Goal: Task Accomplishment & Management: Use online tool/utility

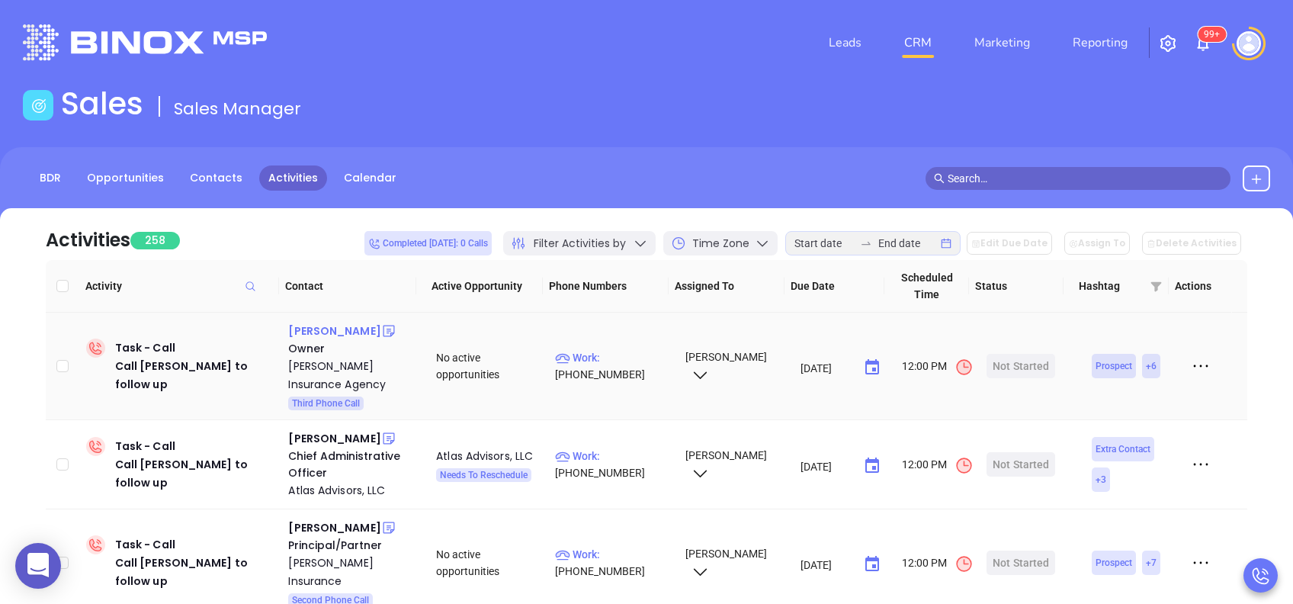
click at [331, 325] on div "Kurt Strock" at bounding box center [334, 331] width 92 height 18
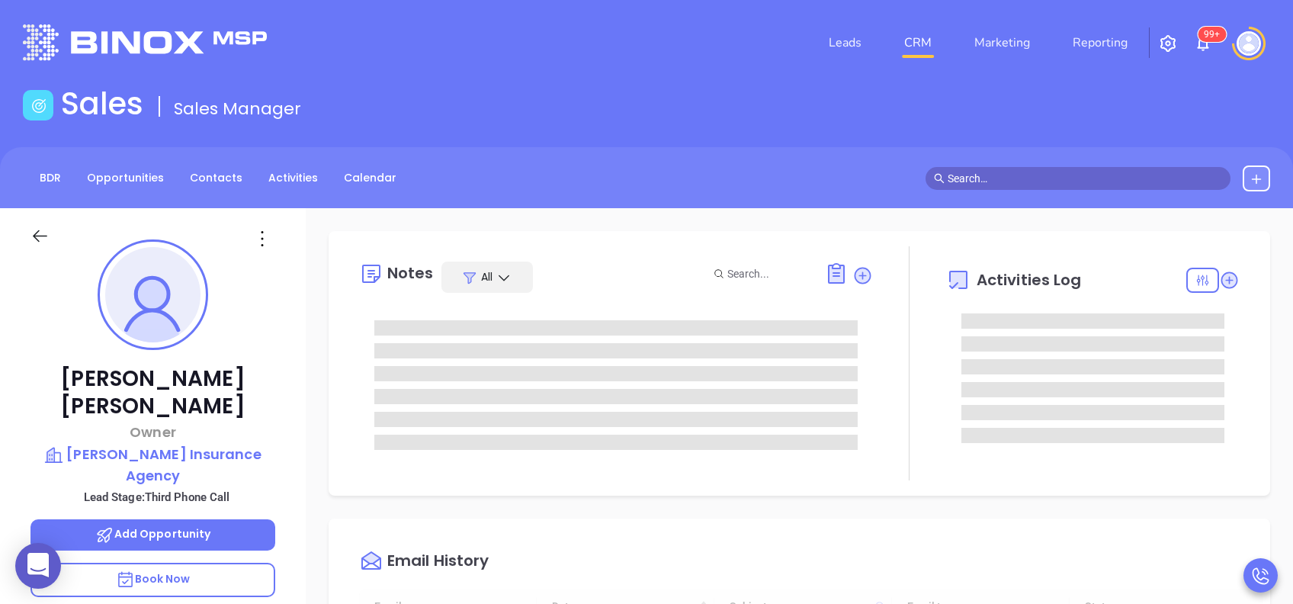
type input "[DATE]"
type input "[PERSON_NAME]"
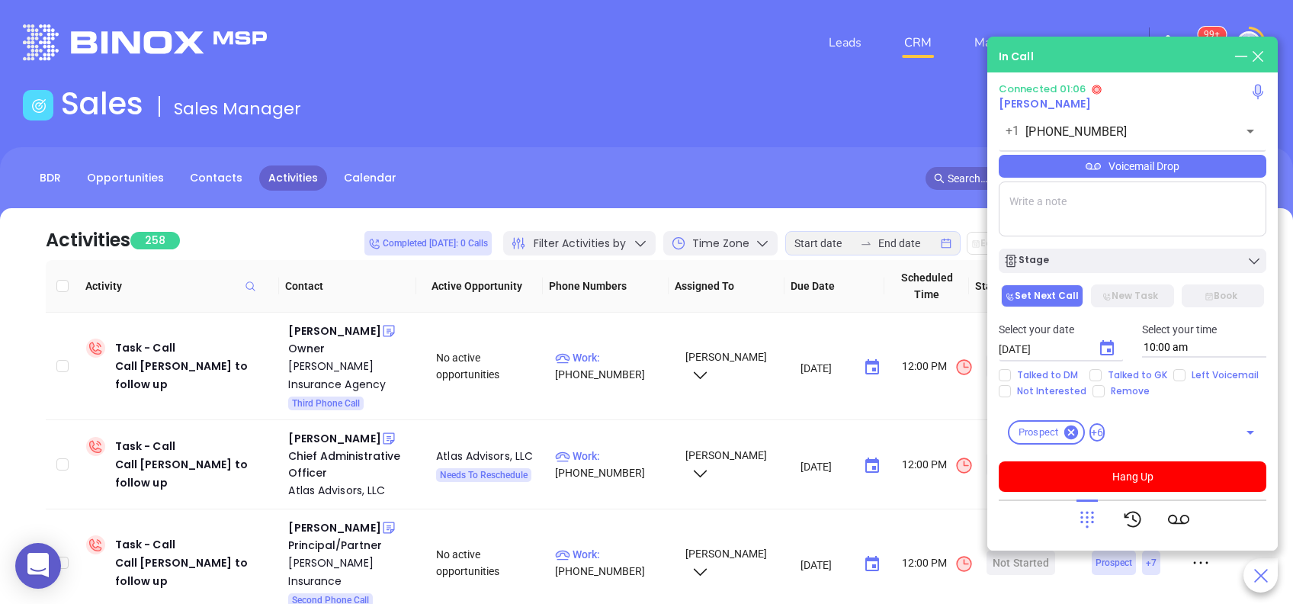
click at [1067, 163] on div "Voicemail Drop" at bounding box center [1131, 166] width 267 height 23
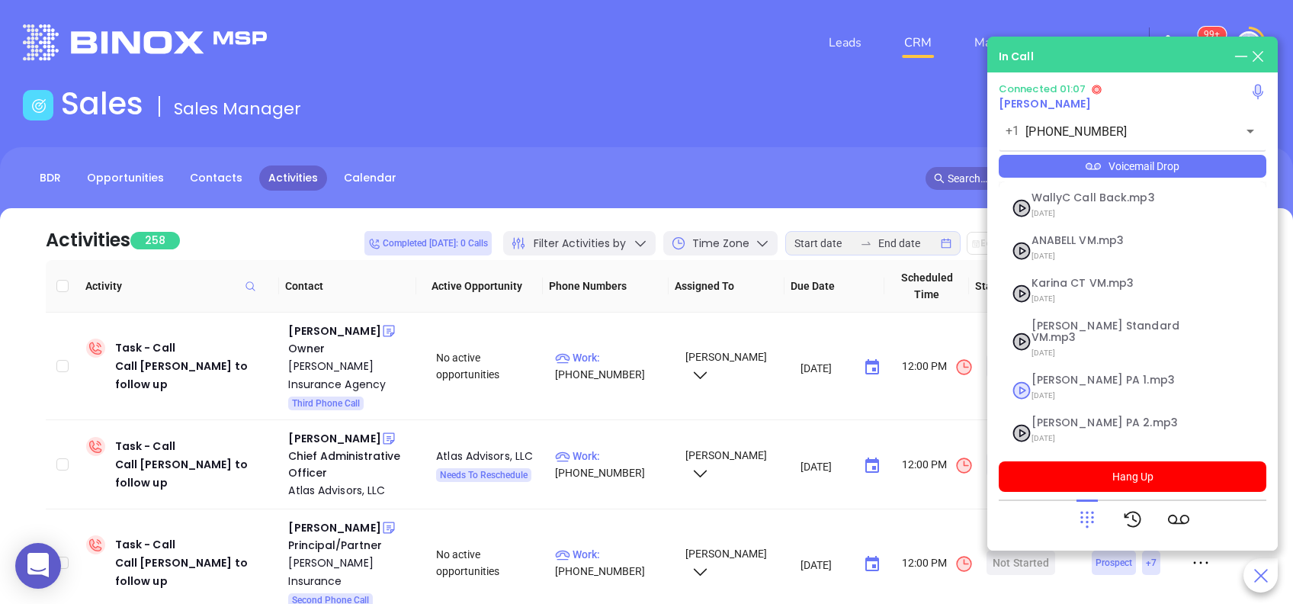
click at [1071, 374] on span "Vicky PA 1.mp3" at bounding box center [1113, 379] width 165 height 11
checkbox input "true"
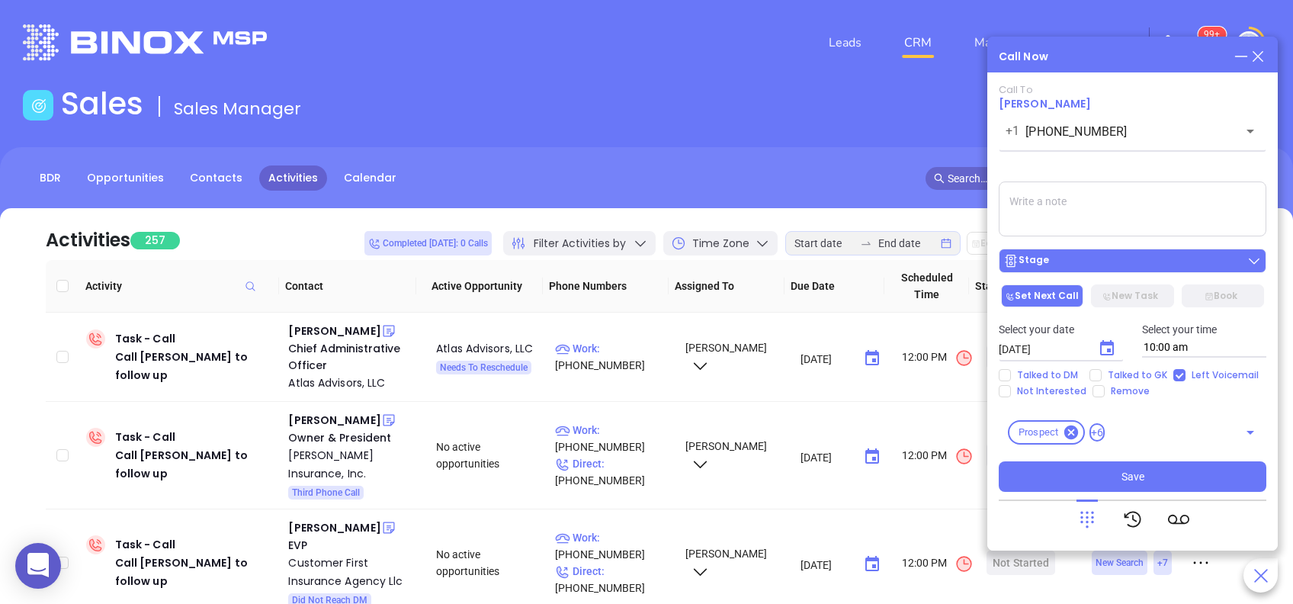
click at [1148, 268] on div "Stage" at bounding box center [1132, 260] width 258 height 15
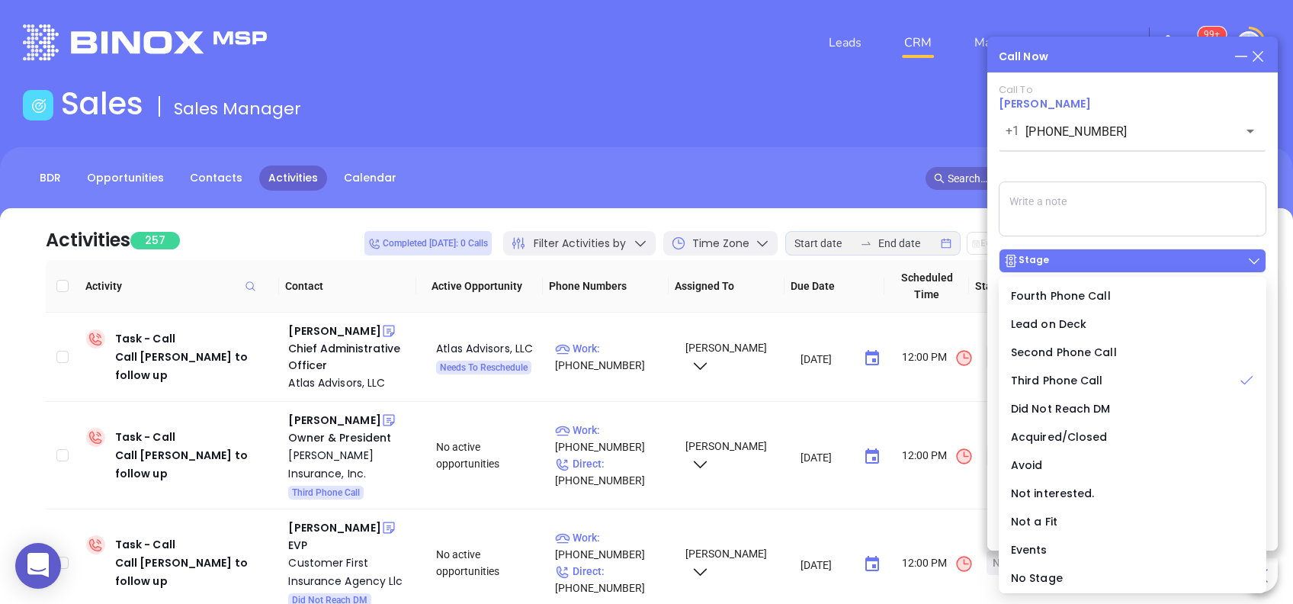
click at [1148, 268] on div "Stage" at bounding box center [1132, 260] width 258 height 15
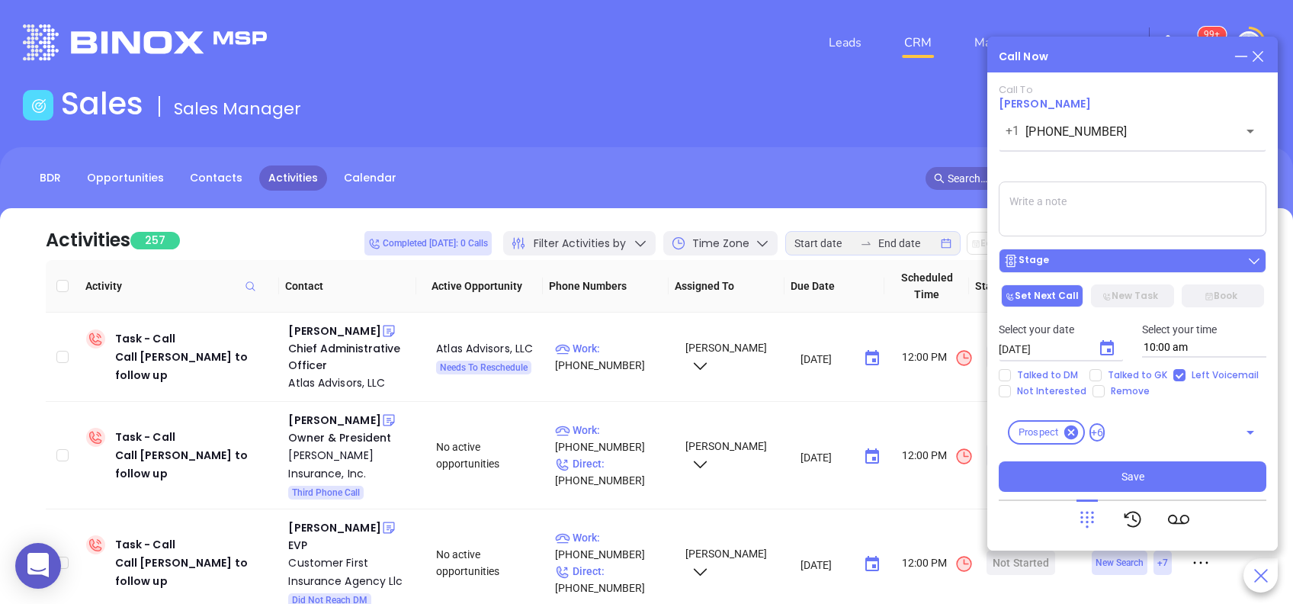
click at [1235, 260] on div "Stage" at bounding box center [1132, 260] width 258 height 15
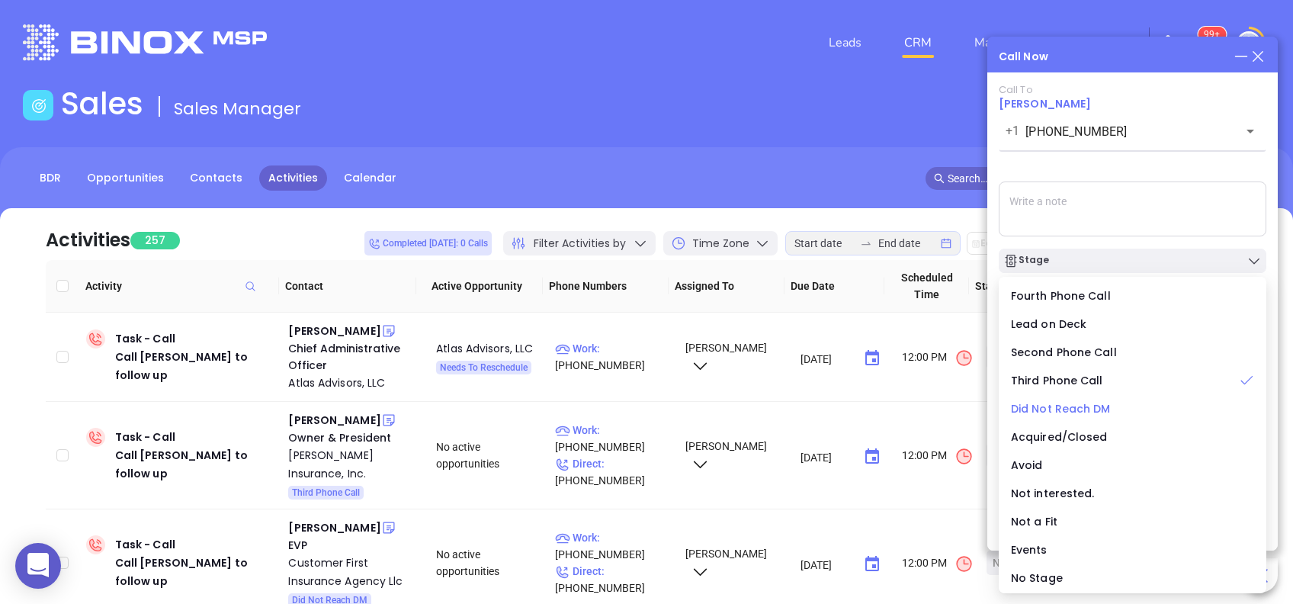
click at [1116, 406] on div "Did Not Reach DM" at bounding box center [1132, 408] width 243 height 17
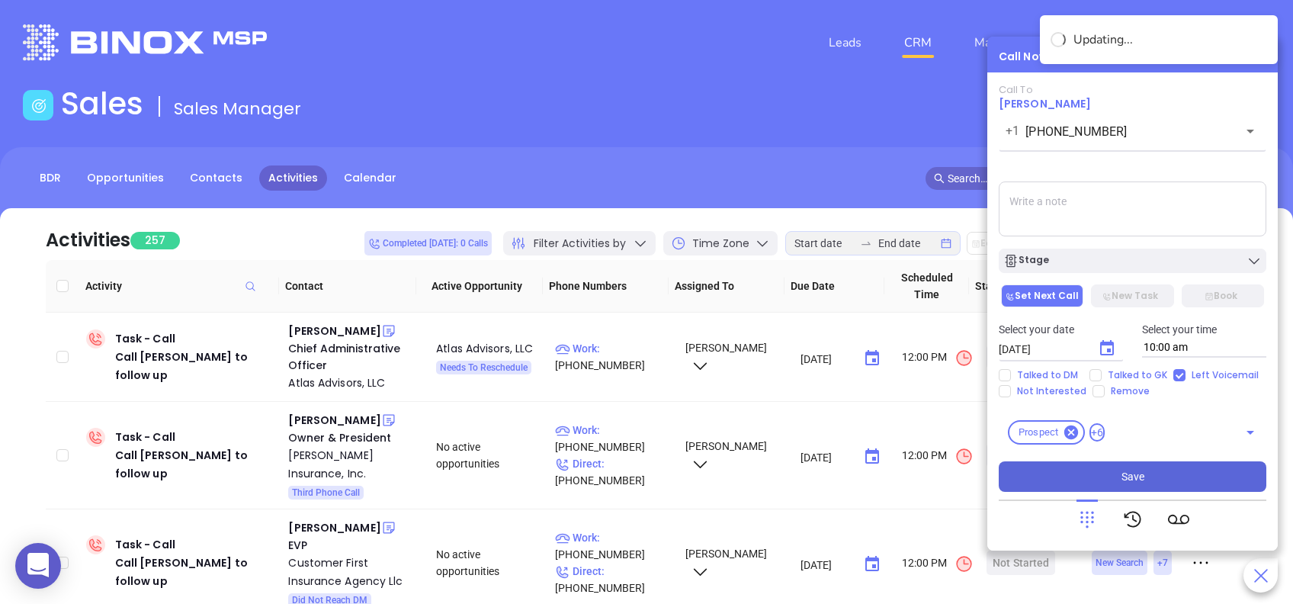
click at [1169, 471] on button "Save" at bounding box center [1131, 476] width 267 height 30
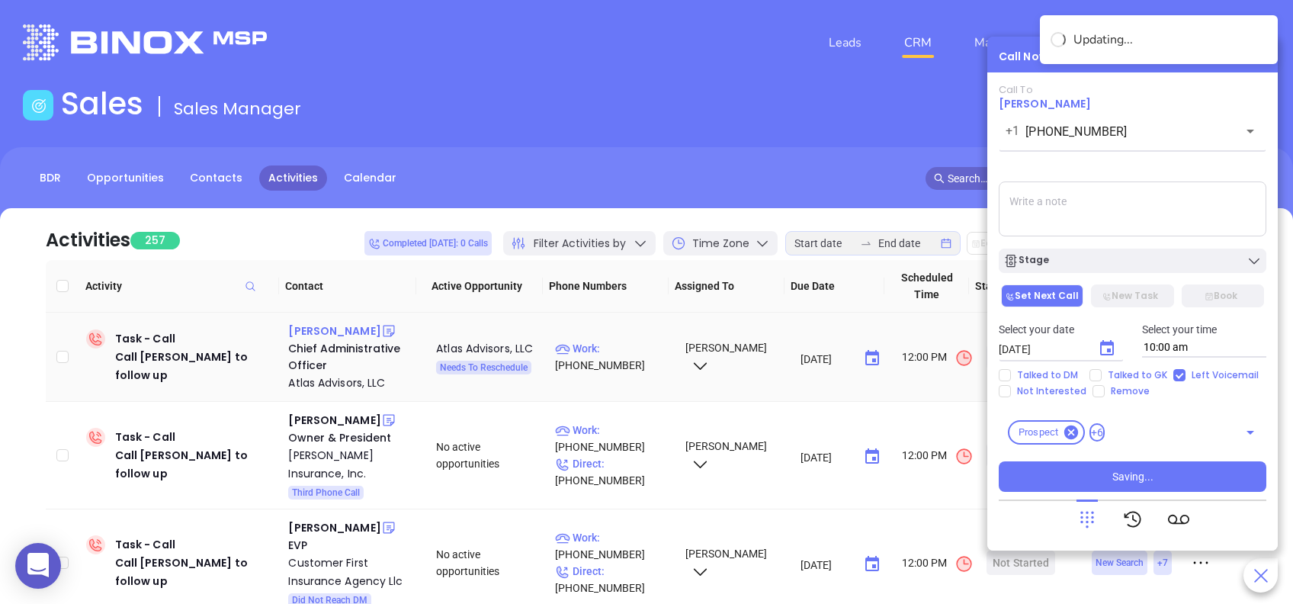
click at [346, 327] on div "Patricia Buckley" at bounding box center [334, 331] width 92 height 18
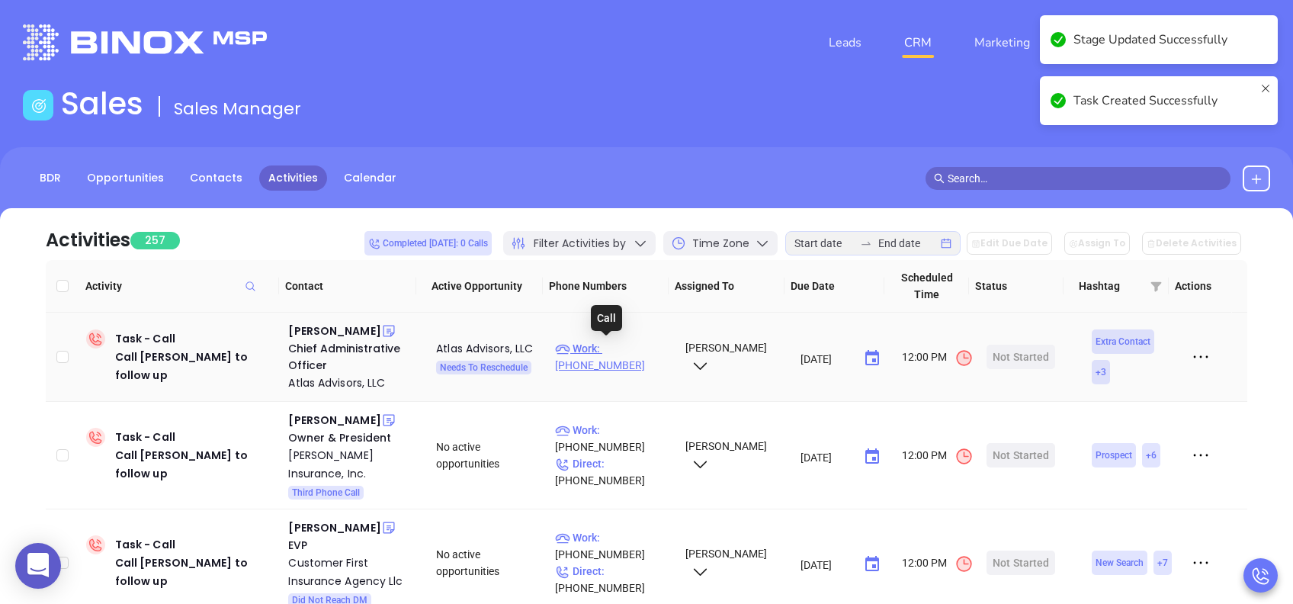
click at [629, 344] on p "Work : (212) 471-4100" at bounding box center [613, 357] width 116 height 34
type input "(212) 471-4100"
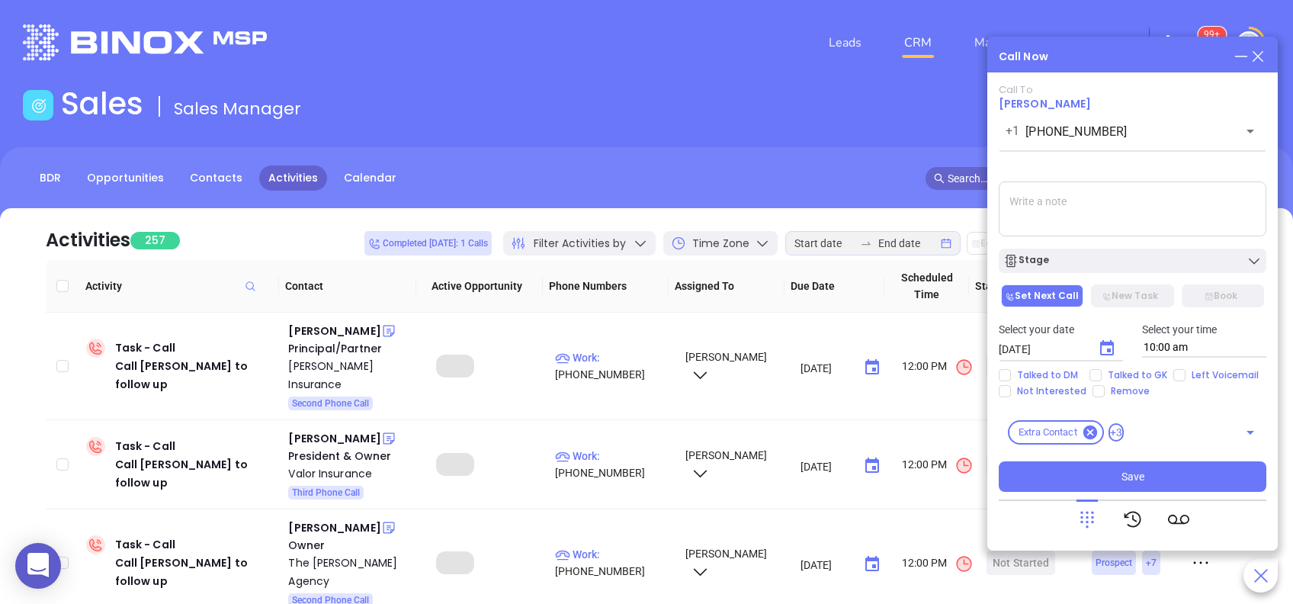
click at [1266, 55] on div "Call Now Call To Patricia Buckley +1 (212) 471-4100 ​ Voicemail Drop Stage Set …" at bounding box center [1132, 294] width 290 height 514
click at [1262, 56] on icon at bounding box center [1257, 56] width 17 height 17
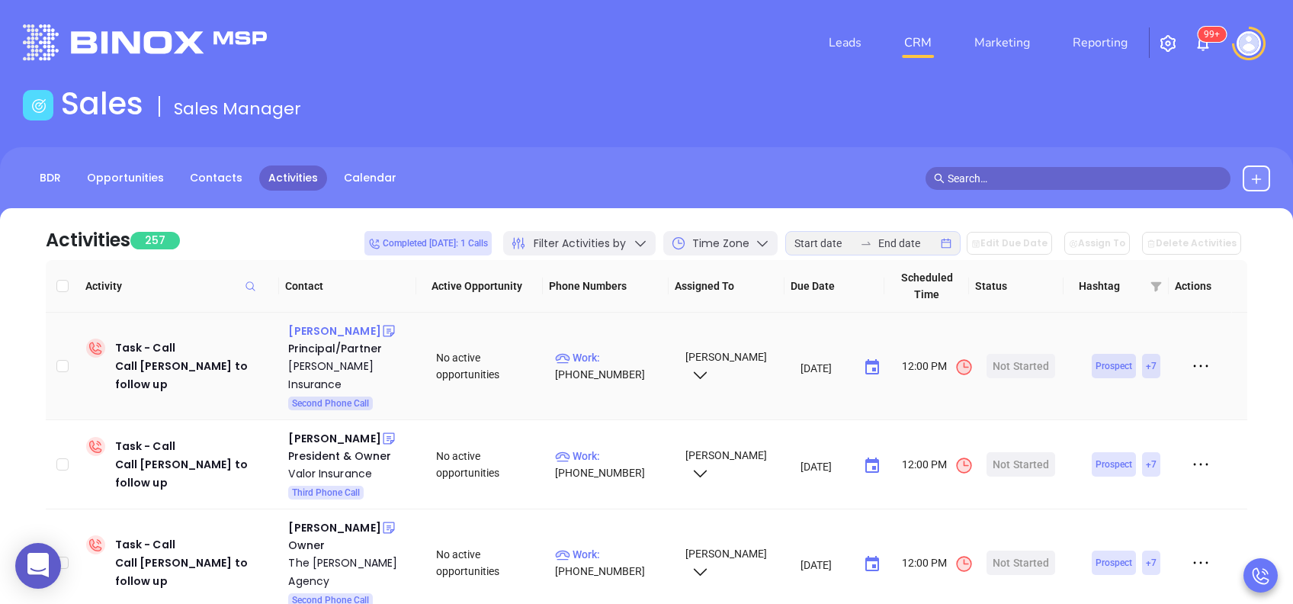
click at [348, 334] on div "Shannon Blews" at bounding box center [334, 331] width 92 height 18
click at [620, 358] on p "Work : (724) 397-3743" at bounding box center [613, 366] width 116 height 34
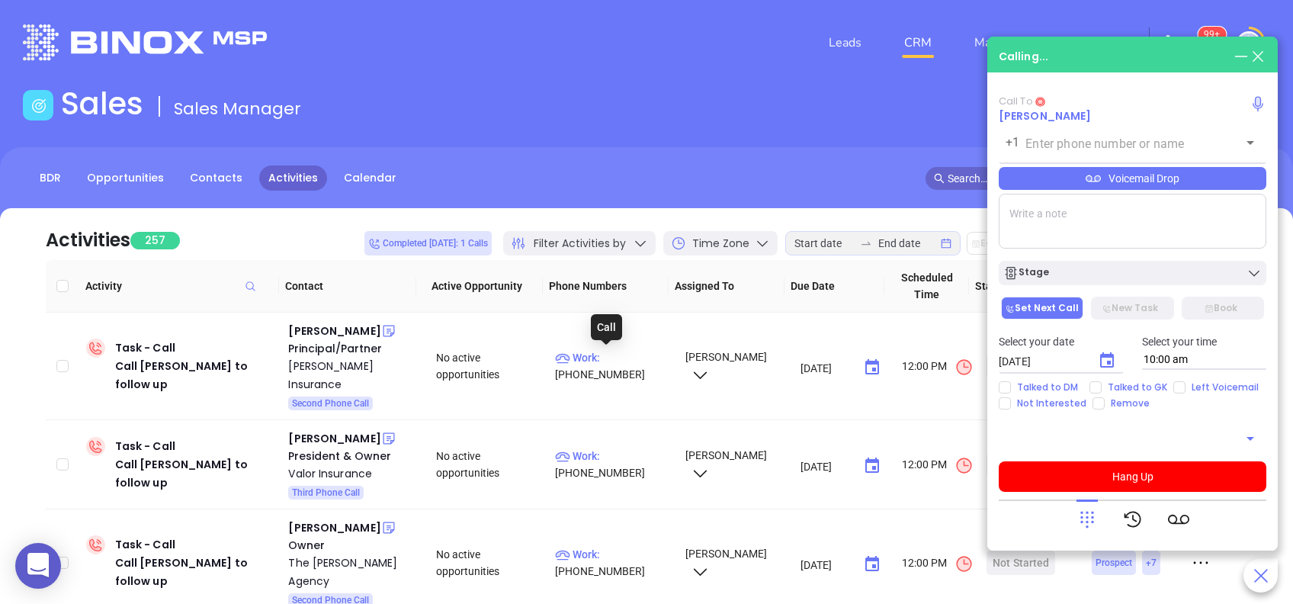
type input "(724) 397-3743"
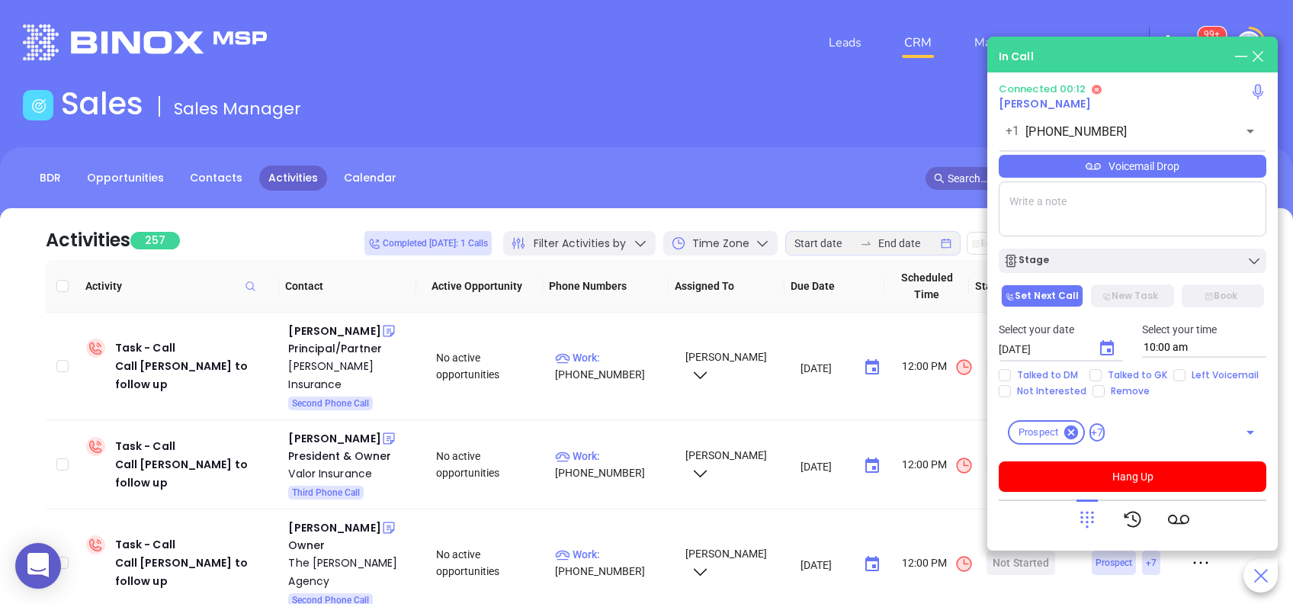
click at [1088, 520] on icon at bounding box center [1086, 518] width 21 height 21
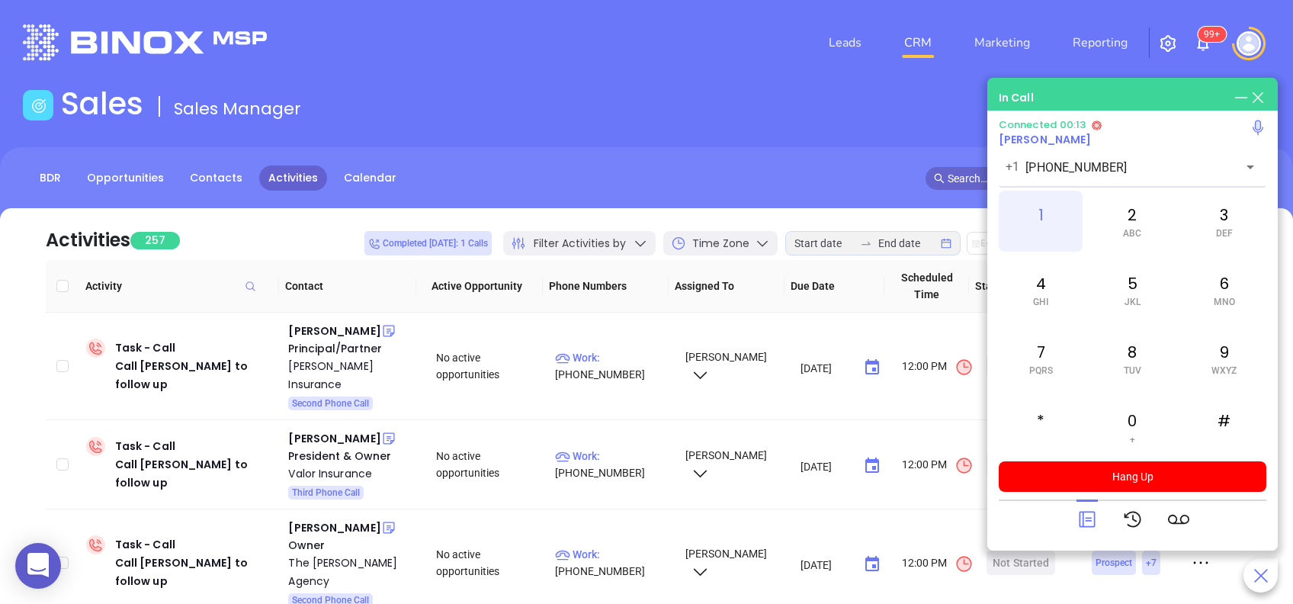
click at [1058, 225] on div "1" at bounding box center [1040, 221] width 84 height 61
click at [1139, 221] on div "2 ABC" at bounding box center [1132, 221] width 84 height 61
click at [1120, 296] on div "5 JKL" at bounding box center [1132, 289] width 84 height 61
click at [1219, 228] on span "DEF" at bounding box center [1224, 233] width 17 height 11
drag, startPoint x: 1219, startPoint y: 227, endPoint x: 1221, endPoint y: 351, distance: 124.2
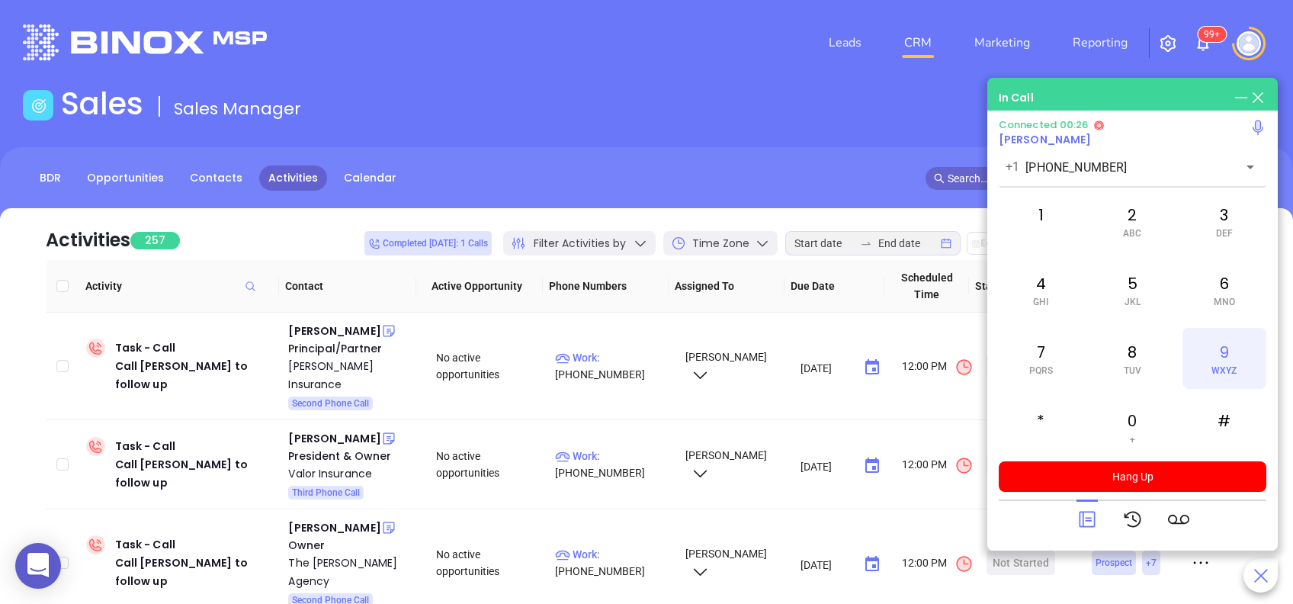
click at [1221, 351] on div "9 WXYZ" at bounding box center [1224, 358] width 84 height 61
click at [1041, 348] on div "7 PQRS" at bounding box center [1040, 358] width 84 height 61
click at [1132, 223] on div "2 ABC" at bounding box center [1132, 221] width 84 height 61
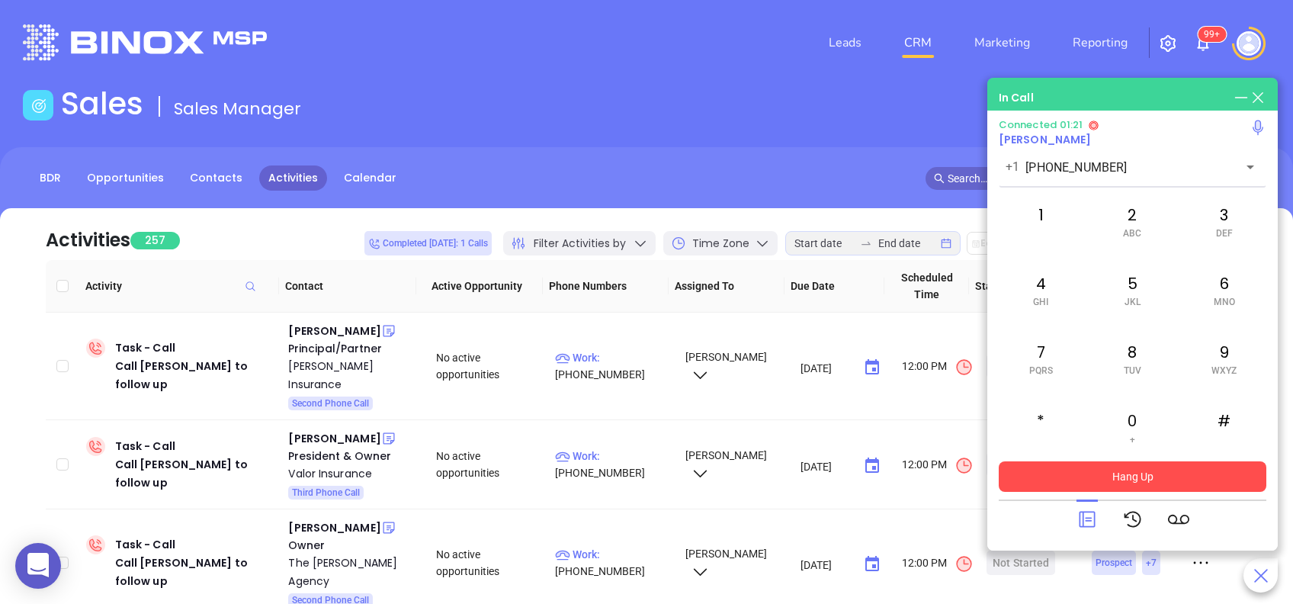
click at [1125, 474] on button "Hang Up" at bounding box center [1131, 476] width 267 height 30
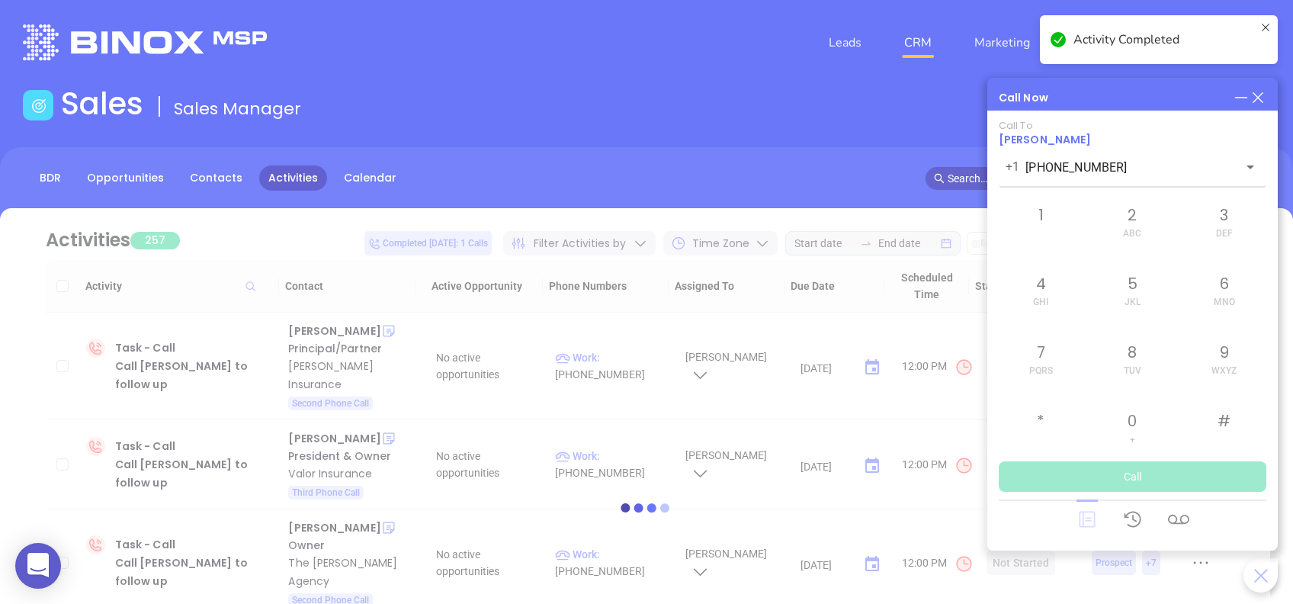
click at [1086, 524] on div at bounding box center [646, 507] width 1247 height 114
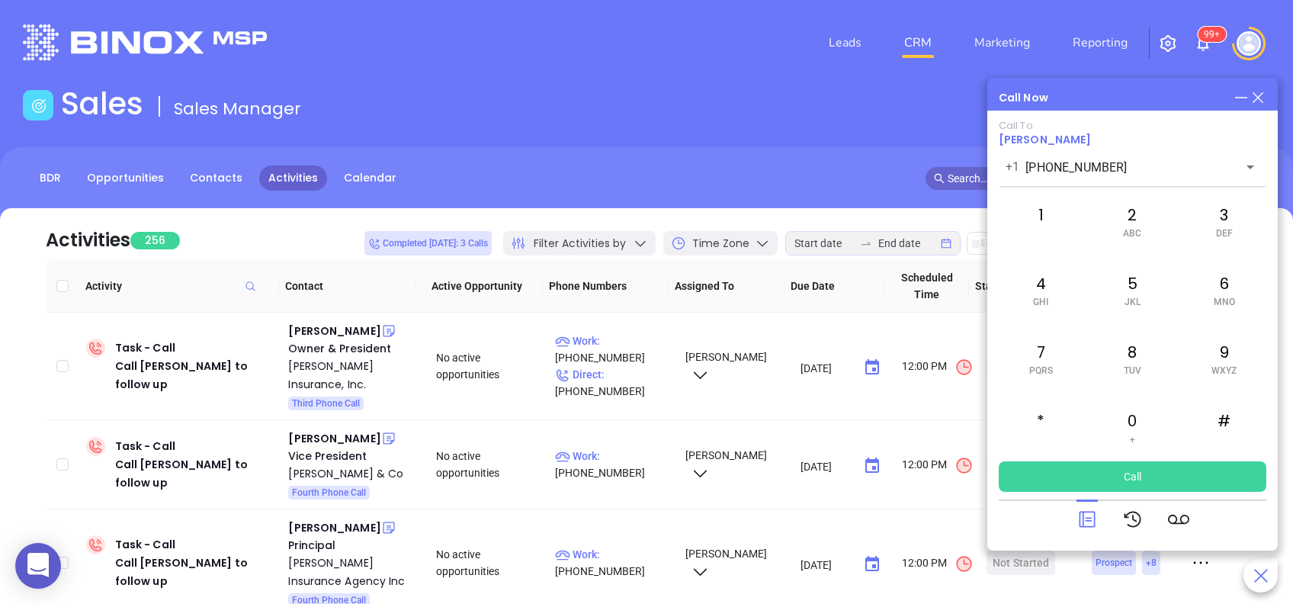
click at [1091, 528] on icon at bounding box center [1086, 518] width 21 height 21
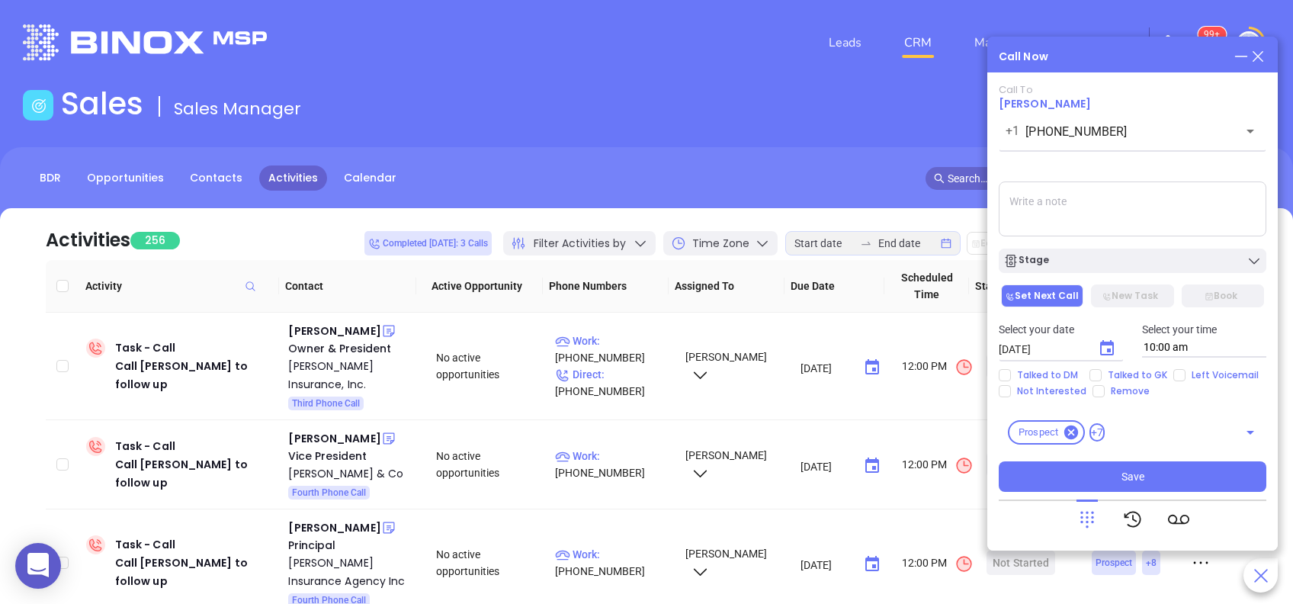
click at [1086, 216] on textarea at bounding box center [1131, 208] width 267 height 55
click at [1177, 373] on input "Left Voicemail" at bounding box center [1179, 375] width 12 height 12
checkbox input "true"
click at [1123, 471] on span "Save" at bounding box center [1132, 476] width 23 height 17
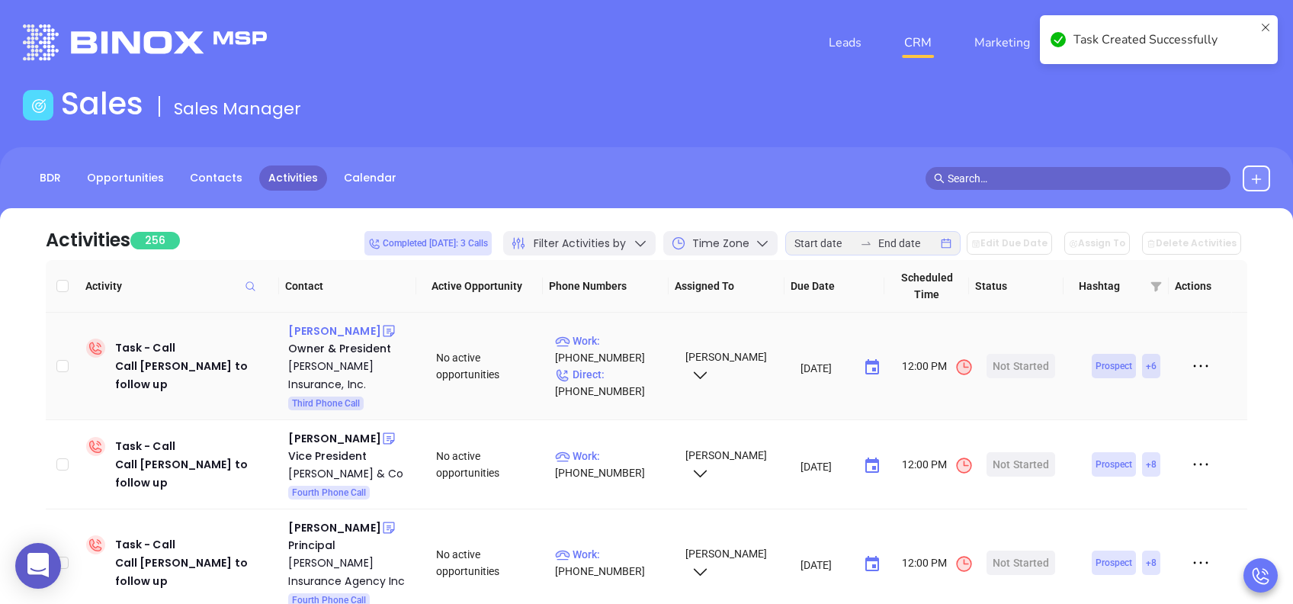
click at [333, 332] on div "Jim Bower Jr" at bounding box center [334, 331] width 92 height 18
click at [612, 342] on p "Work : (964) 873-0555" at bounding box center [613, 349] width 116 height 34
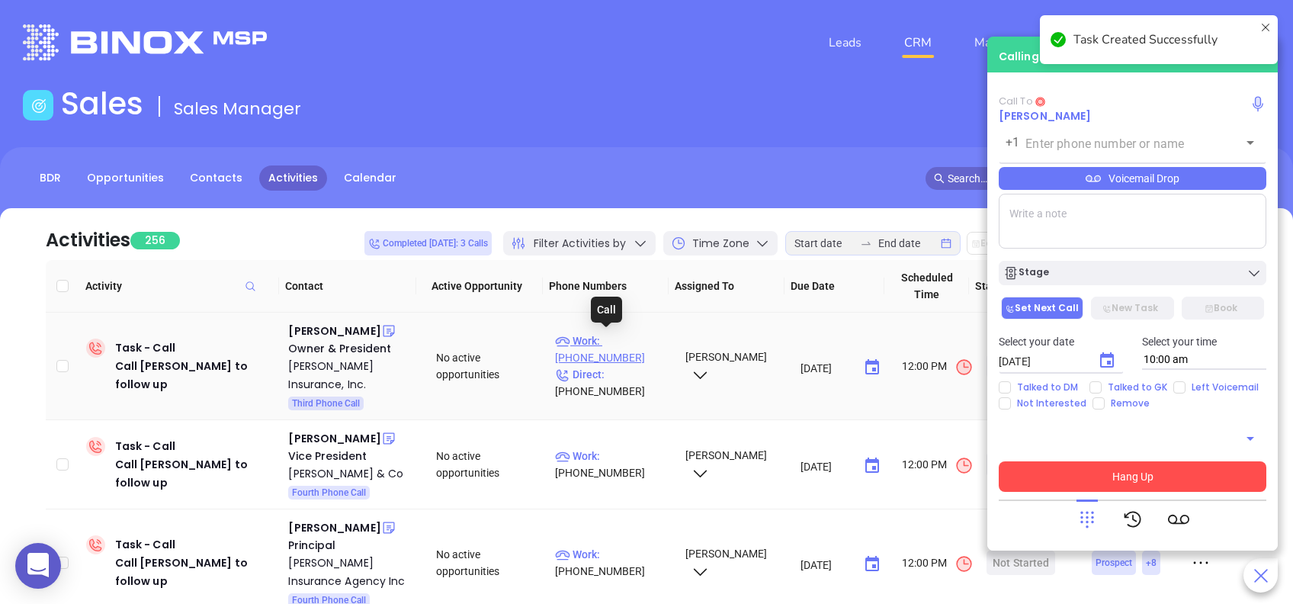
type input "(964) 873-0555"
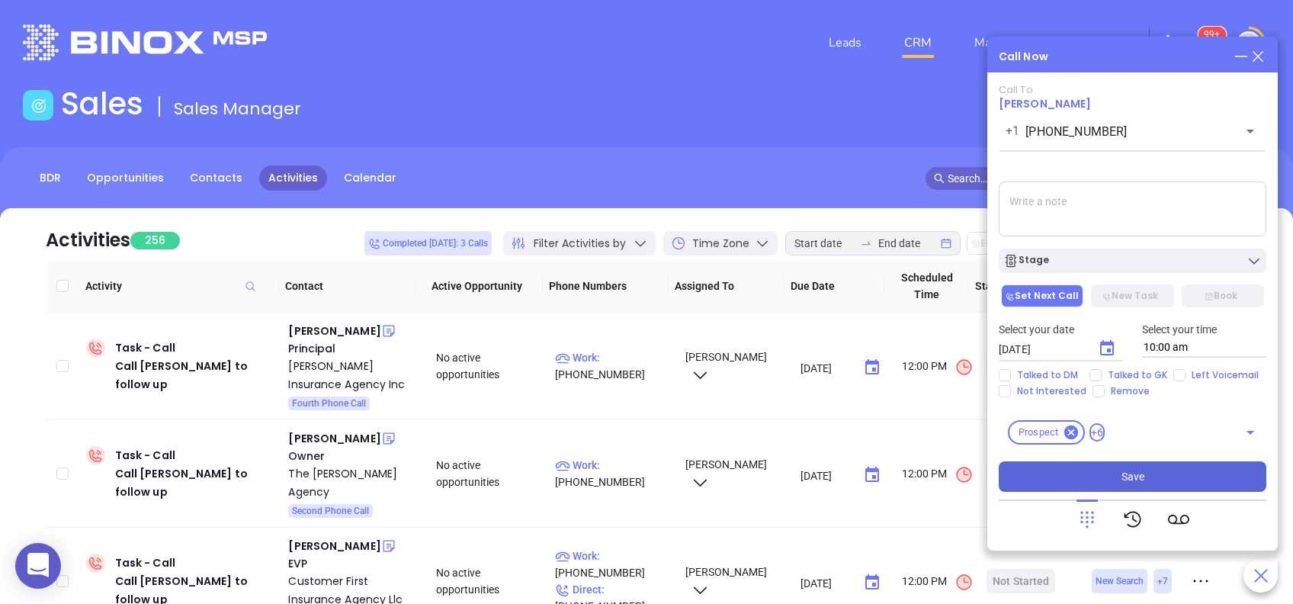
click at [1265, 56] on icon at bounding box center [1257, 56] width 17 height 17
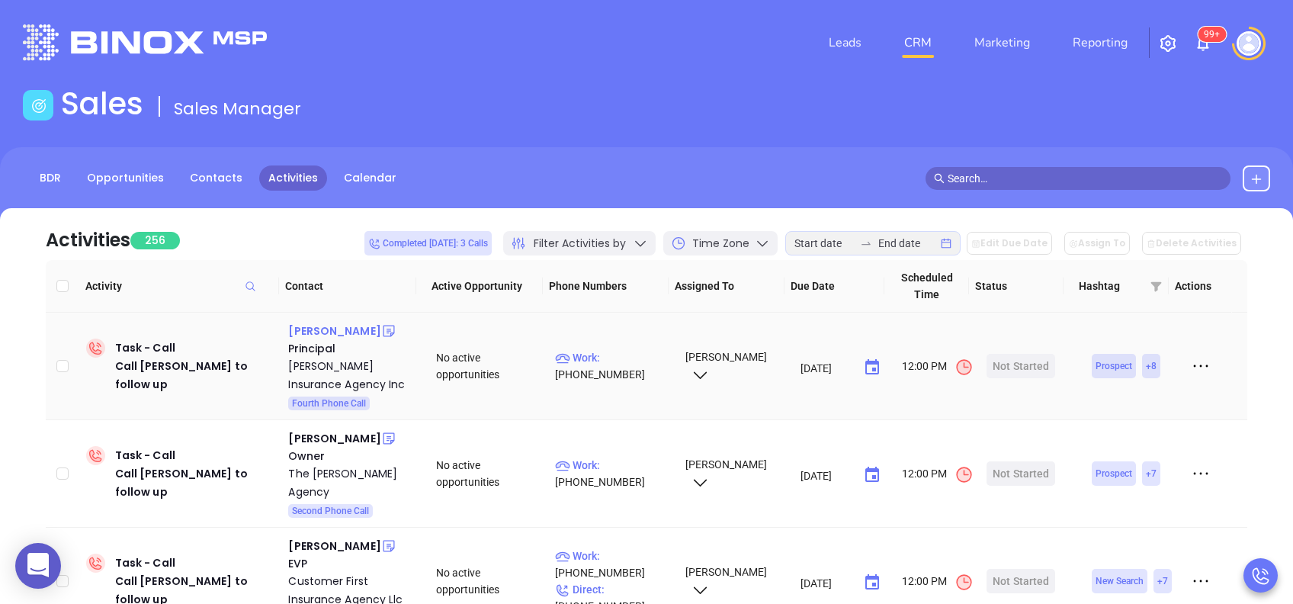
click at [341, 332] on div "Robert Coleman" at bounding box center [334, 331] width 92 height 18
click at [615, 354] on p "Work : (610) 681-6802" at bounding box center [613, 366] width 116 height 34
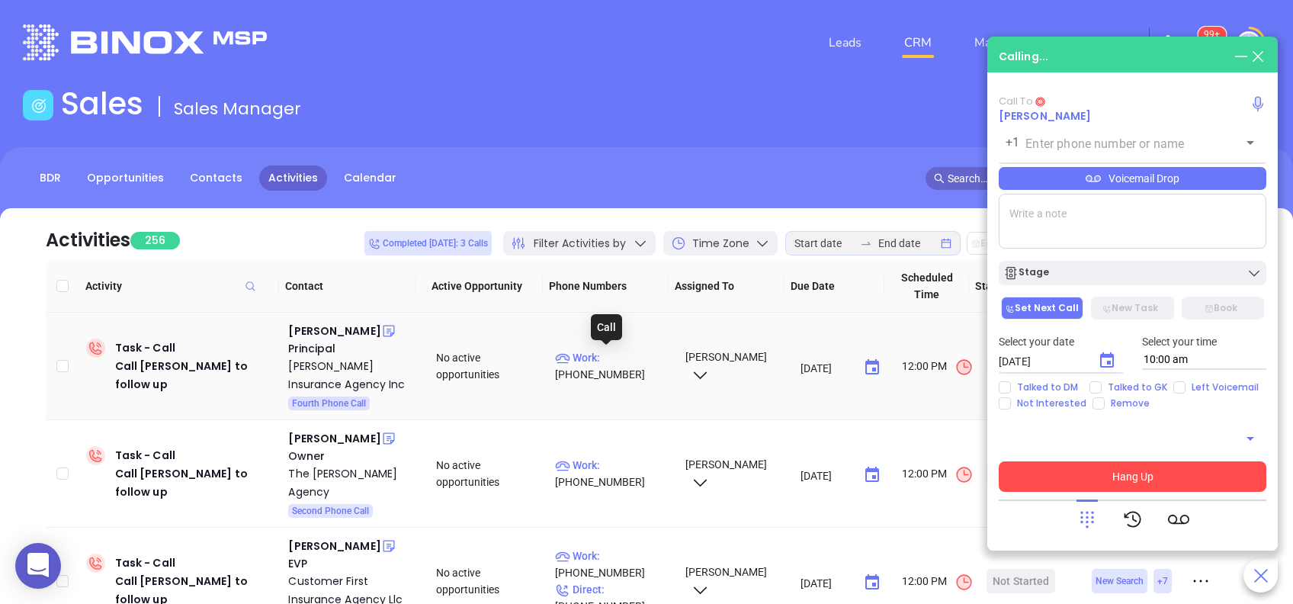
type input "(610) 681-6802"
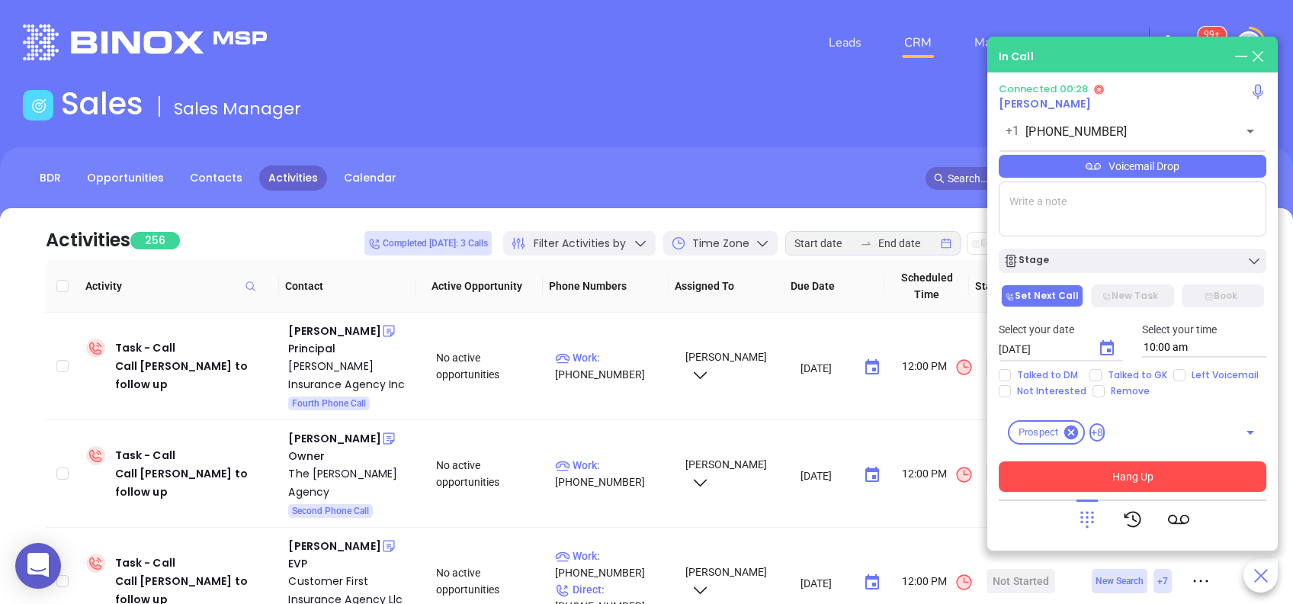
click at [1091, 162] on icon at bounding box center [1092, 166] width 15 height 15
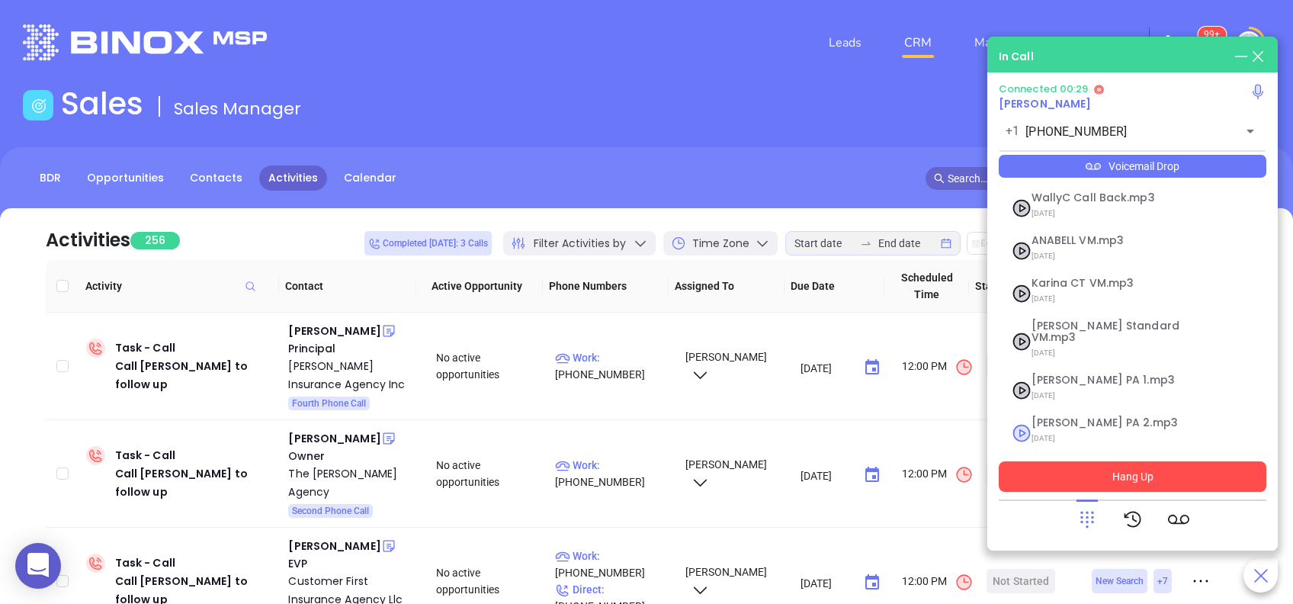
click at [1080, 417] on span "Vicky PA 2.mp3" at bounding box center [1113, 422] width 165 height 11
checkbox input "true"
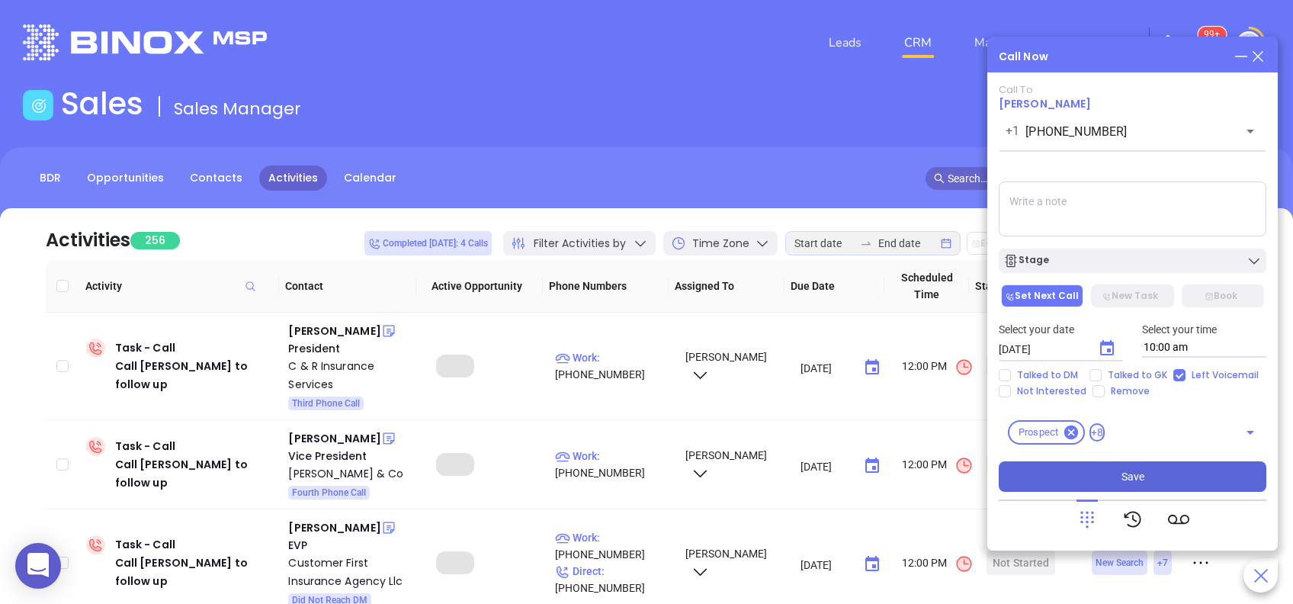
click at [1086, 267] on div "Stage" at bounding box center [1132, 260] width 258 height 15
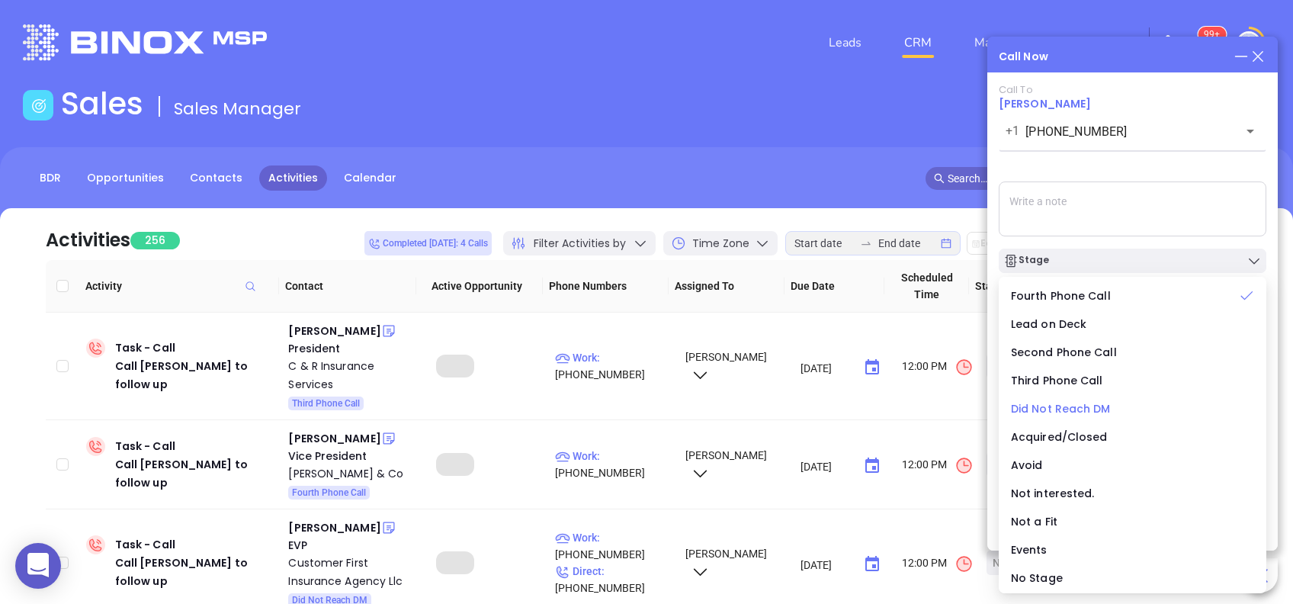
click at [1084, 408] on span "Did Not Reach DM" at bounding box center [1061, 408] width 100 height 15
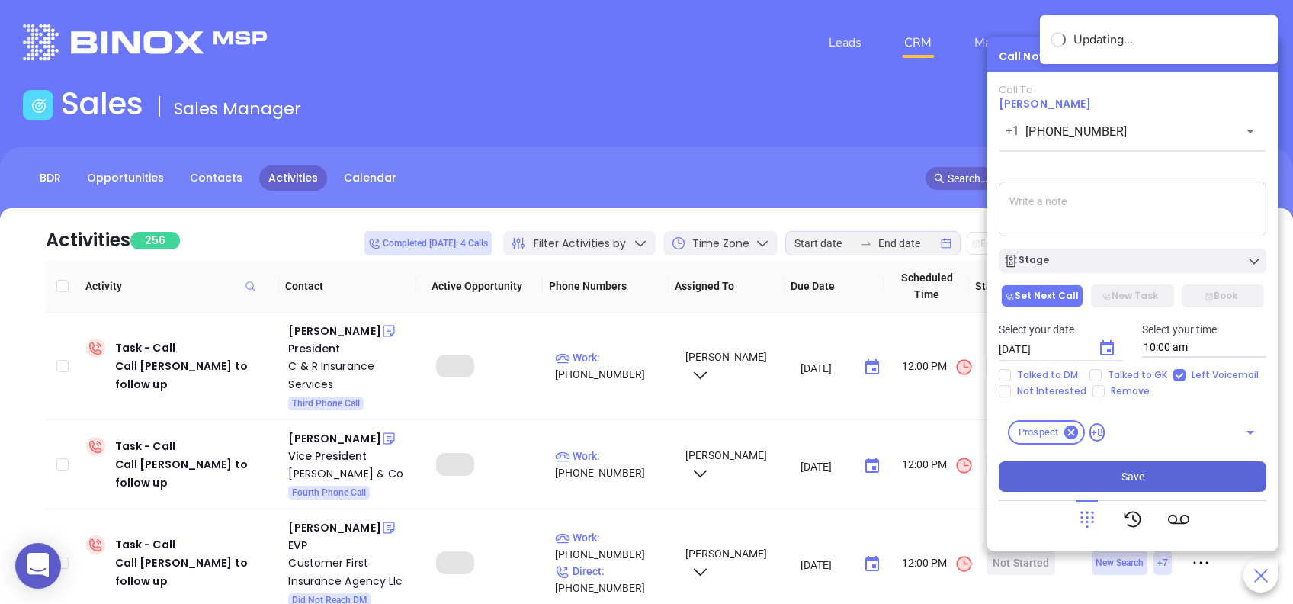
click at [1123, 476] on span "Save" at bounding box center [1132, 476] width 23 height 17
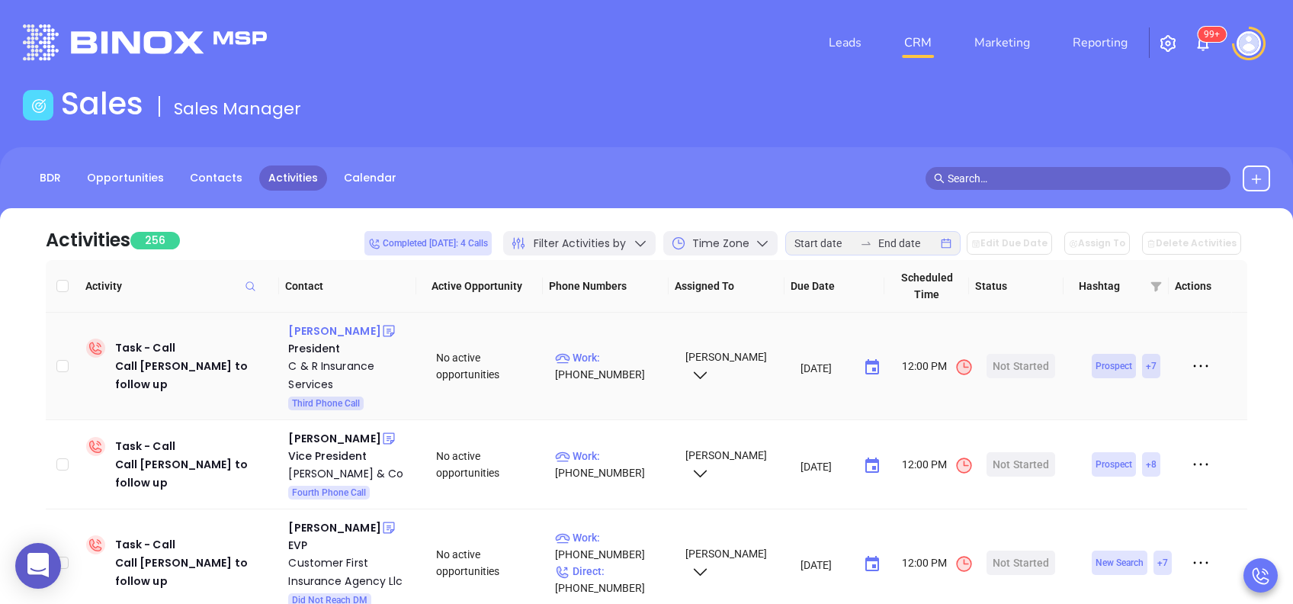
click at [369, 332] on div "Michael Rothman" at bounding box center [334, 331] width 92 height 18
click at [620, 355] on p "Work : (800) 637-7543" at bounding box center [613, 366] width 116 height 34
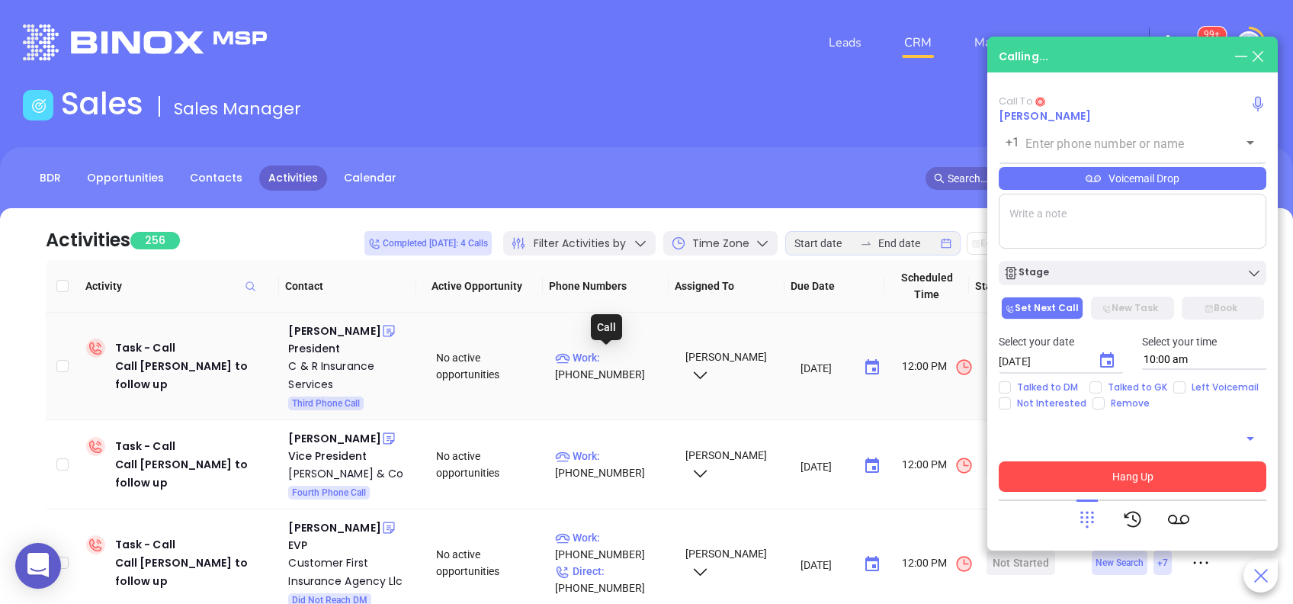
type input "(800) 637-7543"
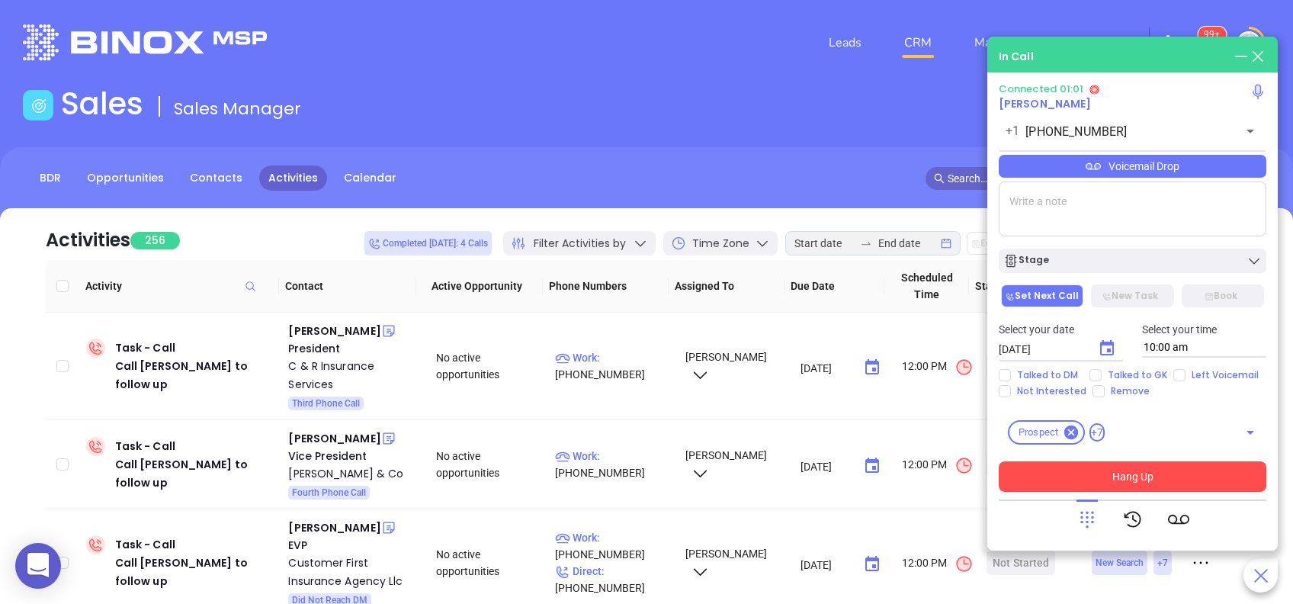
click at [1153, 482] on button "Hang Up" at bounding box center [1131, 476] width 267 height 30
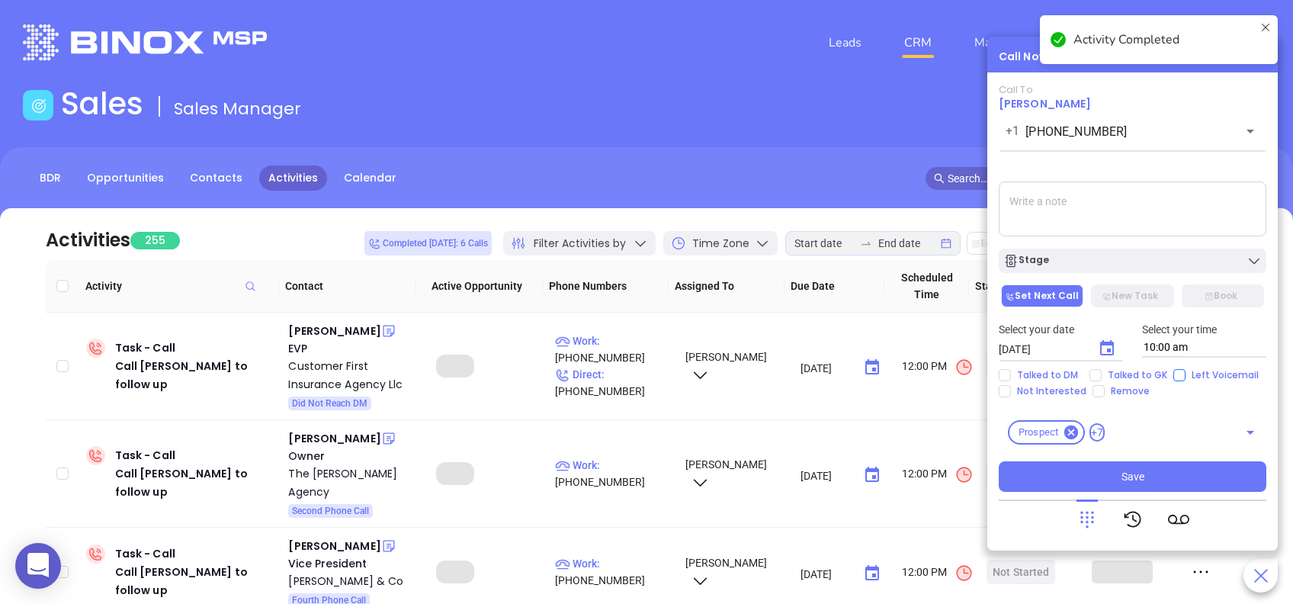
click at [1174, 373] on input "Left Voicemail" at bounding box center [1179, 375] width 12 height 12
checkbox input "true"
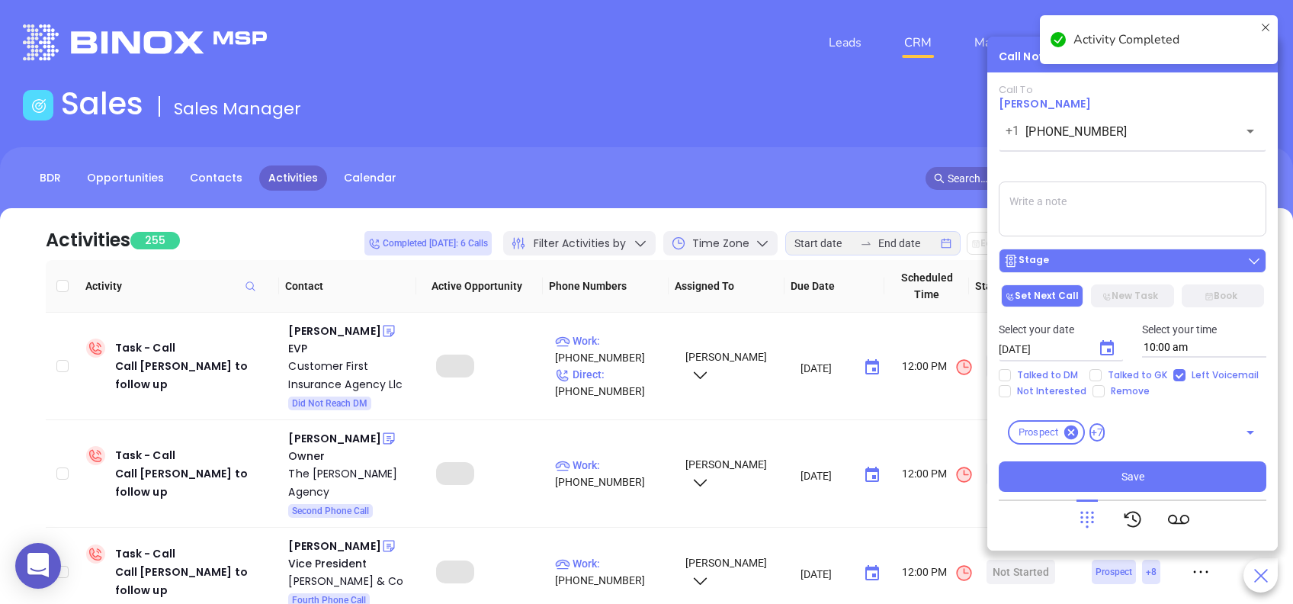
click at [1154, 254] on div "Stage" at bounding box center [1132, 260] width 258 height 15
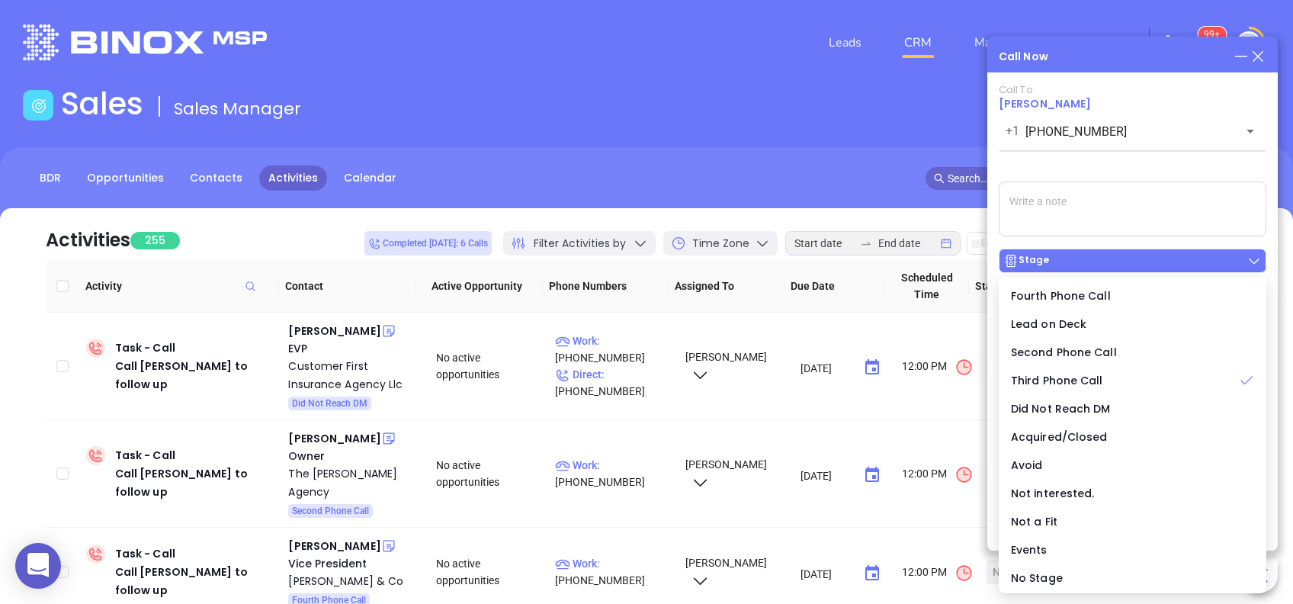
click at [1154, 254] on div "Stage" at bounding box center [1132, 260] width 258 height 15
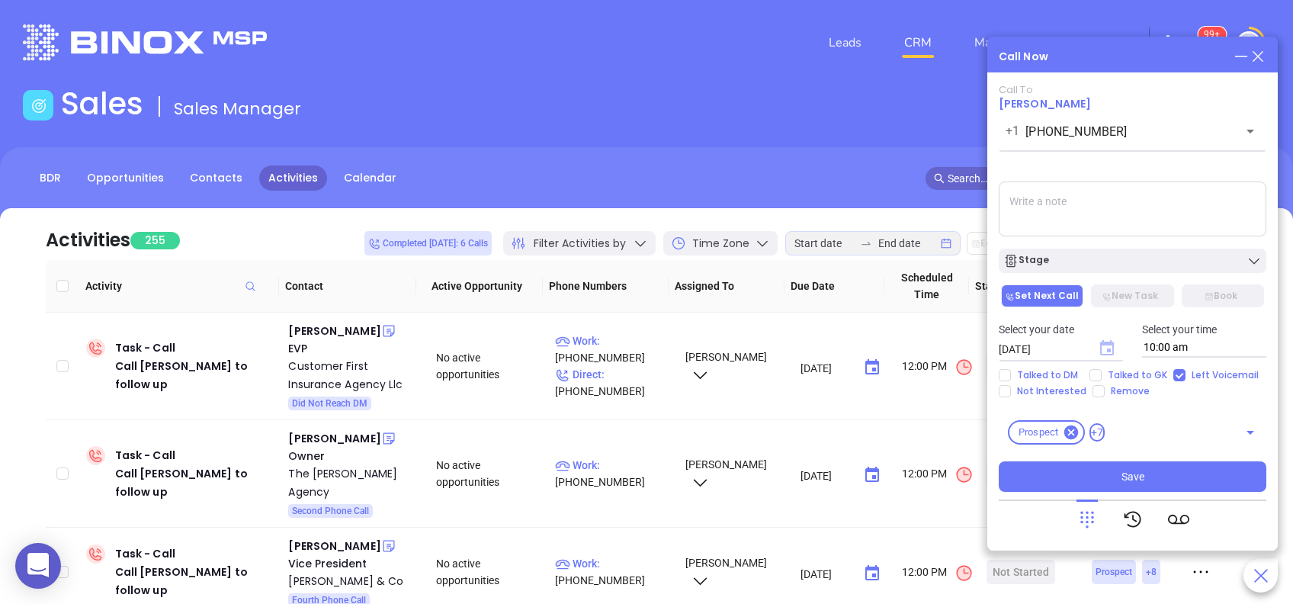
click at [1112, 344] on icon "Choose date, selected date is Aug 28, 2025" at bounding box center [1107, 347] width 14 height 15
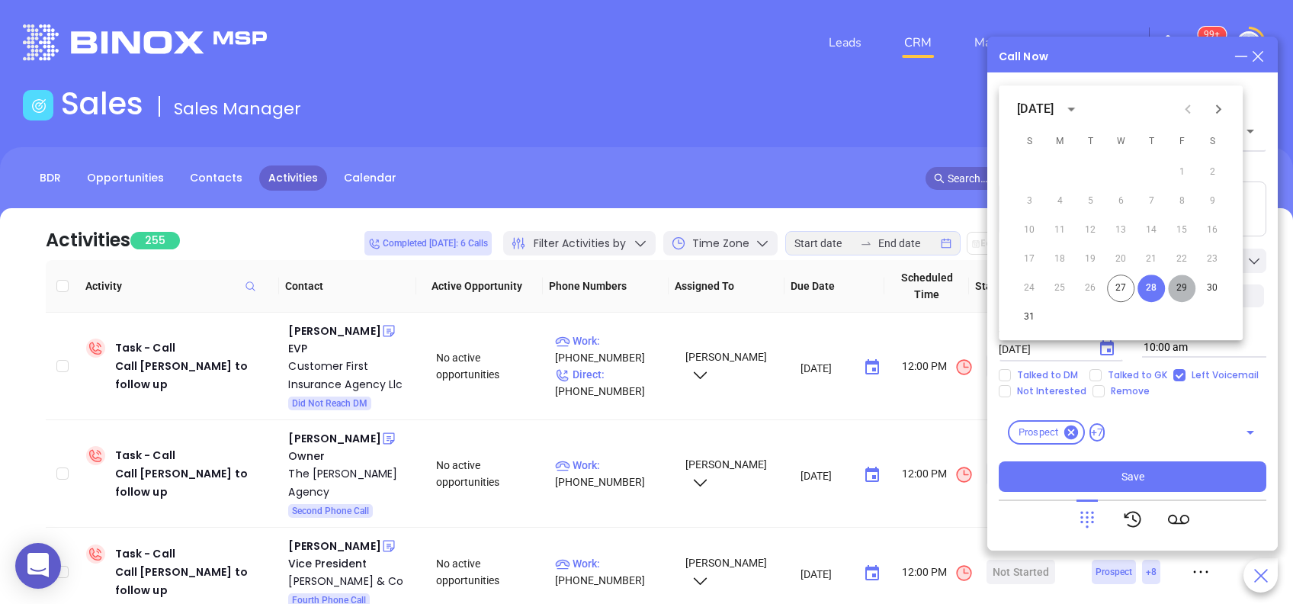
click at [1183, 289] on button "29" at bounding box center [1181, 287] width 27 height 27
type input "08/29/2025"
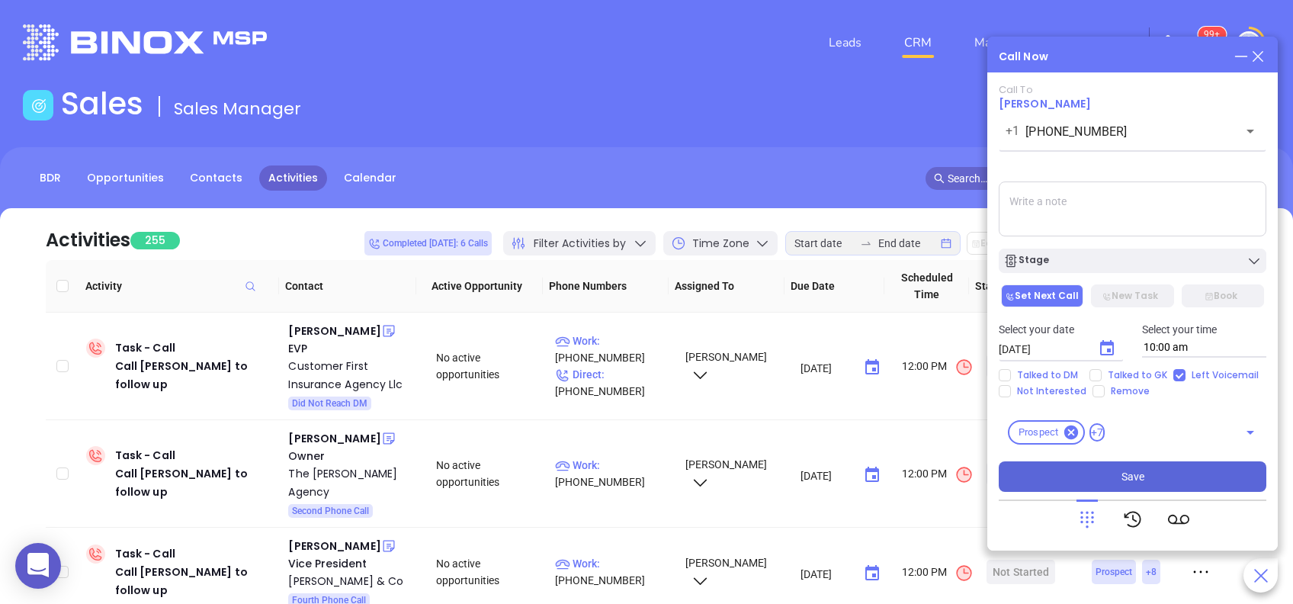
click at [1179, 482] on button "Save" at bounding box center [1131, 476] width 267 height 30
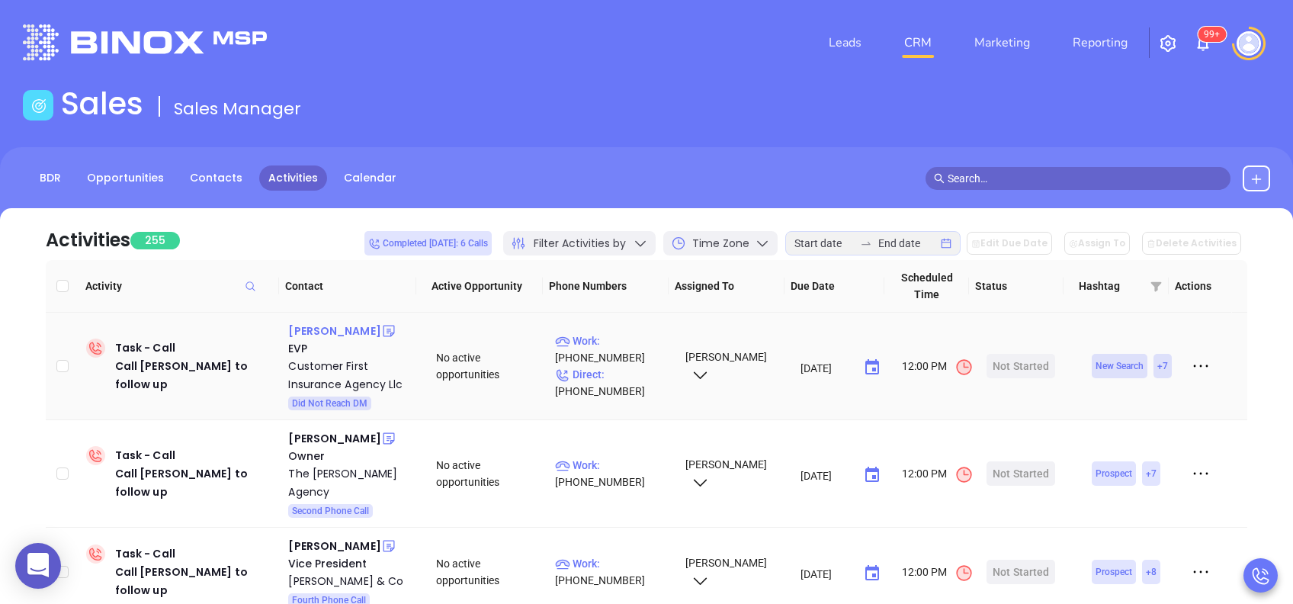
click at [353, 329] on div "Sean Friedland" at bounding box center [334, 331] width 92 height 18
click at [637, 343] on p "Work : (267) 449-0000" at bounding box center [613, 349] width 116 height 34
type input "(267) 449-0000"
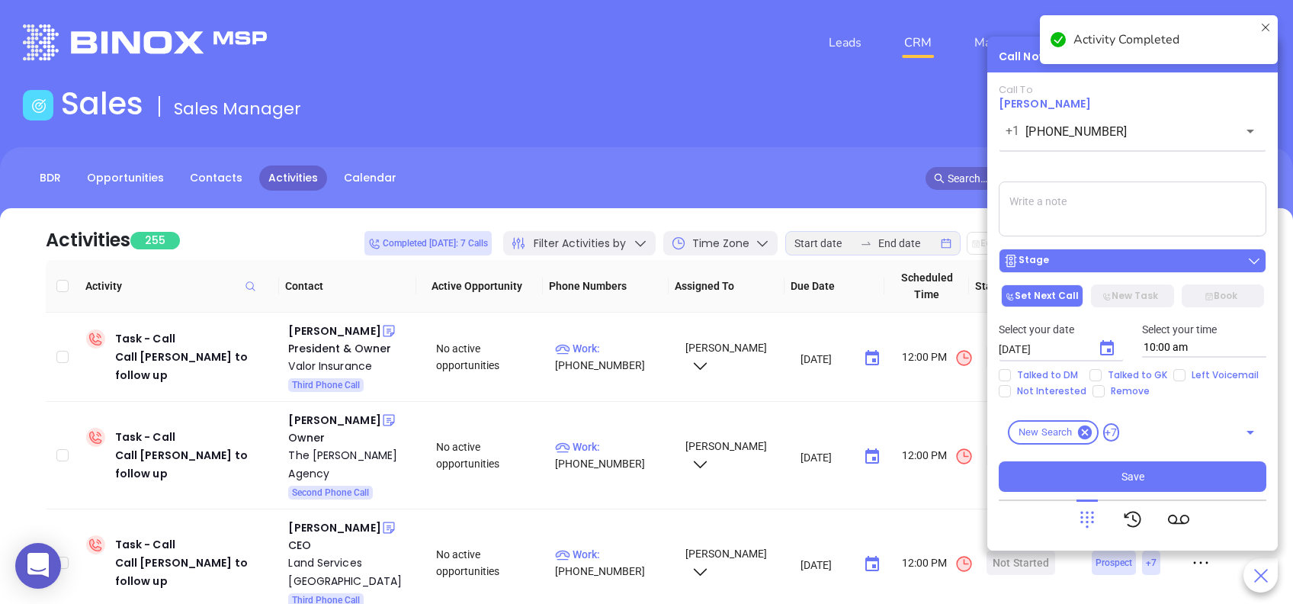
click at [1152, 258] on div "Stage" at bounding box center [1132, 260] width 258 height 15
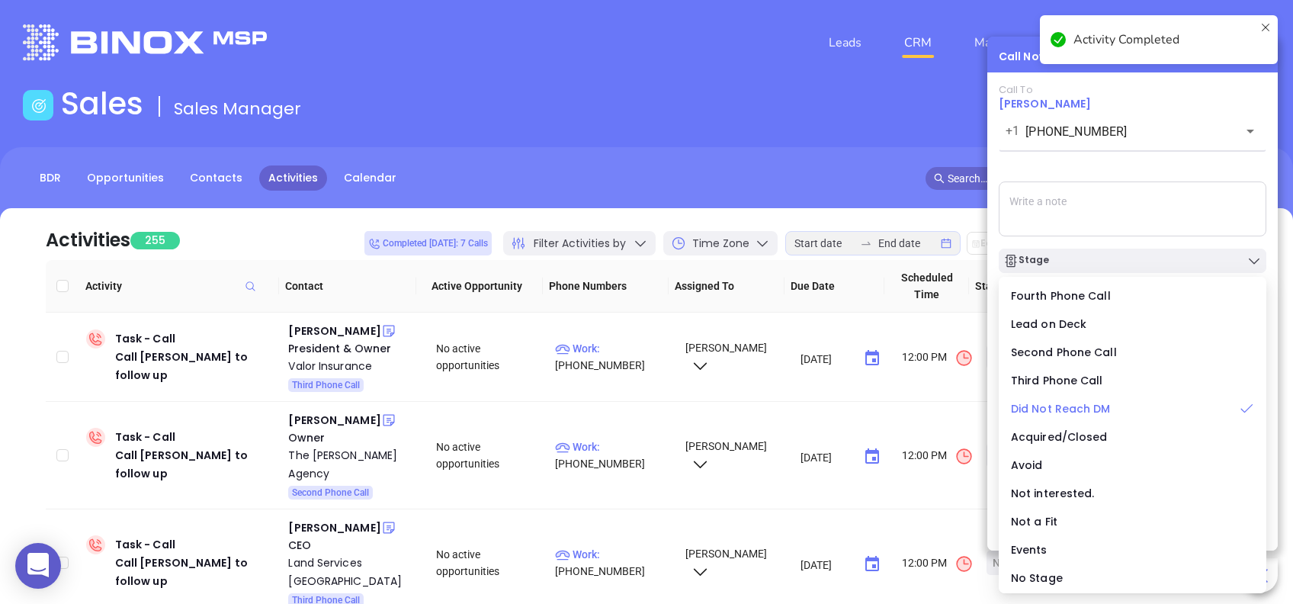
click at [1098, 410] on span "Did Not Reach DM" at bounding box center [1061, 408] width 100 height 15
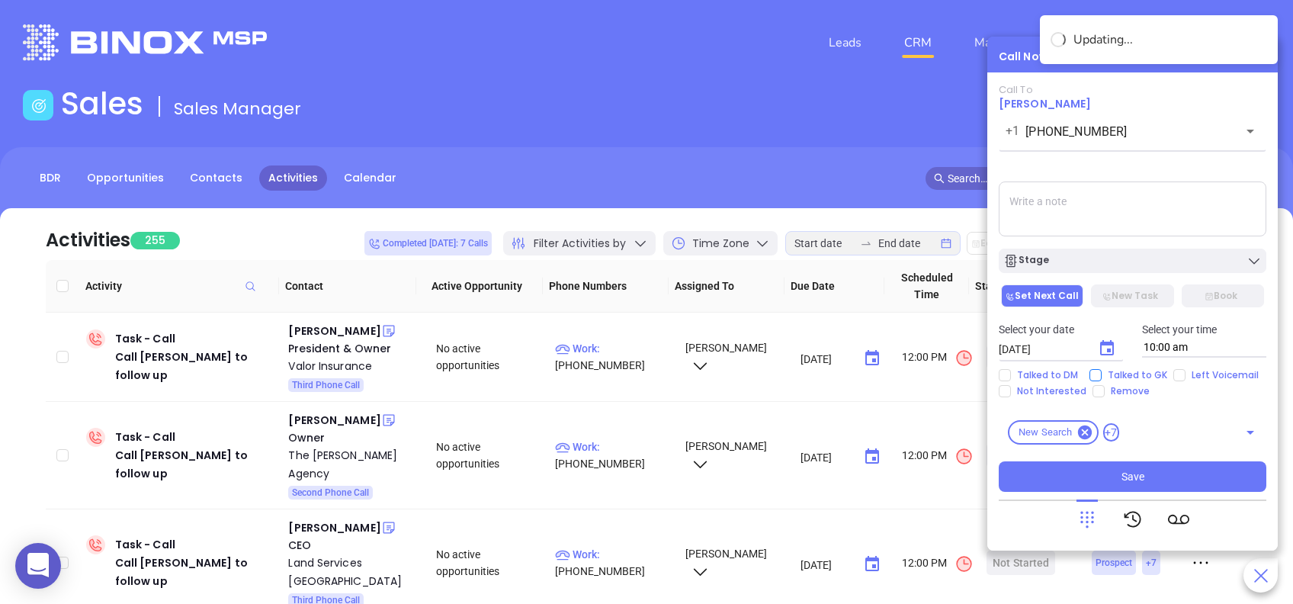
click at [1146, 374] on span "Talked to GK" at bounding box center [1137, 375] width 72 height 12
click at [1101, 374] on input "Talked to GK" at bounding box center [1095, 375] width 12 height 12
checkbox input "true"
click at [1153, 478] on button "Save" at bounding box center [1131, 476] width 267 height 30
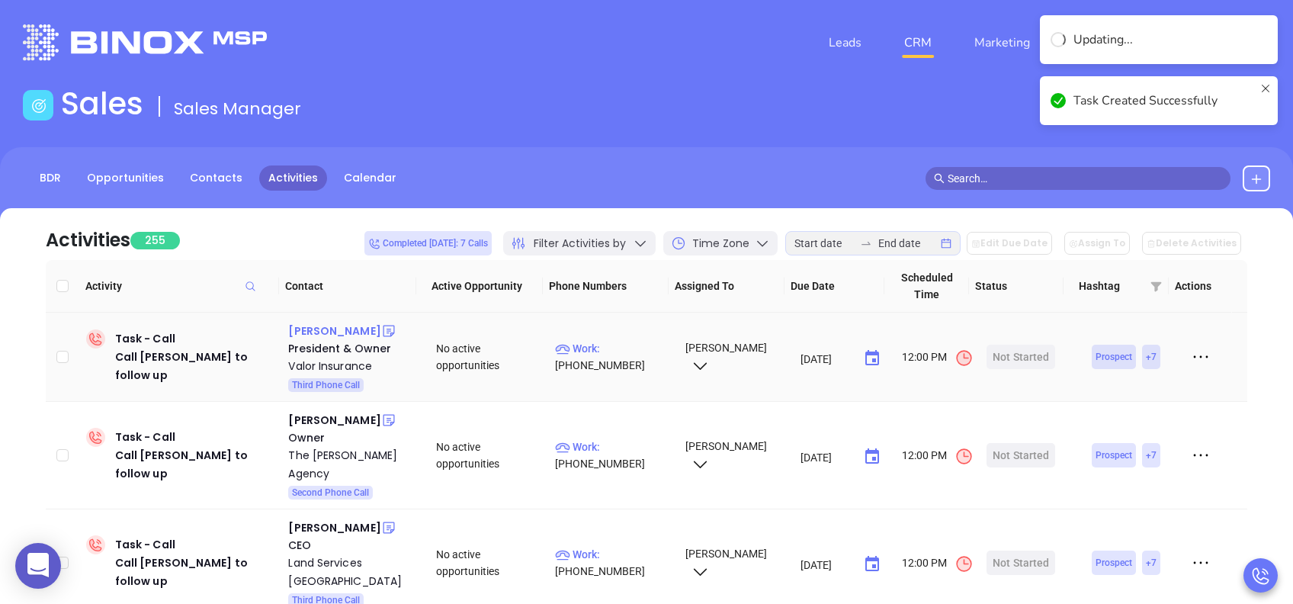
click at [353, 332] on div "Matthew Potter" at bounding box center [334, 331] width 92 height 18
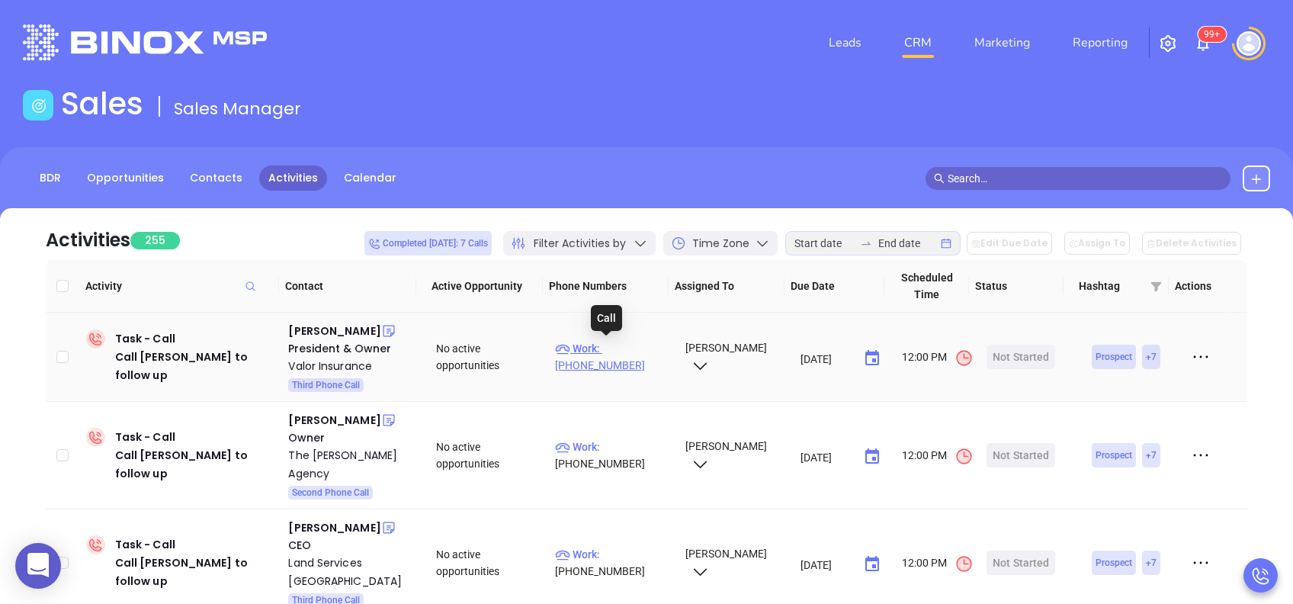
click at [628, 343] on p "Work : (800) 419-0849" at bounding box center [613, 357] width 116 height 34
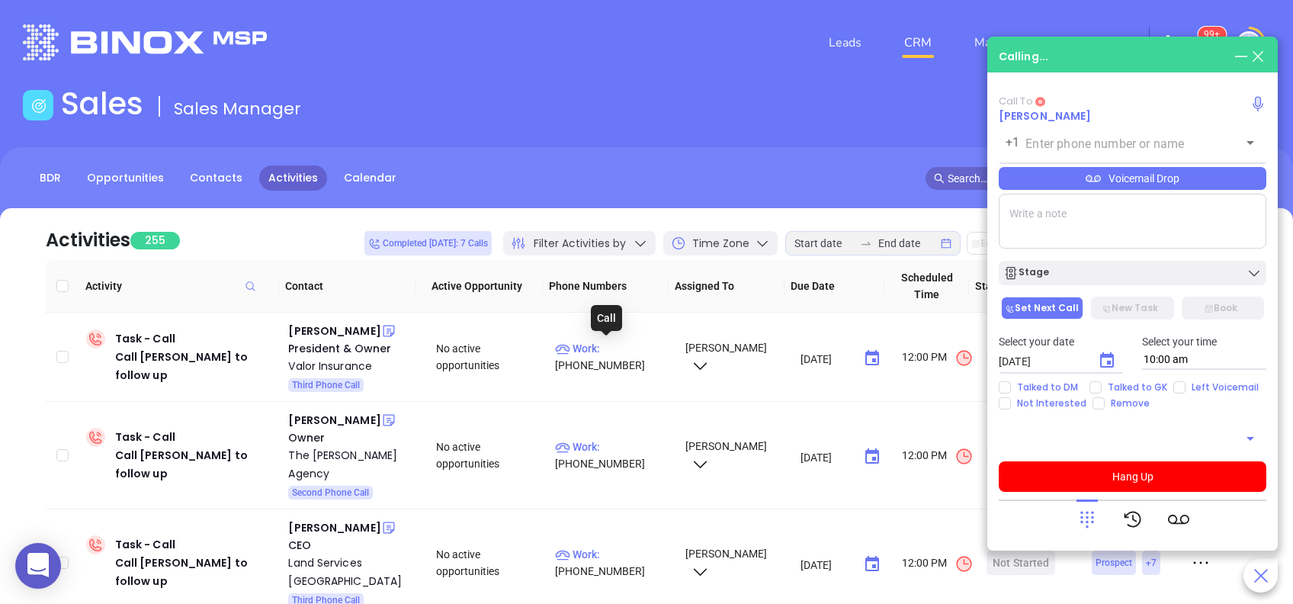
type input "(800) 419-0849"
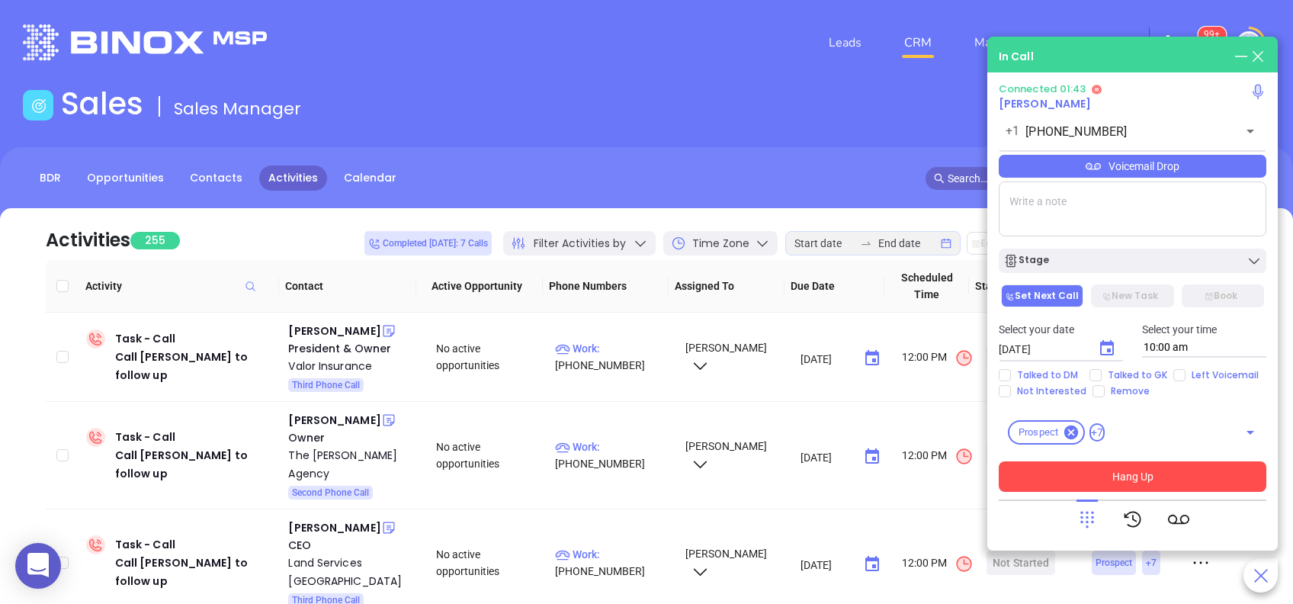
click at [1132, 484] on button "Hang Up" at bounding box center [1131, 476] width 267 height 30
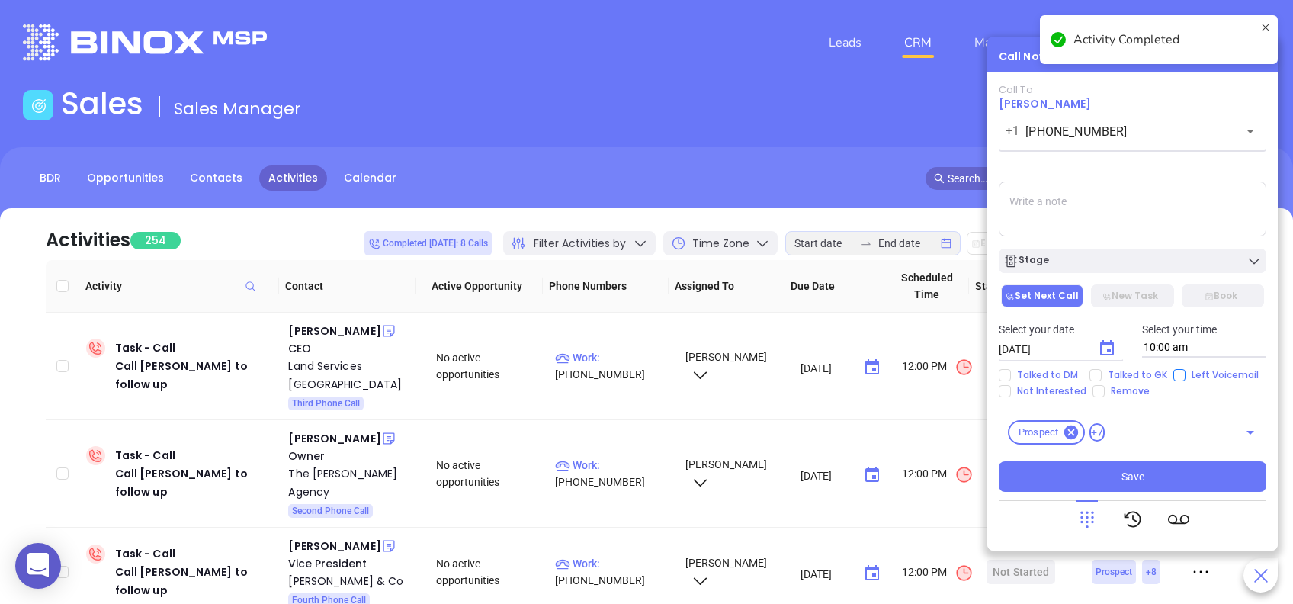
click at [1177, 374] on input "Left Voicemail" at bounding box center [1179, 375] width 12 height 12
checkbox input "true"
click at [1114, 351] on icon "Choose date, selected date is Aug 28, 2025" at bounding box center [1106, 348] width 18 height 18
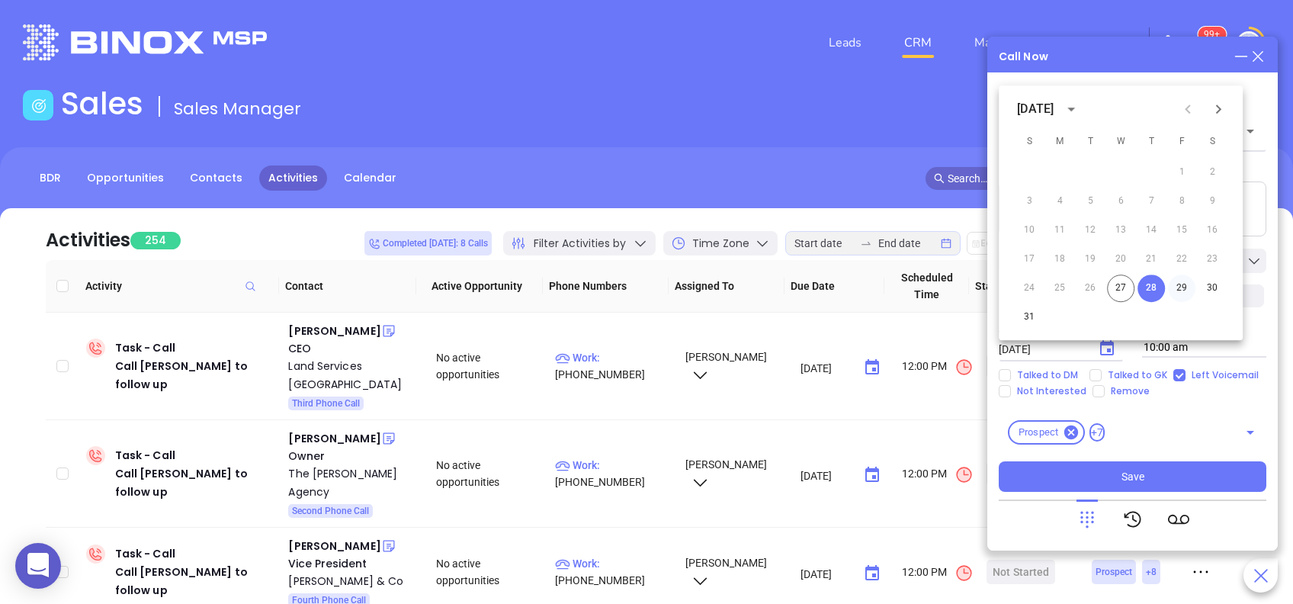
click at [1184, 288] on button "29" at bounding box center [1181, 287] width 27 height 27
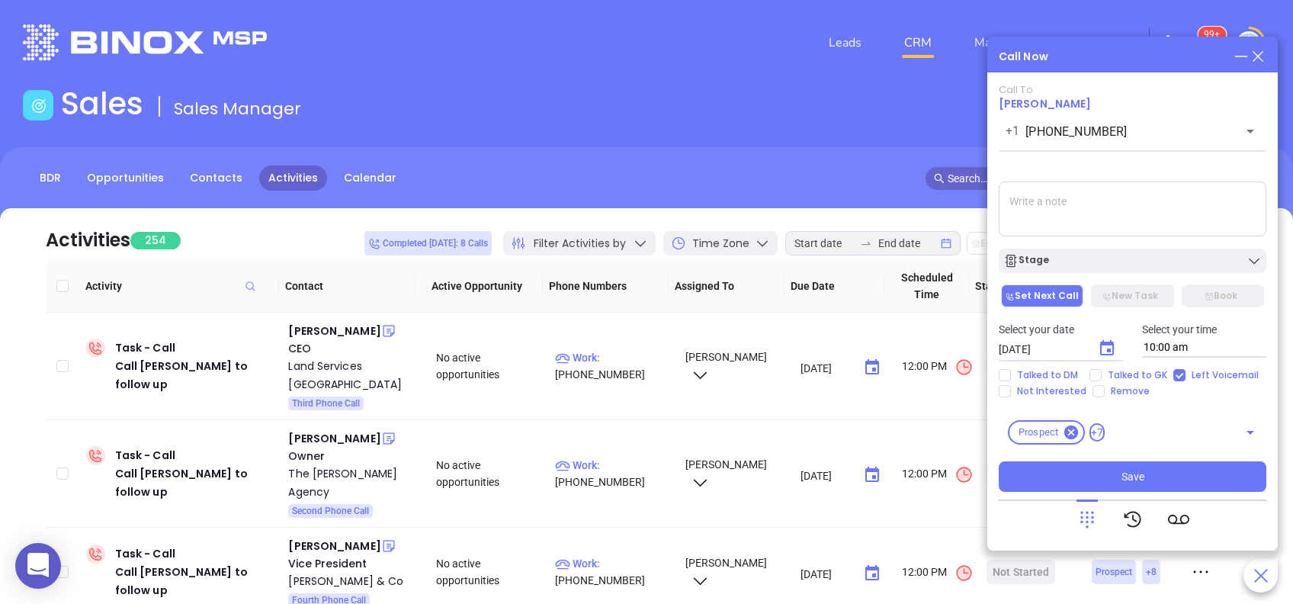
type input "08/29/2025"
click at [1143, 478] on button "Save" at bounding box center [1131, 476] width 267 height 30
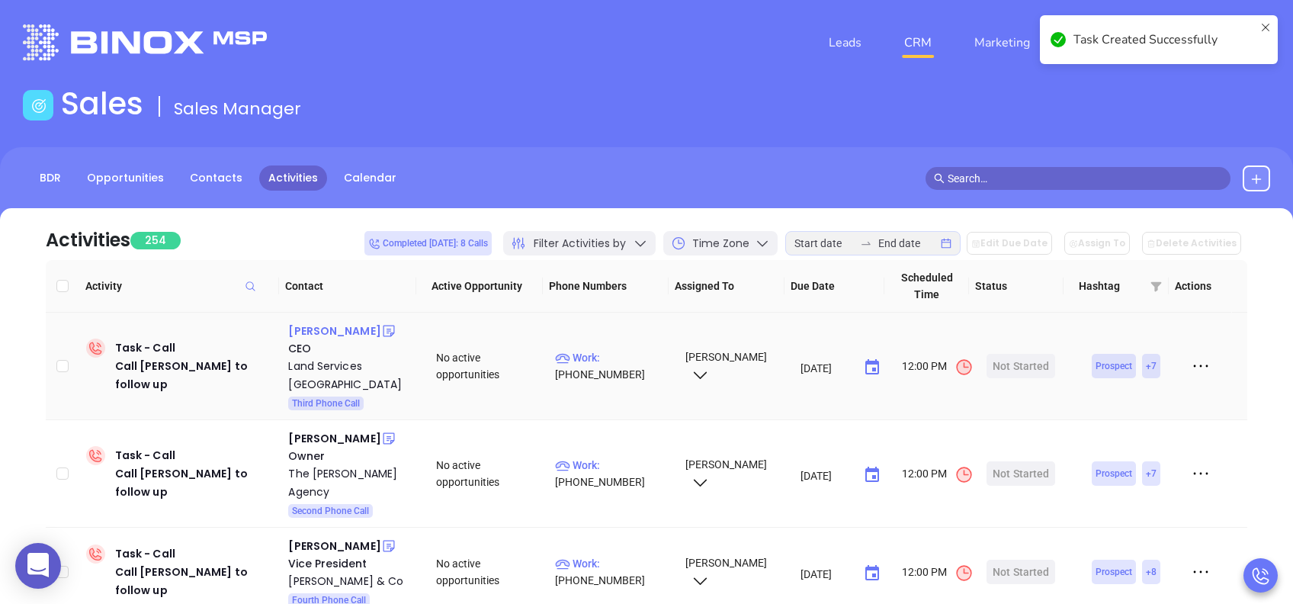
click at [356, 332] on div "Gordon Daniels" at bounding box center [334, 331] width 92 height 18
click at [604, 349] on p "Work : (215) 563-5468" at bounding box center [613, 366] width 116 height 34
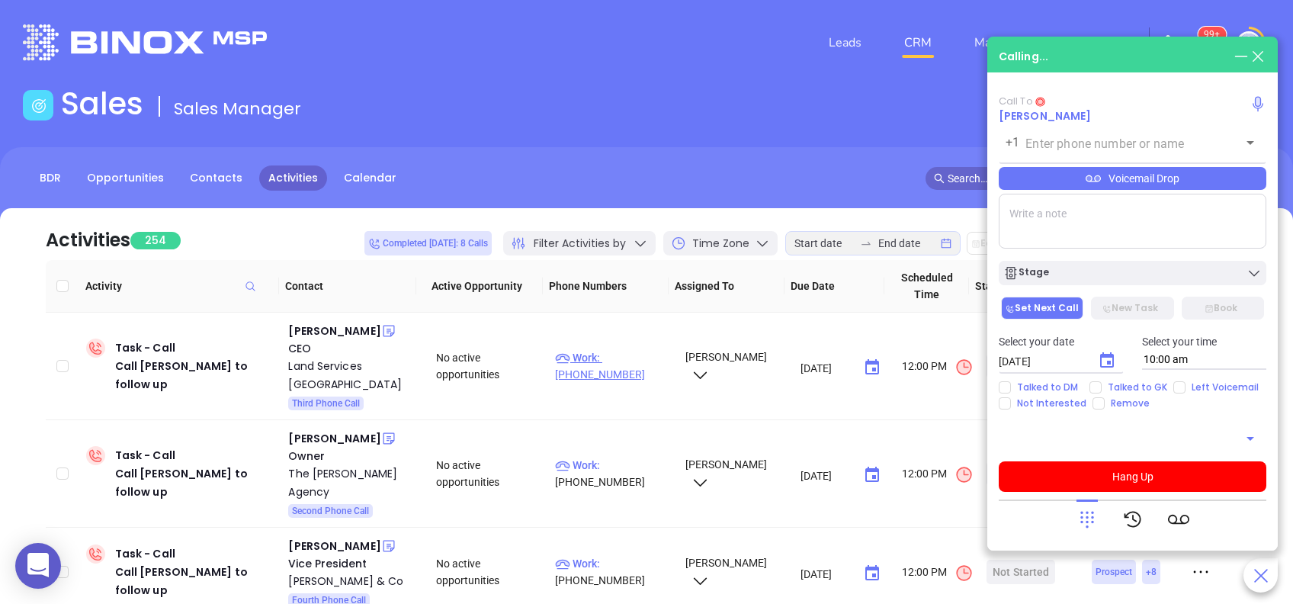
type input "(215) 563-5468"
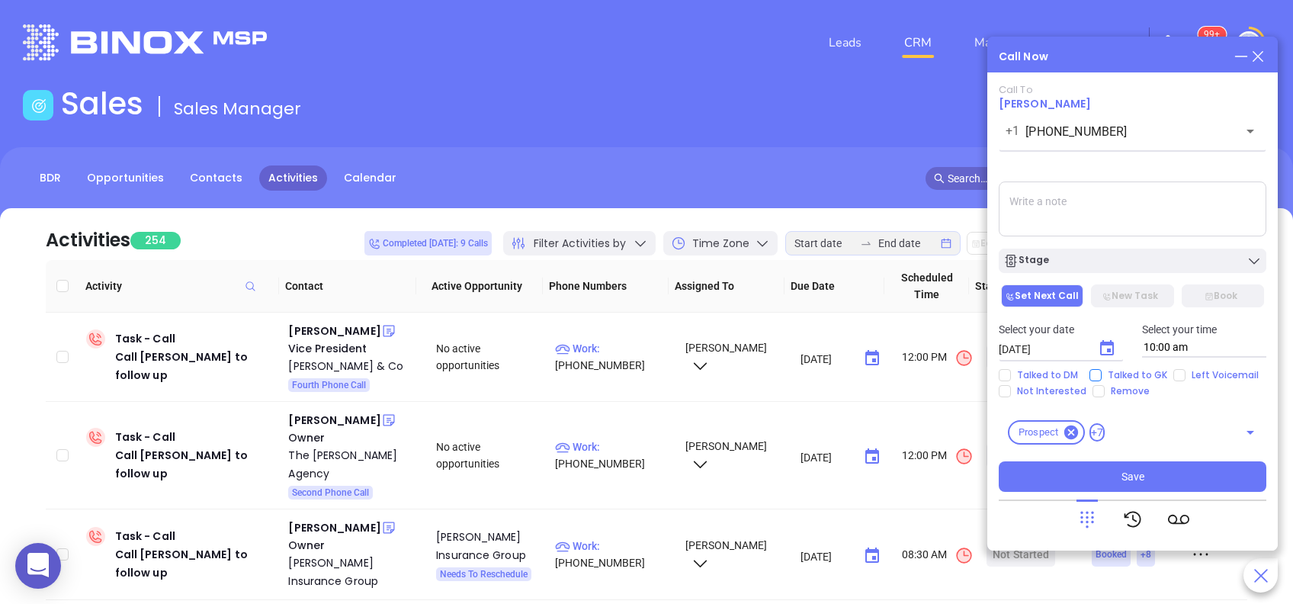
click at [1144, 371] on span "Talked to GK" at bounding box center [1137, 375] width 72 height 12
click at [1101, 371] on input "Talked to GK" at bounding box center [1095, 375] width 12 height 12
checkbox input "true"
click at [1108, 345] on icon "Choose date, selected date is Aug 28, 2025" at bounding box center [1107, 347] width 14 height 15
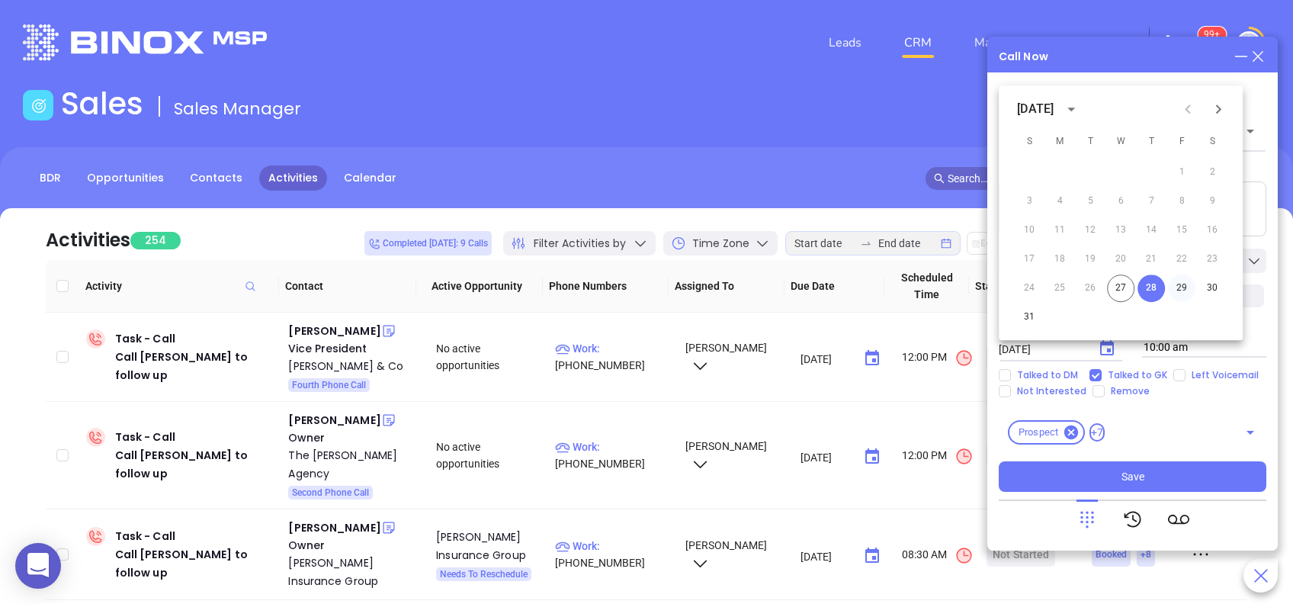
click at [1177, 287] on button "29" at bounding box center [1181, 287] width 27 height 27
type input "08/29/2025"
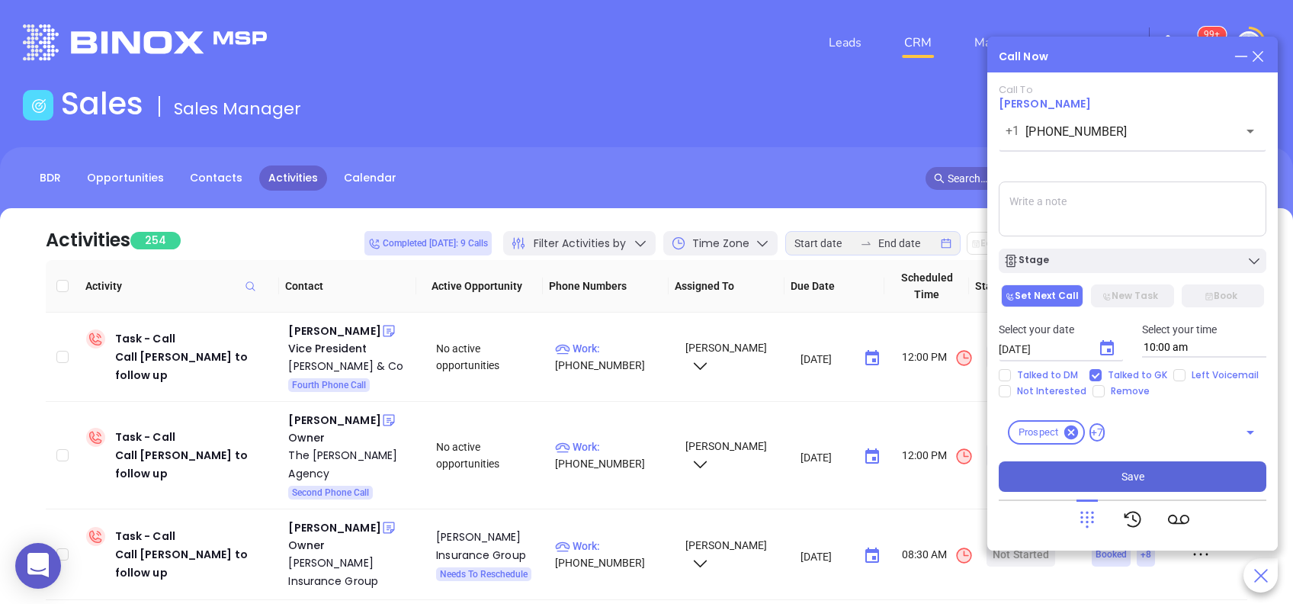
click at [1220, 470] on button "Save" at bounding box center [1131, 476] width 267 height 30
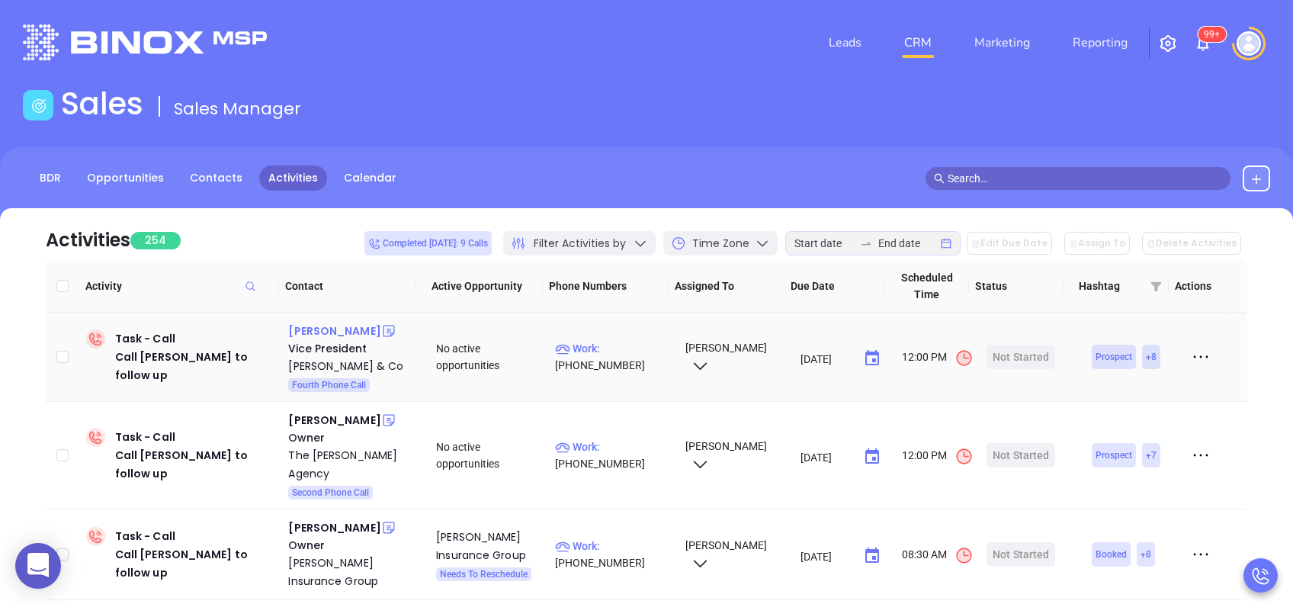
click at [366, 330] on div "Joseph H Tyson III" at bounding box center [334, 331] width 92 height 18
click at [619, 349] on p "Work : (610) 565-4500" at bounding box center [613, 357] width 116 height 34
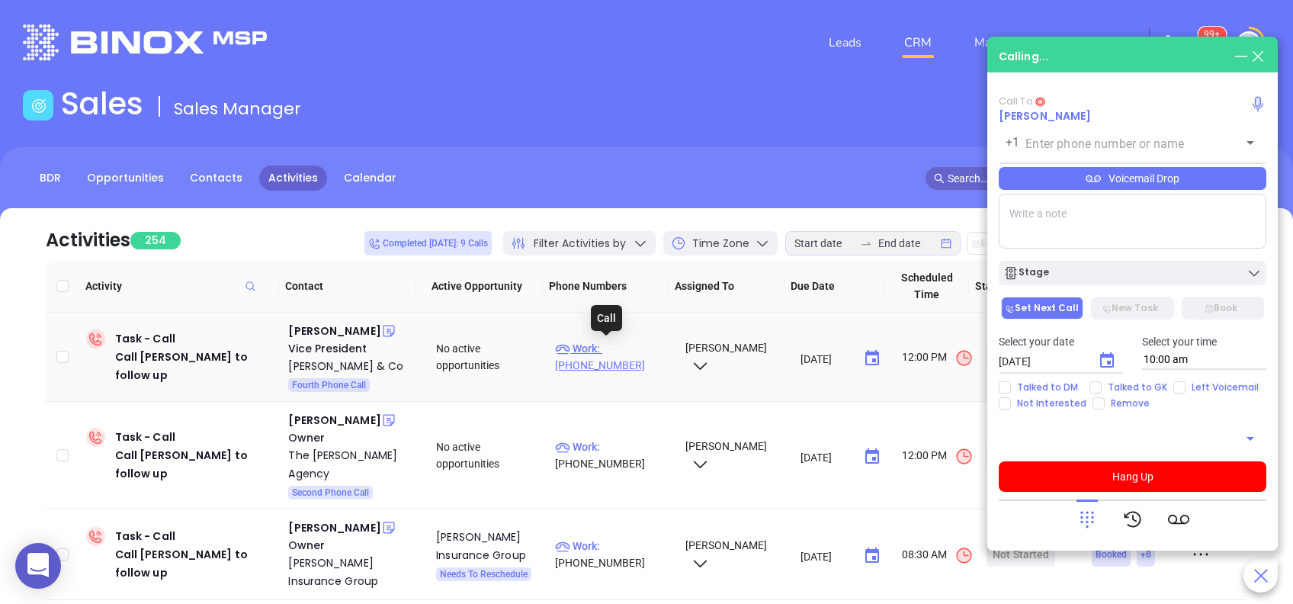
type input "(610) 565-4500"
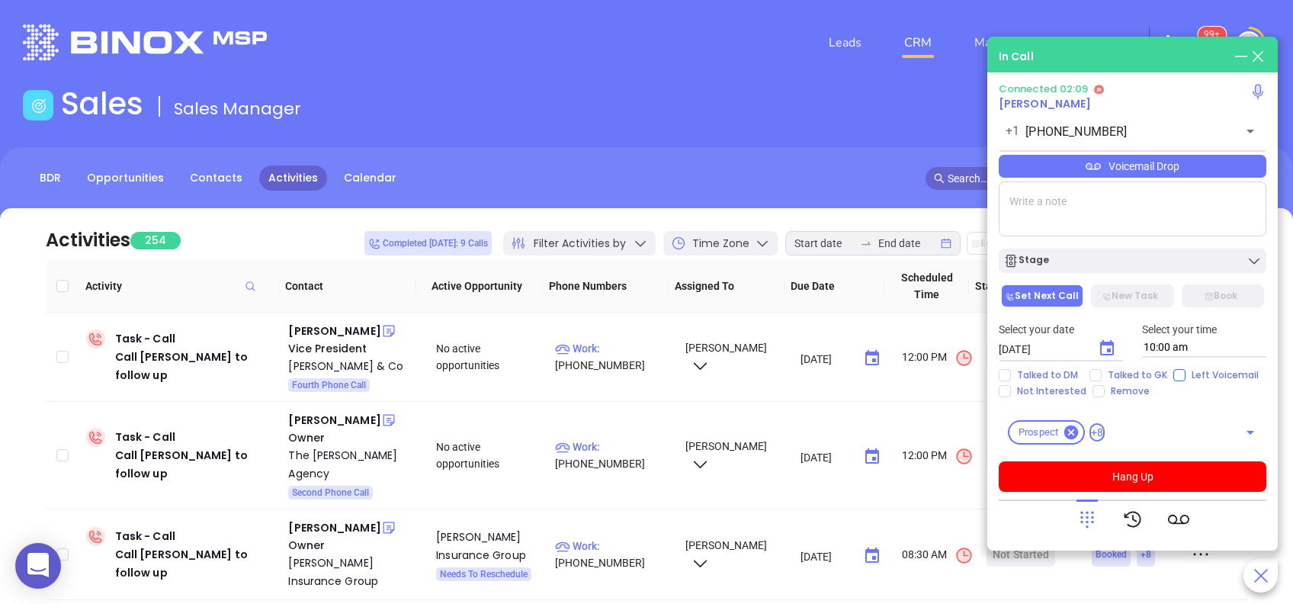
click at [1180, 372] on input "Left Voicemail" at bounding box center [1179, 375] width 12 height 12
checkbox input "true"
click at [1128, 480] on button "Hang Up" at bounding box center [1131, 476] width 267 height 30
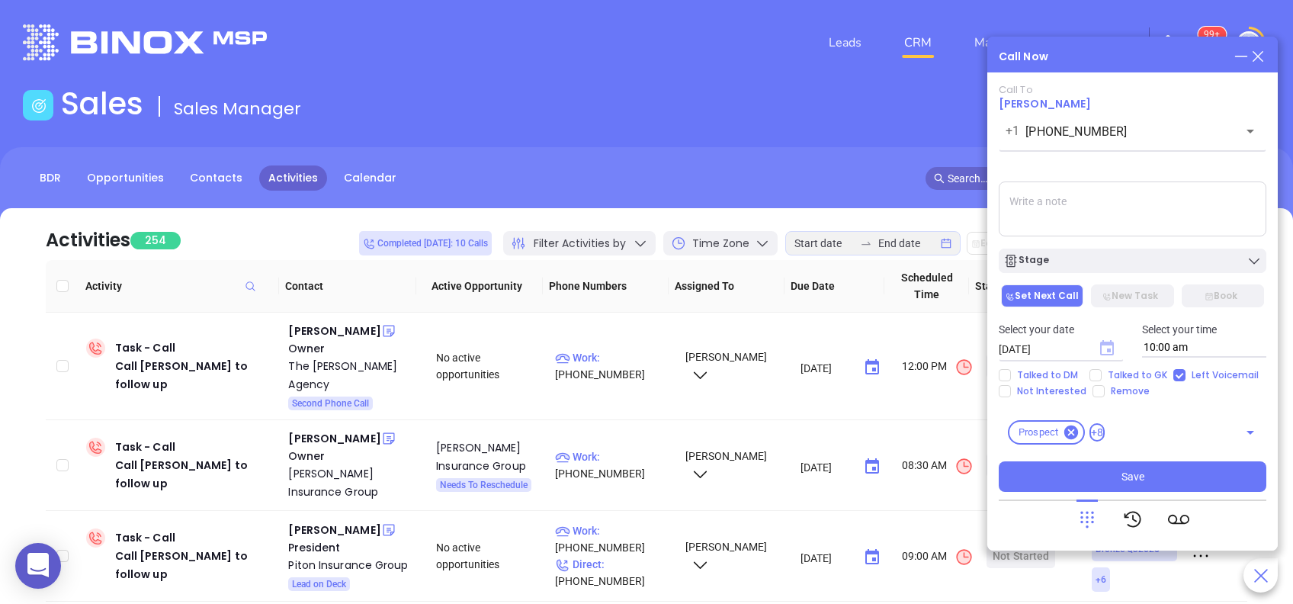
click at [1101, 345] on icon "Choose date, selected date is Aug 28, 2025" at bounding box center [1107, 347] width 14 height 15
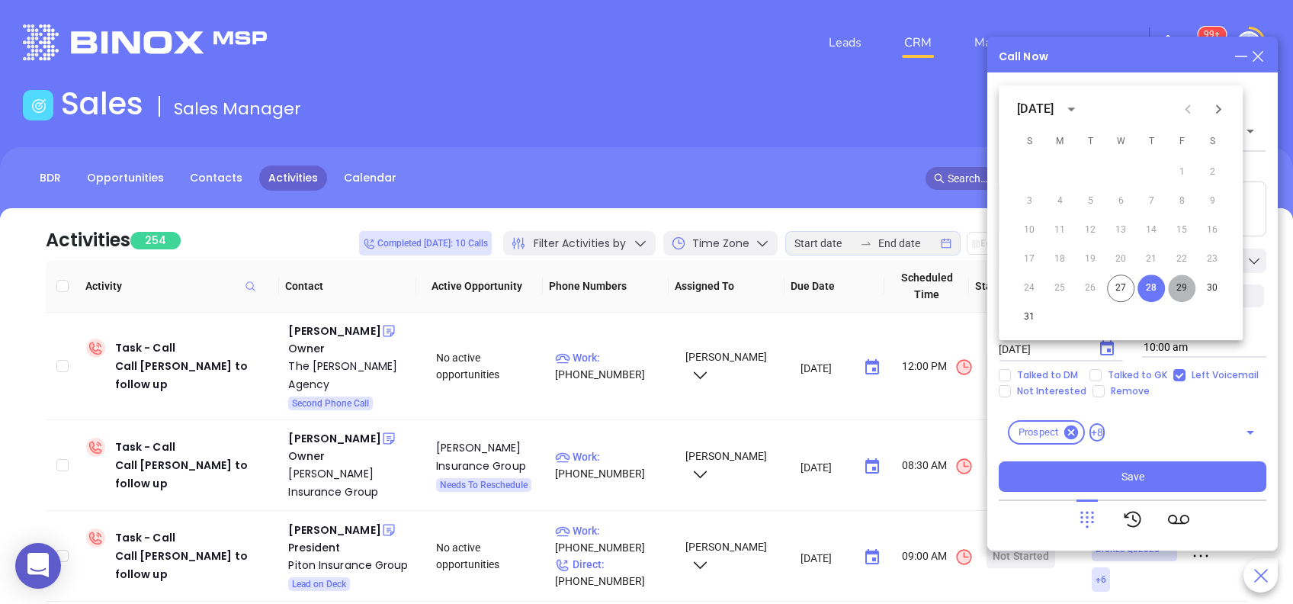
click at [1181, 284] on button "29" at bounding box center [1181, 287] width 27 height 27
type input "08/29/2025"
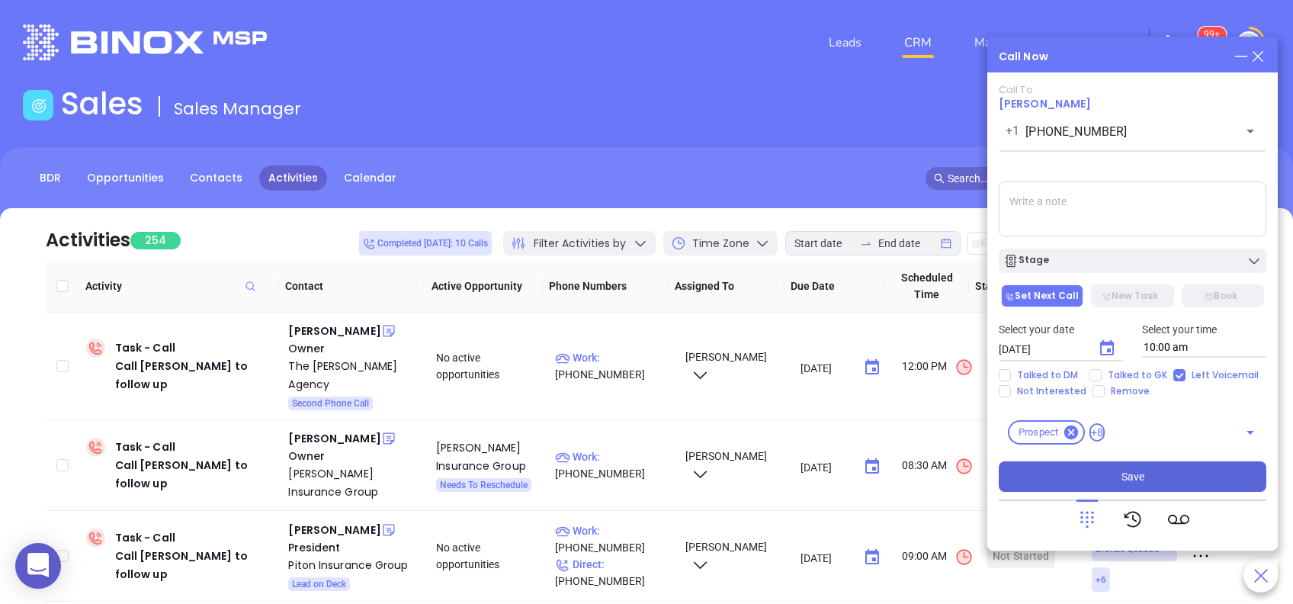
click at [1137, 473] on span "Save" at bounding box center [1132, 476] width 23 height 17
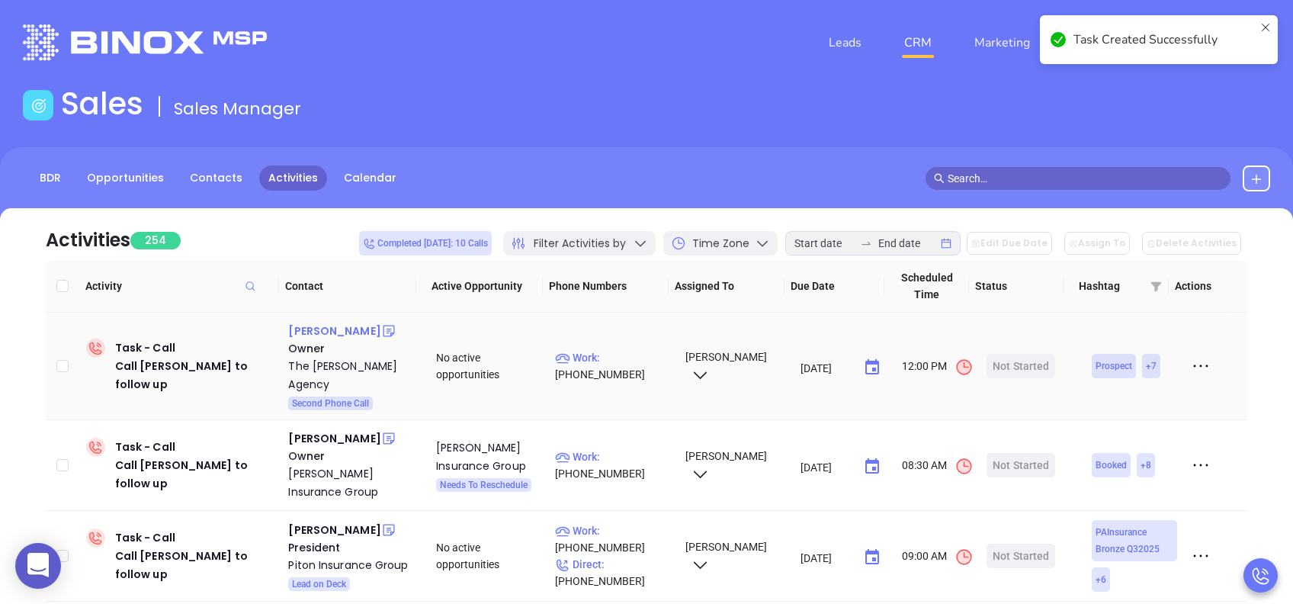
click at [353, 329] on div "Joseph DeFinis" at bounding box center [334, 331] width 92 height 18
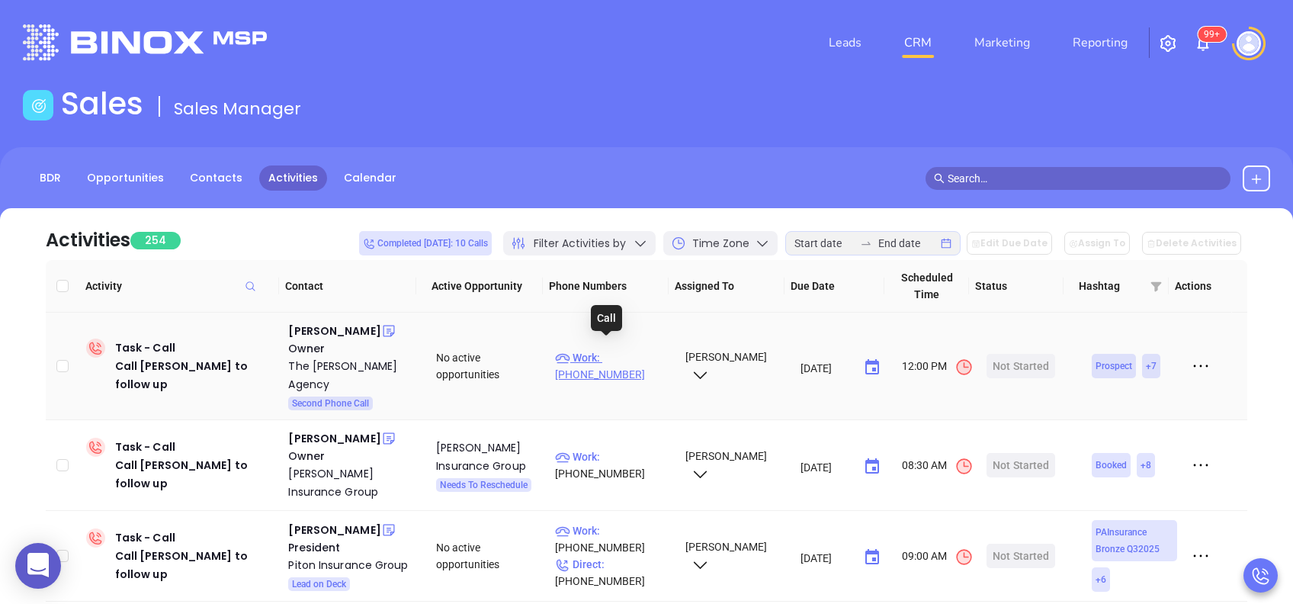
click at [619, 349] on p "Work : (215) 483-4040" at bounding box center [613, 366] width 116 height 34
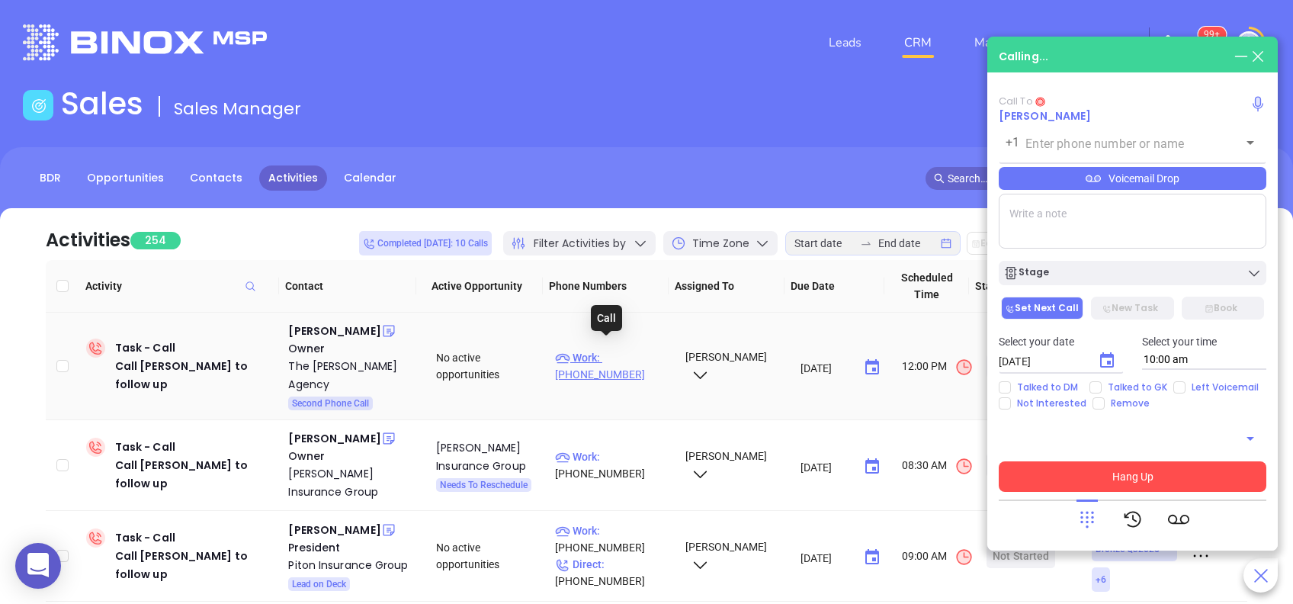
type input "(215) 483-4040"
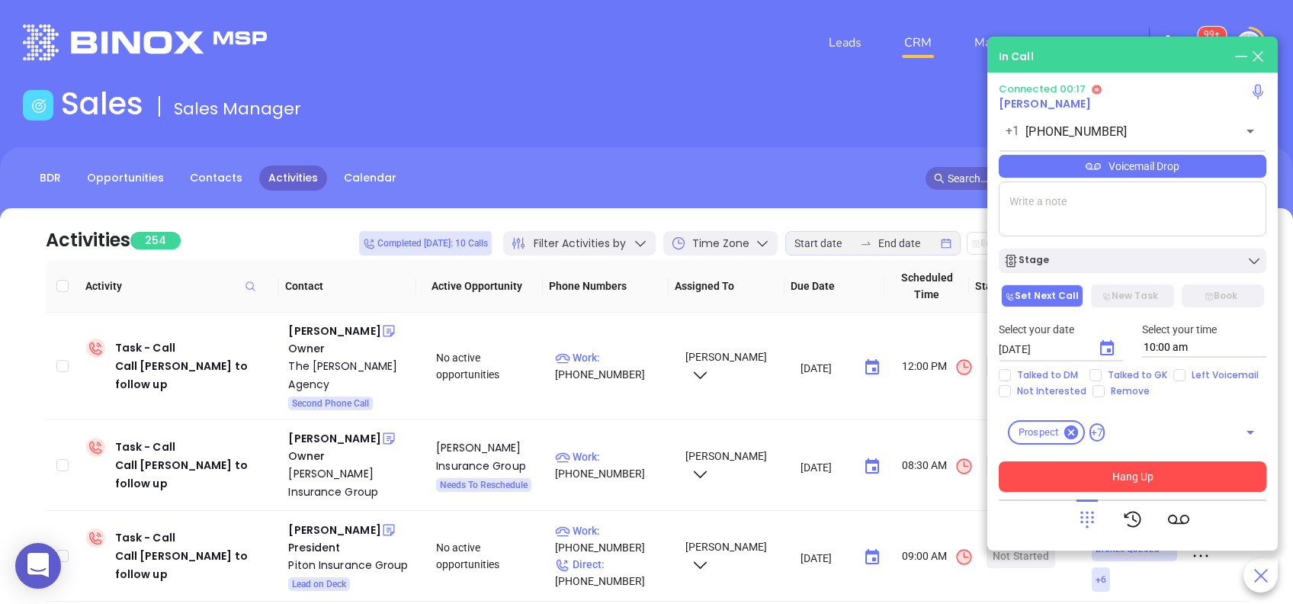
click at [1088, 513] on icon at bounding box center [1086, 518] width 21 height 21
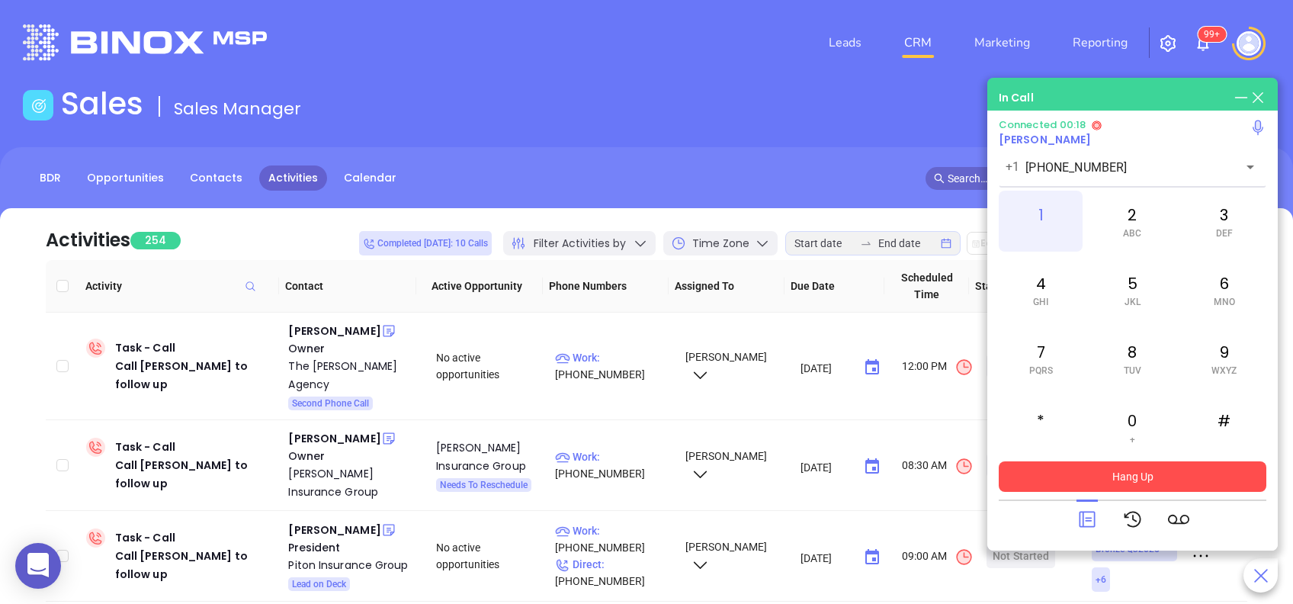
click at [1041, 219] on div "1" at bounding box center [1040, 221] width 84 height 61
click at [1087, 523] on icon at bounding box center [1086, 518] width 21 height 21
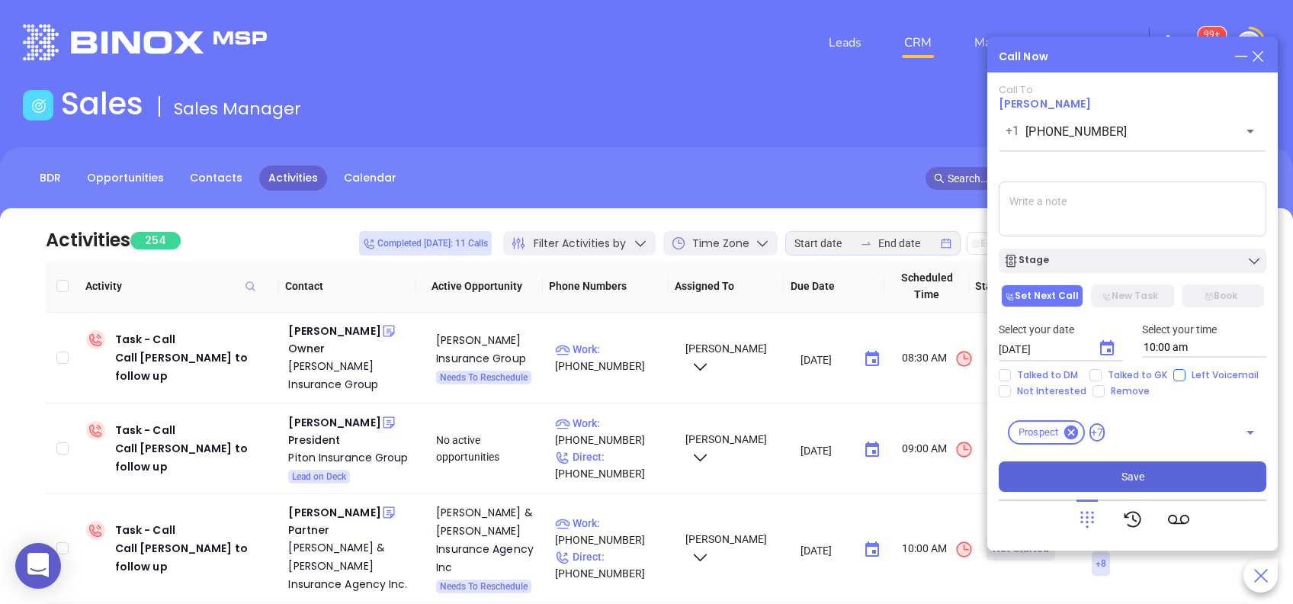
click at [1185, 373] on span "Left Voicemail" at bounding box center [1224, 375] width 79 height 12
click at [1182, 373] on input "Left Voicemail" at bounding box center [1179, 375] width 12 height 12
checkbox input "true"
click at [1076, 260] on div "Stage" at bounding box center [1132, 260] width 258 height 15
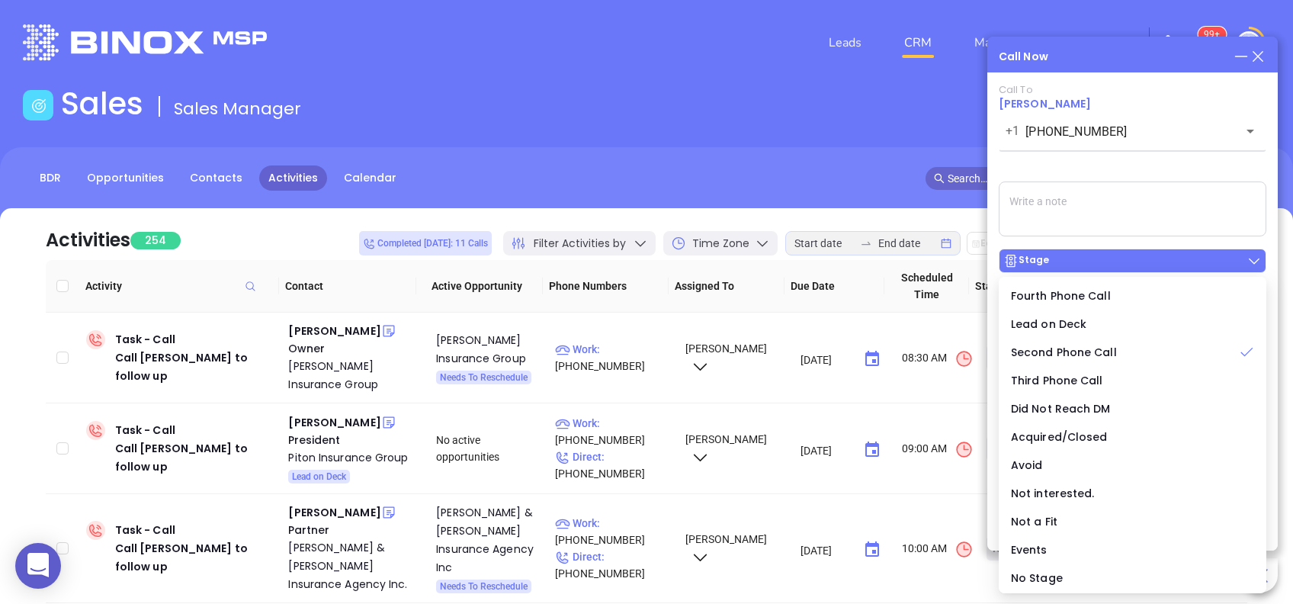
click at [1124, 271] on button "Stage" at bounding box center [1131, 260] width 267 height 24
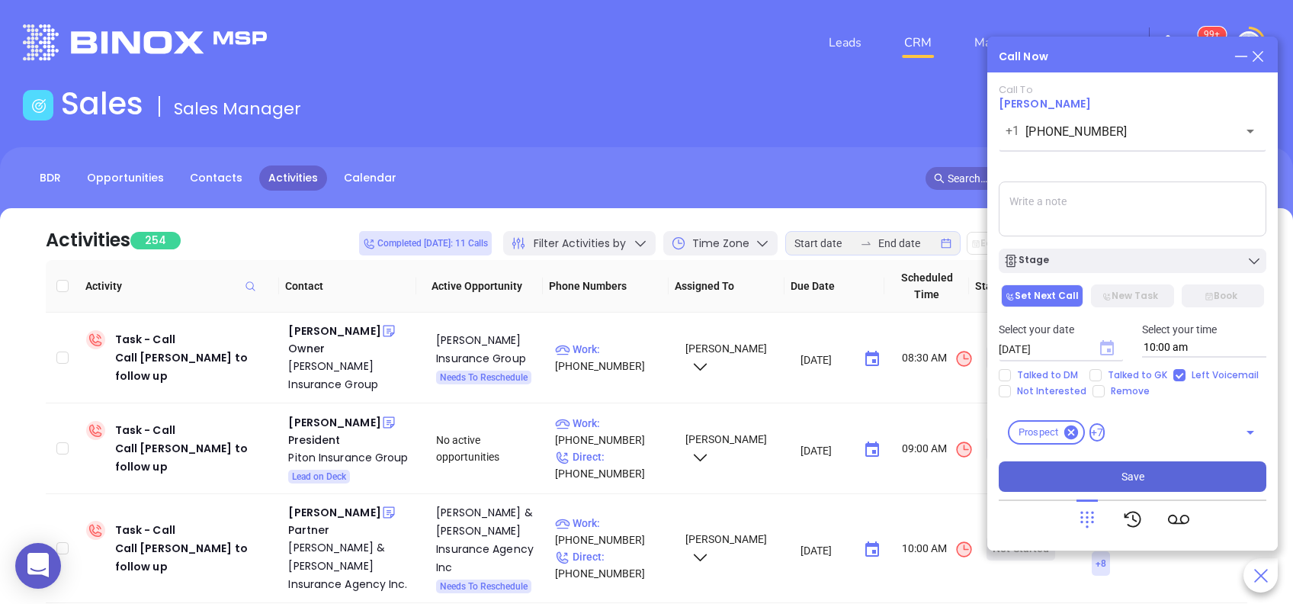
click at [1100, 345] on icon "Choose date, selected date is Aug 28, 2025" at bounding box center [1107, 347] width 14 height 15
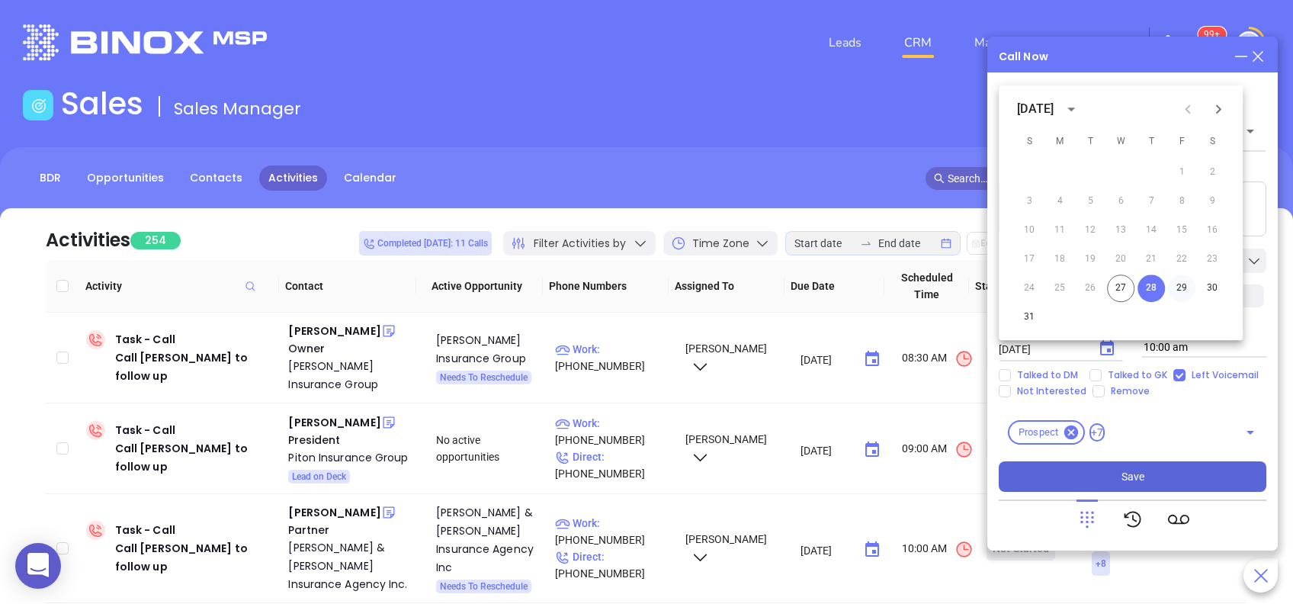
click at [1172, 284] on button "29" at bounding box center [1181, 287] width 27 height 27
type input "08/29/2025"
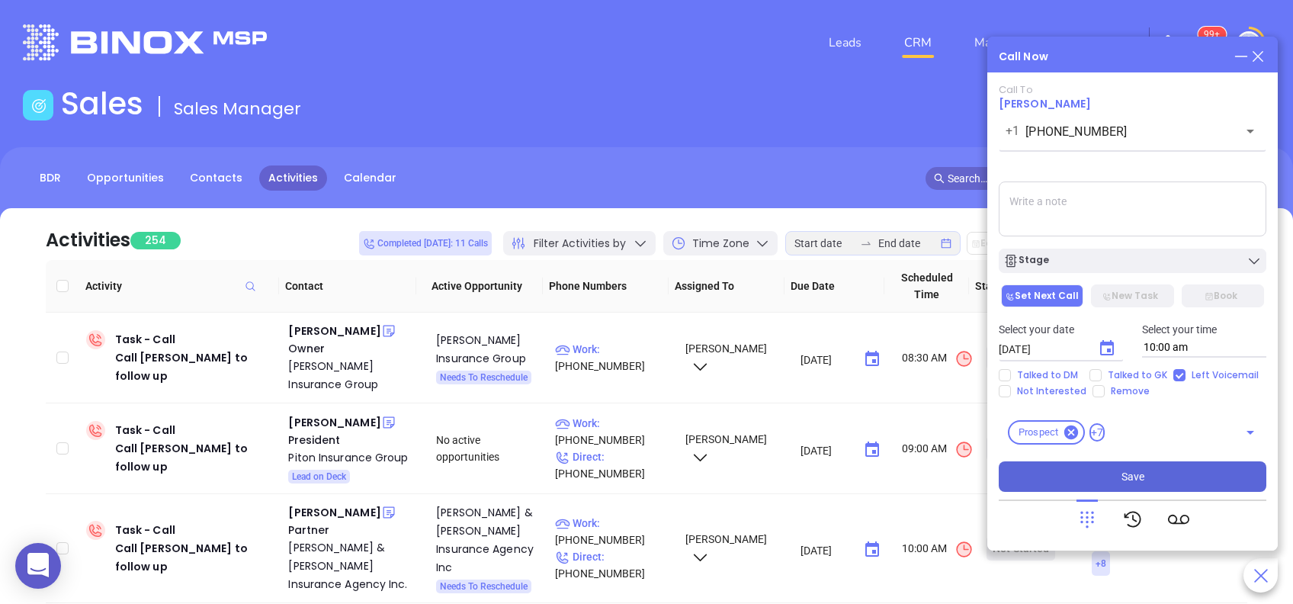
drag, startPoint x: 1164, startPoint y: 469, endPoint x: 1124, endPoint y: 479, distance: 41.8
click at [1164, 469] on button "Save" at bounding box center [1131, 476] width 267 height 30
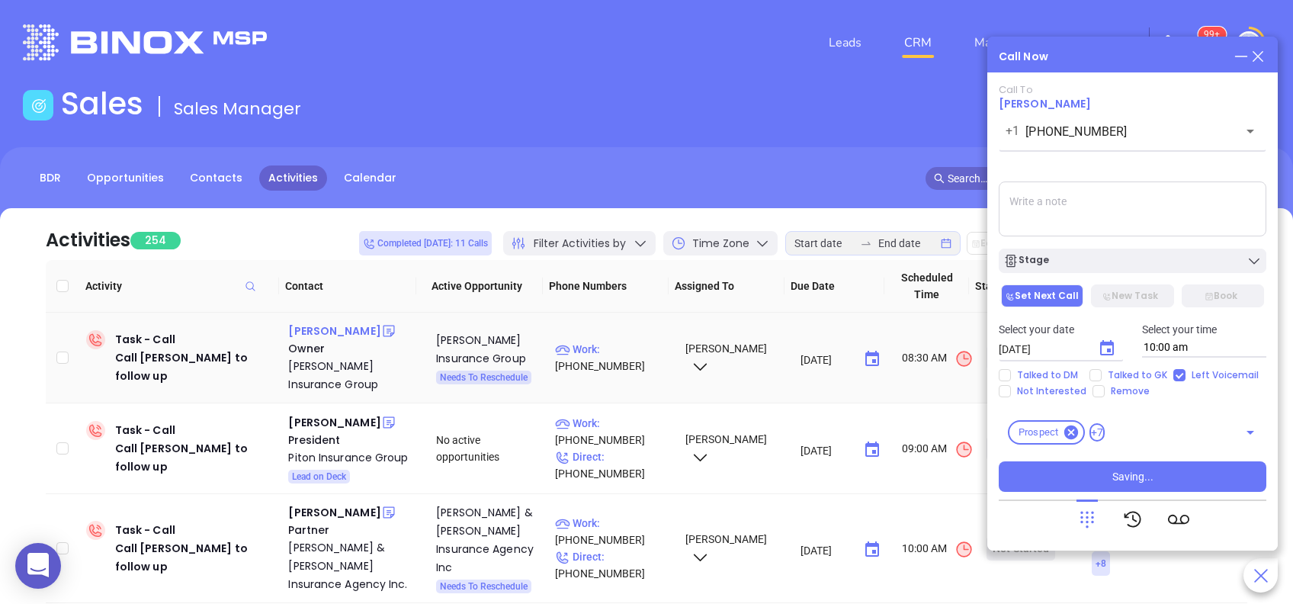
click at [331, 330] on div "Lee Anderson" at bounding box center [334, 331] width 92 height 18
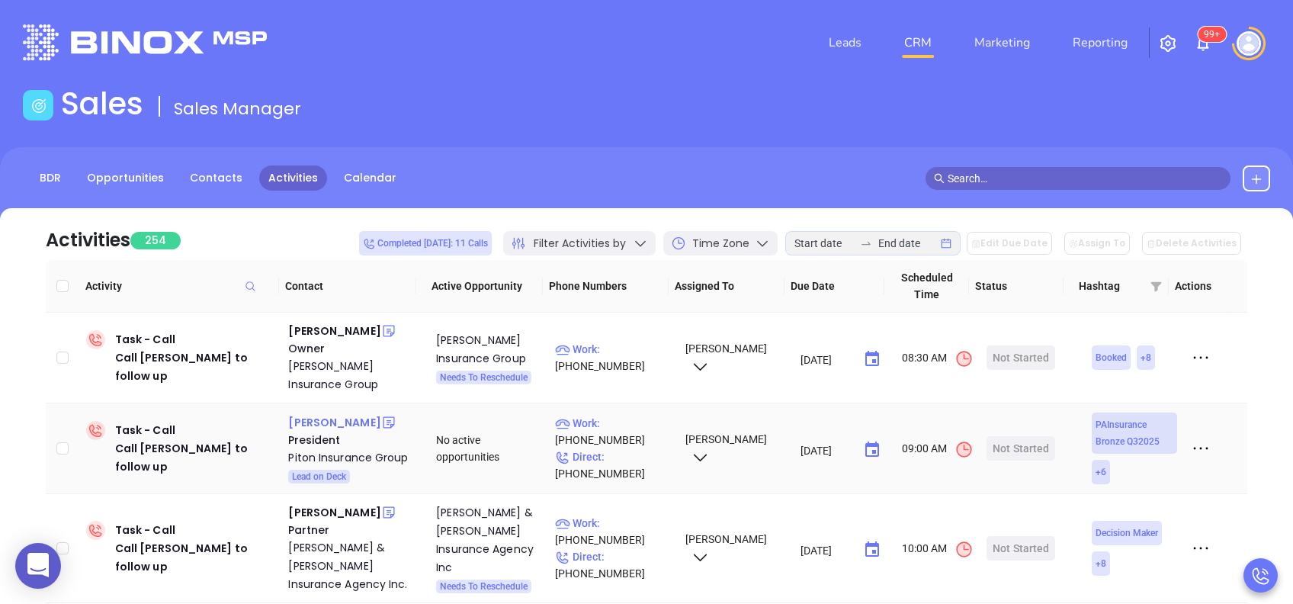
click at [345, 420] on div "Chuck Peterson" at bounding box center [334, 422] width 92 height 18
click at [641, 433] on p "Work : (610) 527-1108" at bounding box center [613, 432] width 116 height 34
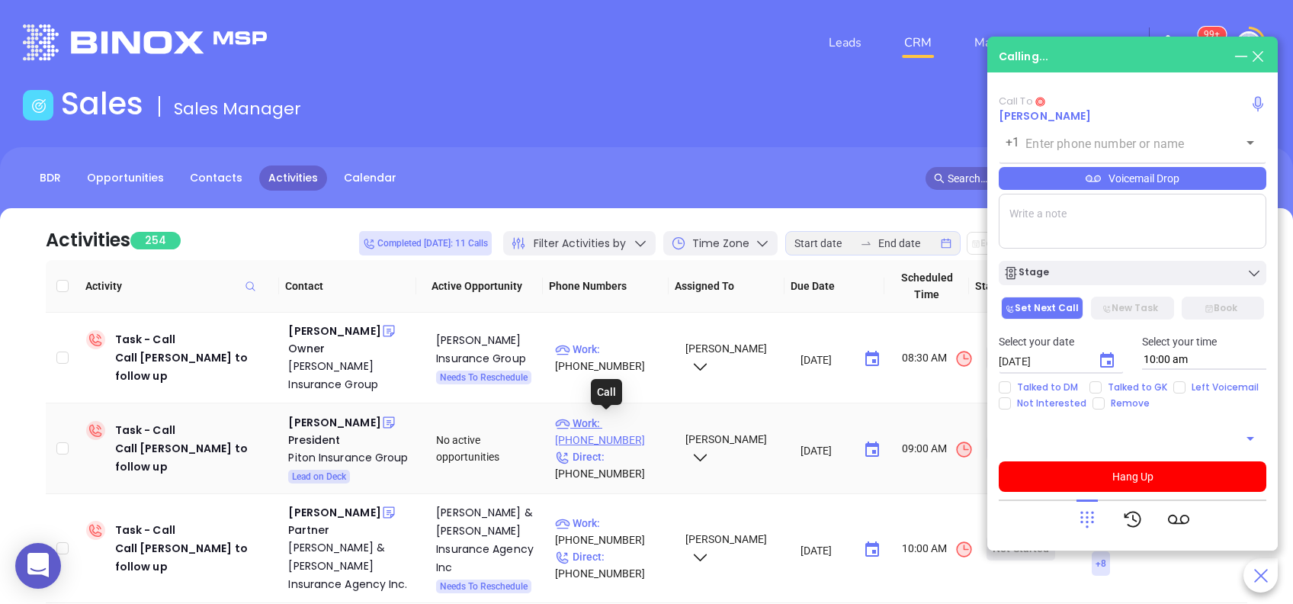
type input "(610) 527-1108"
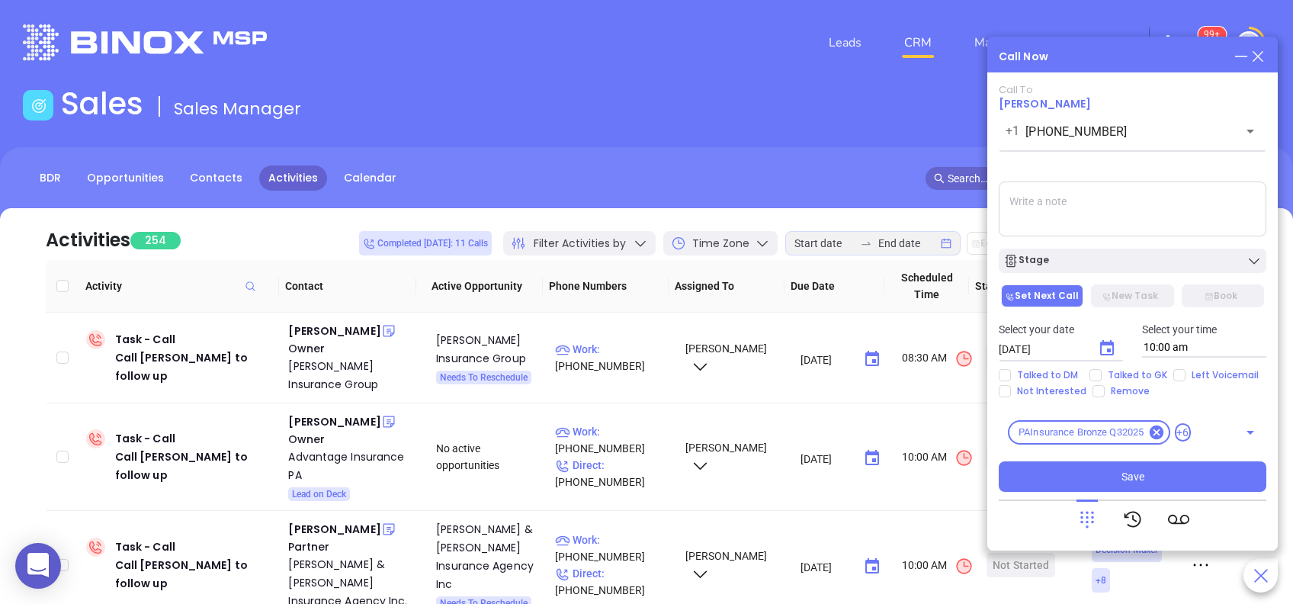
click at [1261, 52] on icon at bounding box center [1257, 56] width 17 height 17
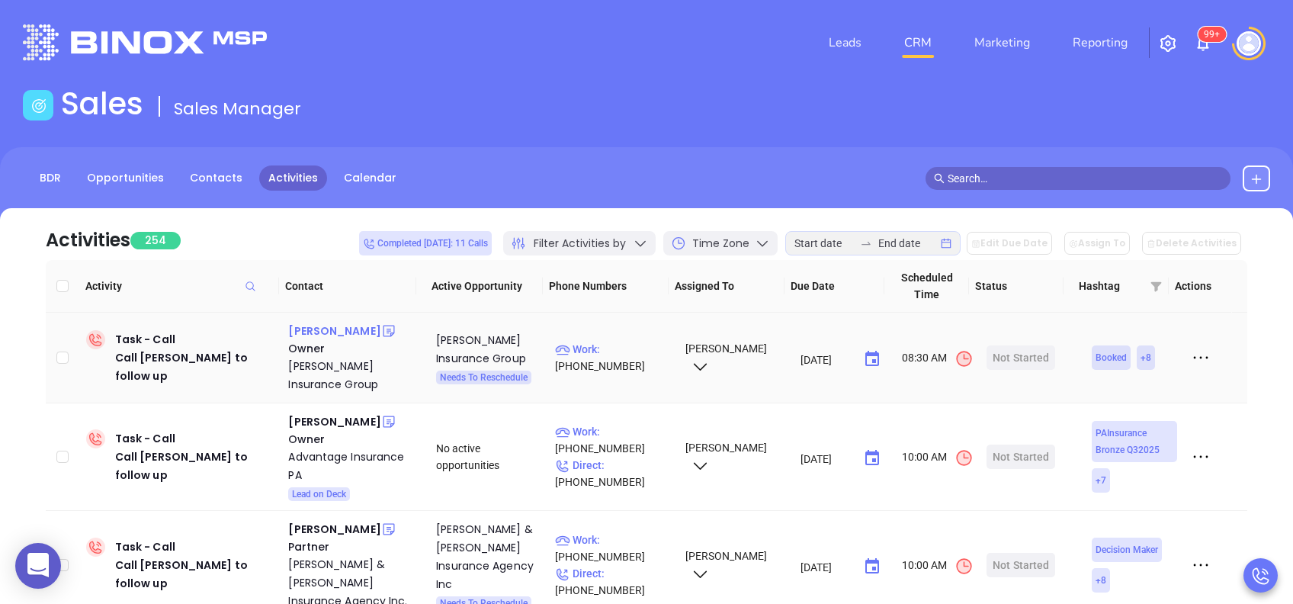
click at [330, 331] on div "Lee Anderson" at bounding box center [334, 331] width 92 height 18
click at [610, 349] on p "Work : (724) 458-8240" at bounding box center [613, 358] width 116 height 34
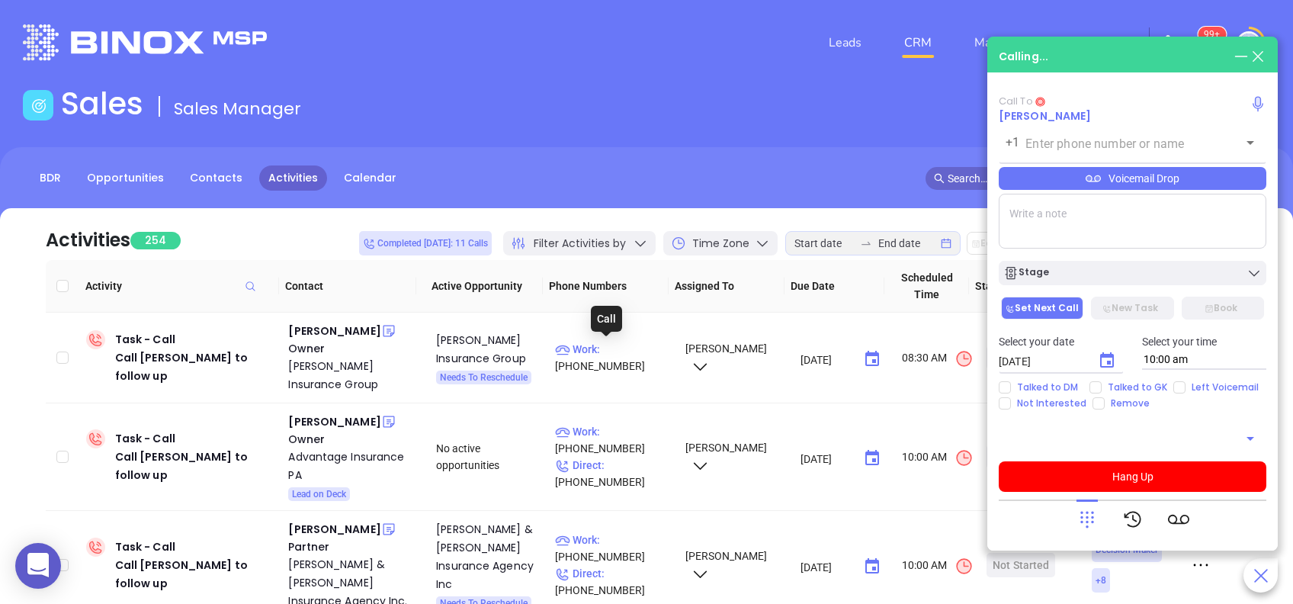
type input "(724) 458-8240"
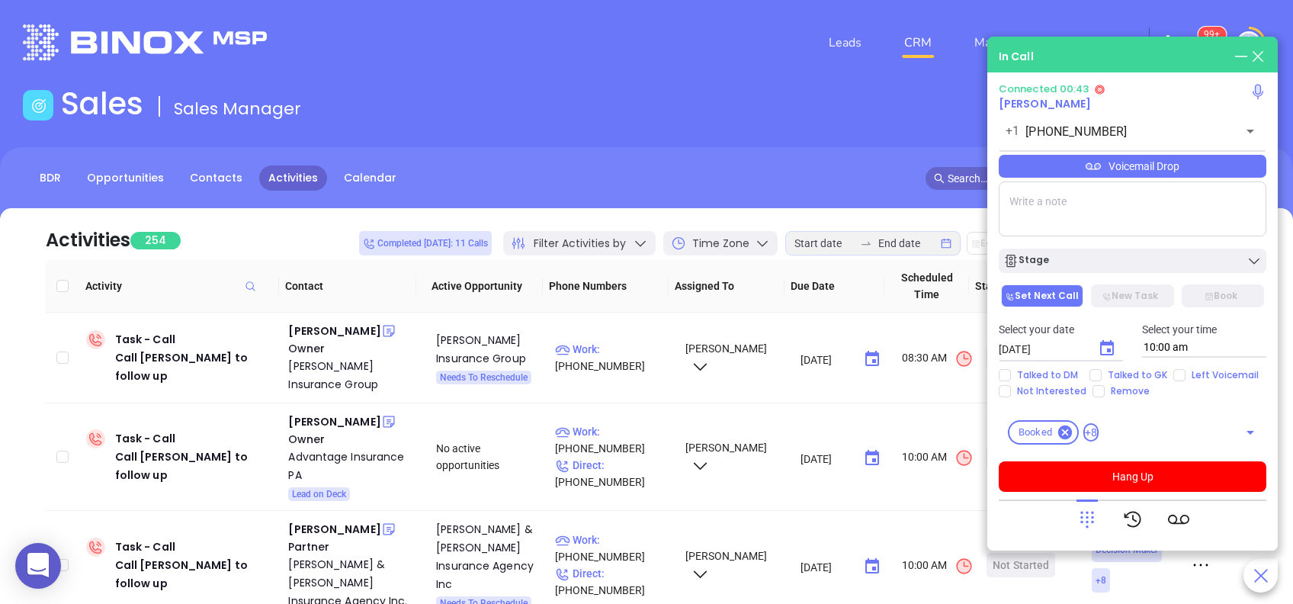
click at [1122, 171] on div "Voicemail Drop" at bounding box center [1131, 166] width 267 height 23
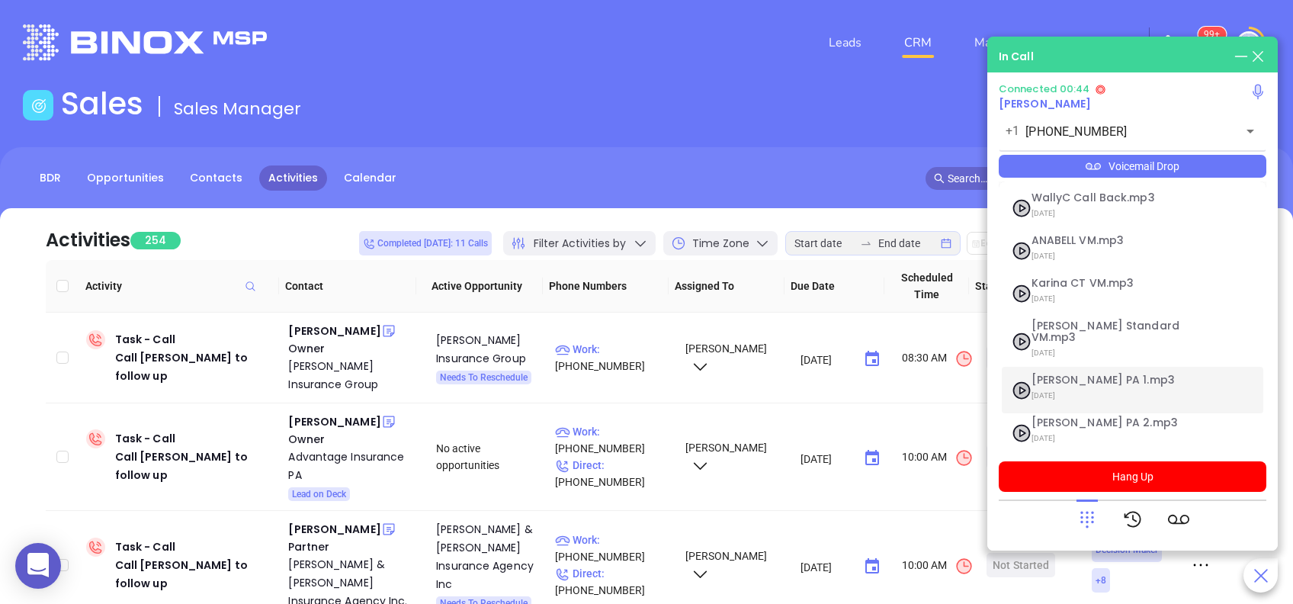
drag, startPoint x: 1097, startPoint y: 357, endPoint x: 1104, endPoint y: 371, distance: 15.3
click at [1099, 367] on li "Vicky PA 1.mp3 07/18/2025" at bounding box center [1131, 390] width 261 height 46
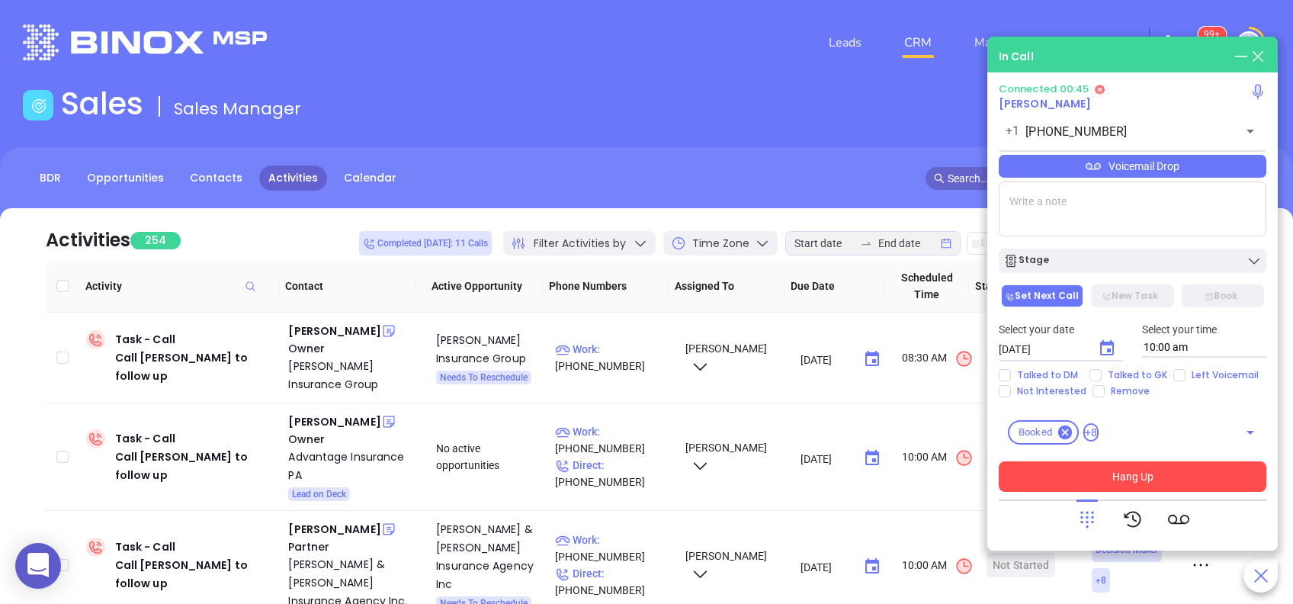
click at [1148, 479] on button "Hang Up" at bounding box center [1131, 476] width 267 height 30
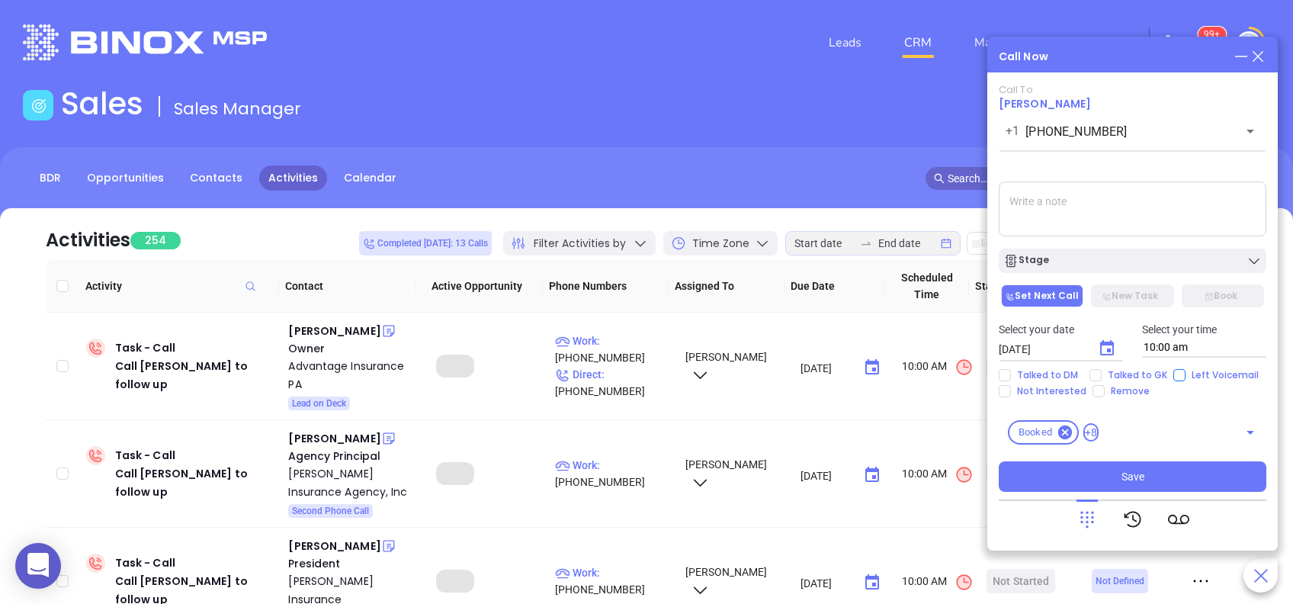
click at [1173, 376] on input "Left Voicemail" at bounding box center [1179, 375] width 12 height 12
checkbox input "true"
click at [1103, 345] on icon "Choose date, selected date is Aug 28, 2025" at bounding box center [1107, 347] width 14 height 15
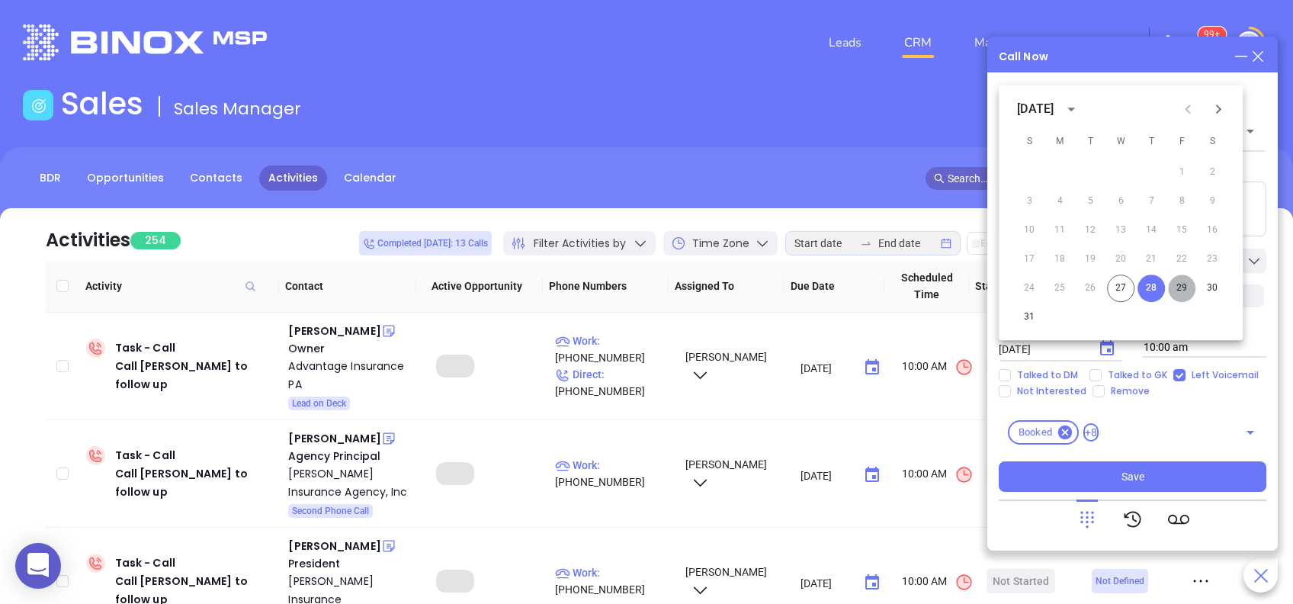
click at [1176, 285] on button "29" at bounding box center [1181, 287] width 27 height 27
type input "08/29/2025"
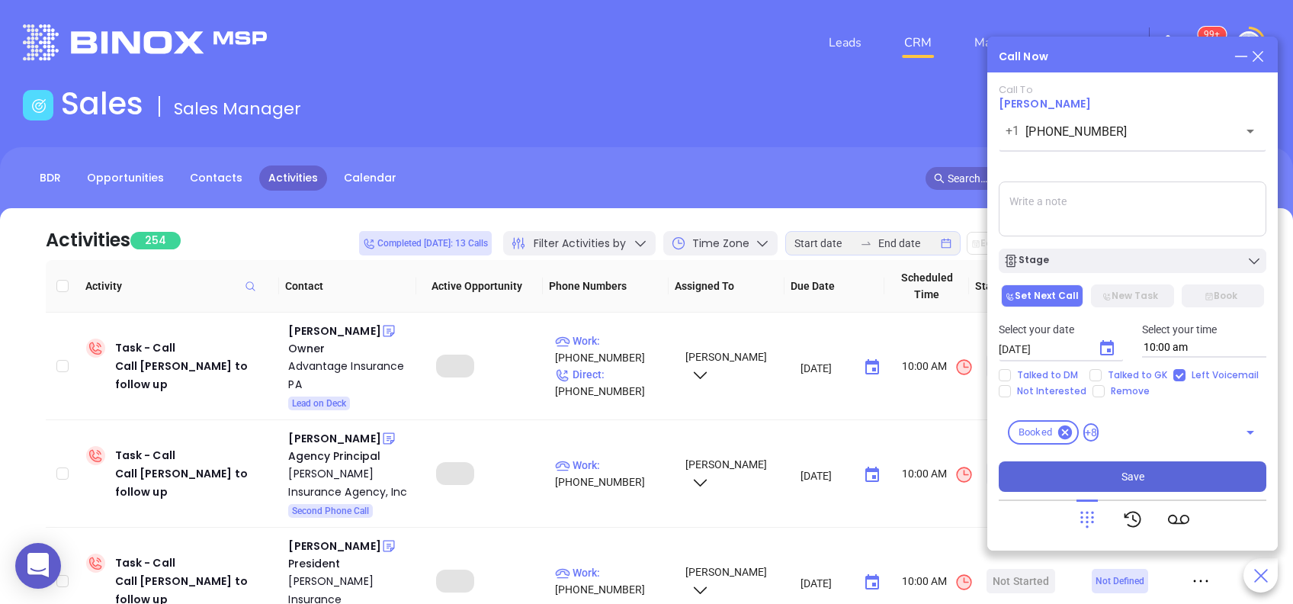
click at [1143, 475] on button "Save" at bounding box center [1131, 476] width 267 height 30
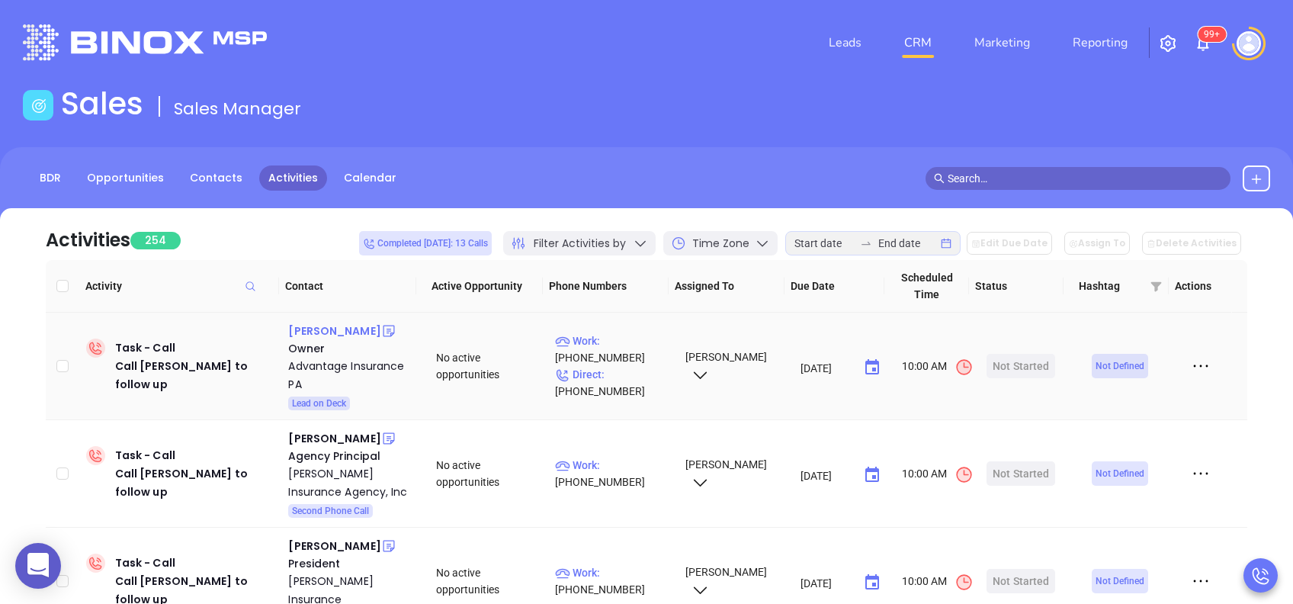
click at [313, 329] on div "Lee Kirsh" at bounding box center [334, 331] width 92 height 18
click at [626, 340] on p "Work : (215) 860-6510" at bounding box center [613, 349] width 116 height 34
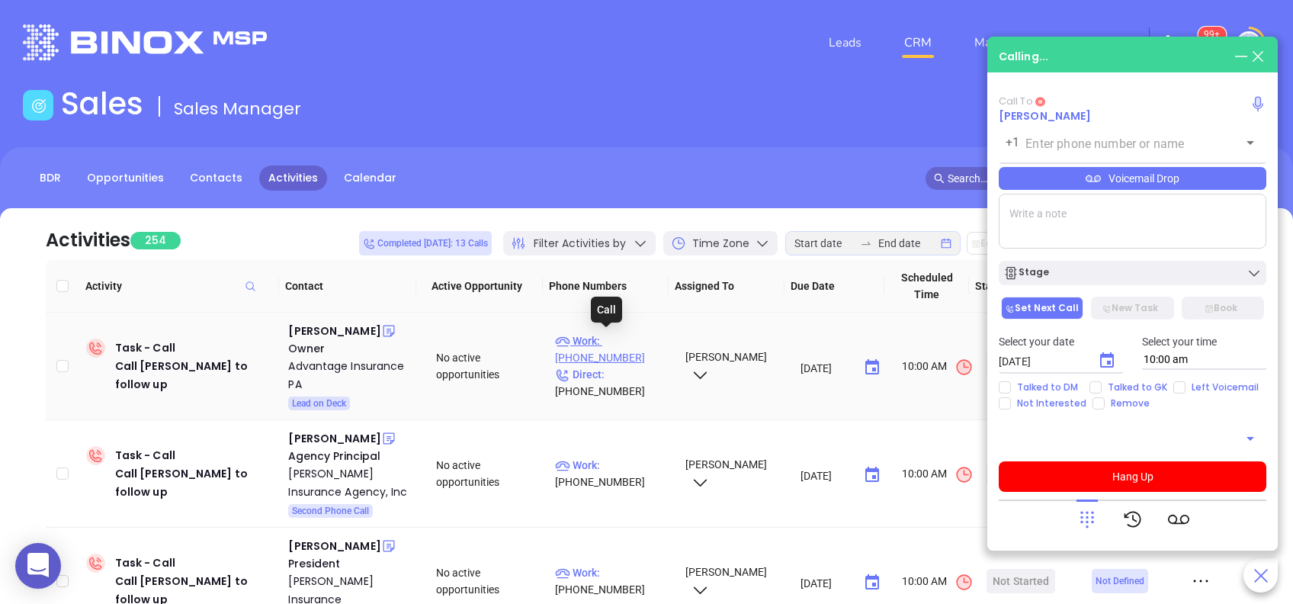
type input "(215) 860-6510"
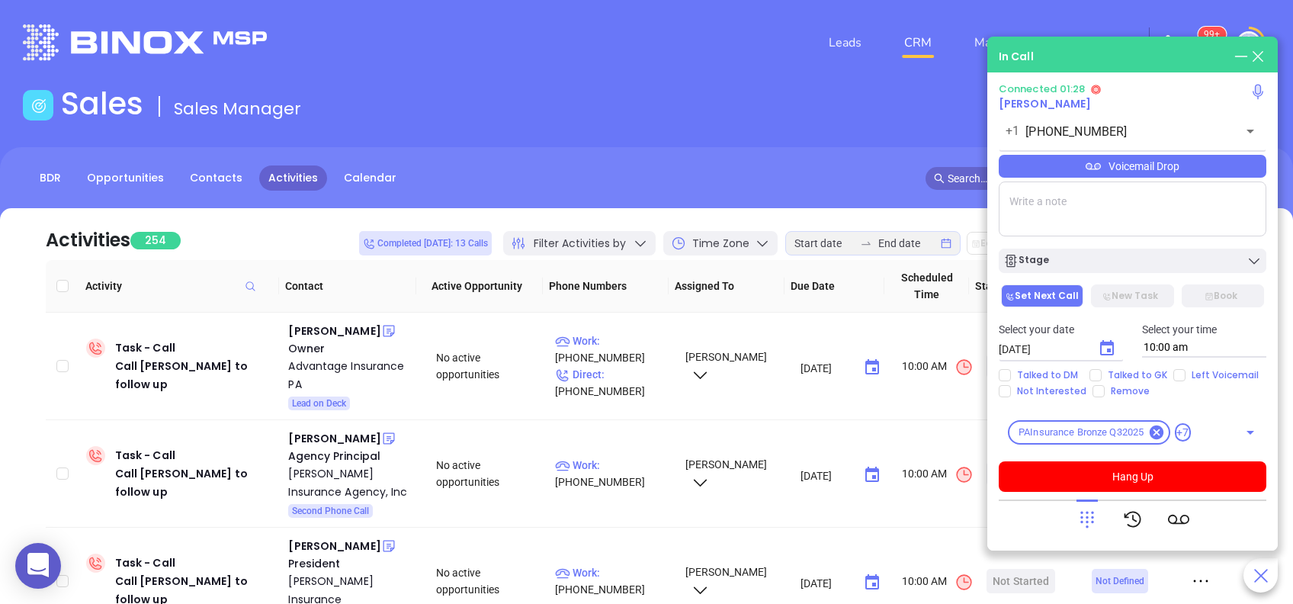
click at [1135, 167] on div "Voicemail Drop" at bounding box center [1131, 166] width 267 height 23
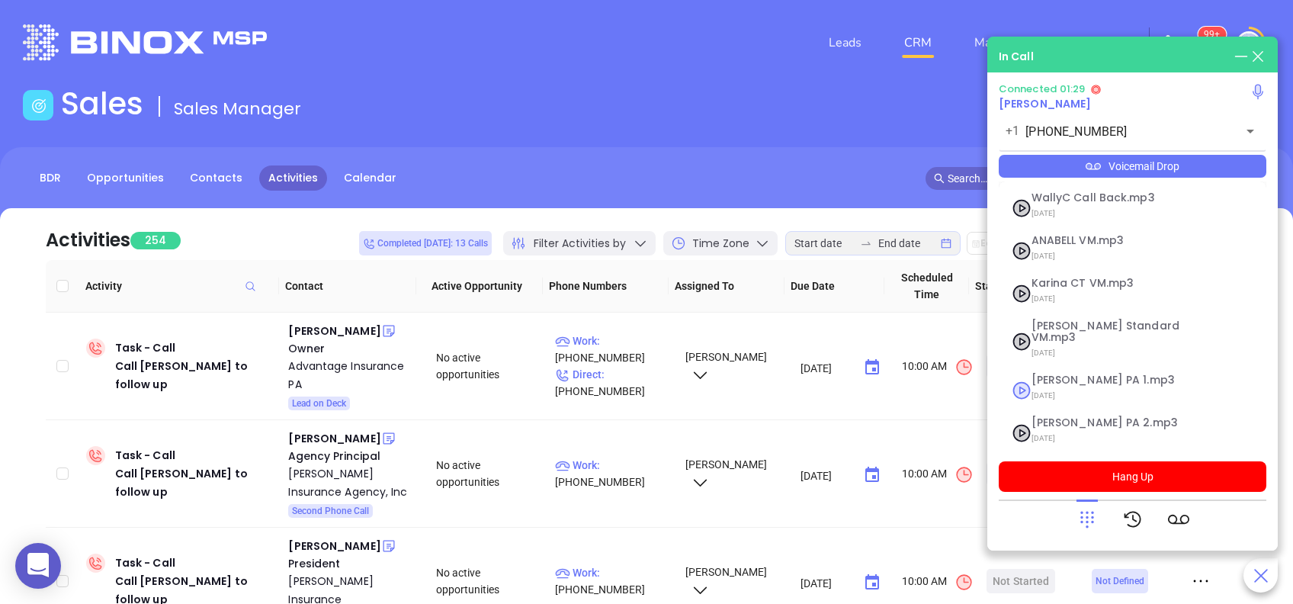
click at [1123, 386] on span "07/18/2025" at bounding box center [1113, 396] width 165 height 20
checkbox input "true"
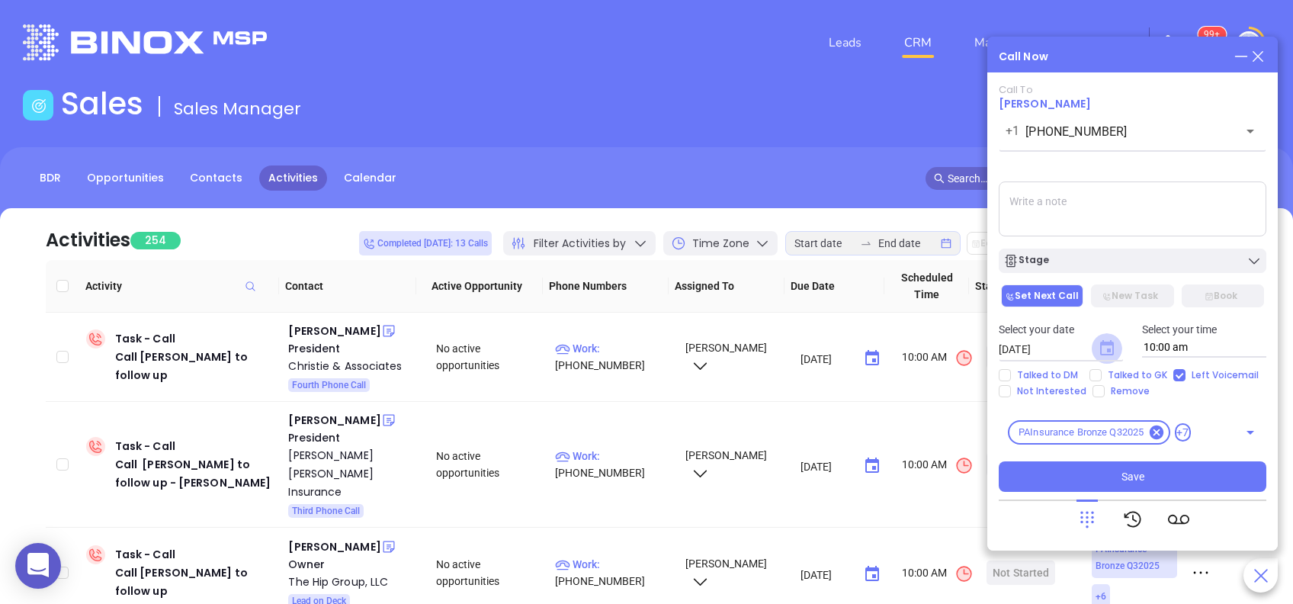
click at [1110, 341] on icon "Choose date, selected date is Aug 28, 2025" at bounding box center [1107, 347] width 14 height 15
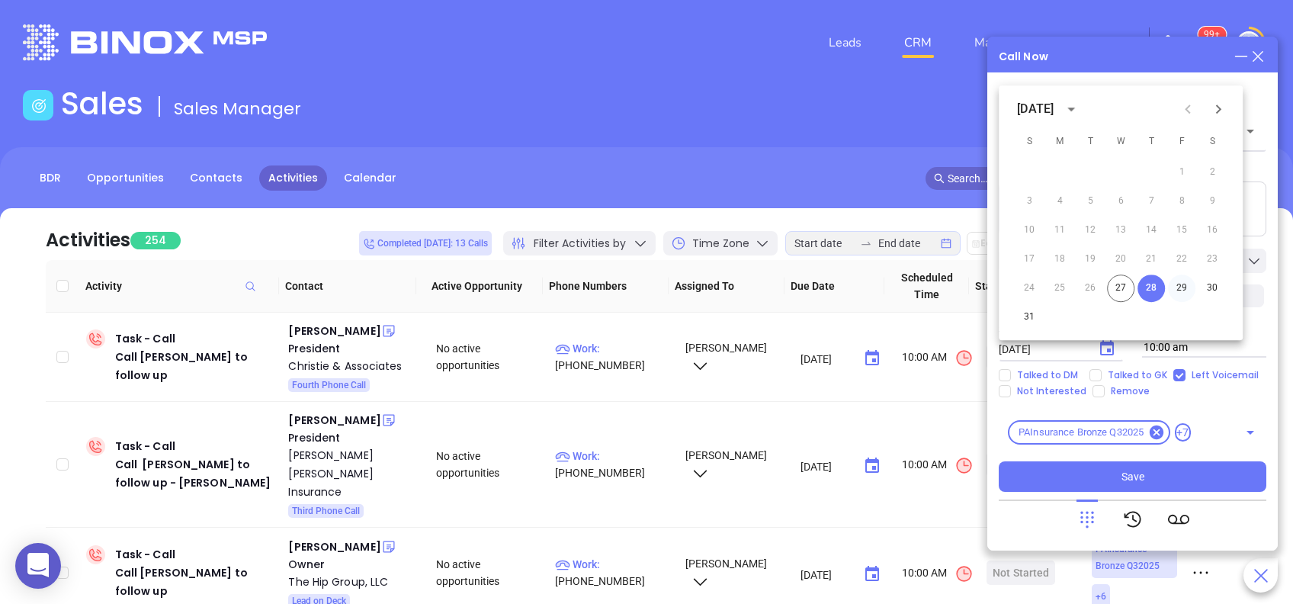
click at [1178, 287] on button "29" at bounding box center [1181, 287] width 27 height 27
type input "08/29/2025"
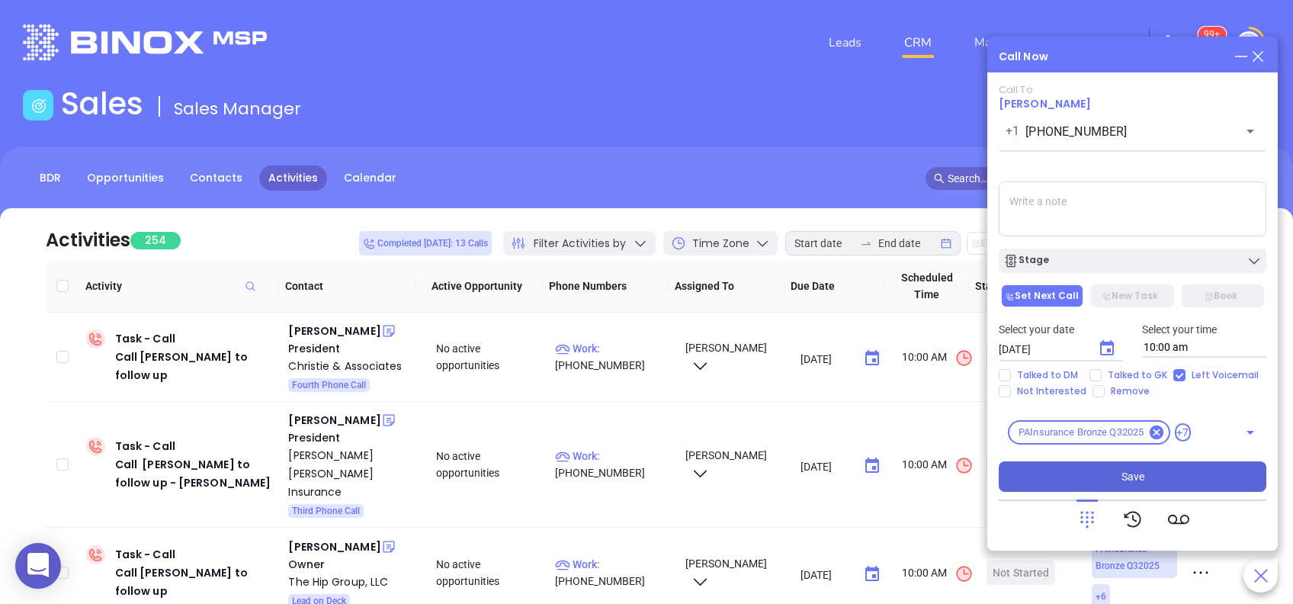
click at [1165, 469] on button "Save" at bounding box center [1131, 476] width 267 height 30
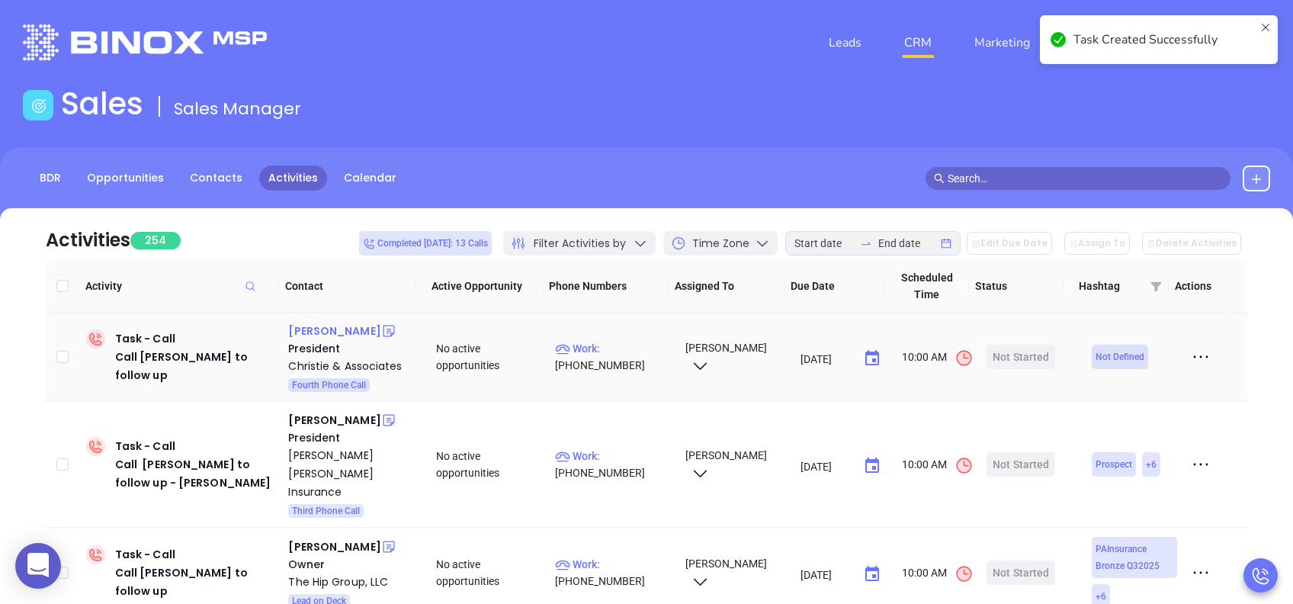
click at [346, 329] on div "Mark Christie" at bounding box center [334, 331] width 92 height 18
click at [646, 346] on p "Work : (412) 563-7828" at bounding box center [613, 357] width 116 height 34
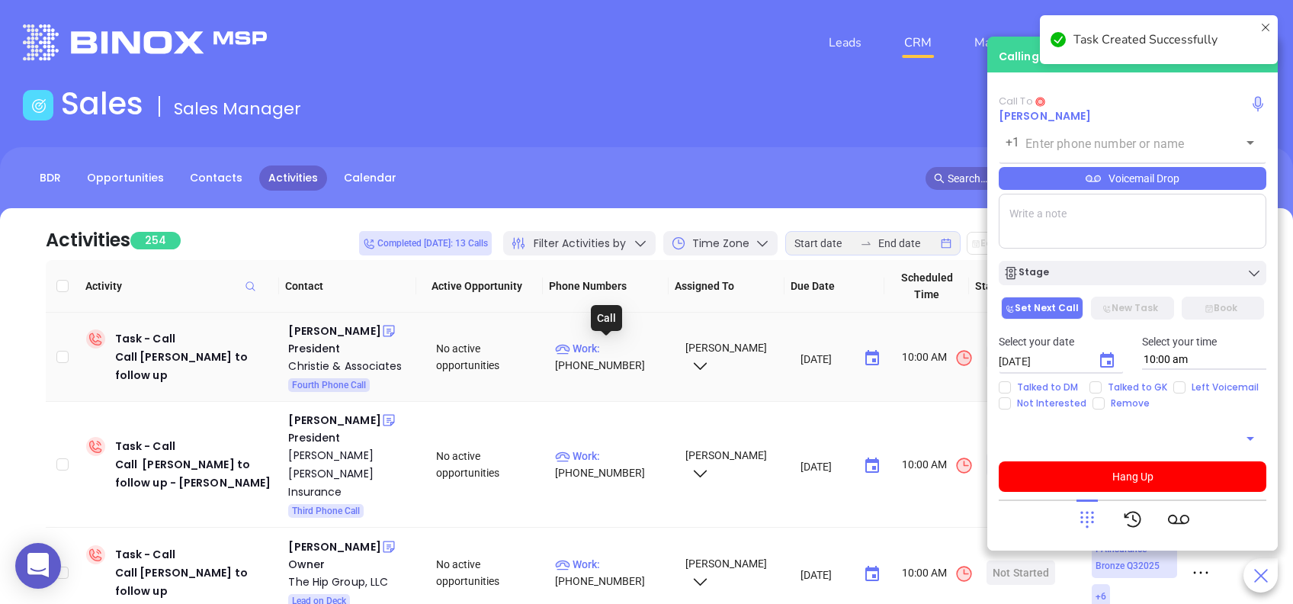
type input "(412) 563-7828"
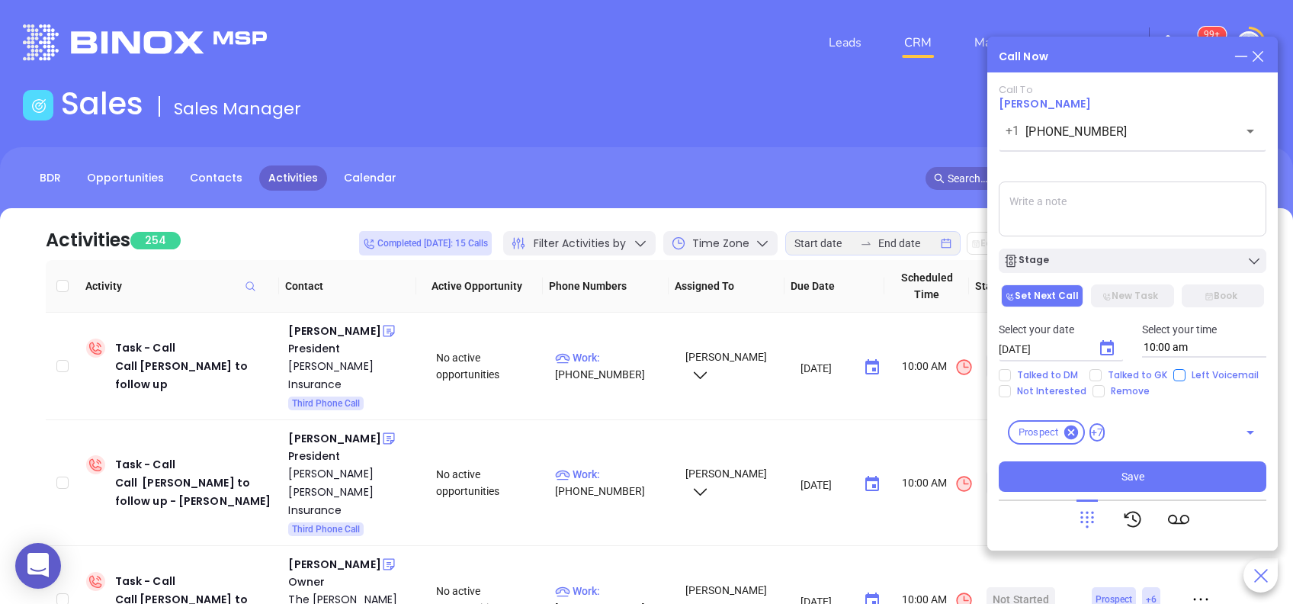
click at [1177, 376] on input "Left Voicemail" at bounding box center [1179, 375] width 12 height 12
checkbox input "true"
click at [1110, 348] on icon "Choose date, selected date is Aug 28, 2025" at bounding box center [1106, 348] width 18 height 18
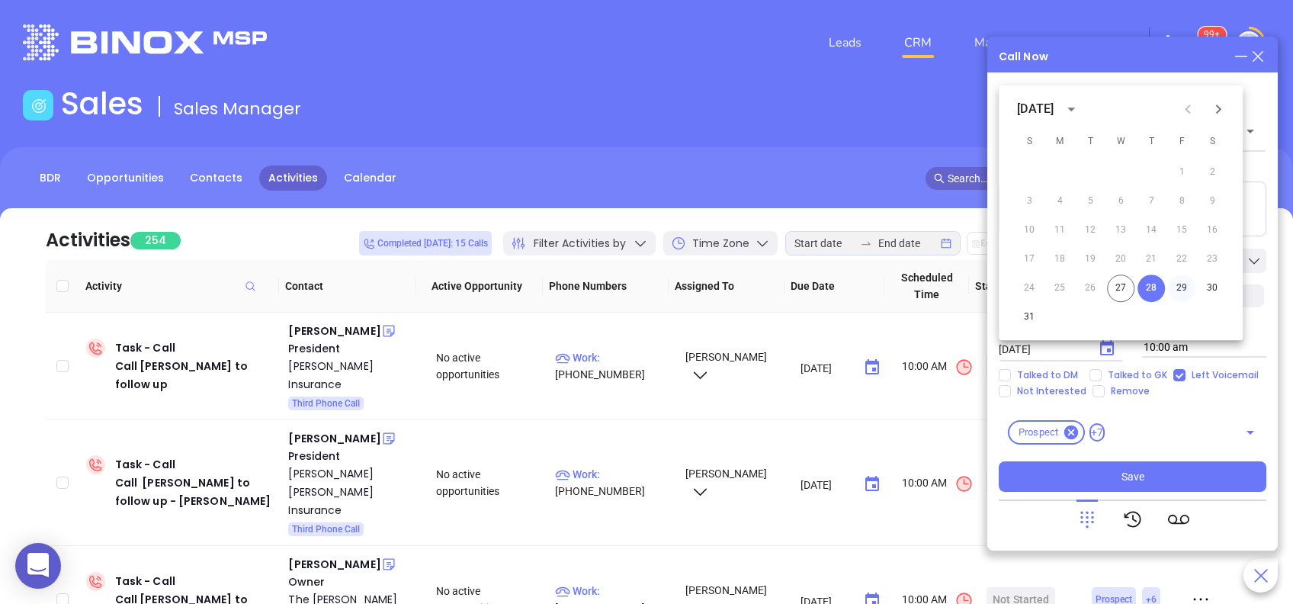
click at [1181, 289] on button "29" at bounding box center [1181, 287] width 27 height 27
type input "08/29/2025"
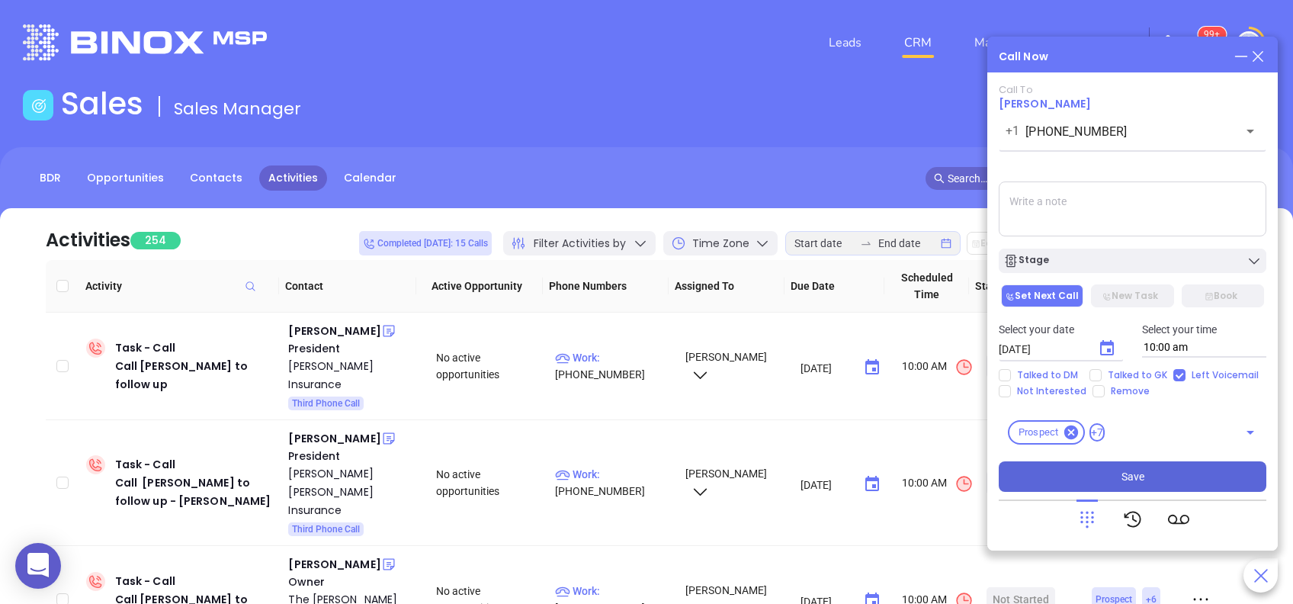
click at [1154, 469] on button "Save" at bounding box center [1131, 476] width 267 height 30
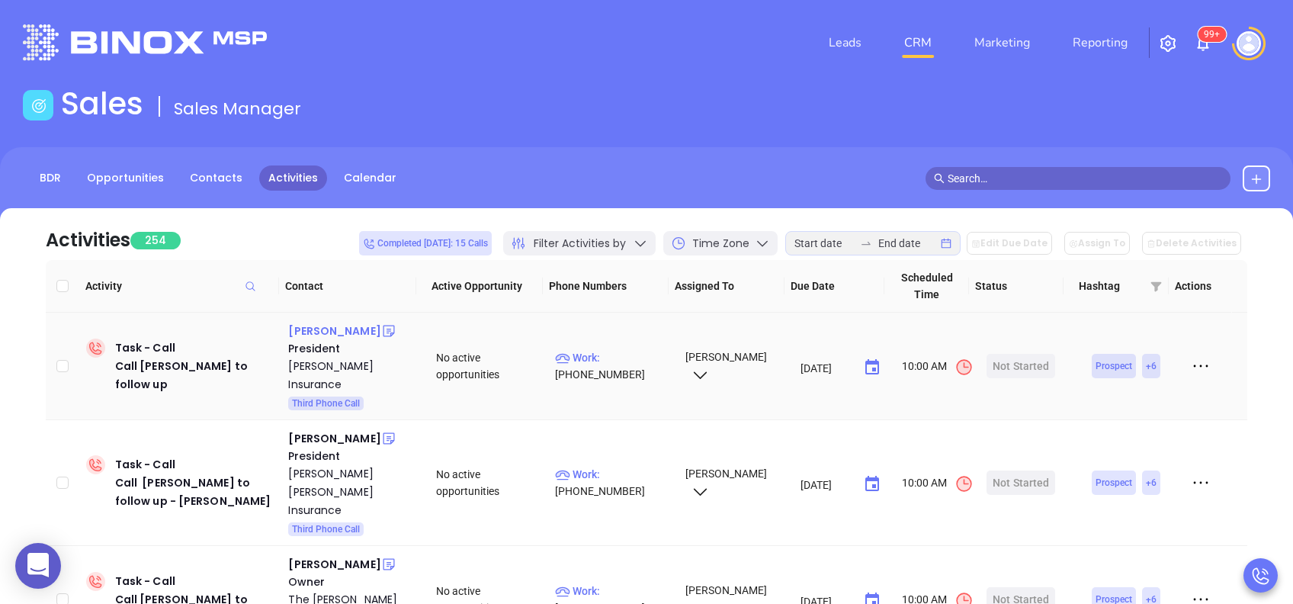
click at [354, 329] on div "Robert Knowles" at bounding box center [334, 331] width 92 height 18
click at [592, 351] on span "Work :" at bounding box center [577, 357] width 45 height 12
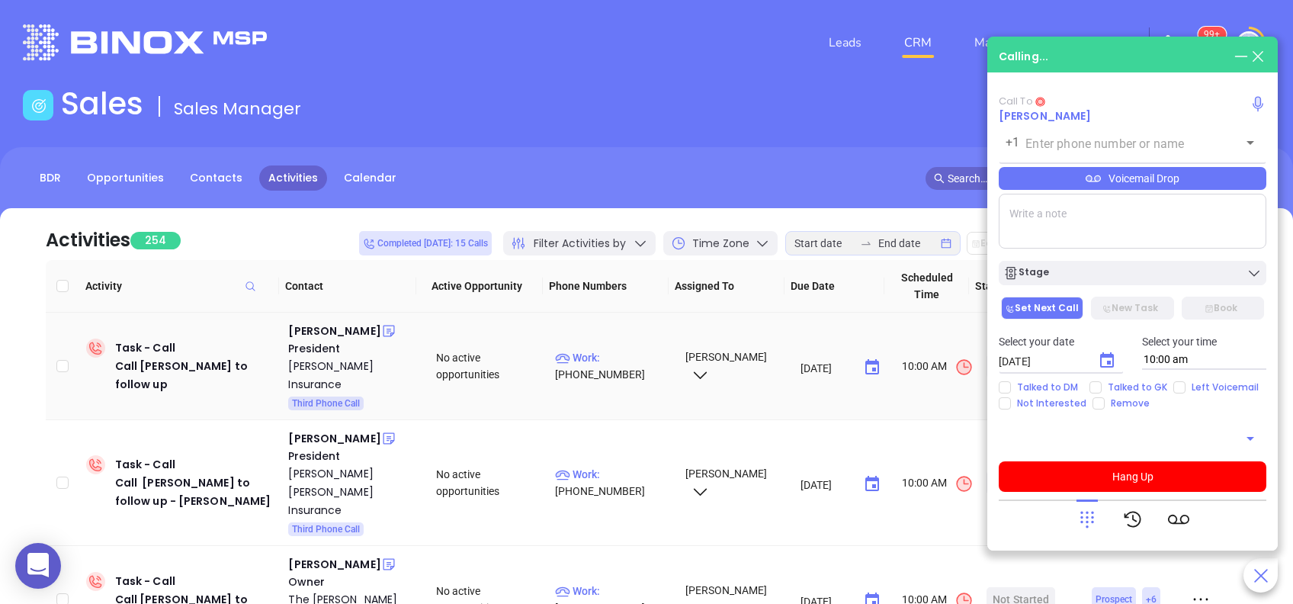
type input "(570) 342-3214"
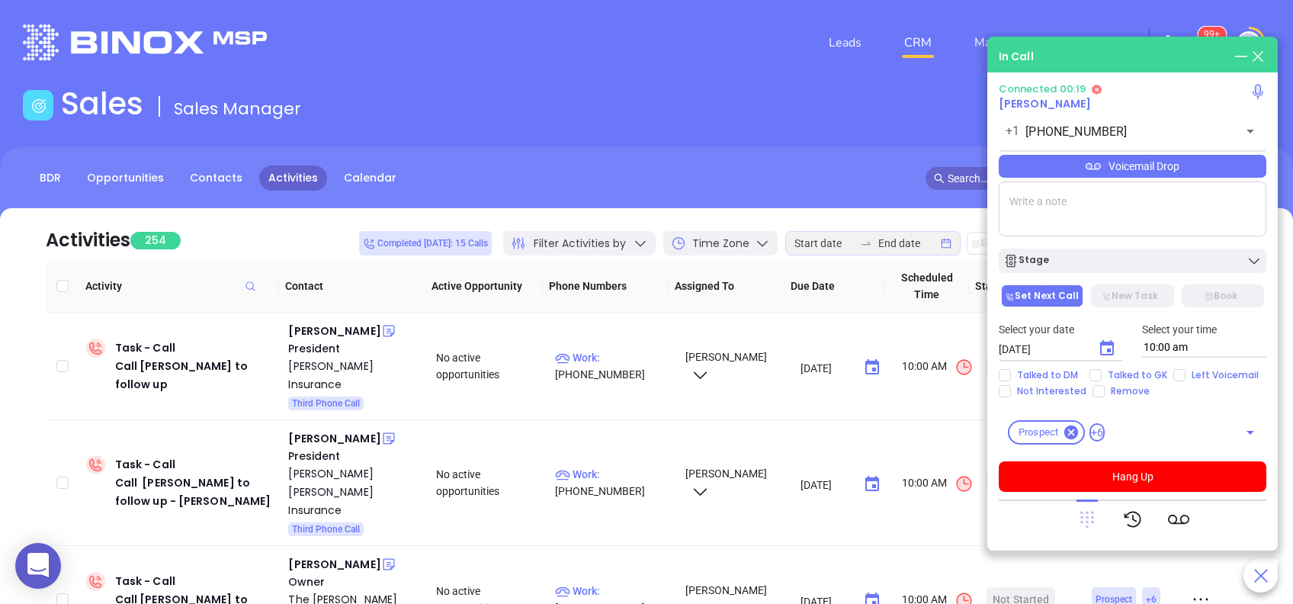
click at [1087, 516] on icon at bounding box center [1087, 519] width 14 height 17
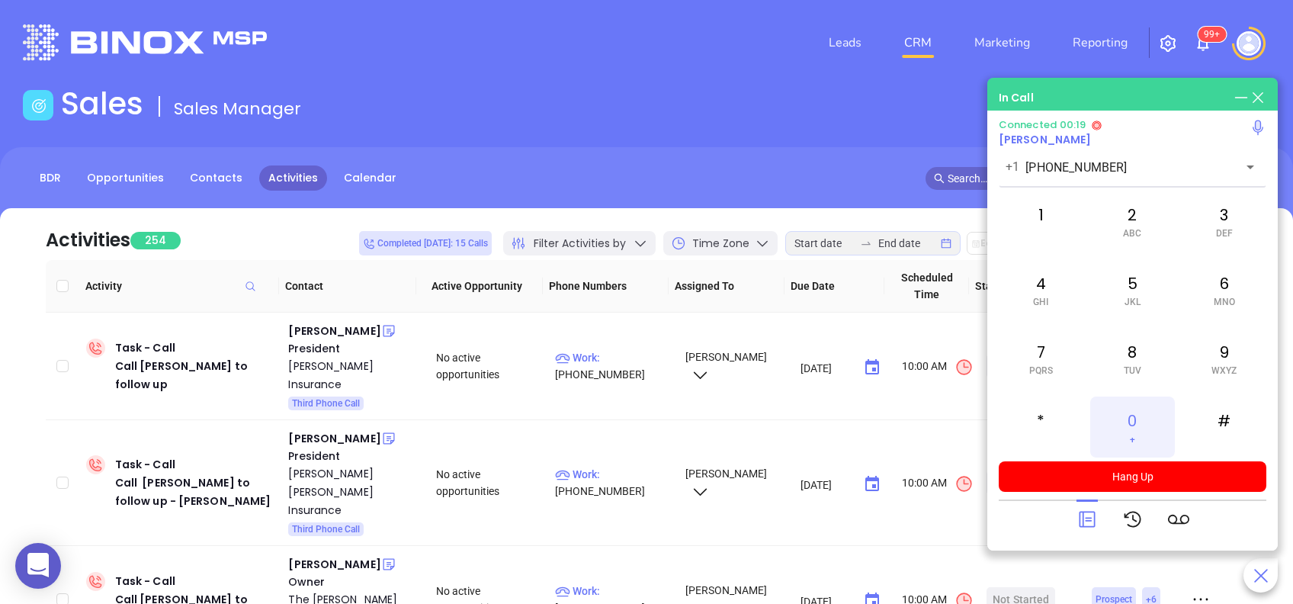
click at [1136, 415] on div "0 +" at bounding box center [1132, 426] width 84 height 61
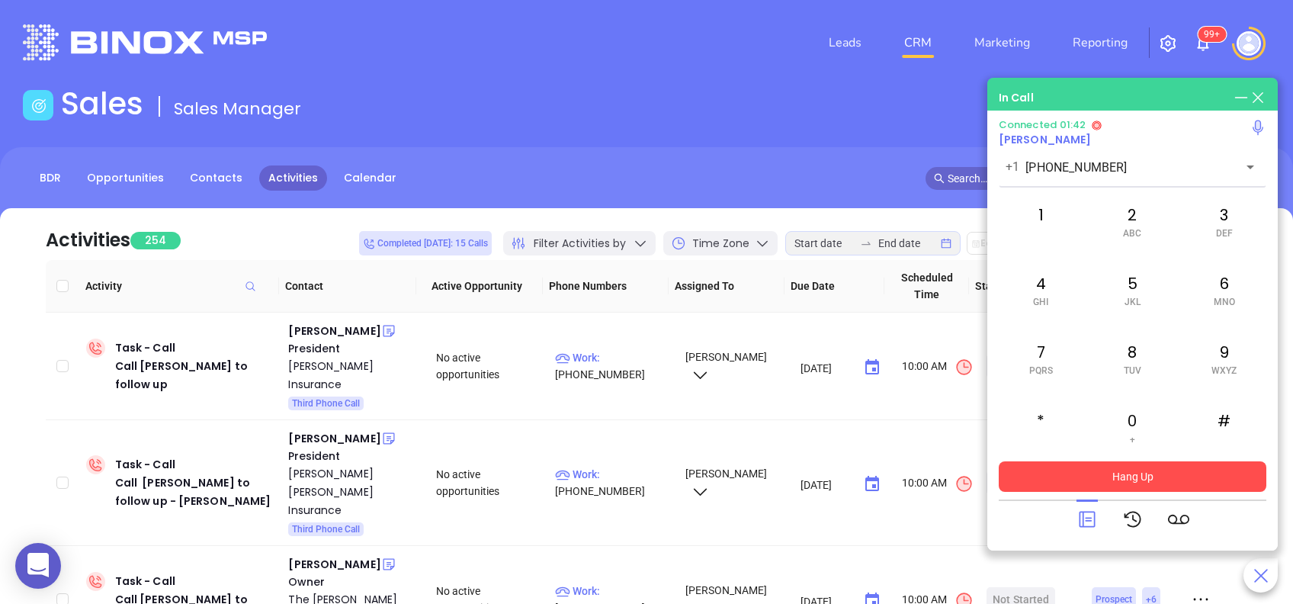
click at [1112, 479] on button "Hang Up" at bounding box center [1131, 476] width 267 height 30
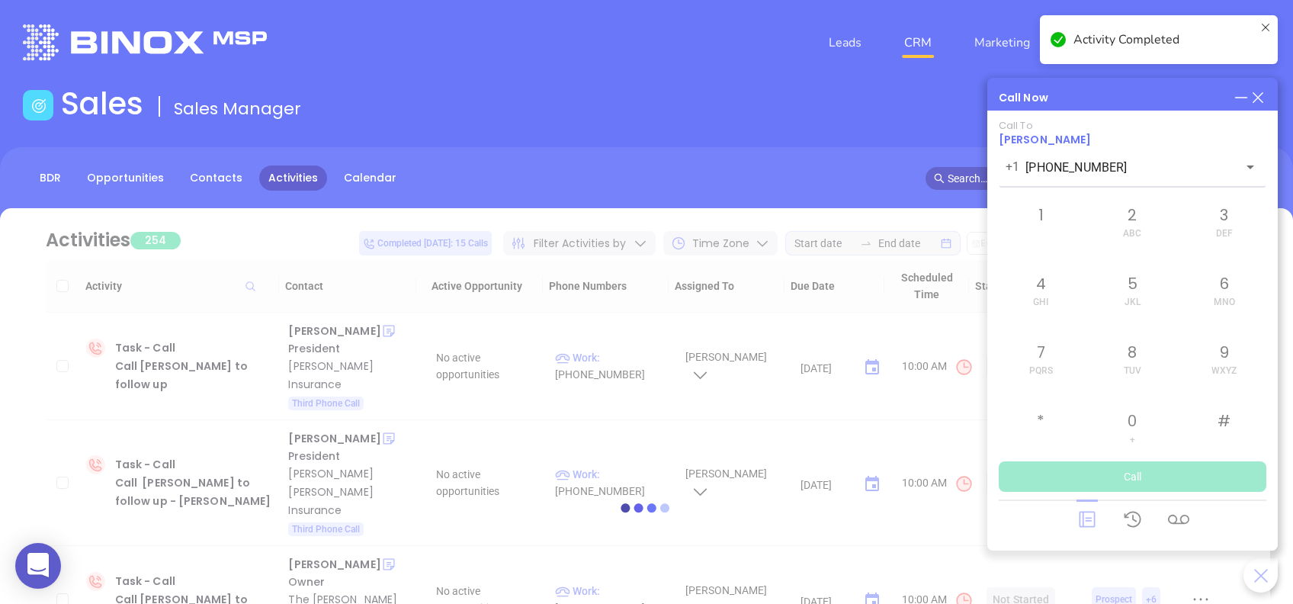
click at [1090, 516] on icon at bounding box center [1086, 518] width 21 height 21
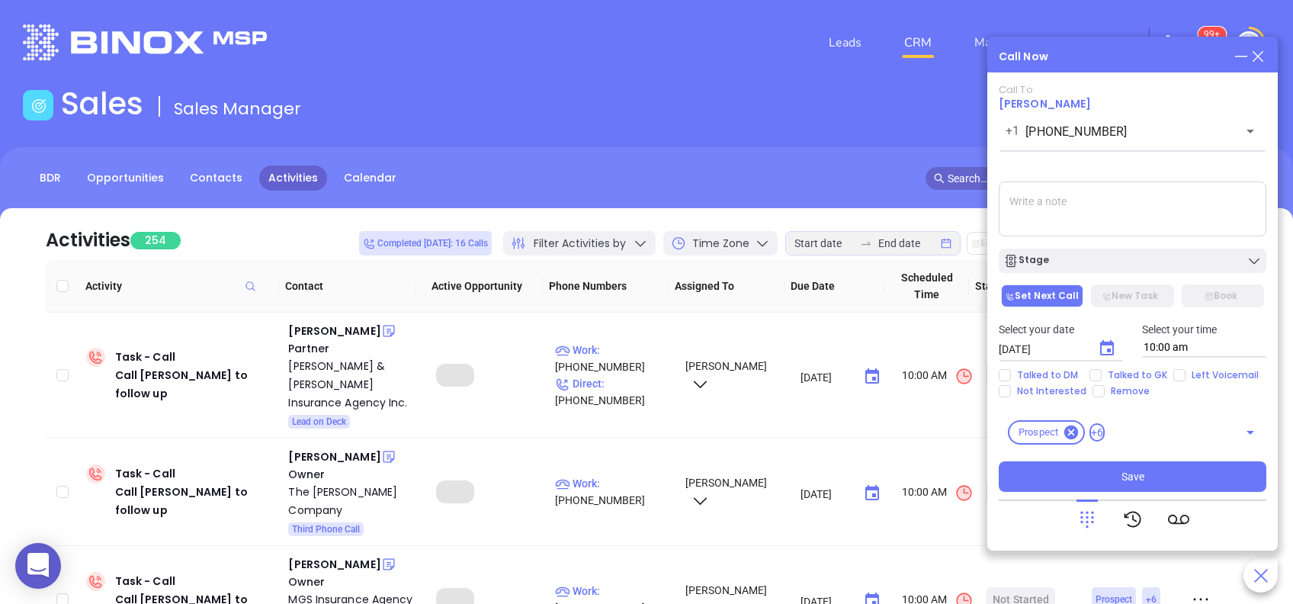
click at [1094, 340] on button "Choose date, selected date is Aug 28, 2025" at bounding box center [1106, 348] width 30 height 30
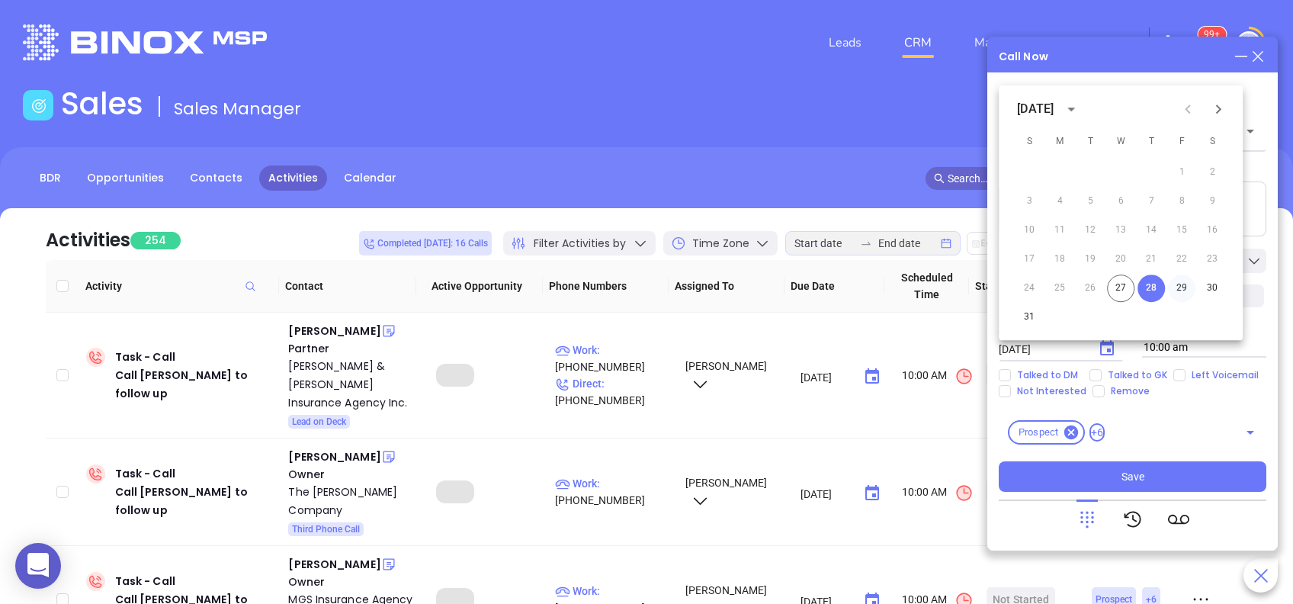
click at [1183, 287] on button "29" at bounding box center [1181, 287] width 27 height 27
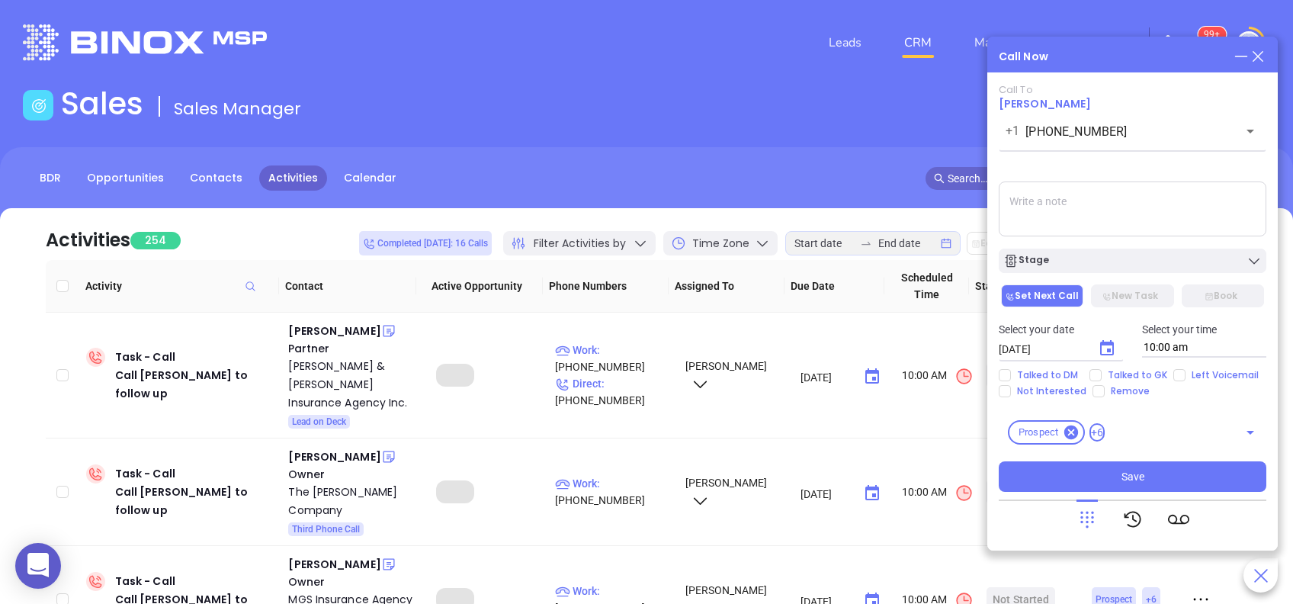
type input "08/29/2025"
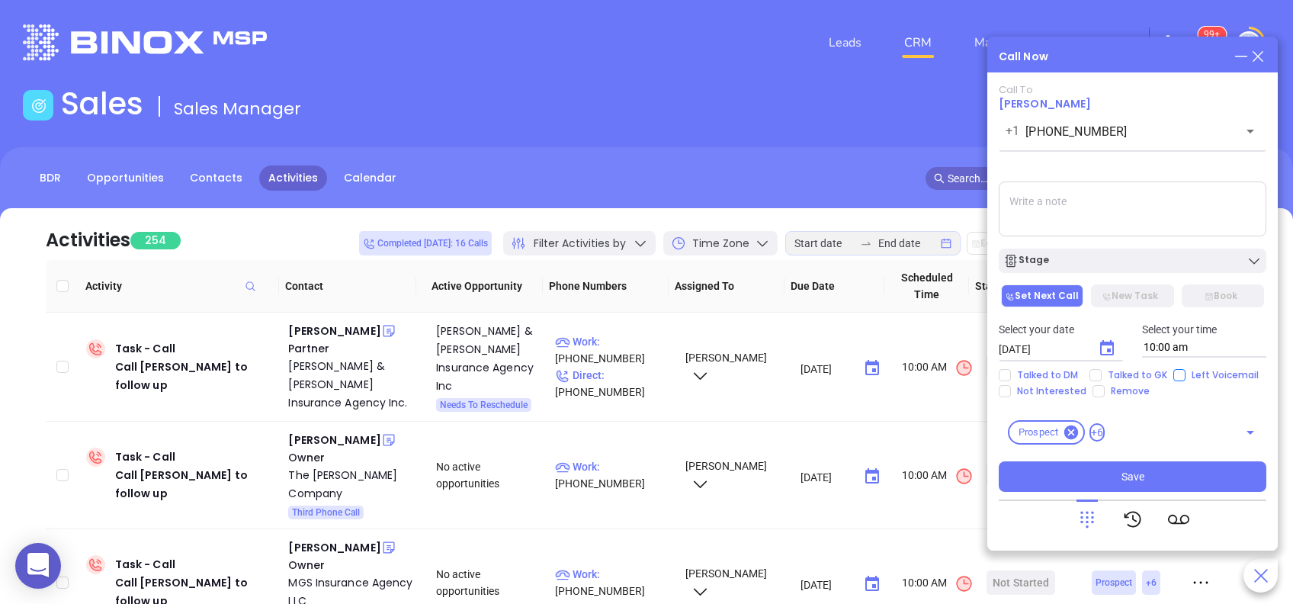
click at [1177, 372] on input "Left Voicemail" at bounding box center [1179, 375] width 12 height 12
checkbox input "true"
click at [1173, 473] on button "Save" at bounding box center [1131, 476] width 267 height 30
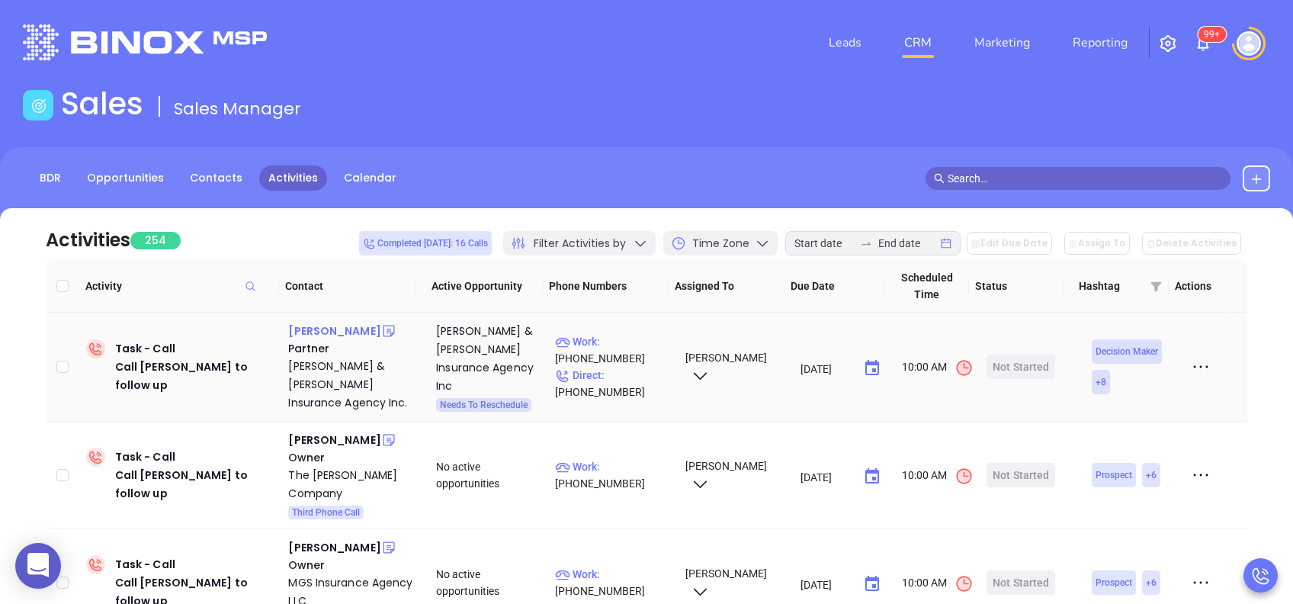
click at [359, 334] on div "Heather Murray" at bounding box center [334, 331] width 92 height 18
click at [626, 333] on p "Work : (845) 592-5005" at bounding box center [613, 350] width 116 height 34
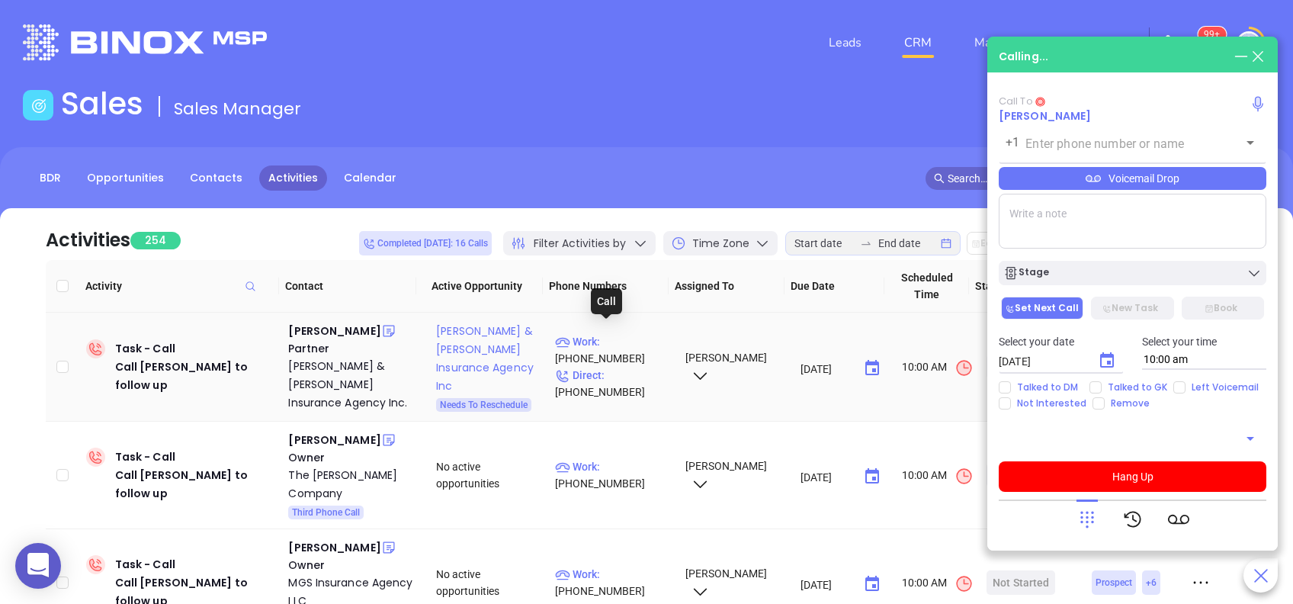
type input "(845) 592-5005"
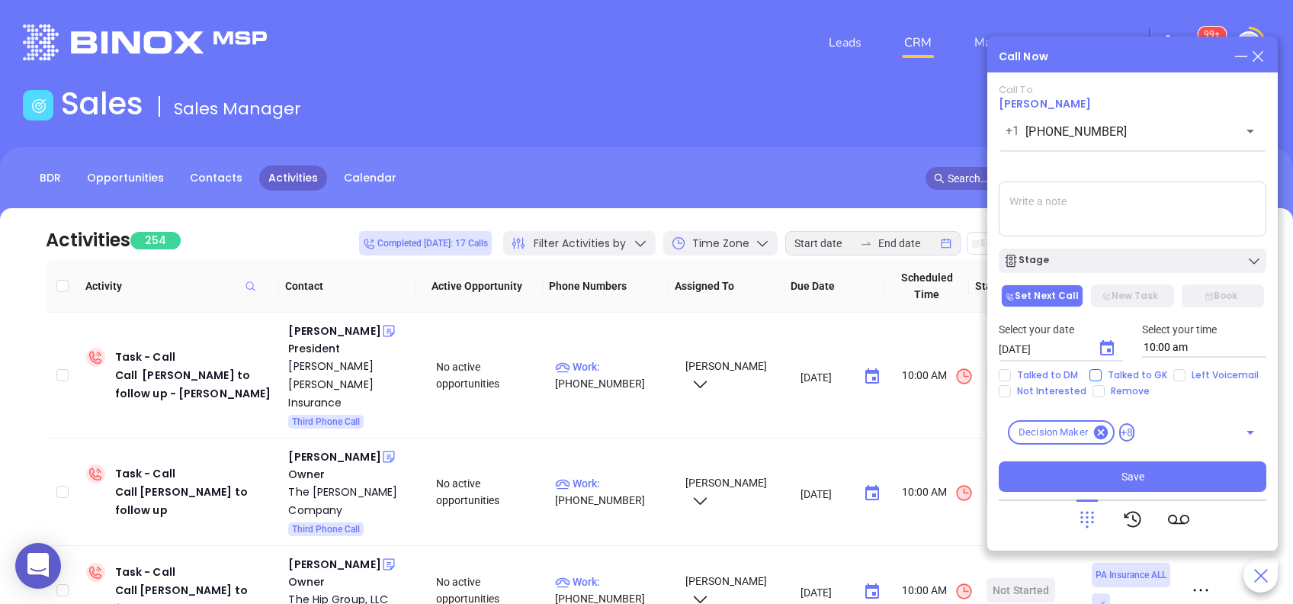
click at [1095, 372] on input "Talked to GK" at bounding box center [1095, 375] width 12 height 12
checkbox input "true"
click at [1106, 344] on icon "Choose date, selected date is Aug 28, 2025" at bounding box center [1107, 347] width 14 height 15
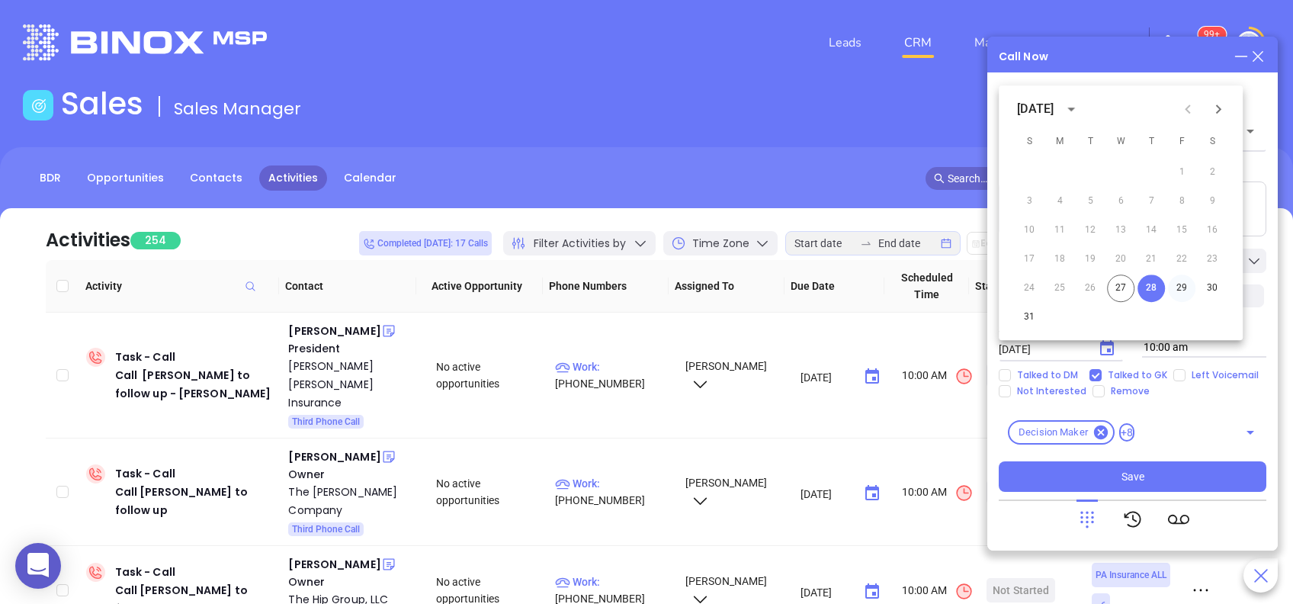
click at [1181, 284] on button "29" at bounding box center [1181, 287] width 27 height 27
type input "08/29/2025"
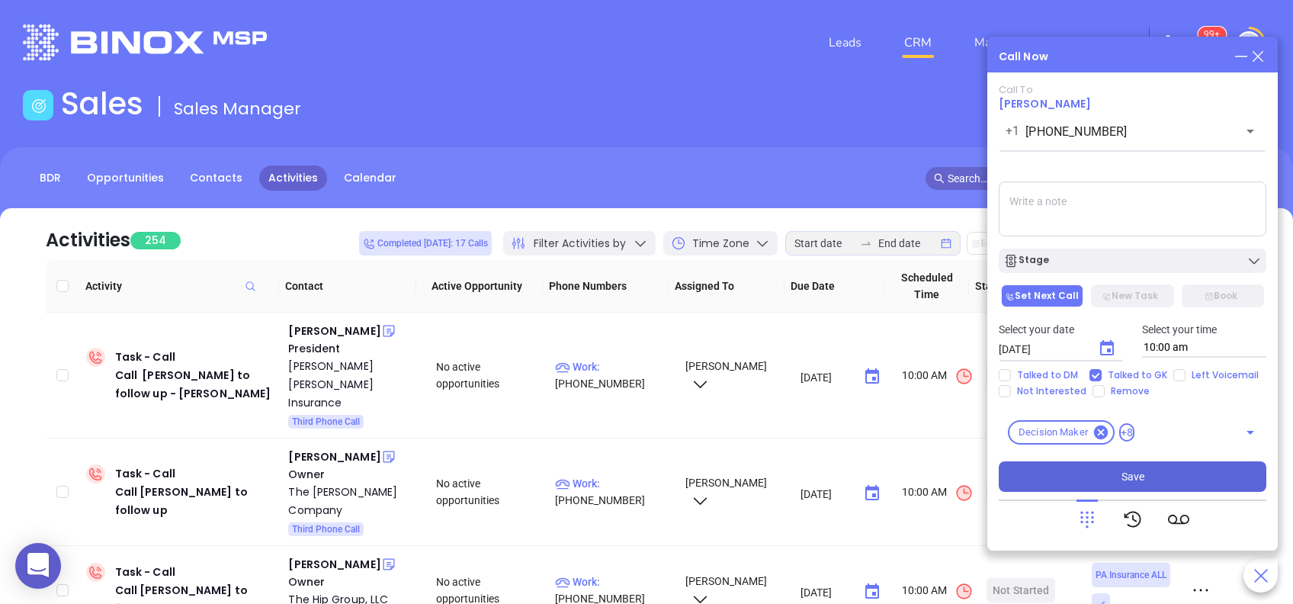
click at [1141, 468] on span "Save" at bounding box center [1132, 476] width 23 height 17
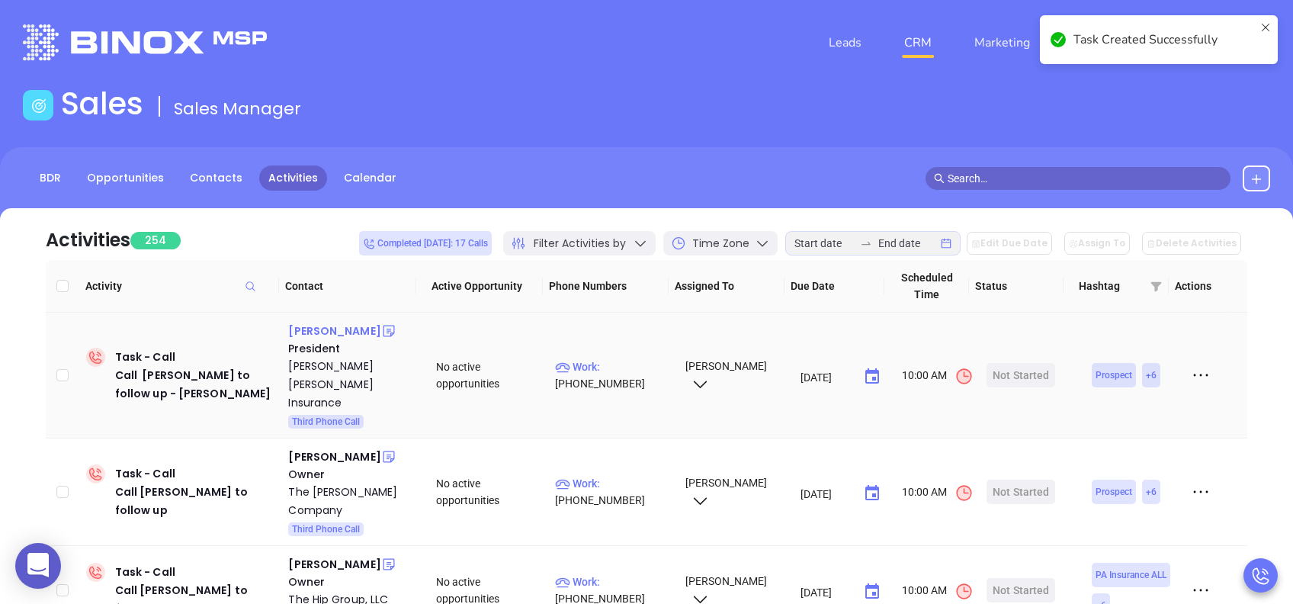
click at [352, 328] on div "Richard Cassidy" at bounding box center [334, 331] width 92 height 18
click at [620, 358] on p "Work : (724) 832-2525" at bounding box center [613, 375] width 116 height 34
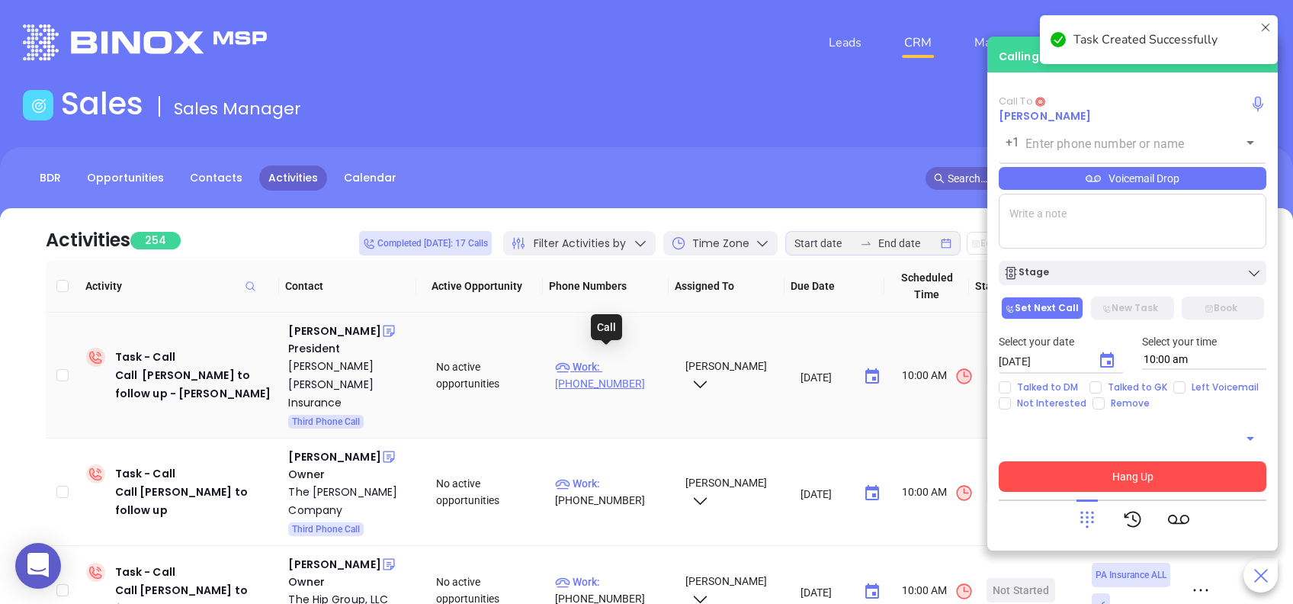
type input "(724) 832-2525"
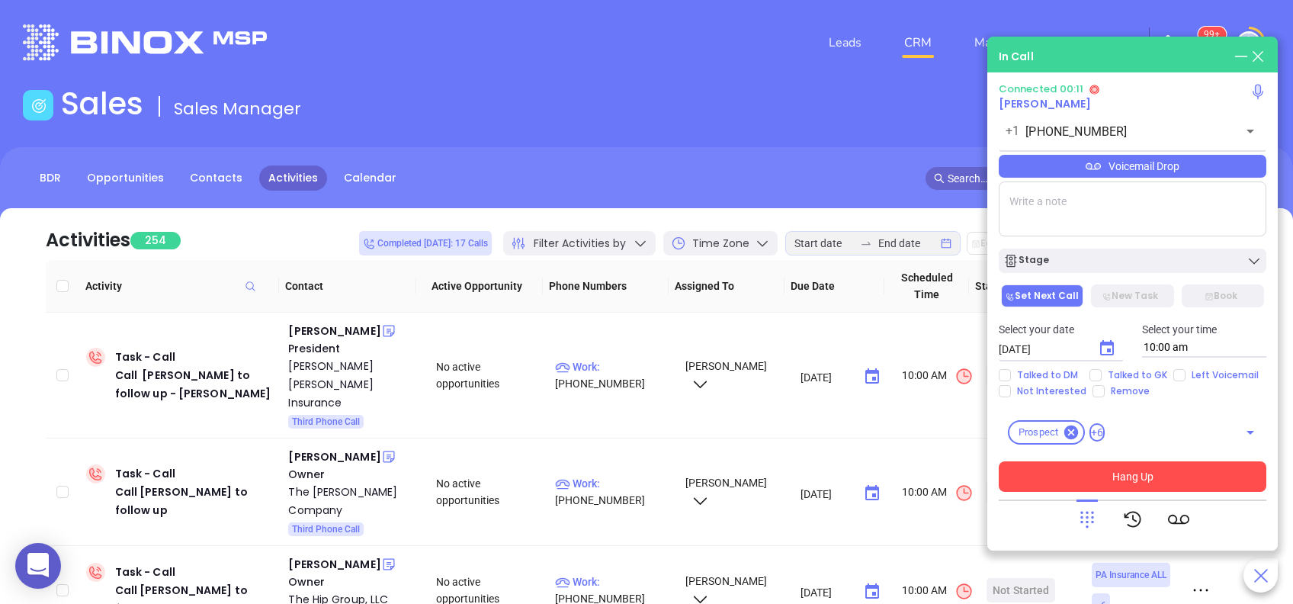
click at [1088, 517] on icon at bounding box center [1086, 518] width 21 height 21
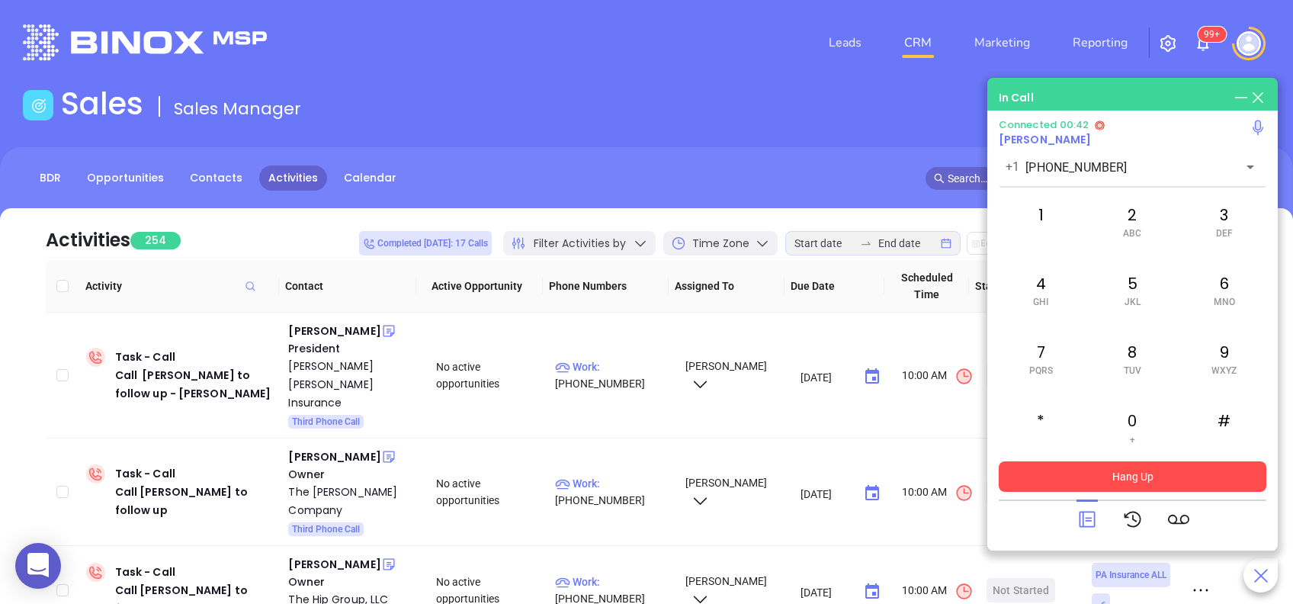
click at [1085, 524] on icon at bounding box center [1086, 518] width 21 height 21
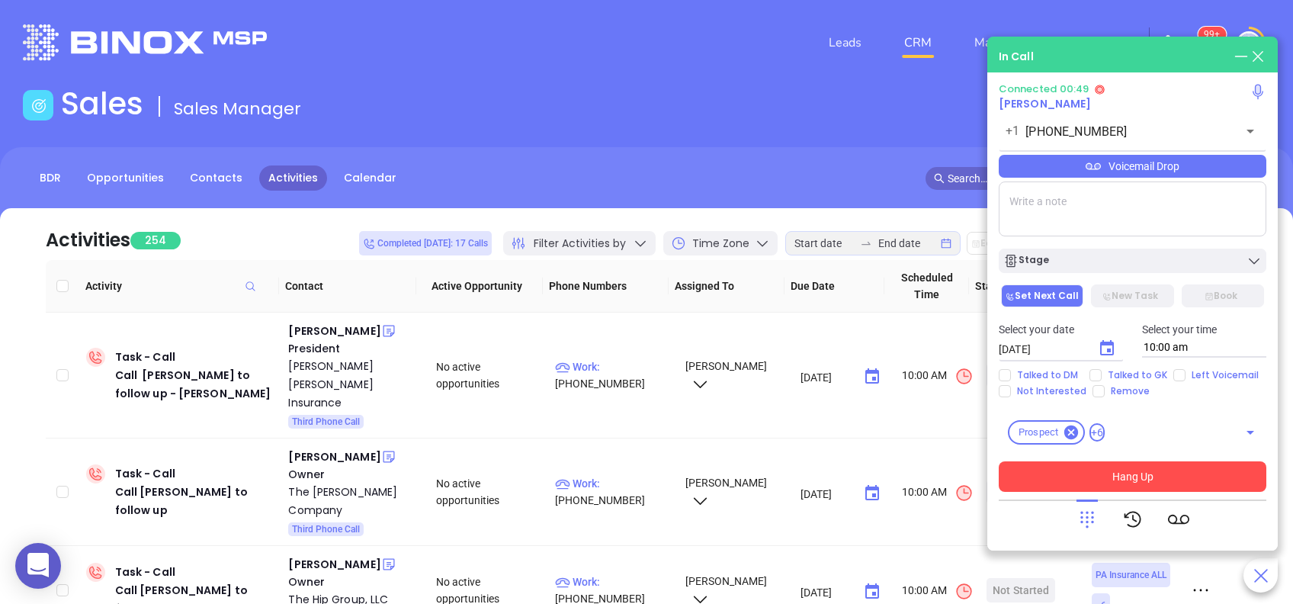
click at [1136, 164] on div "Voicemail Drop" at bounding box center [1131, 166] width 267 height 23
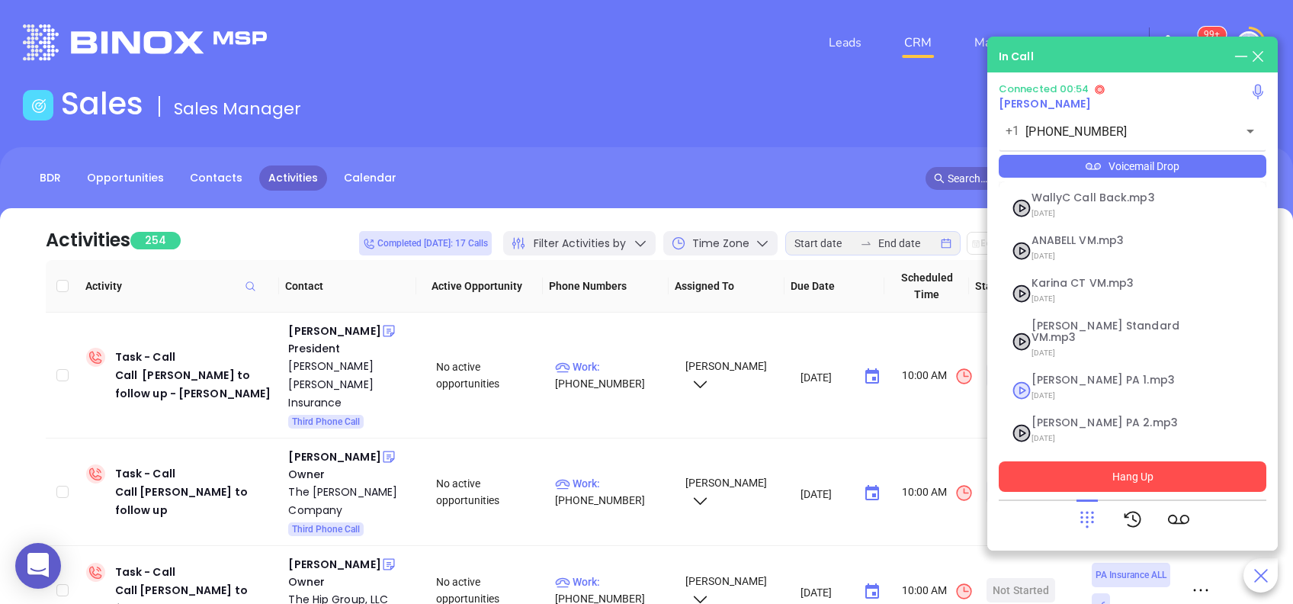
click at [1098, 374] on span "Vicky PA 1.mp3" at bounding box center [1113, 379] width 165 height 11
checkbox input "true"
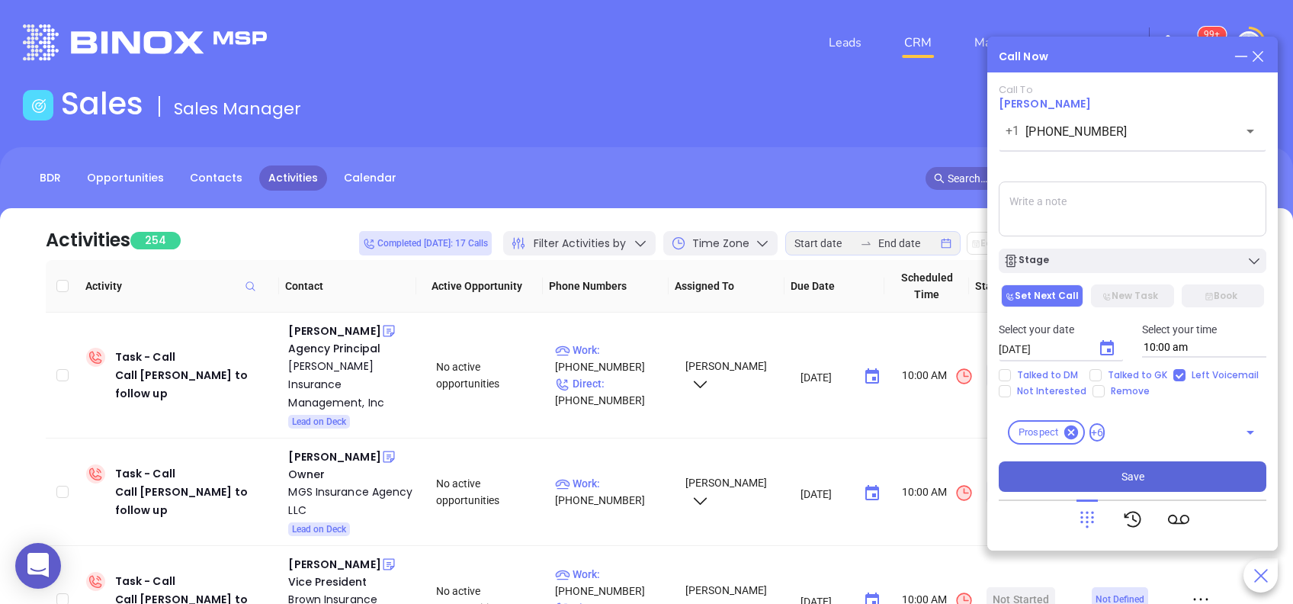
click at [1104, 348] on icon "Choose date, selected date is Aug 28, 2025" at bounding box center [1106, 348] width 18 height 18
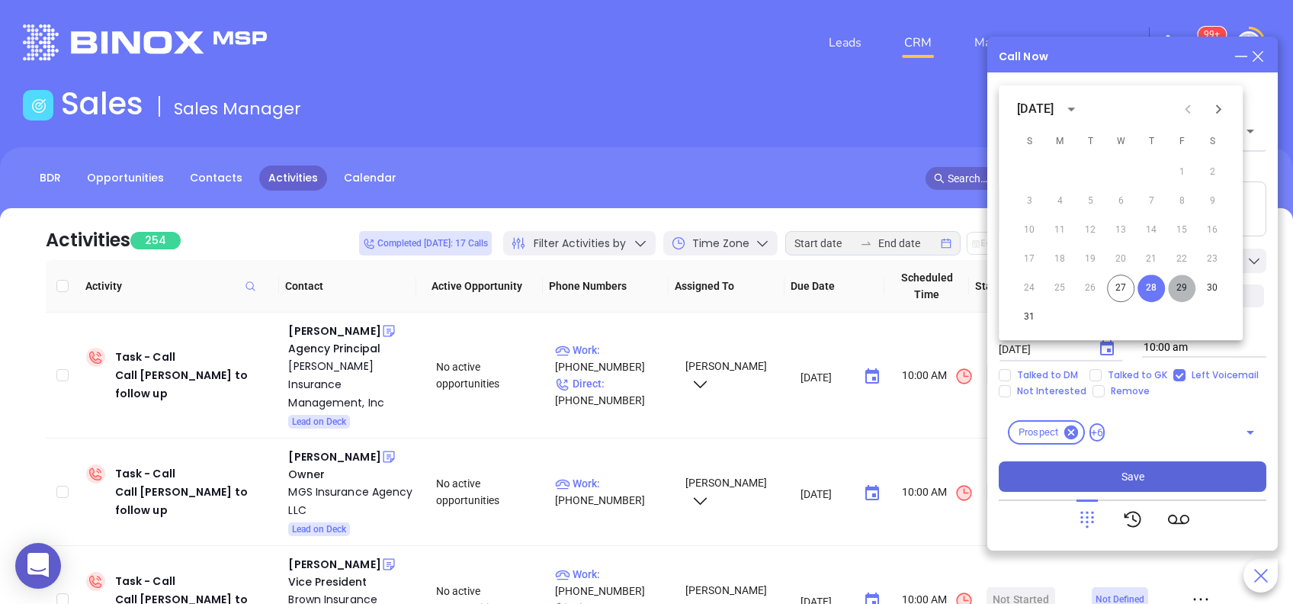
click at [1184, 287] on button "29" at bounding box center [1181, 287] width 27 height 27
type input "08/29/2025"
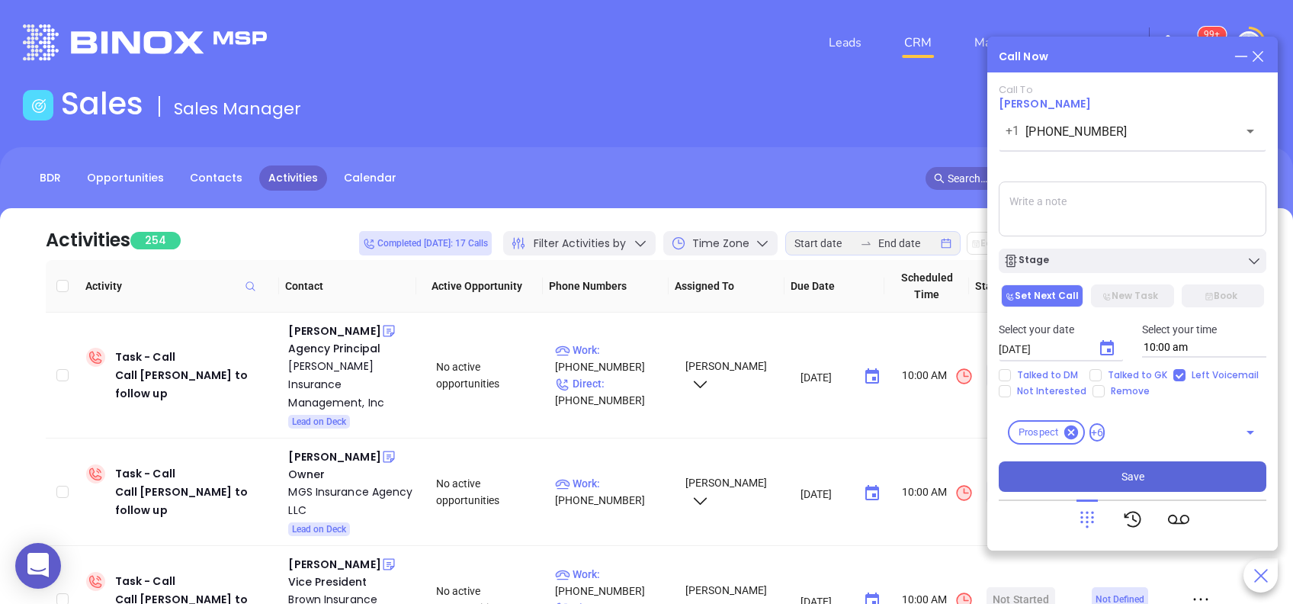
click at [1152, 481] on button "Save" at bounding box center [1131, 476] width 267 height 30
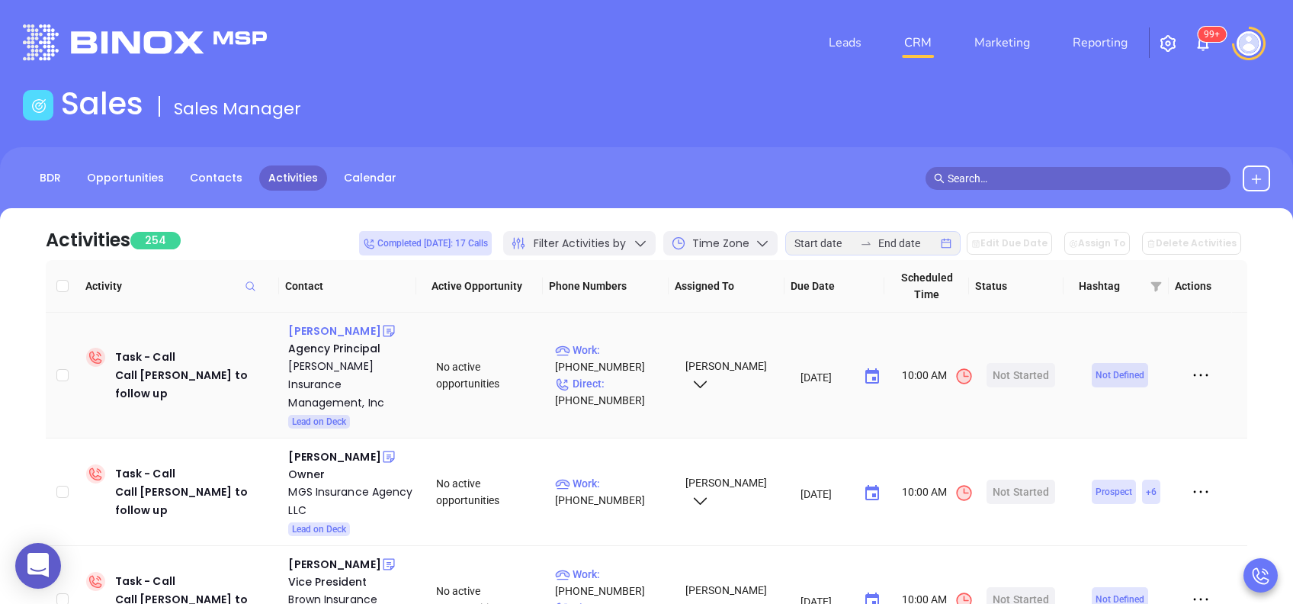
click at [308, 340] on div "Shannon Finneganmccabe" at bounding box center [334, 331] width 92 height 18
click at [633, 344] on p "Work : (610) 265-2490" at bounding box center [613, 358] width 116 height 34
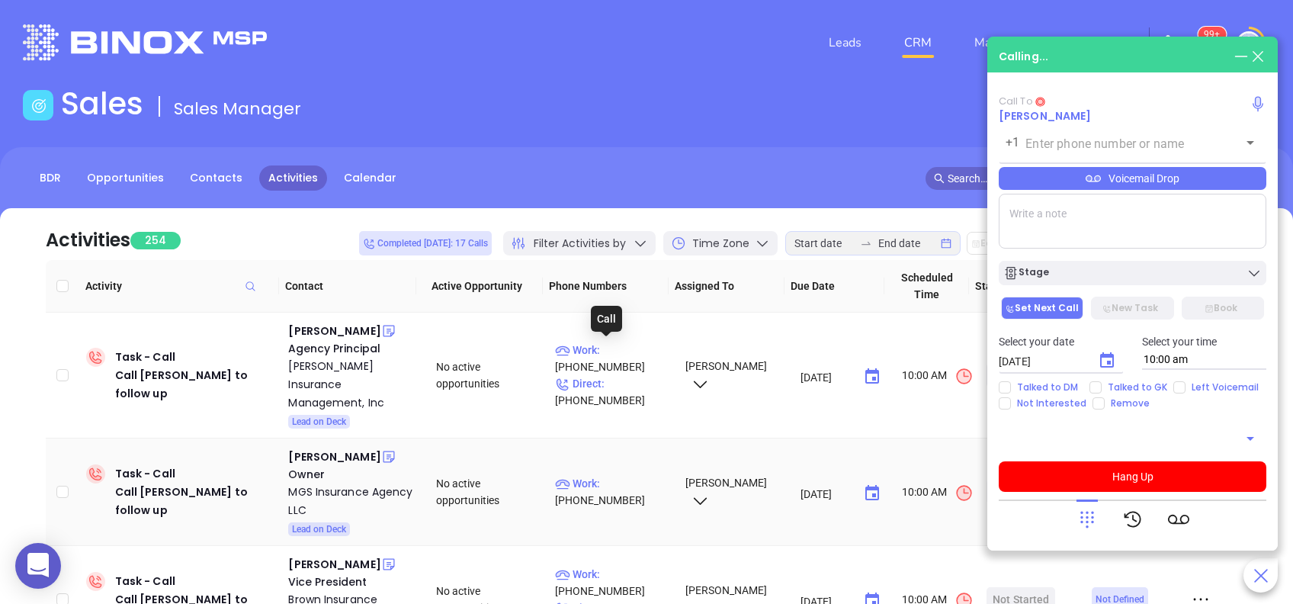
type input "(610) 265-2490"
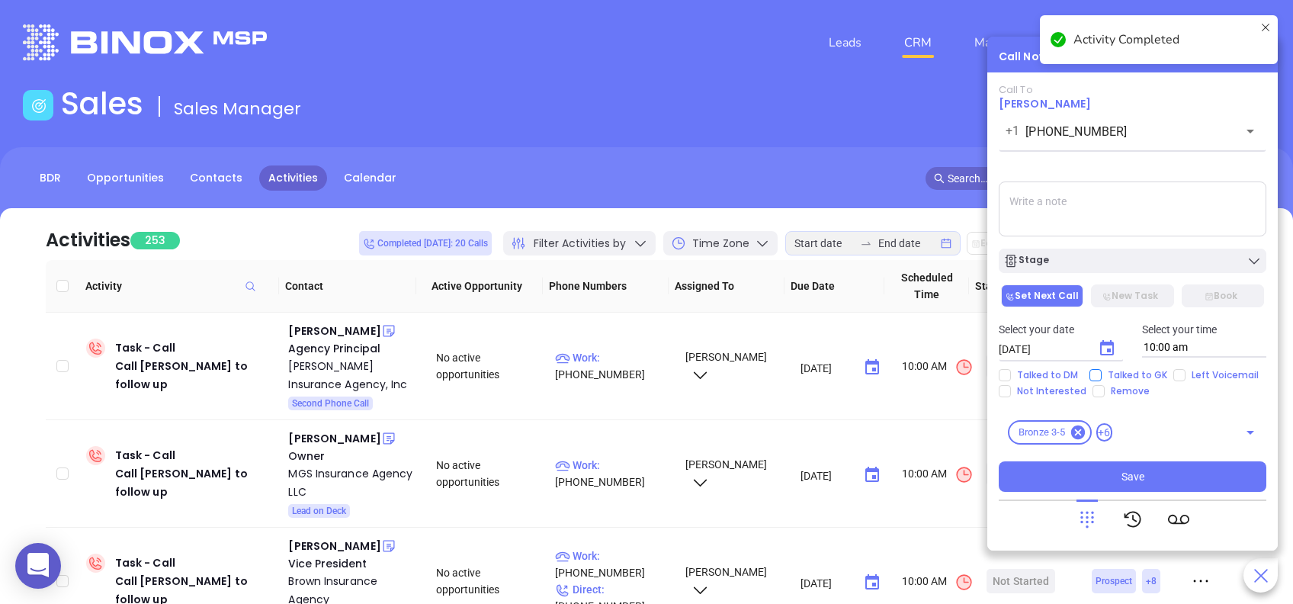
click at [1094, 372] on input "Talked to GK" at bounding box center [1095, 375] width 12 height 12
checkbox input "true"
click at [1113, 348] on icon "Choose date, selected date is Aug 28, 2025" at bounding box center [1107, 347] width 14 height 15
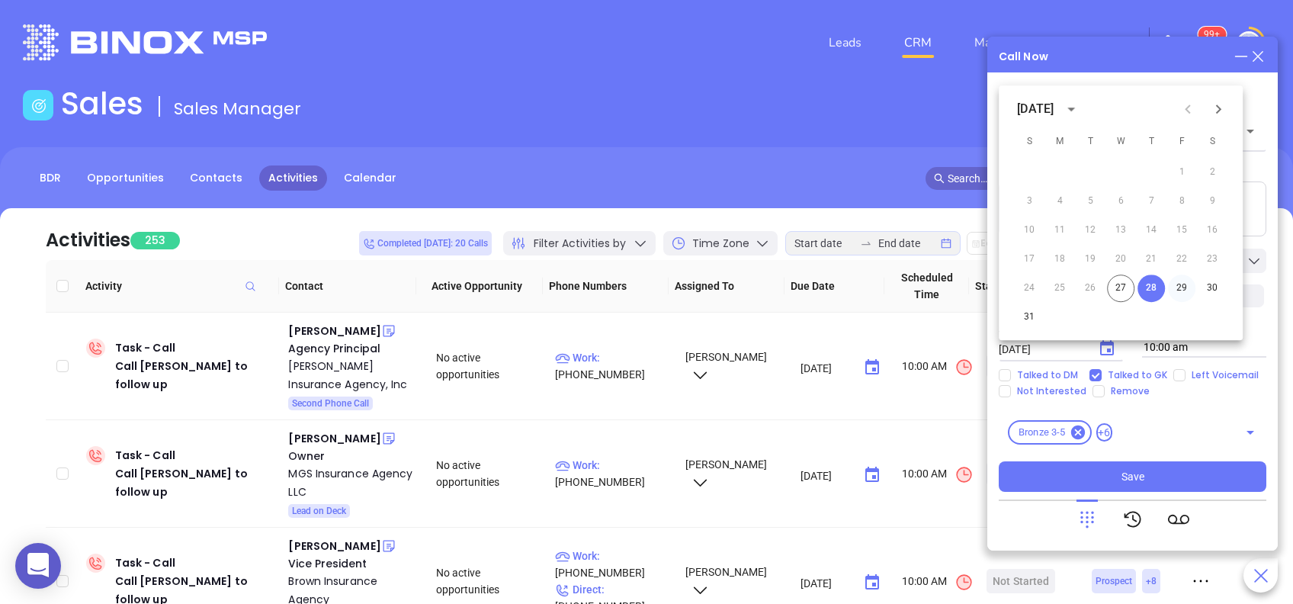
click at [1173, 290] on button "29" at bounding box center [1181, 287] width 27 height 27
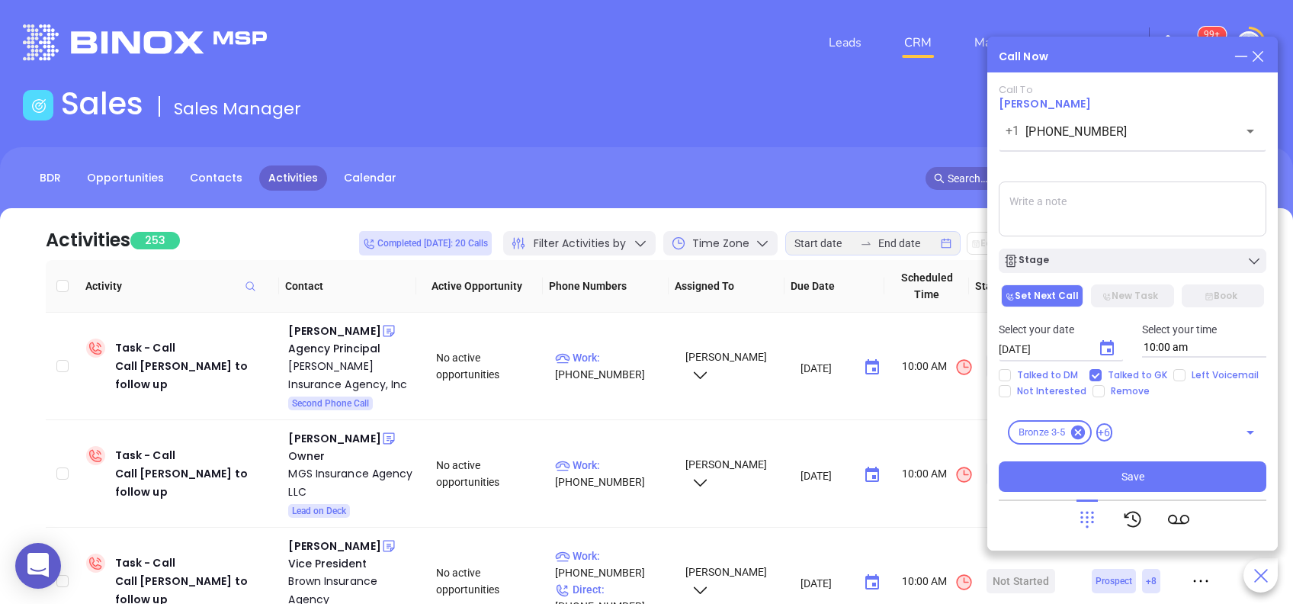
type input "08/29/2025"
click at [1127, 471] on span "Save" at bounding box center [1132, 476] width 23 height 17
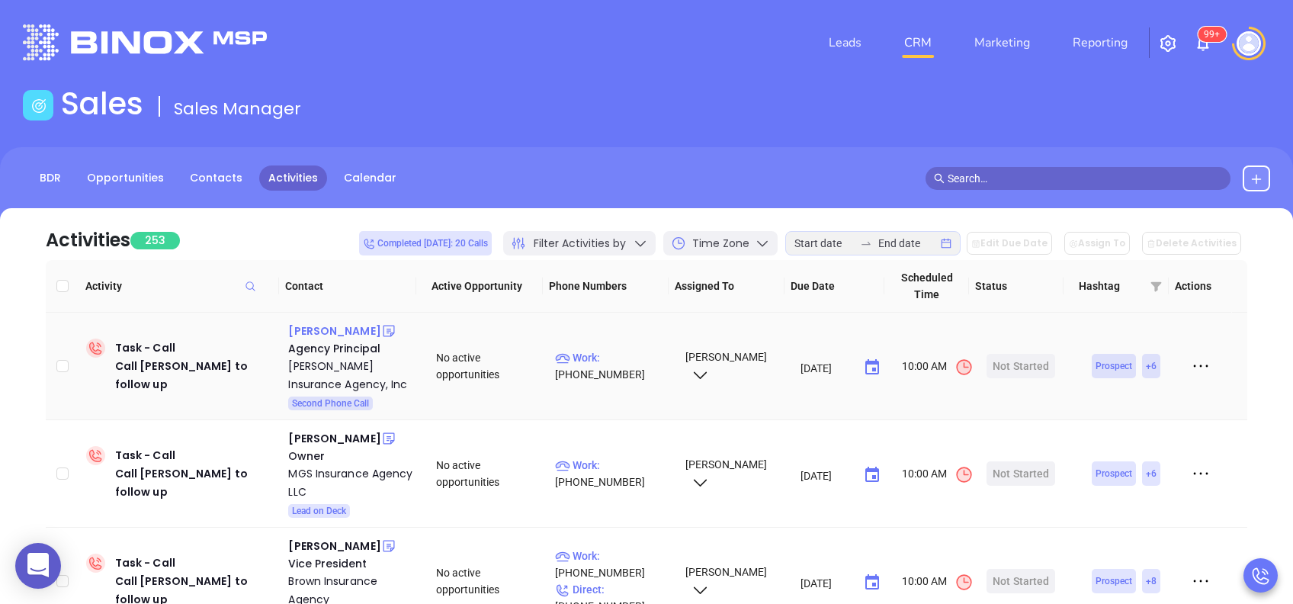
click at [341, 329] on div "Mandi Strenko" at bounding box center [334, 331] width 92 height 18
click at [597, 356] on p "Work : (814) 535-8649" at bounding box center [613, 366] width 116 height 34
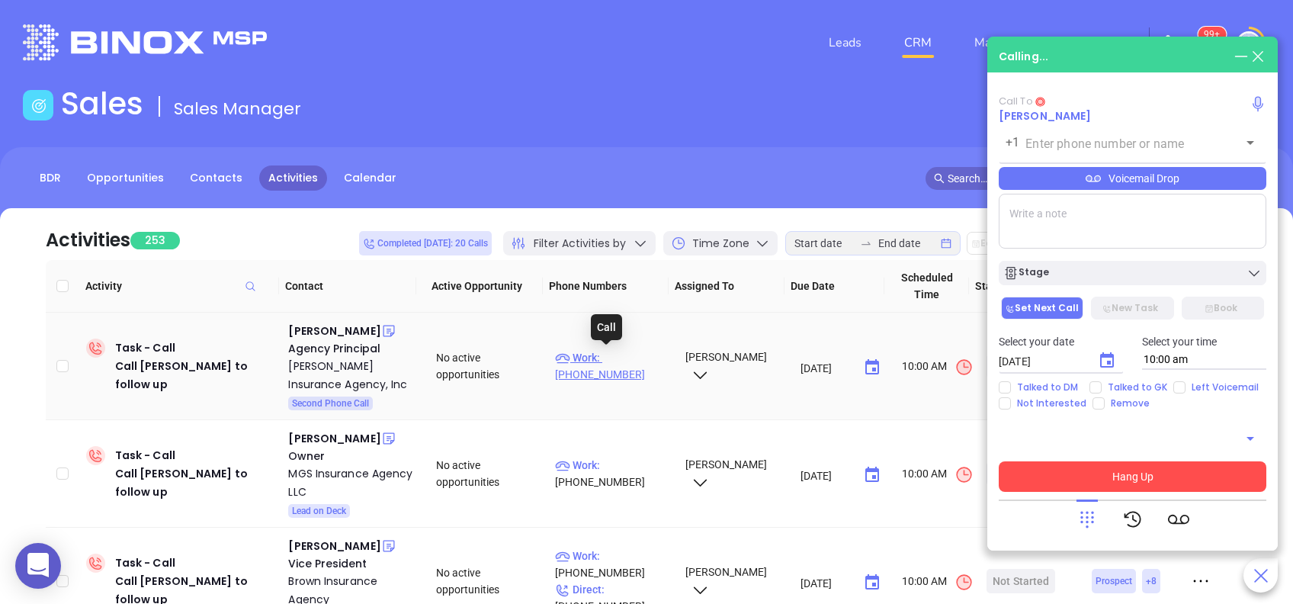
type input "(814) 535-8649"
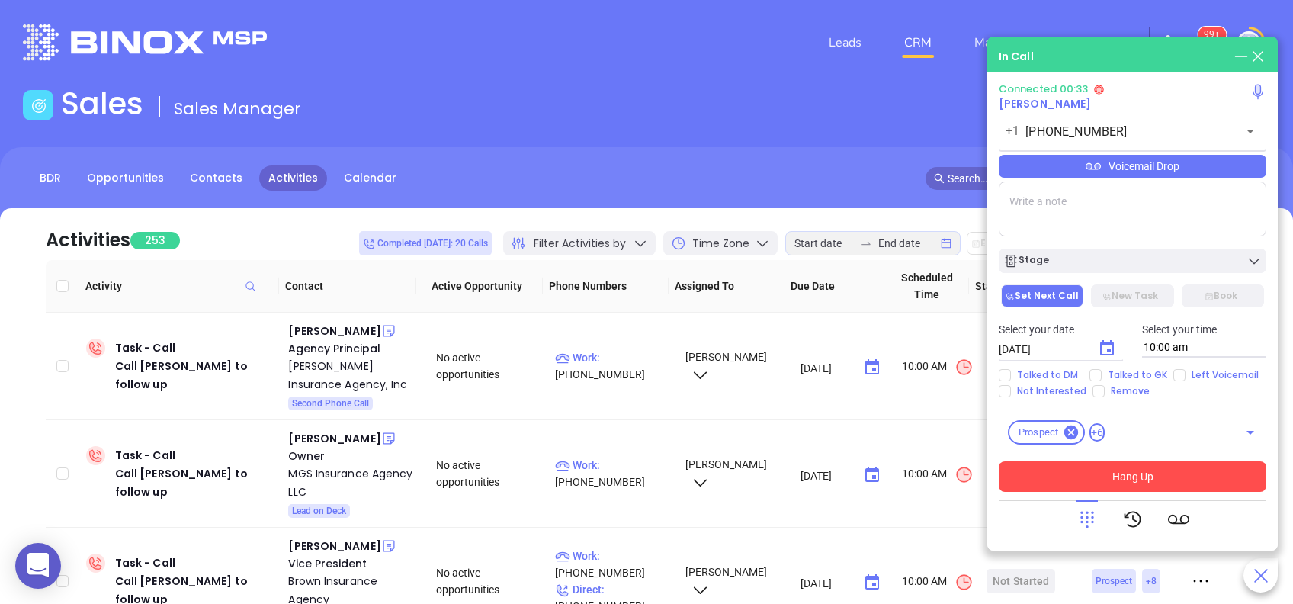
click at [1155, 169] on div "Voicemail Drop" at bounding box center [1131, 166] width 267 height 23
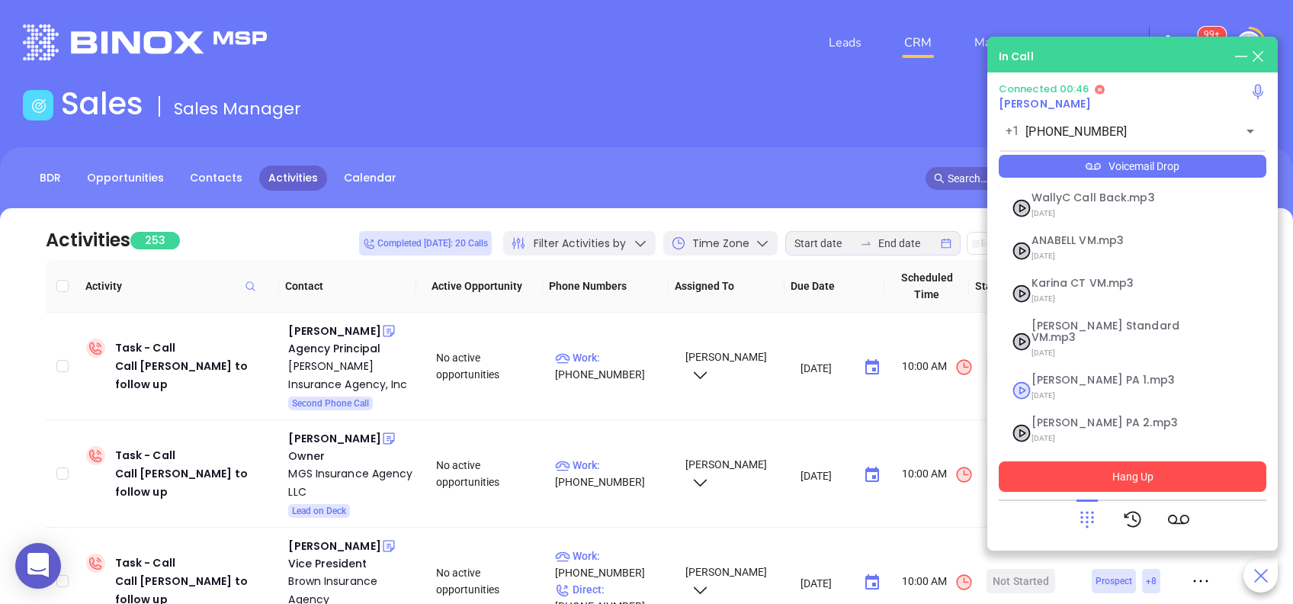
click at [1085, 374] on span "Vicky PA 1.mp3" at bounding box center [1113, 379] width 165 height 11
checkbox input "true"
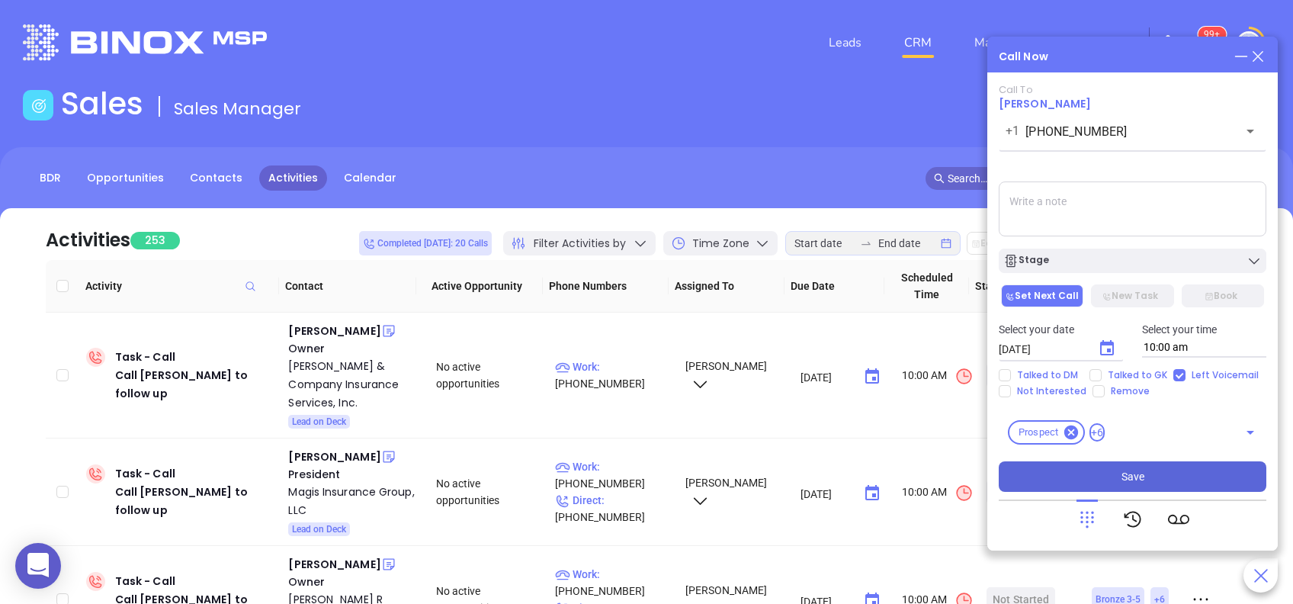
click at [1109, 347] on icon "Choose date, selected date is Aug 28, 2025" at bounding box center [1106, 348] width 18 height 18
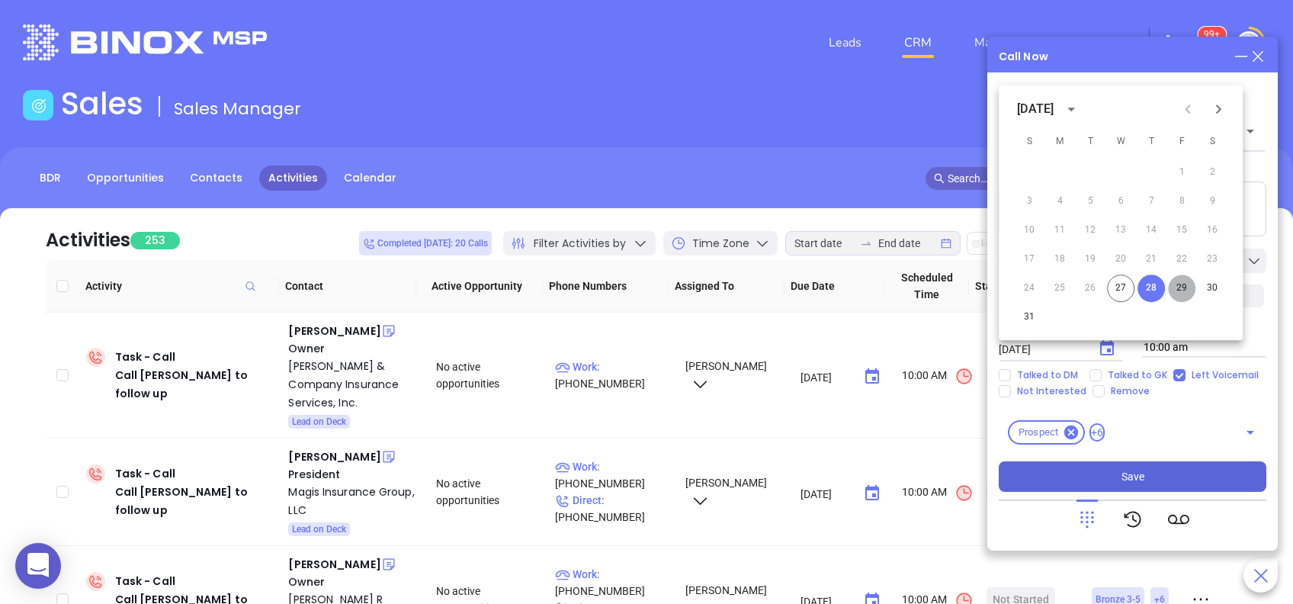
click at [1176, 280] on button "29" at bounding box center [1181, 287] width 27 height 27
type input "08/29/2025"
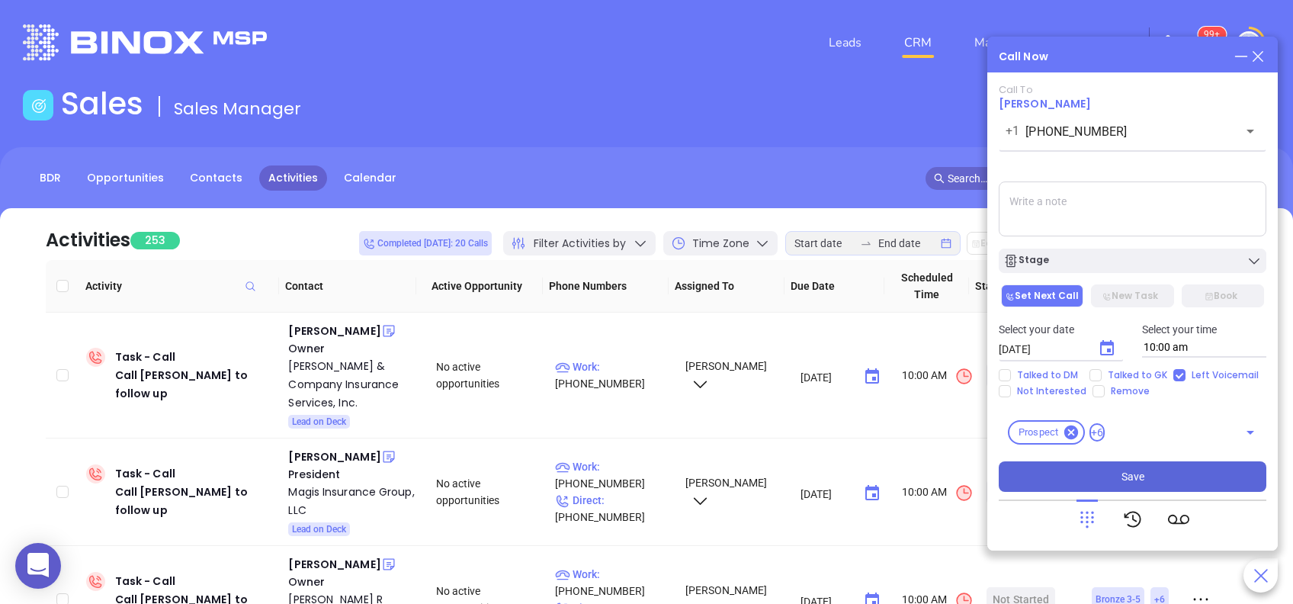
click at [1114, 479] on button "Save" at bounding box center [1131, 476] width 267 height 30
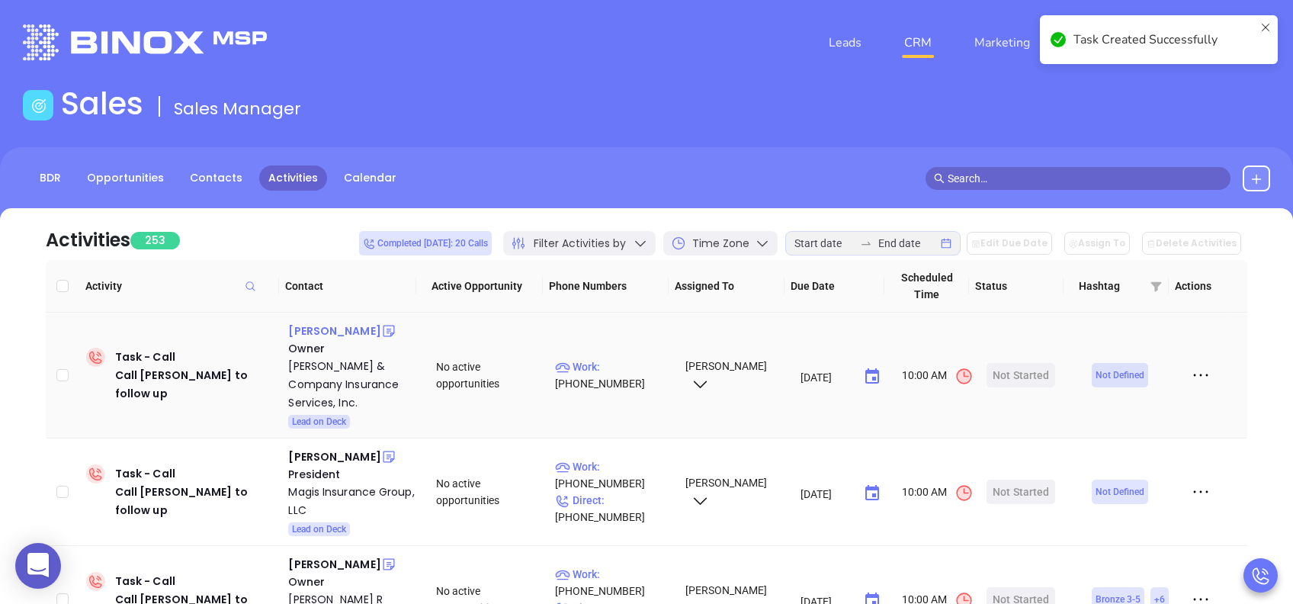
click at [340, 328] on div "Christopher Dougherty" at bounding box center [334, 331] width 92 height 18
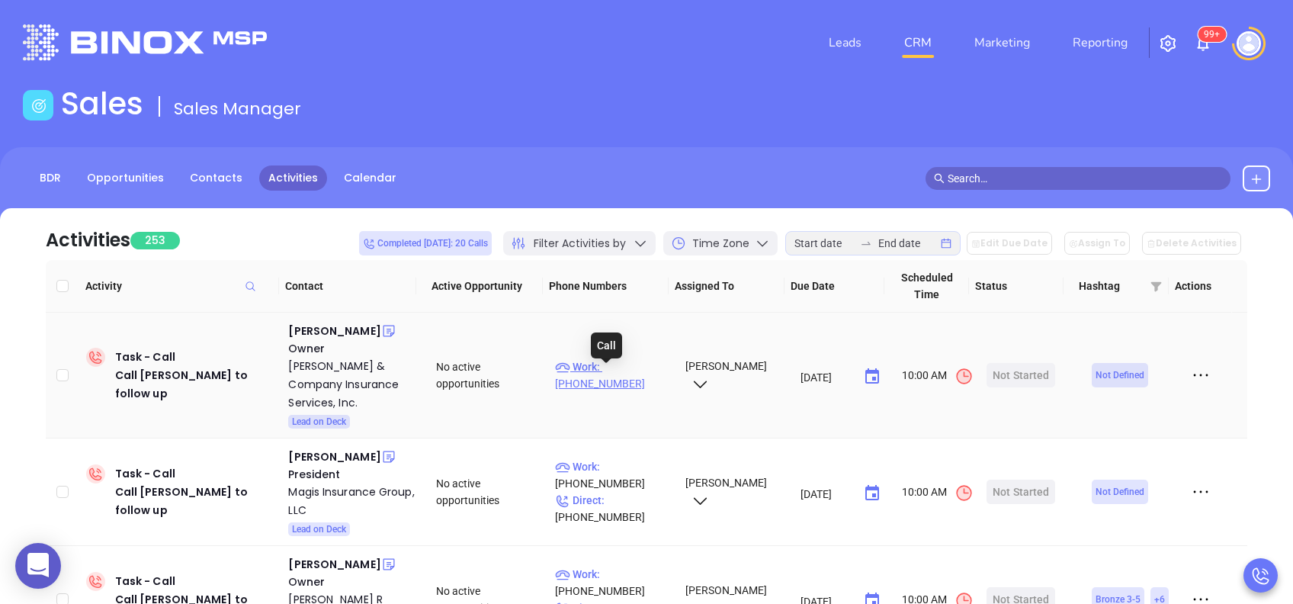
click at [642, 376] on p "Work : (610) 566-8710" at bounding box center [613, 375] width 116 height 34
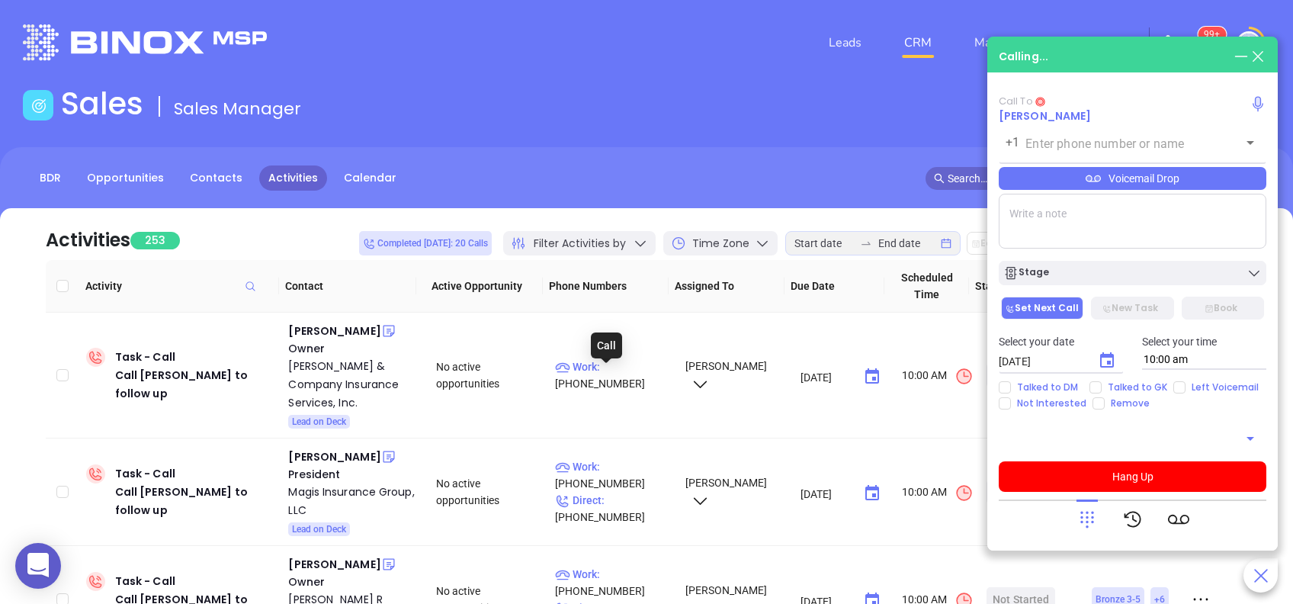
type input "(610) 566-8710"
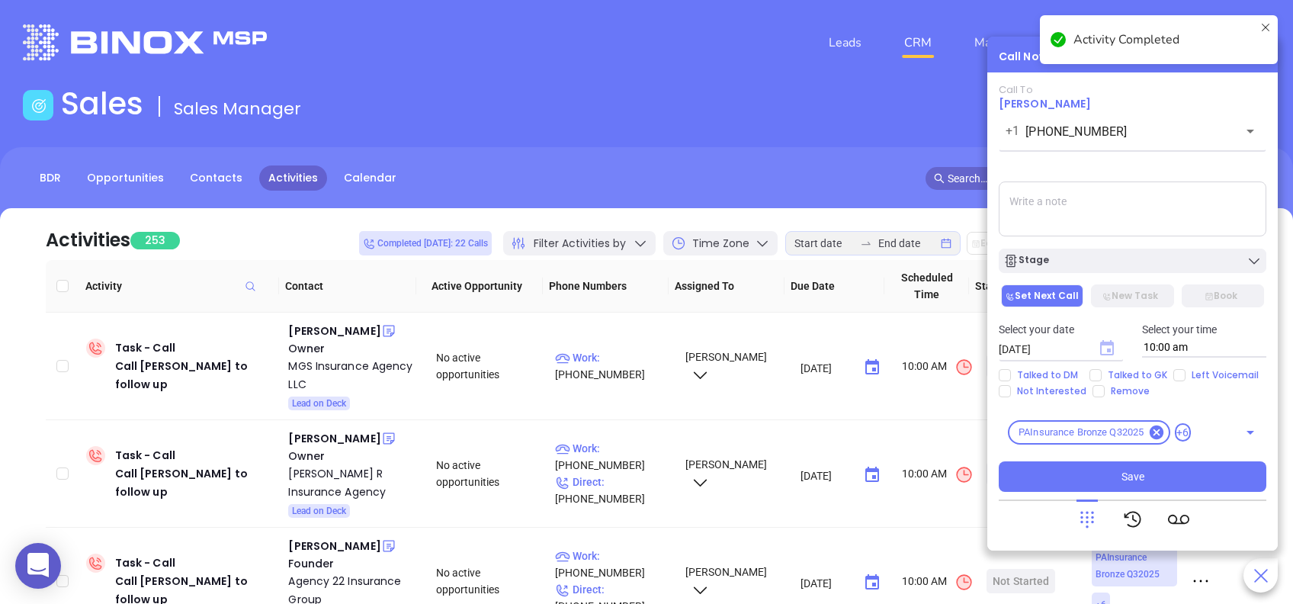
click at [1110, 341] on icon "Choose date, selected date is Aug 28, 2025" at bounding box center [1107, 347] width 14 height 15
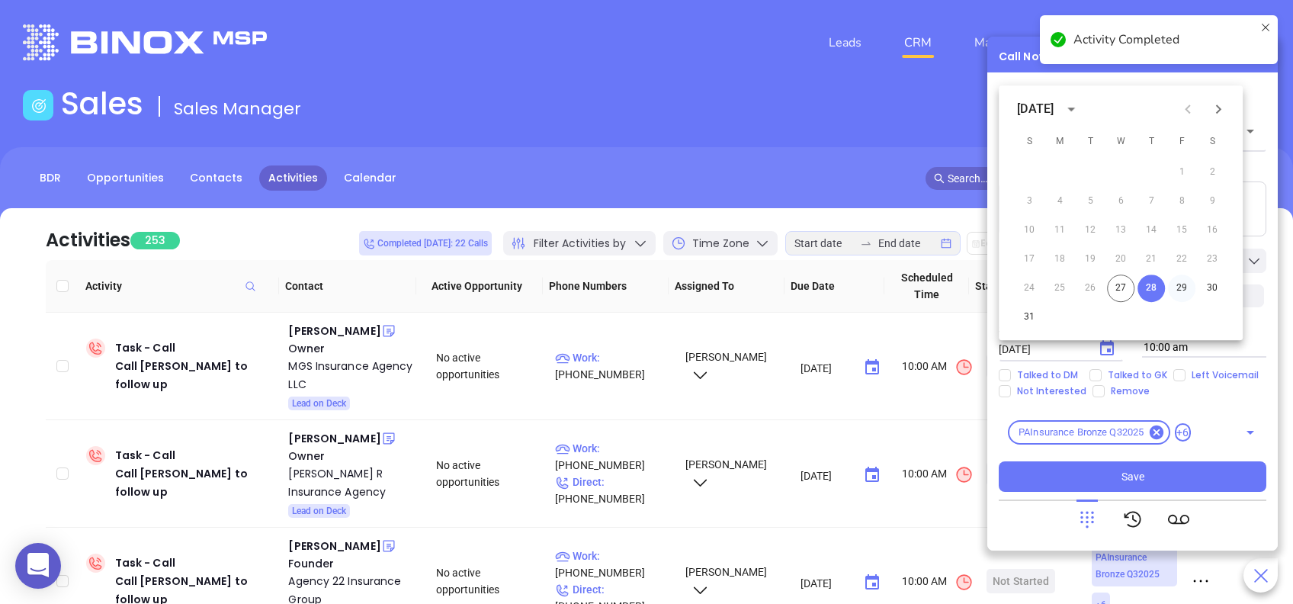
click at [1181, 287] on button "29" at bounding box center [1181, 287] width 27 height 27
type input "08/29/2025"
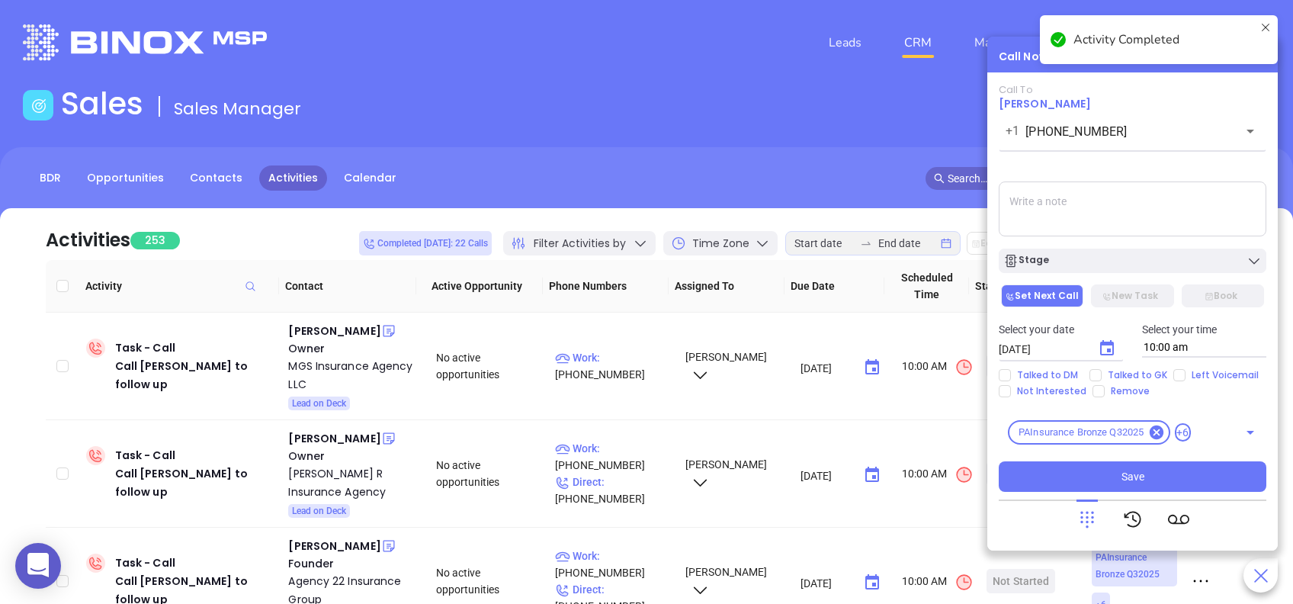
click at [1129, 366] on div "Select your date 08/29/2025 ​ Select your time 10:00 am" at bounding box center [1132, 338] width 286 height 59
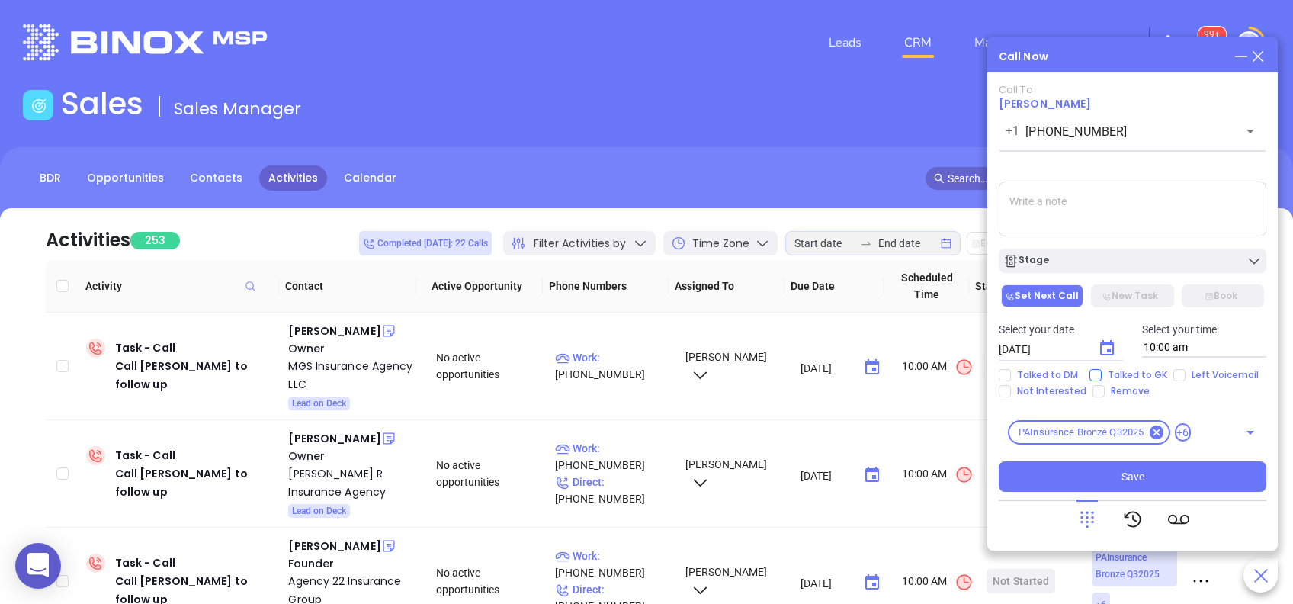
click at [1129, 371] on span "Talked to GK" at bounding box center [1137, 375] width 72 height 12
click at [1101, 371] on input "Talked to GK" at bounding box center [1095, 375] width 12 height 12
checkbox input "true"
click at [1140, 478] on span "Save" at bounding box center [1132, 476] width 23 height 17
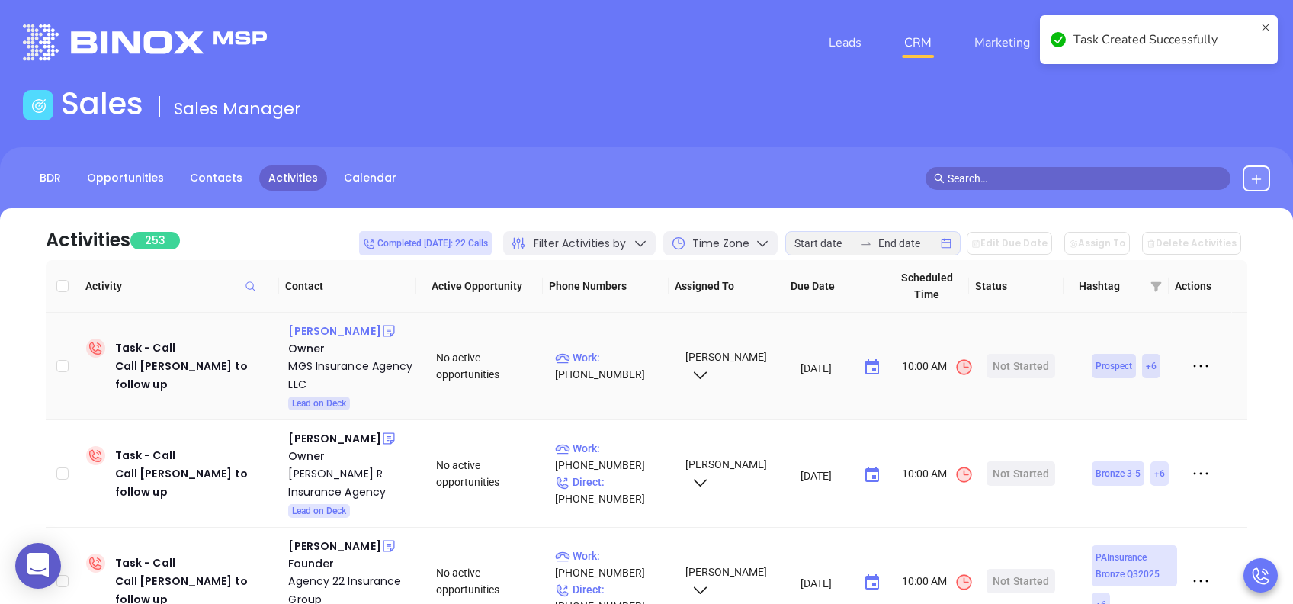
click at [341, 328] on div "Michael Sirak" at bounding box center [334, 331] width 92 height 18
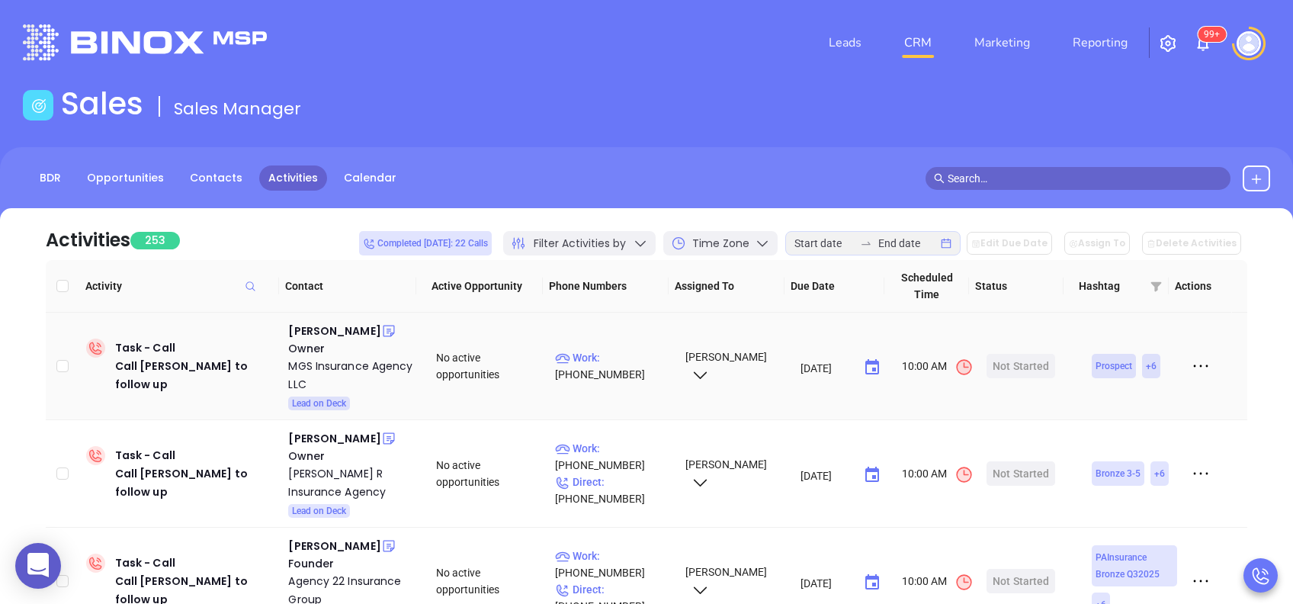
drag, startPoint x: 626, startPoint y: 354, endPoint x: 553, endPoint y: 58, distance: 304.4
click at [626, 354] on p "Work : (610) 375-6142" at bounding box center [613, 366] width 116 height 34
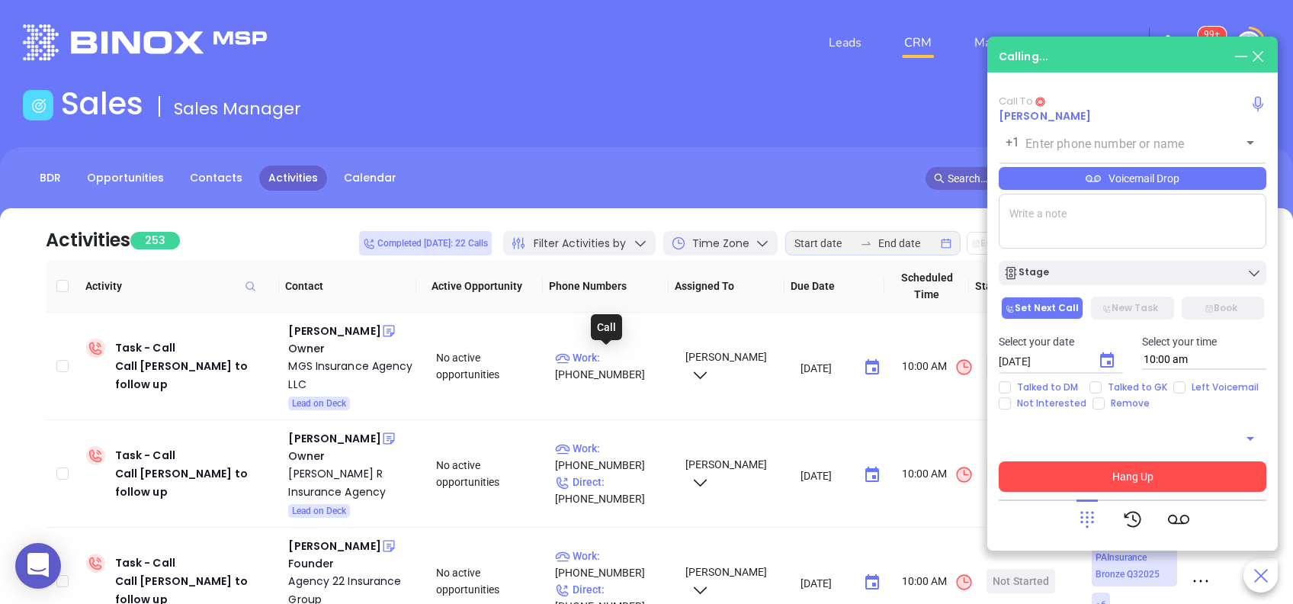
type input "(610) 375-6142"
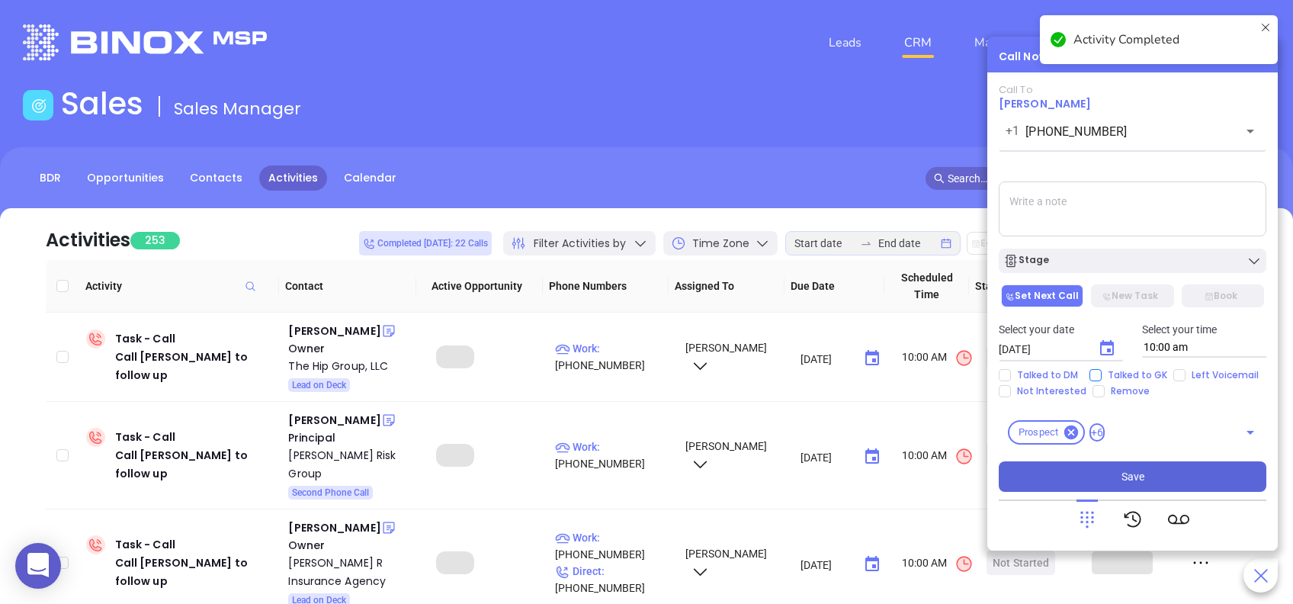
click at [1094, 373] on input "Talked to GK" at bounding box center [1095, 375] width 12 height 12
checkbox input "true"
drag, startPoint x: 1108, startPoint y: 352, endPoint x: 1130, endPoint y: 343, distance: 23.9
click at [1107, 351] on icon "Choose date, selected date is Aug 28, 2025" at bounding box center [1107, 347] width 14 height 15
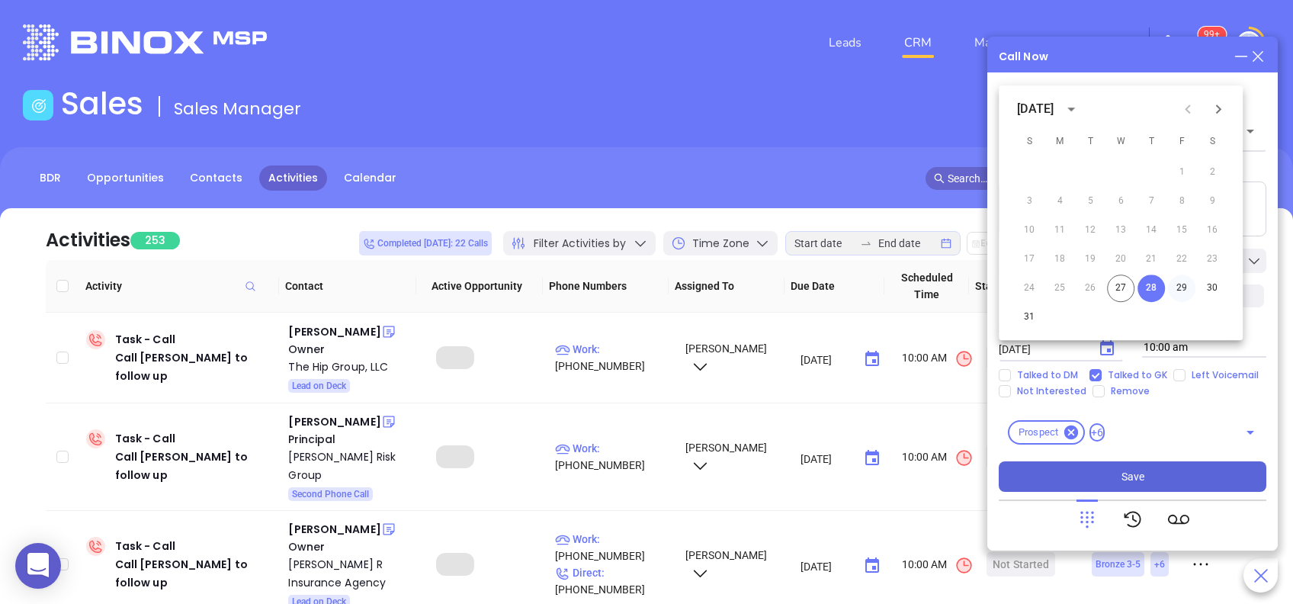
click at [1184, 287] on button "29" at bounding box center [1181, 287] width 27 height 27
type input "08/29/2025"
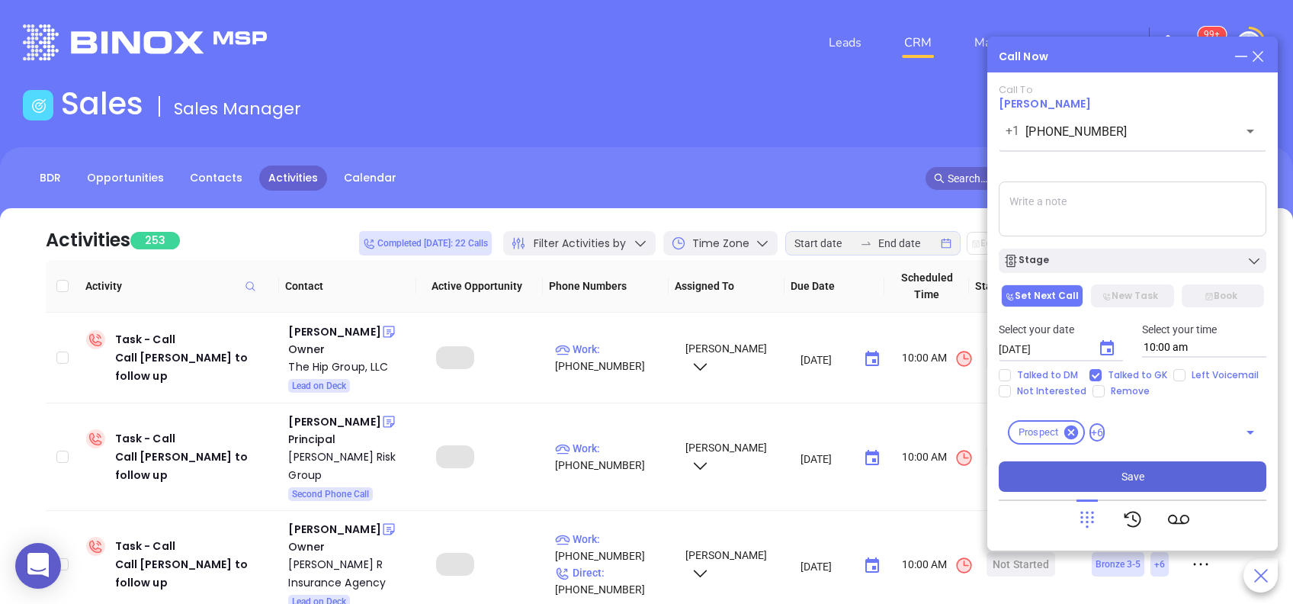
drag, startPoint x: 1137, startPoint y: 476, endPoint x: 1129, endPoint y: 471, distance: 8.9
click at [1136, 476] on span "Save" at bounding box center [1132, 476] width 23 height 17
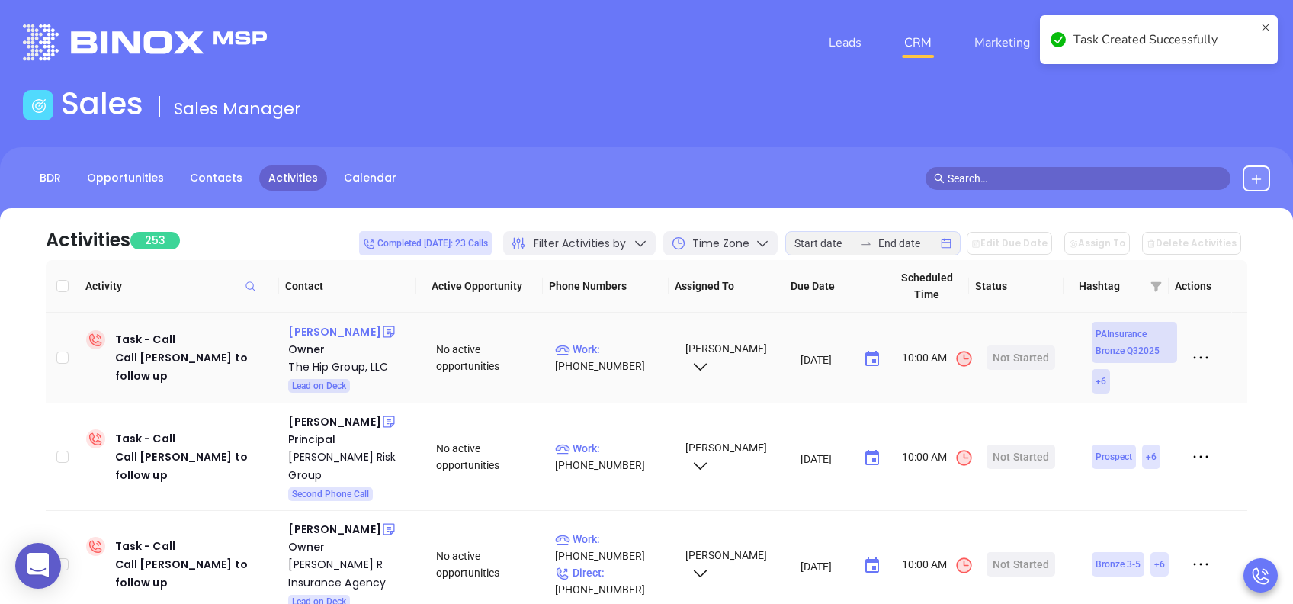
click at [347, 332] on div "Melissa Gattuso" at bounding box center [334, 331] width 92 height 18
click at [616, 348] on p "Work : (215) 716-7095" at bounding box center [613, 358] width 116 height 34
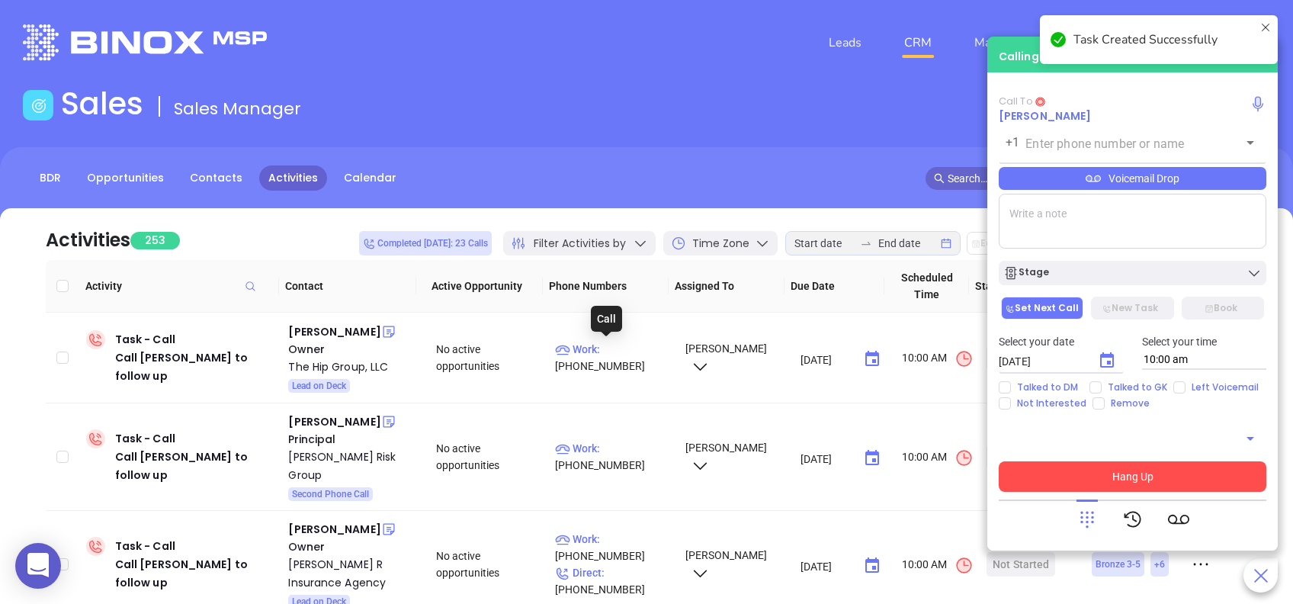
type input "(215) 716-7095"
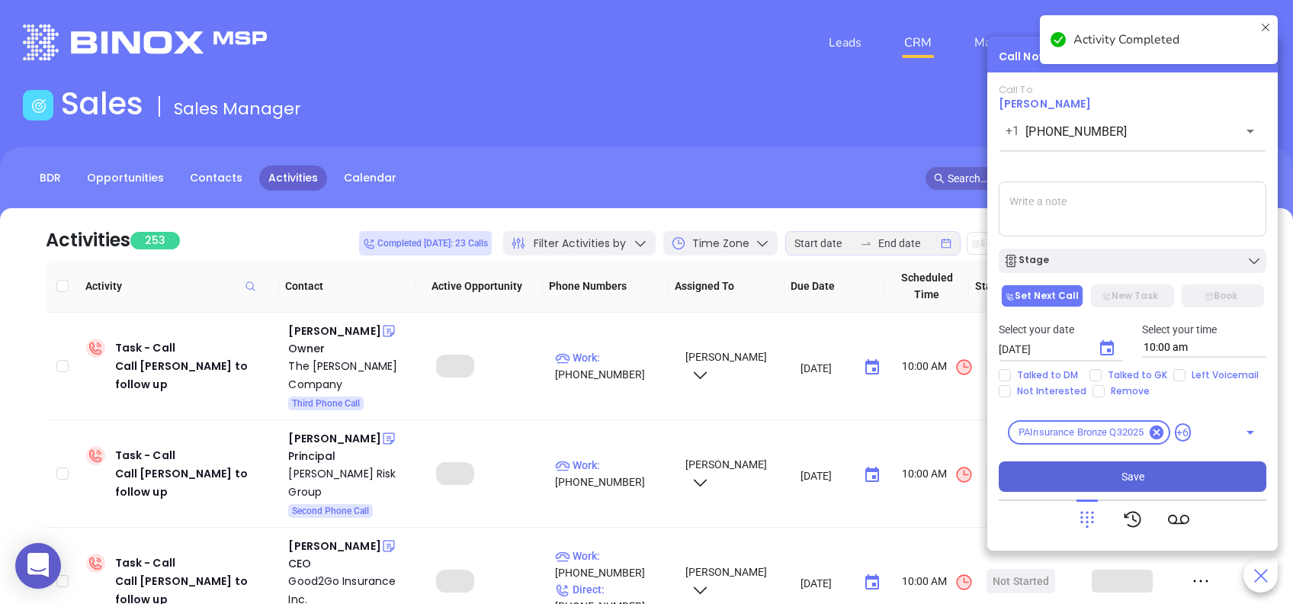
click at [1006, 375] on input "Talked to DM" at bounding box center [1004, 375] width 12 height 12
checkbox input "true"
click at [1002, 395] on input "Not Interested" at bounding box center [1004, 391] width 12 height 12
checkbox input "true"
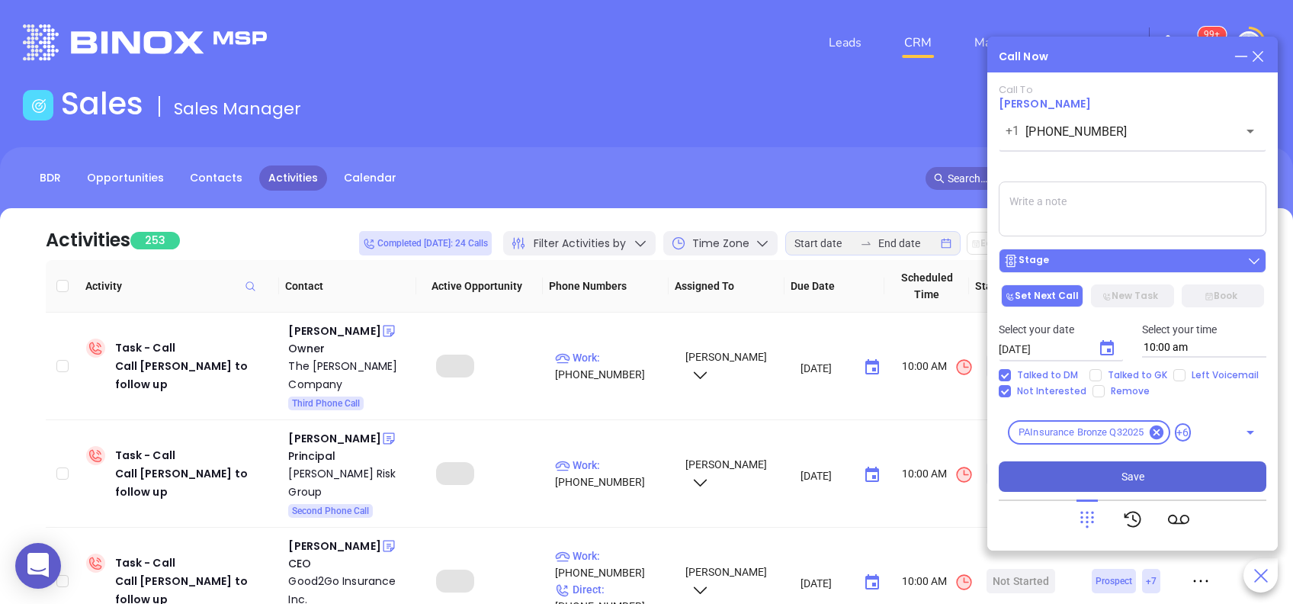
click at [1193, 259] on div "Stage" at bounding box center [1132, 260] width 258 height 15
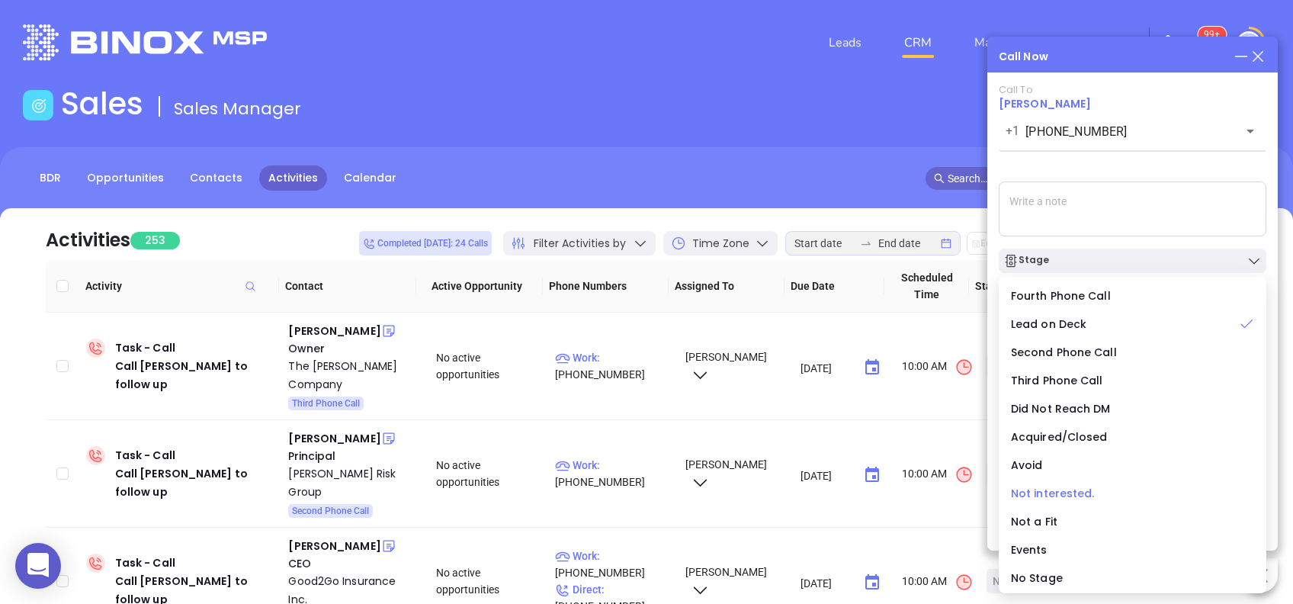
click at [1075, 488] on span "Not interested." at bounding box center [1053, 492] width 84 height 15
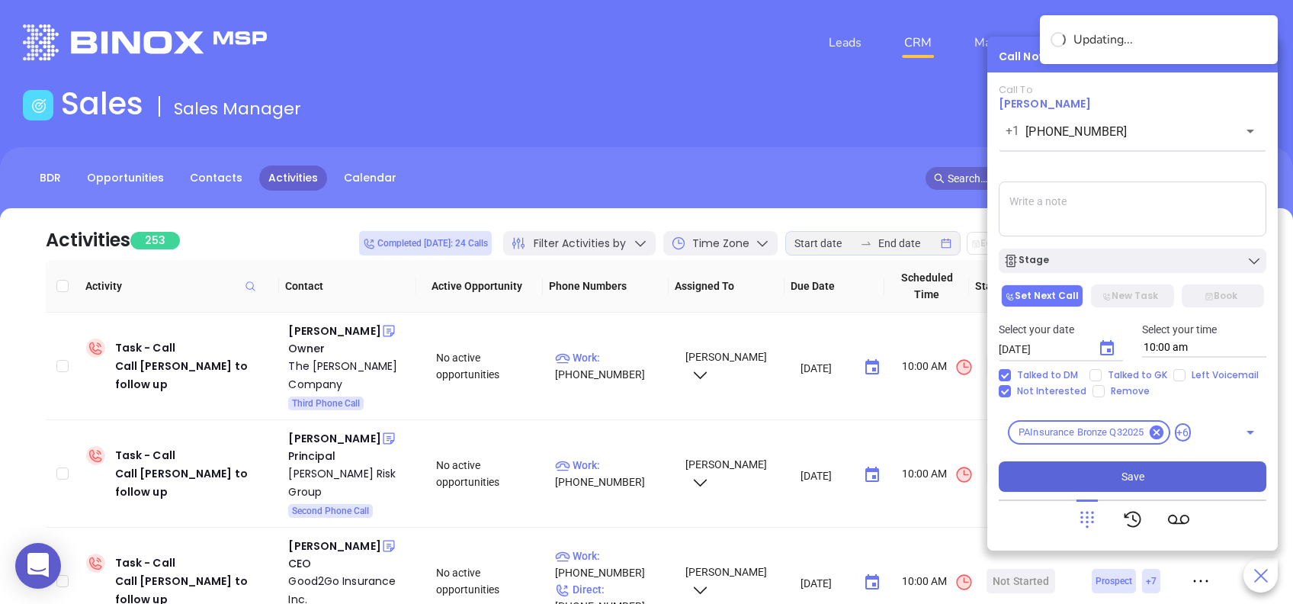
click at [1131, 475] on span "Save" at bounding box center [1132, 476] width 23 height 17
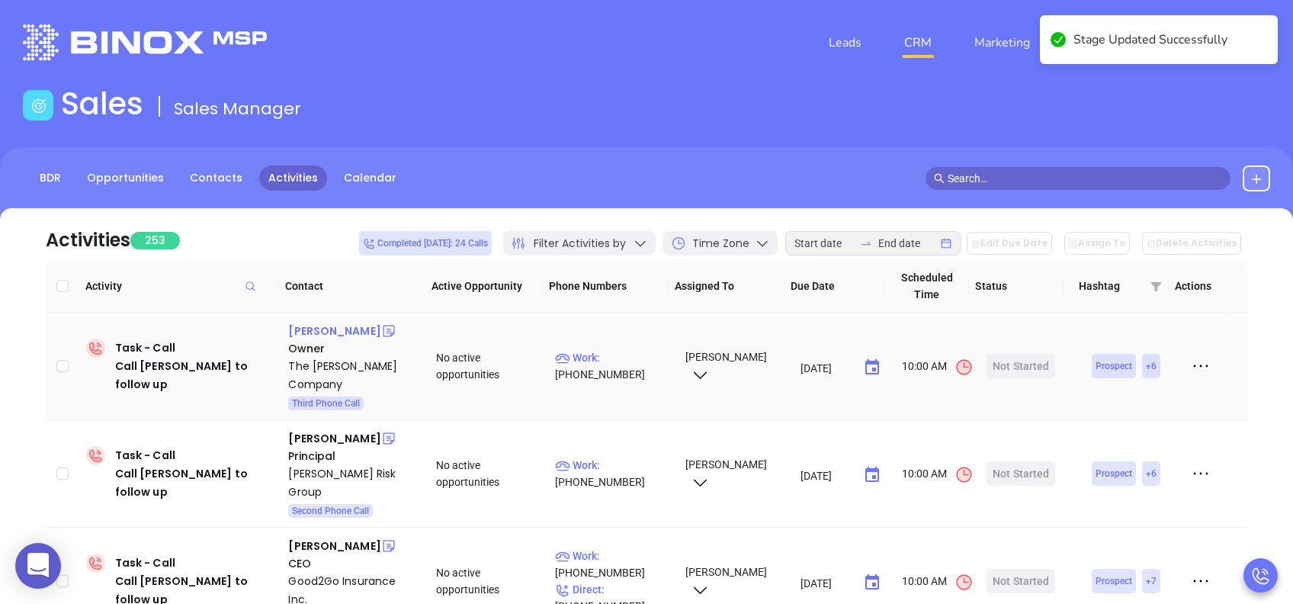
click at [325, 335] on div "Ron Selzer" at bounding box center [334, 331] width 92 height 18
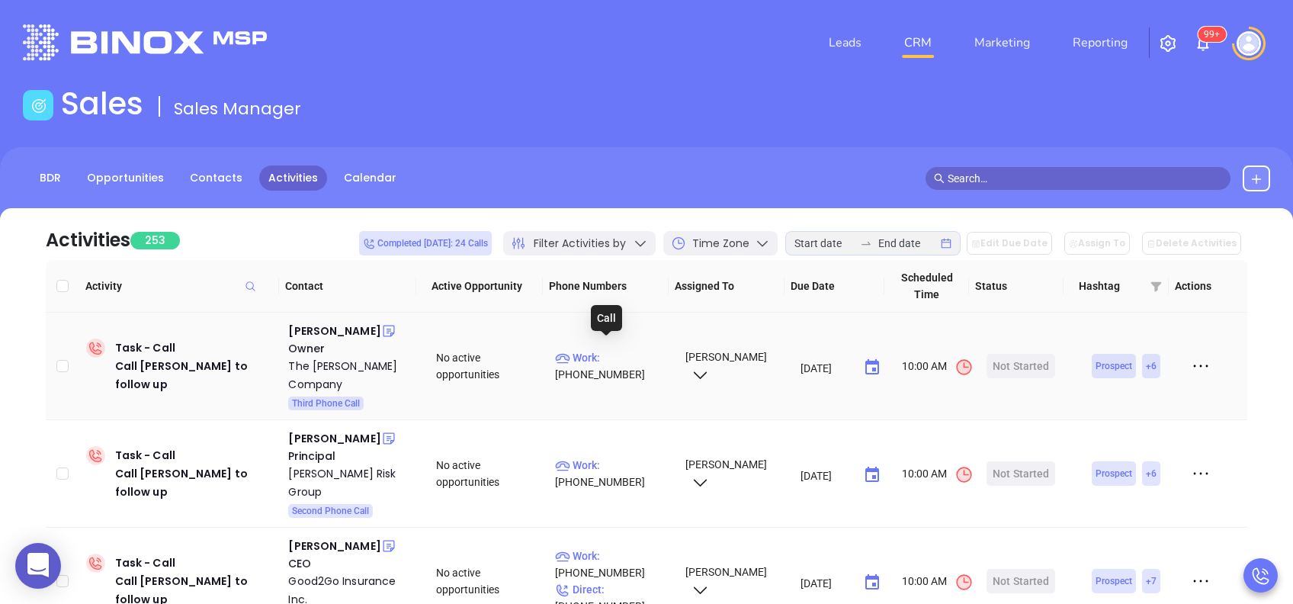
click at [612, 349] on p "Work : (215) 491-2700" at bounding box center [613, 366] width 116 height 34
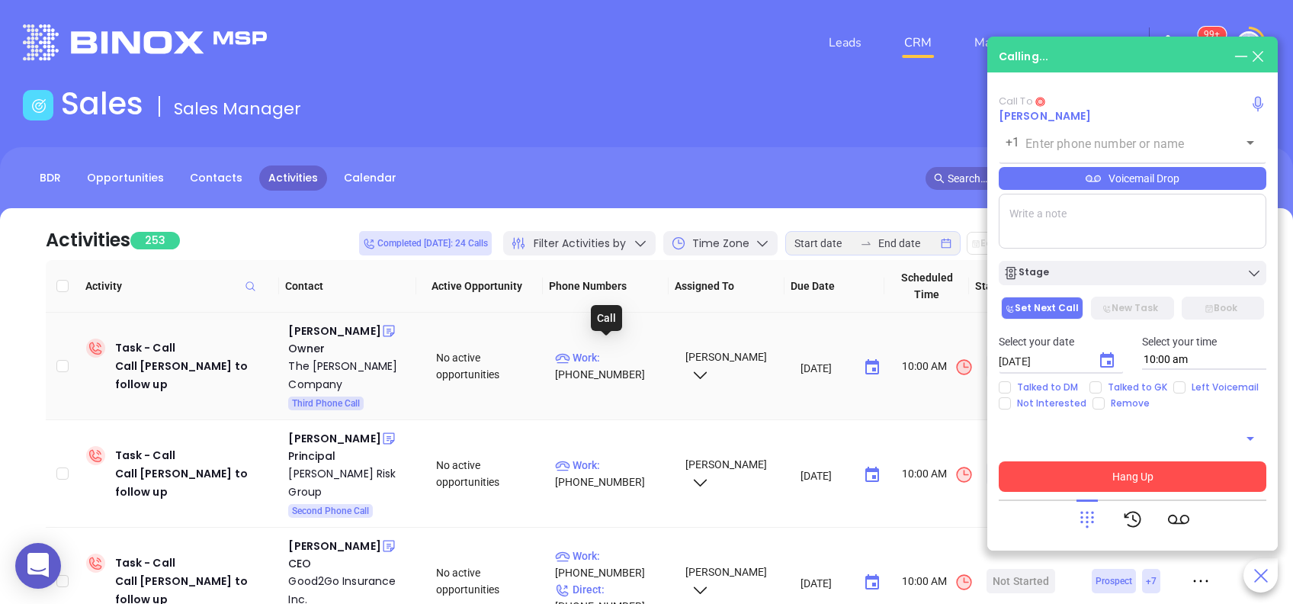
type input "(215) 491-2700"
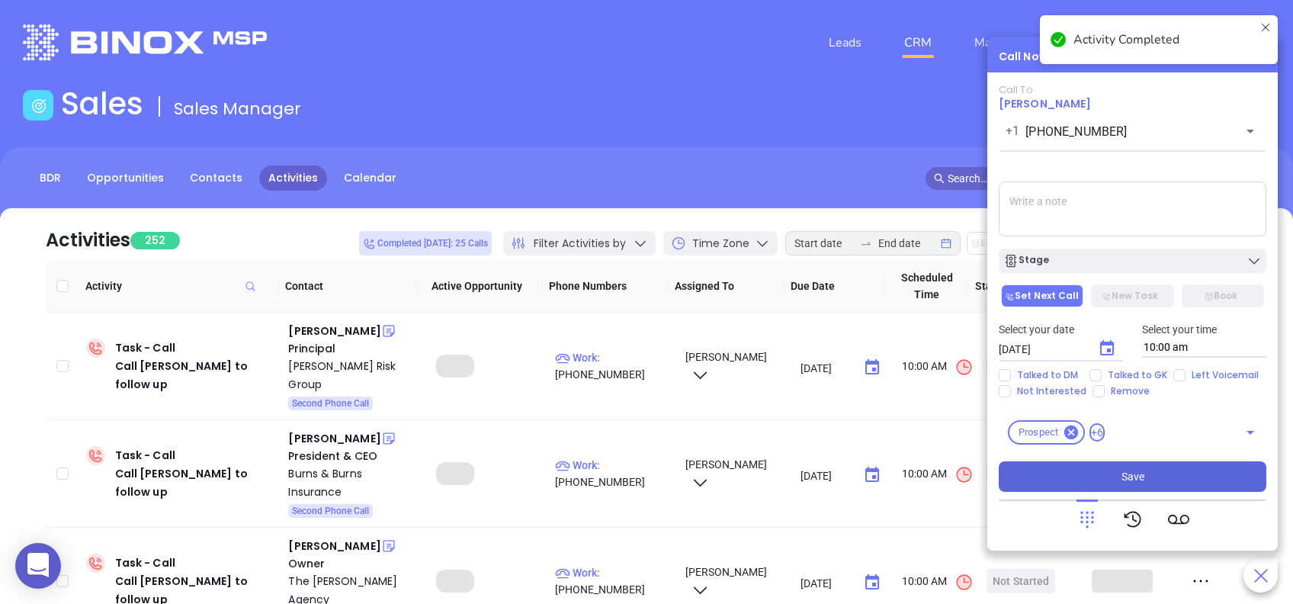
click at [1093, 213] on textarea at bounding box center [1131, 208] width 267 height 55
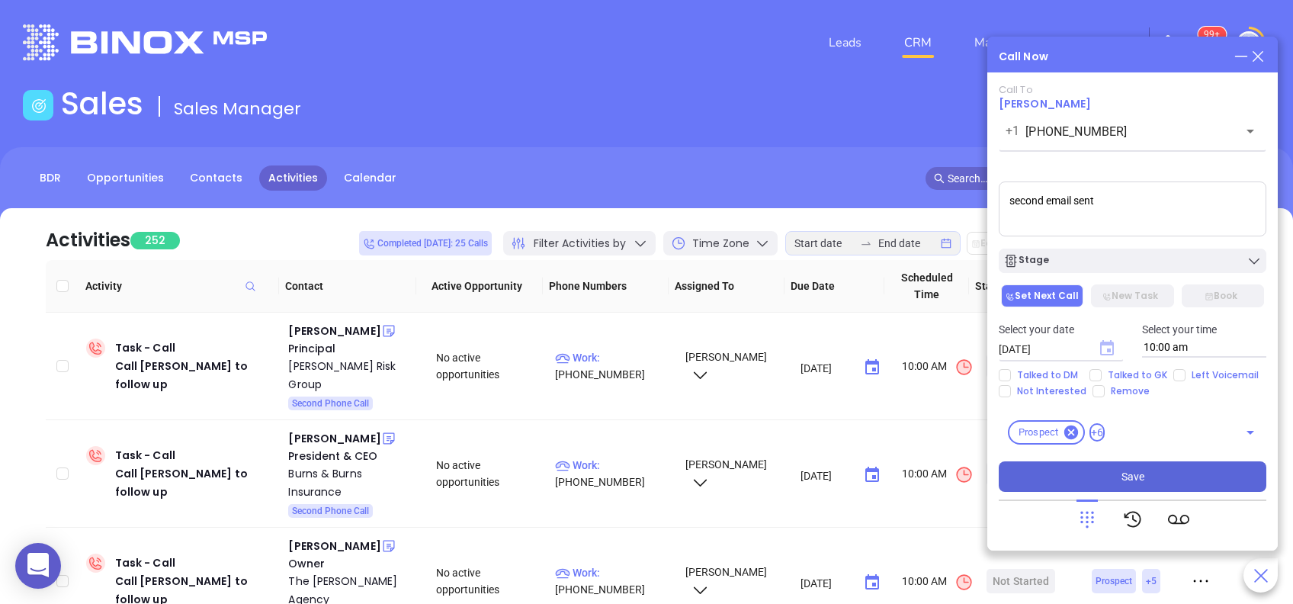
type textarea "second email sent"
click at [1109, 348] on icon "Choose date, selected date is Aug 28, 2025" at bounding box center [1107, 347] width 14 height 15
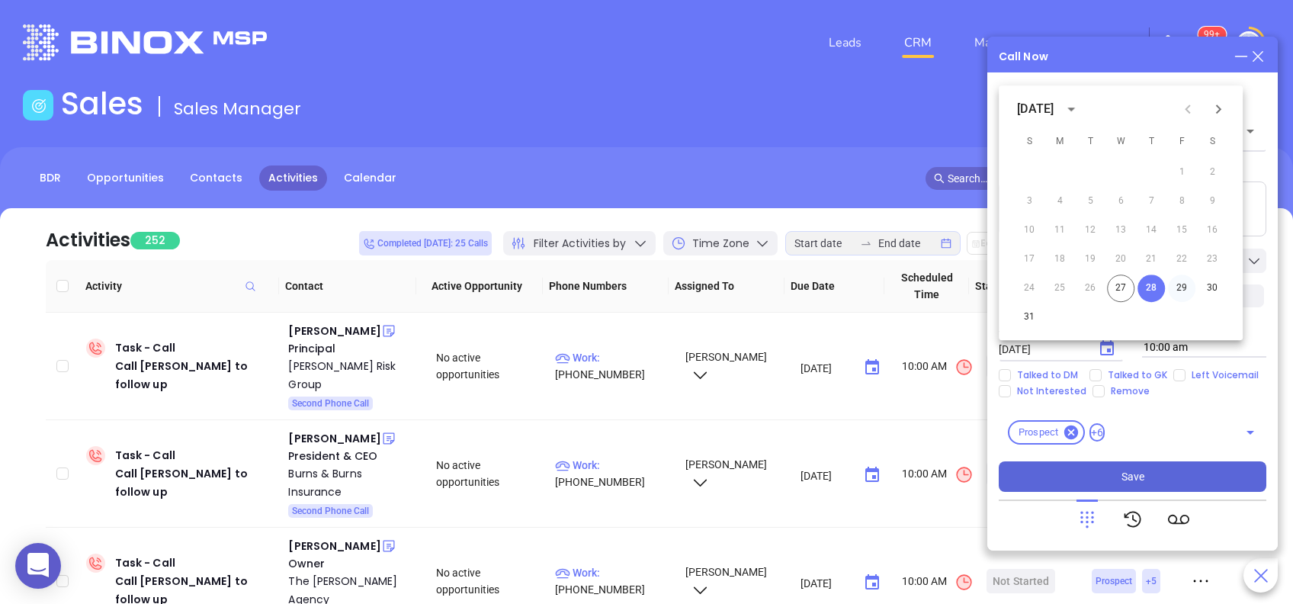
click at [1177, 290] on button "29" at bounding box center [1181, 287] width 27 height 27
type input "08/29/2025"
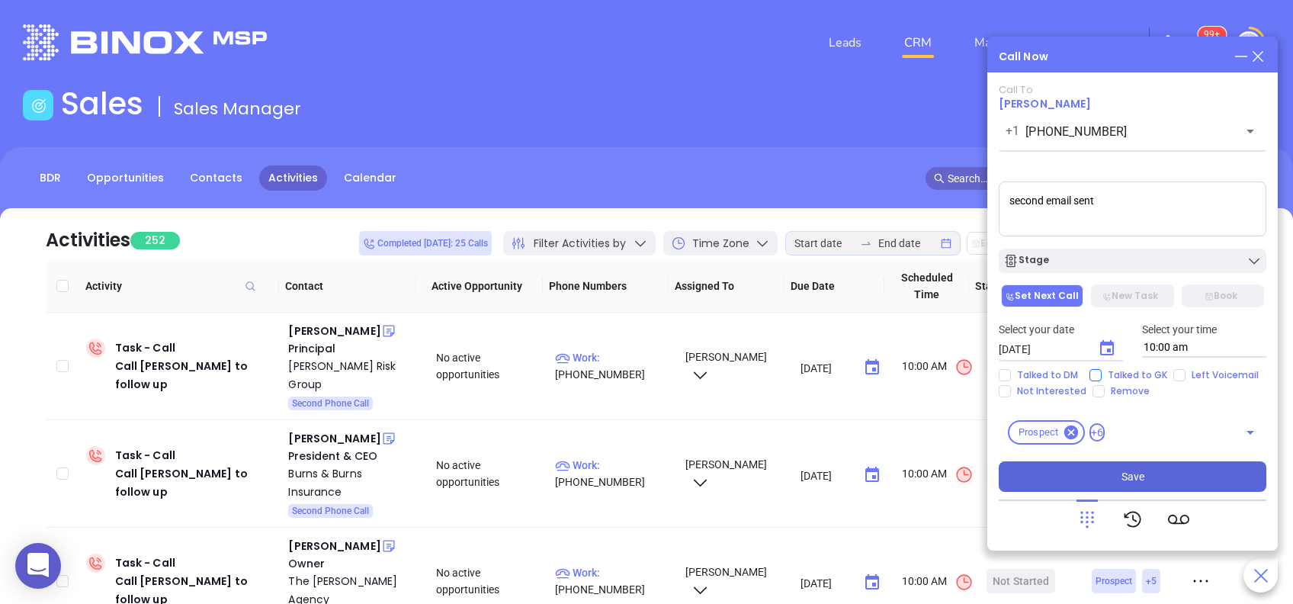
click at [1145, 375] on span "Talked to GK" at bounding box center [1137, 375] width 72 height 12
click at [1101, 375] on input "Talked to GK" at bounding box center [1095, 375] width 12 height 12
checkbox input "true"
click at [1128, 473] on span "Save" at bounding box center [1132, 476] width 23 height 17
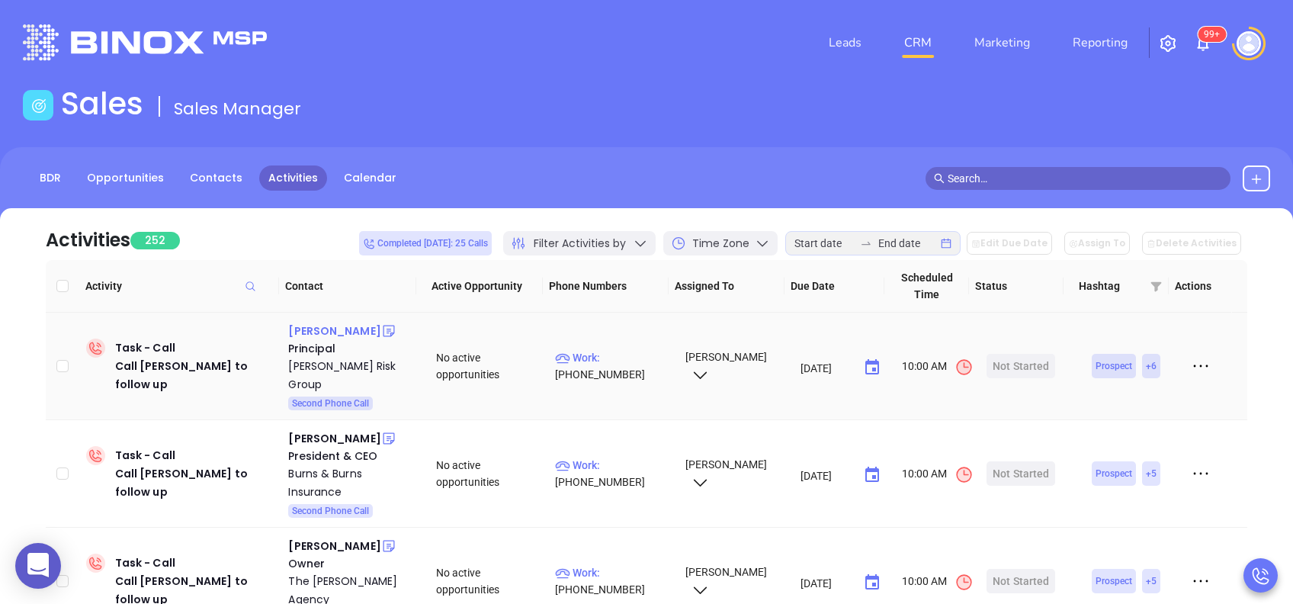
click at [343, 334] on div "Tom Gannon" at bounding box center [334, 331] width 92 height 18
click at [607, 349] on p "Work : (215) 396-9000" at bounding box center [613, 366] width 116 height 34
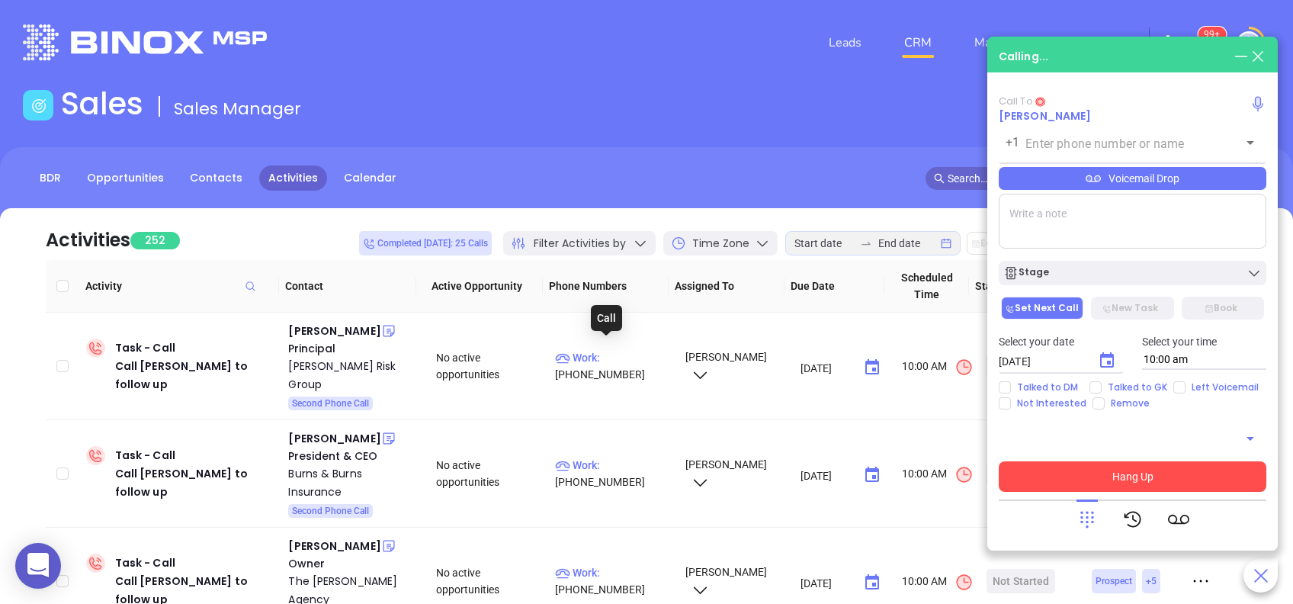
type input "(215) 396-9000"
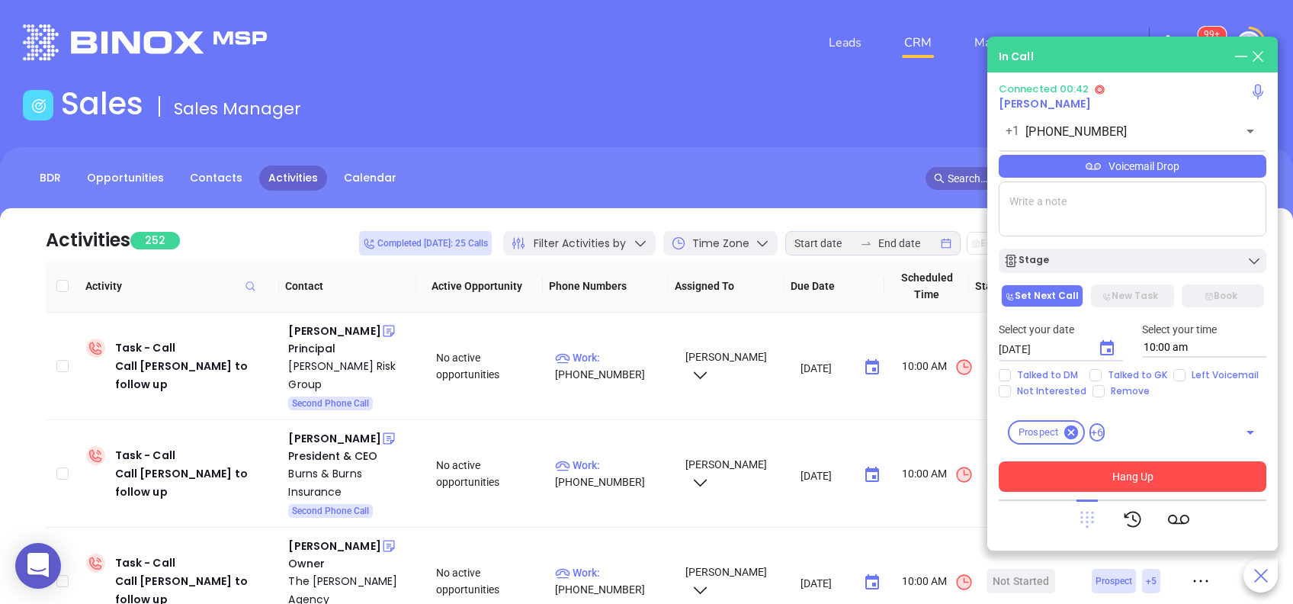
click at [1091, 513] on icon at bounding box center [1087, 519] width 14 height 17
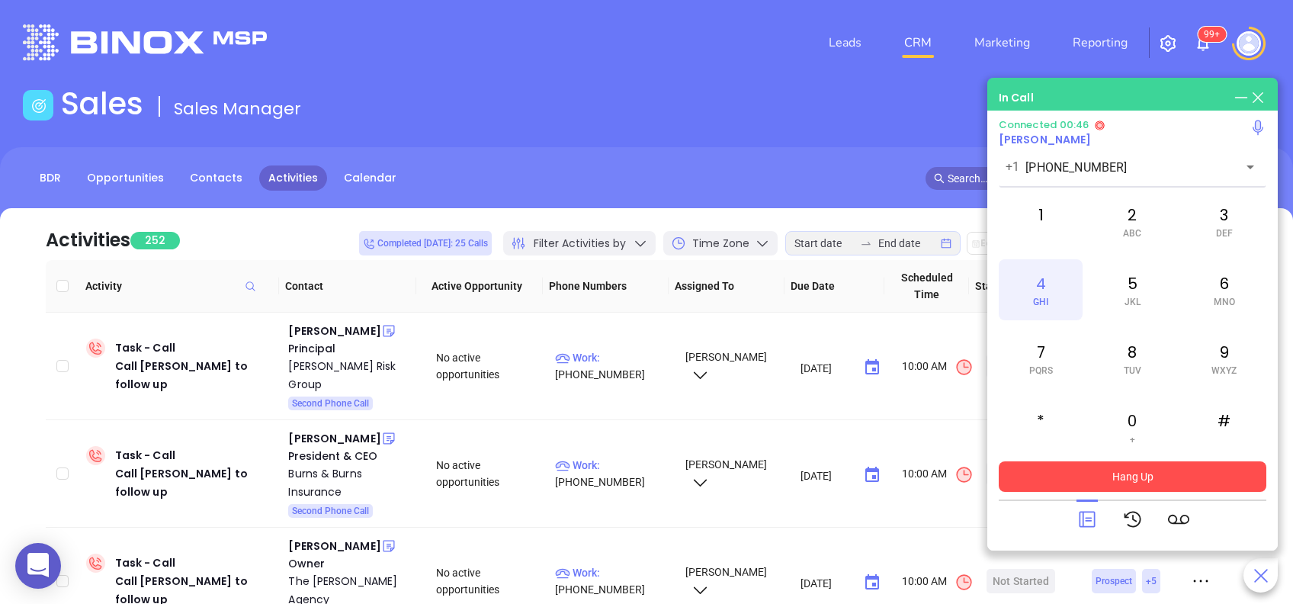
click at [1049, 296] on div "4 GHI" at bounding box center [1040, 289] width 84 height 61
click at [1054, 290] on div "4 GHI" at bounding box center [1040, 289] width 84 height 61
drag, startPoint x: 1120, startPoint y: 226, endPoint x: 1152, endPoint y: 248, distance: 39.3
click at [1123, 225] on div "2 ABC" at bounding box center [1132, 221] width 84 height 61
click at [1237, 299] on div "6 MNO" at bounding box center [1224, 289] width 84 height 61
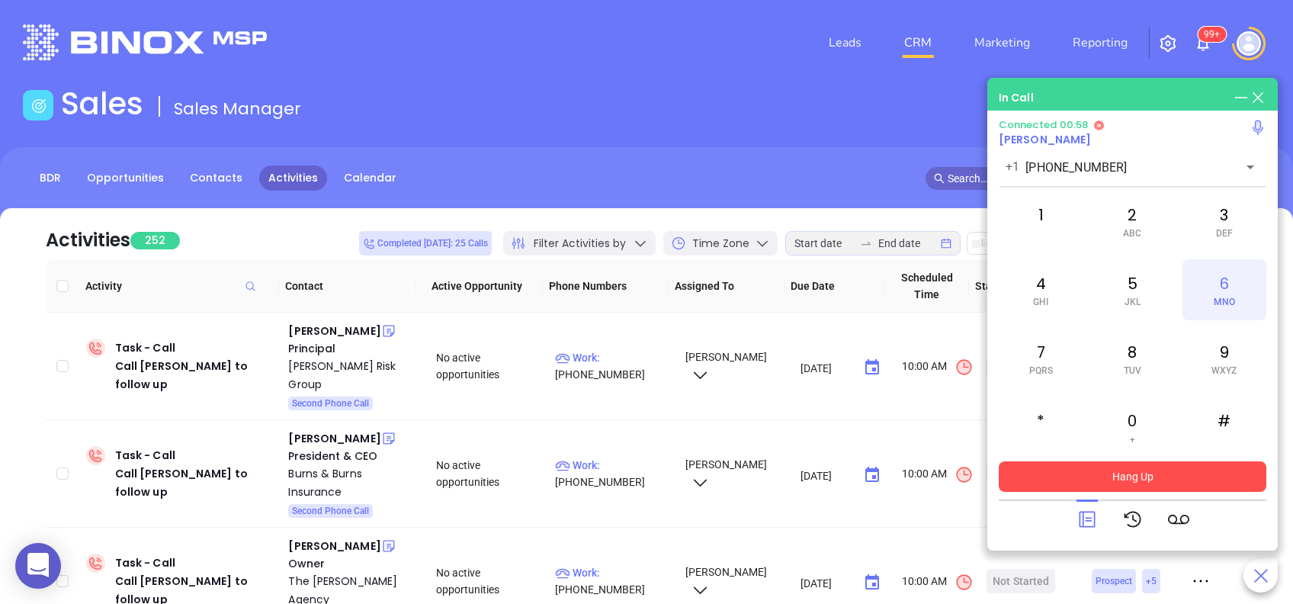
click at [1237, 299] on div "6 MNO" at bounding box center [1224, 289] width 84 height 61
click at [1238, 211] on div "3 DEF" at bounding box center [1224, 221] width 84 height 61
click at [1146, 473] on button "Hang Up" at bounding box center [1131, 476] width 267 height 30
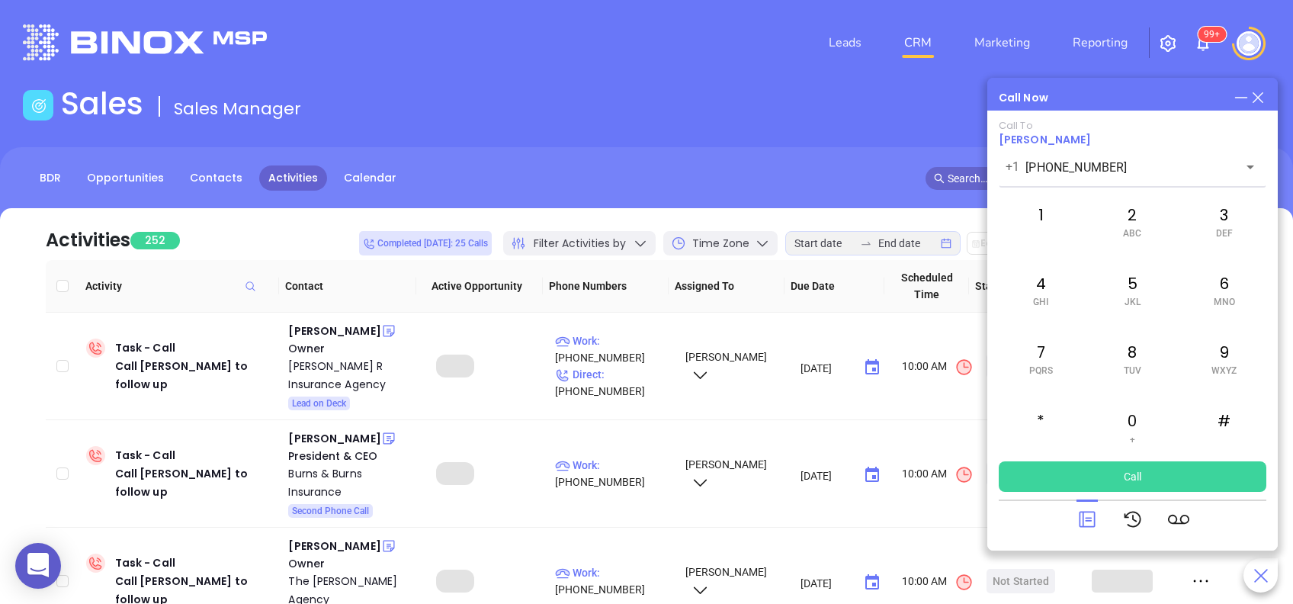
click at [1089, 518] on icon at bounding box center [1086, 518] width 21 height 21
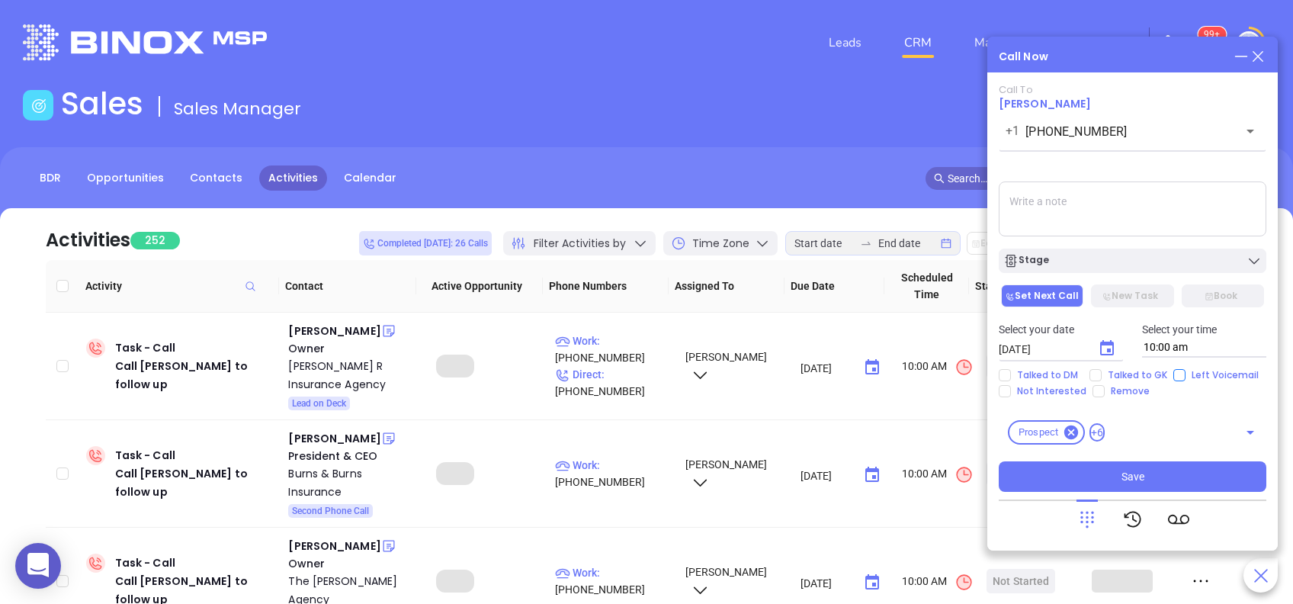
click at [1175, 376] on input "Left Voicemail" at bounding box center [1179, 375] width 12 height 12
checkbox input "true"
click at [1115, 341] on icon "Choose date, selected date is Aug 28, 2025" at bounding box center [1106, 348] width 18 height 18
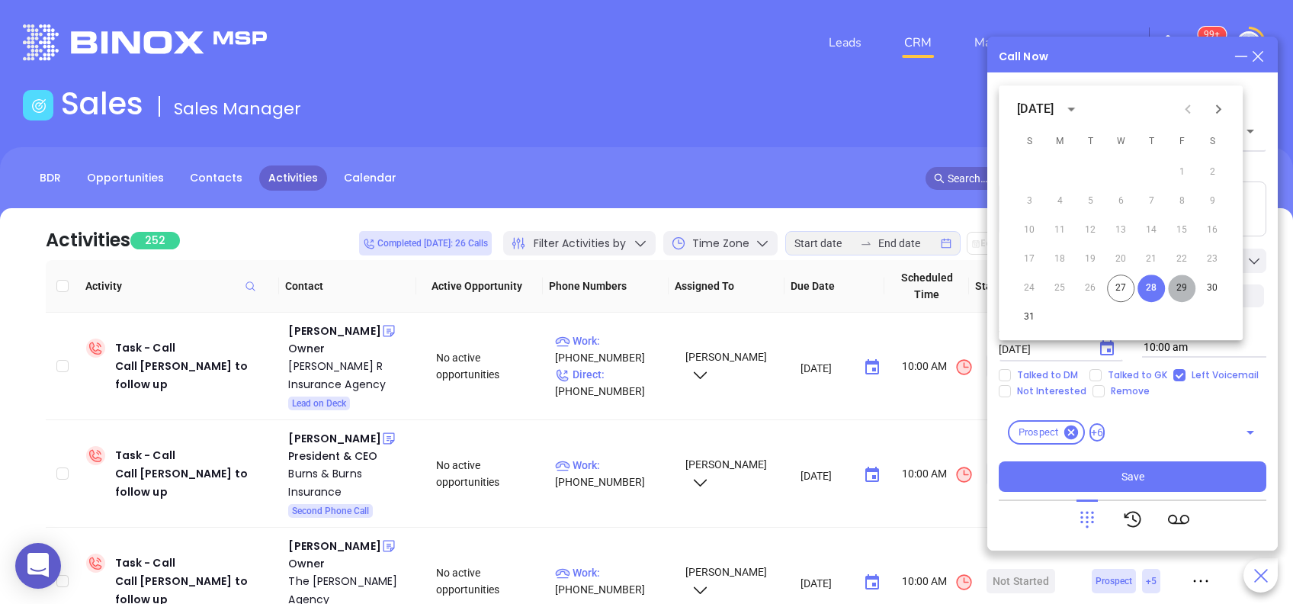
click at [1181, 285] on button "29" at bounding box center [1181, 287] width 27 height 27
type input "08/29/2025"
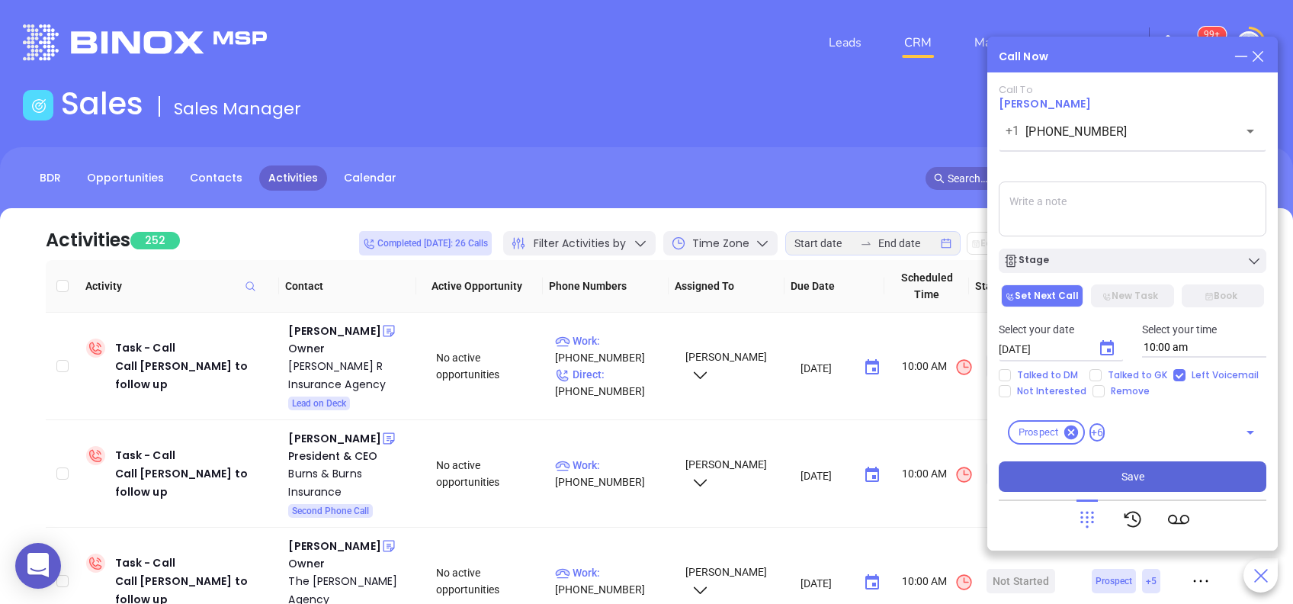
click at [1154, 476] on button "Save" at bounding box center [1131, 476] width 267 height 30
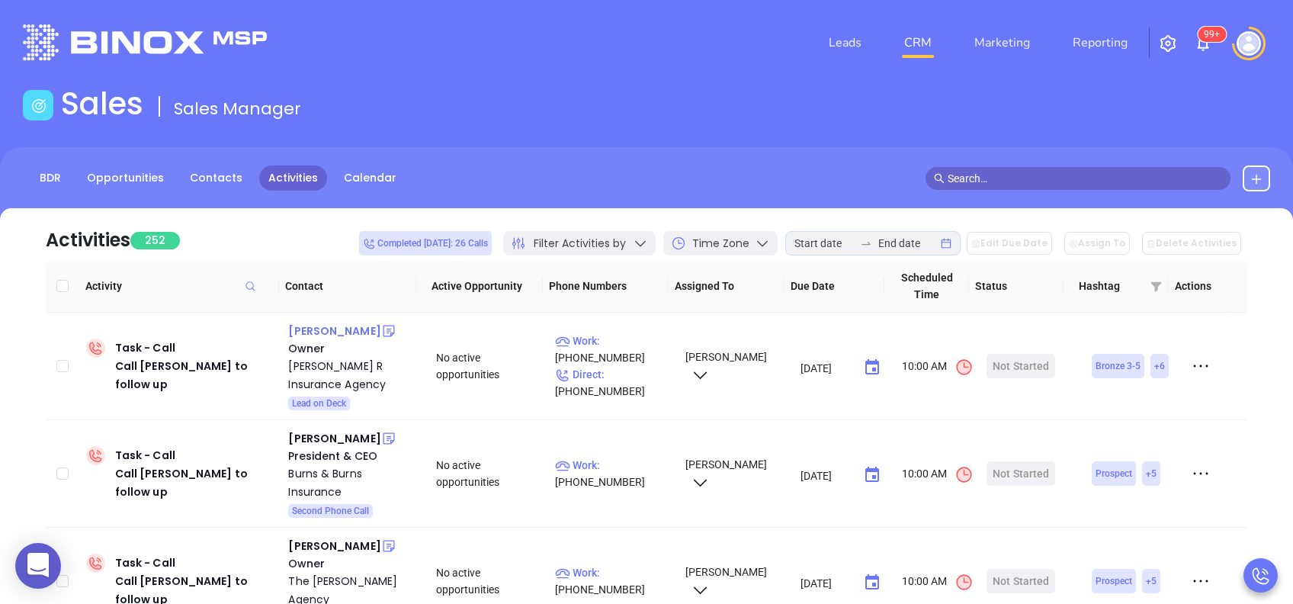
click at [345, 322] on div "Robert Benner" at bounding box center [334, 331] width 92 height 18
click at [623, 335] on p "Work : (724) 942-0413" at bounding box center [613, 349] width 116 height 34
type input "(724) 942-0413"
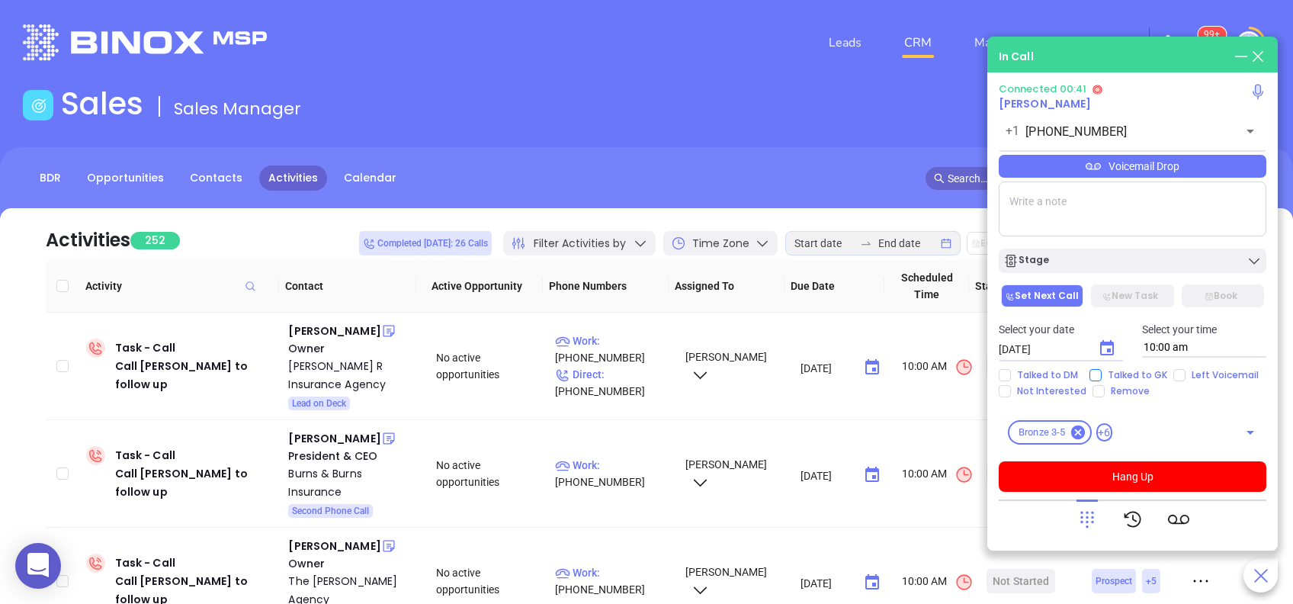
click at [1120, 371] on span "Talked to GK" at bounding box center [1137, 375] width 72 height 12
click at [1101, 371] on input "Talked to GK" at bounding box center [1095, 375] width 12 height 12
checkbox input "true"
click at [1110, 352] on icon "Choose date, selected date is Aug 28, 2025" at bounding box center [1107, 347] width 14 height 15
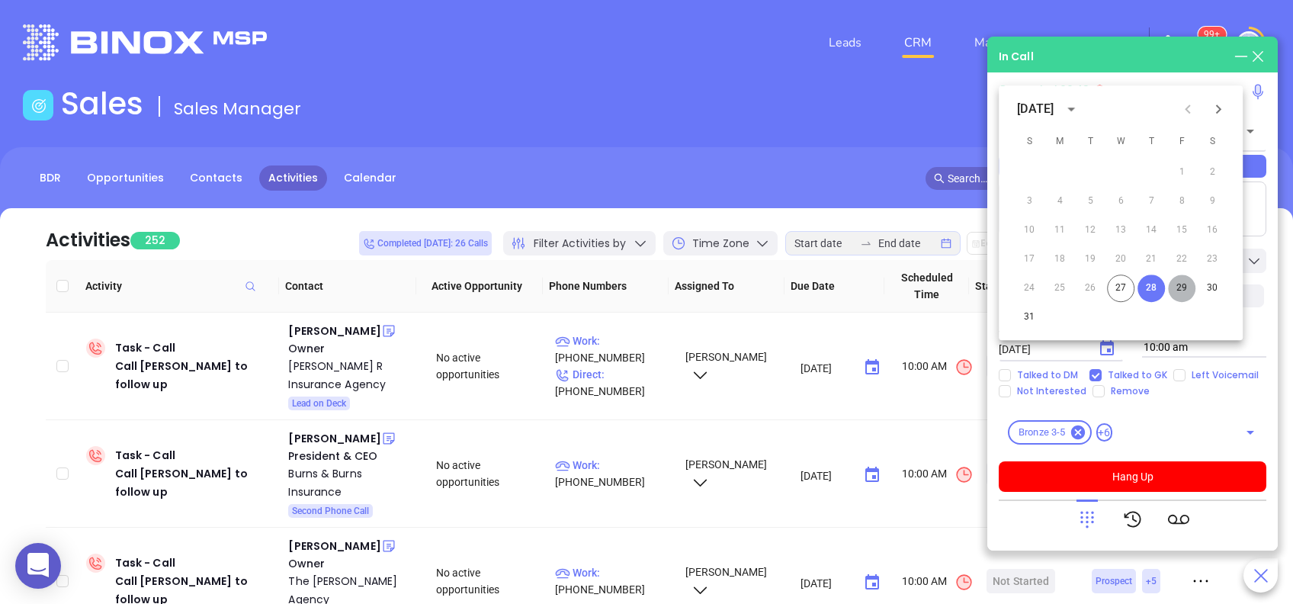
click at [1178, 287] on button "29" at bounding box center [1181, 287] width 27 height 27
type input "08/29/2025"
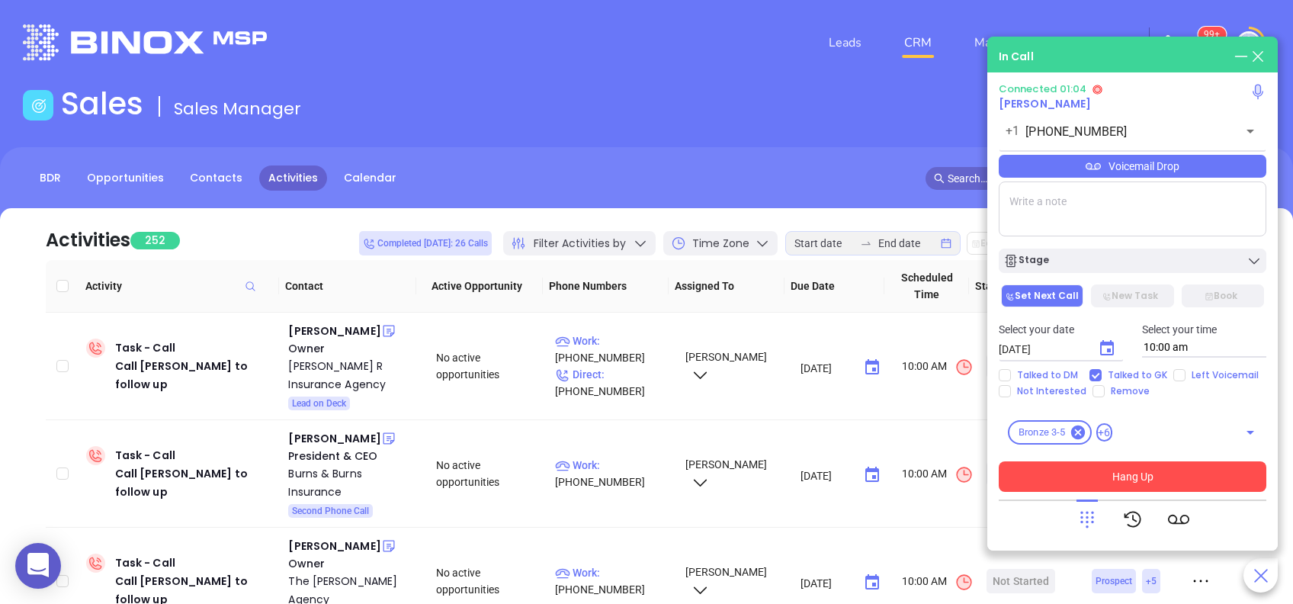
click at [1167, 473] on button "Hang Up" at bounding box center [1131, 476] width 267 height 30
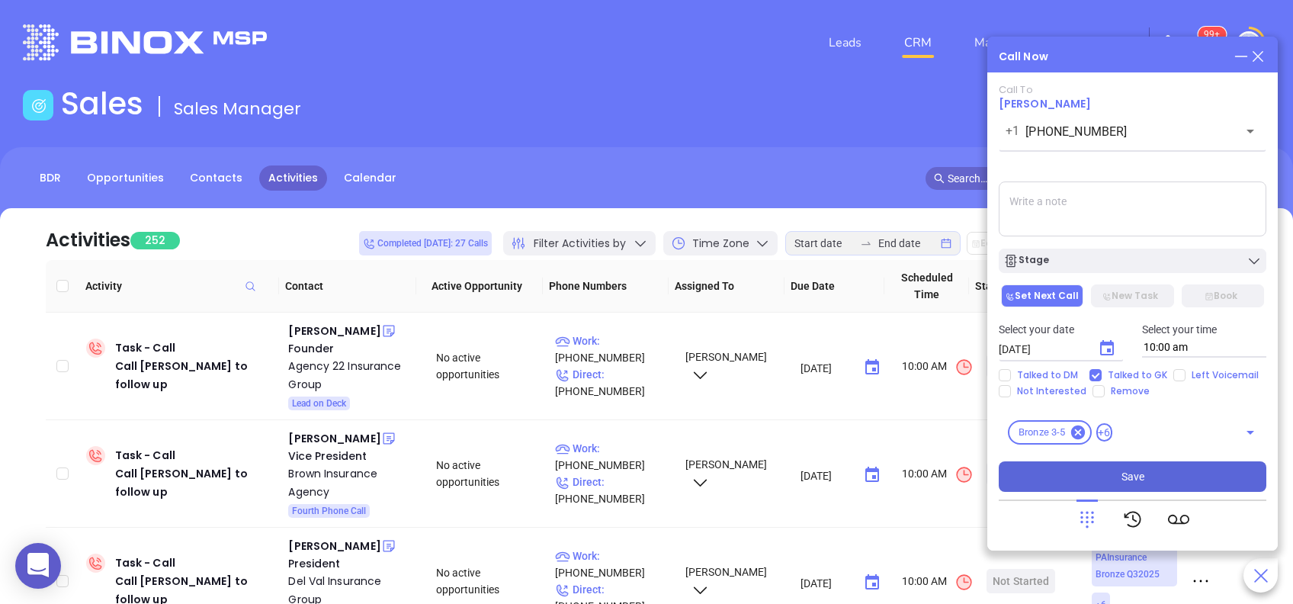
click at [1168, 472] on button "Save" at bounding box center [1131, 476] width 267 height 30
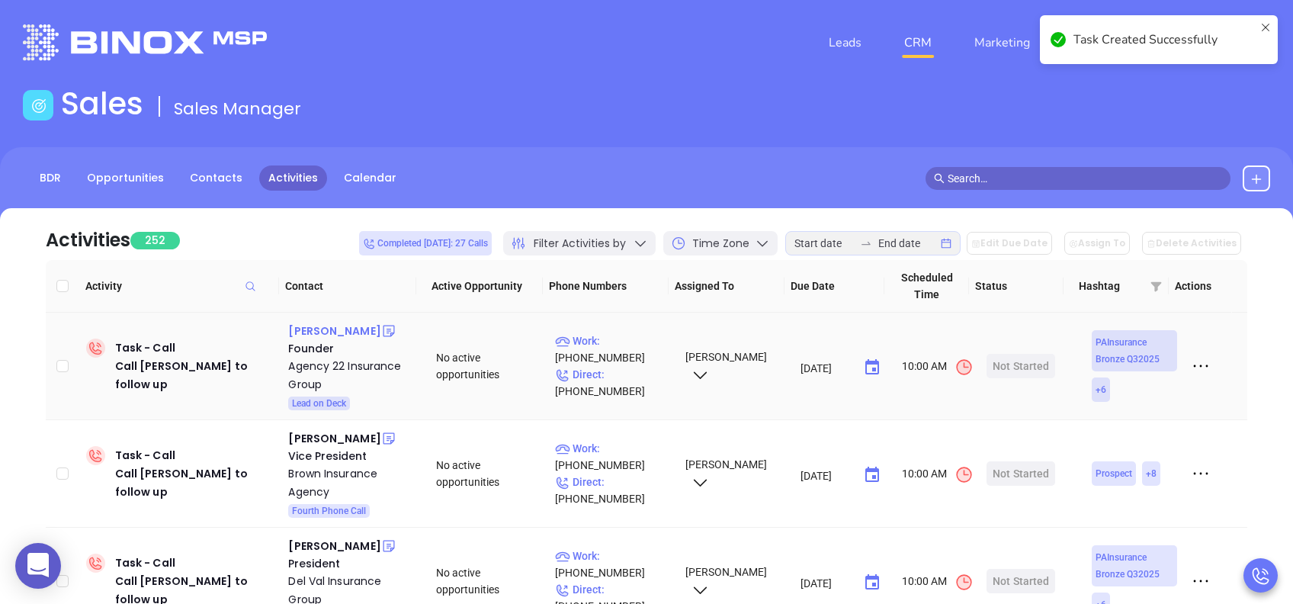
click at [348, 330] on div "Adam Pompei" at bounding box center [334, 331] width 92 height 18
click at [616, 344] on p "Work : (844) 226-2486" at bounding box center [613, 349] width 116 height 34
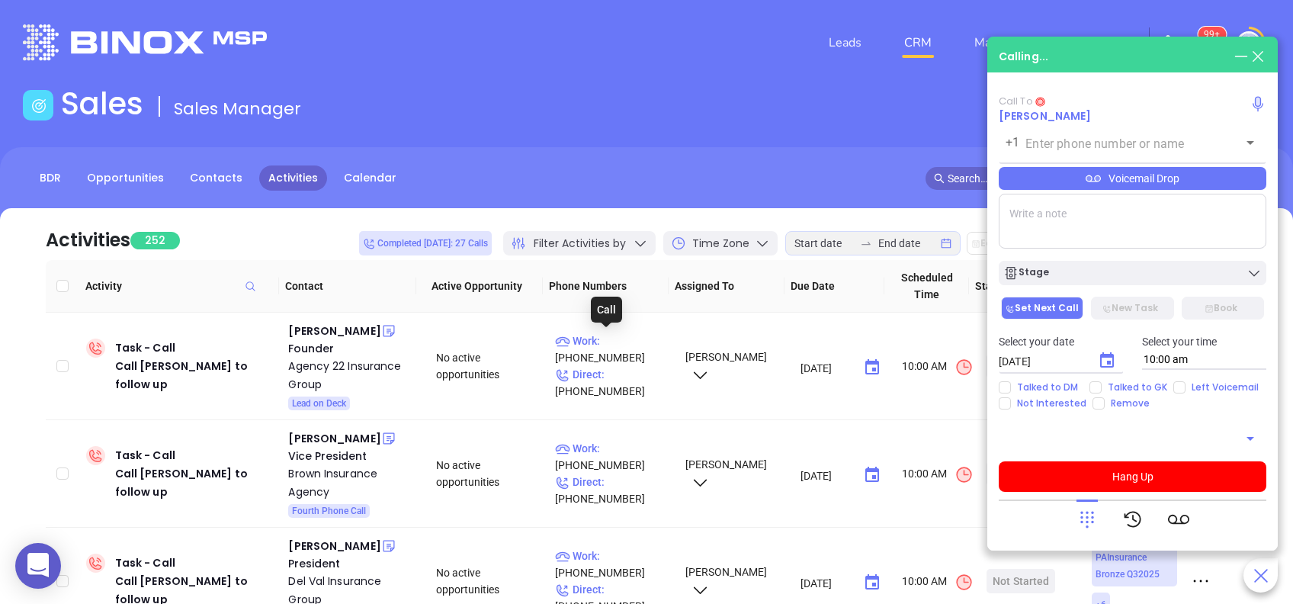
type input "(844) 226-2486"
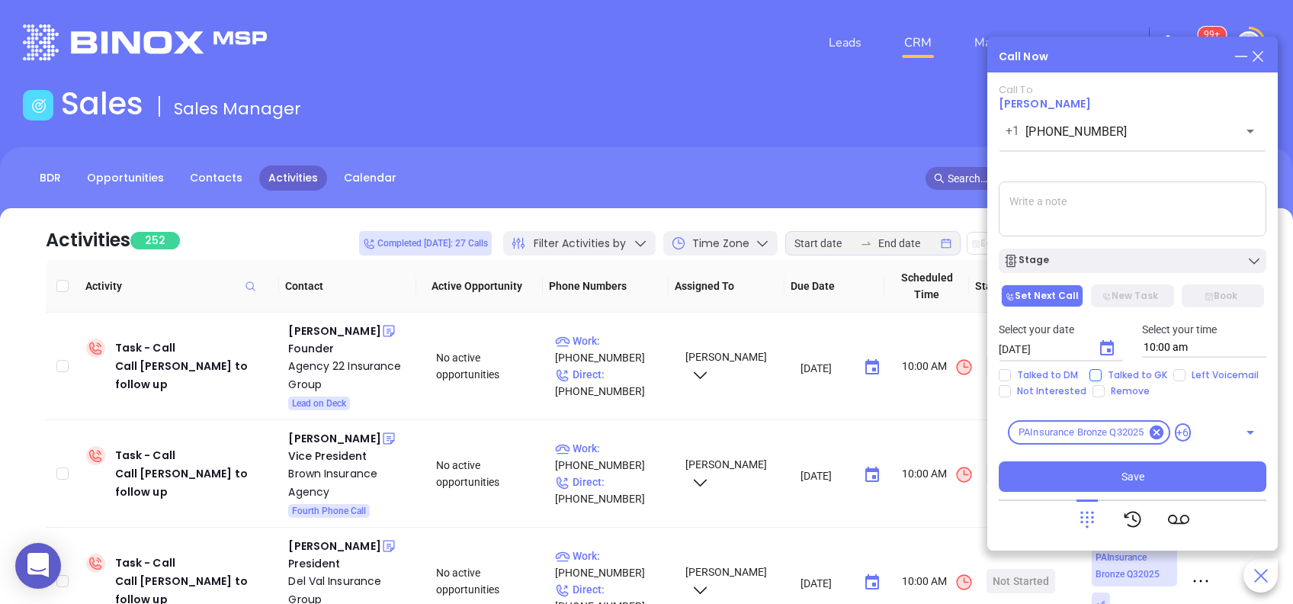
click at [1096, 373] on input "Talked to GK" at bounding box center [1095, 375] width 12 height 12
checkbox input "true"
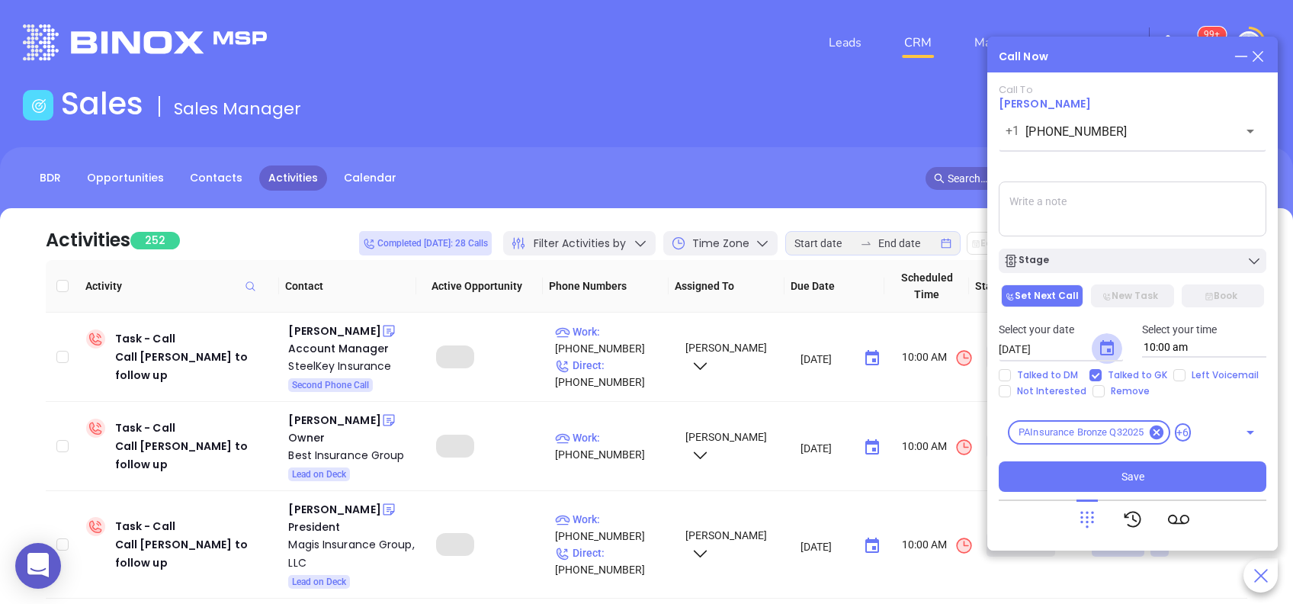
click at [1104, 348] on icon "Choose date, selected date is Aug 28, 2025" at bounding box center [1106, 348] width 18 height 18
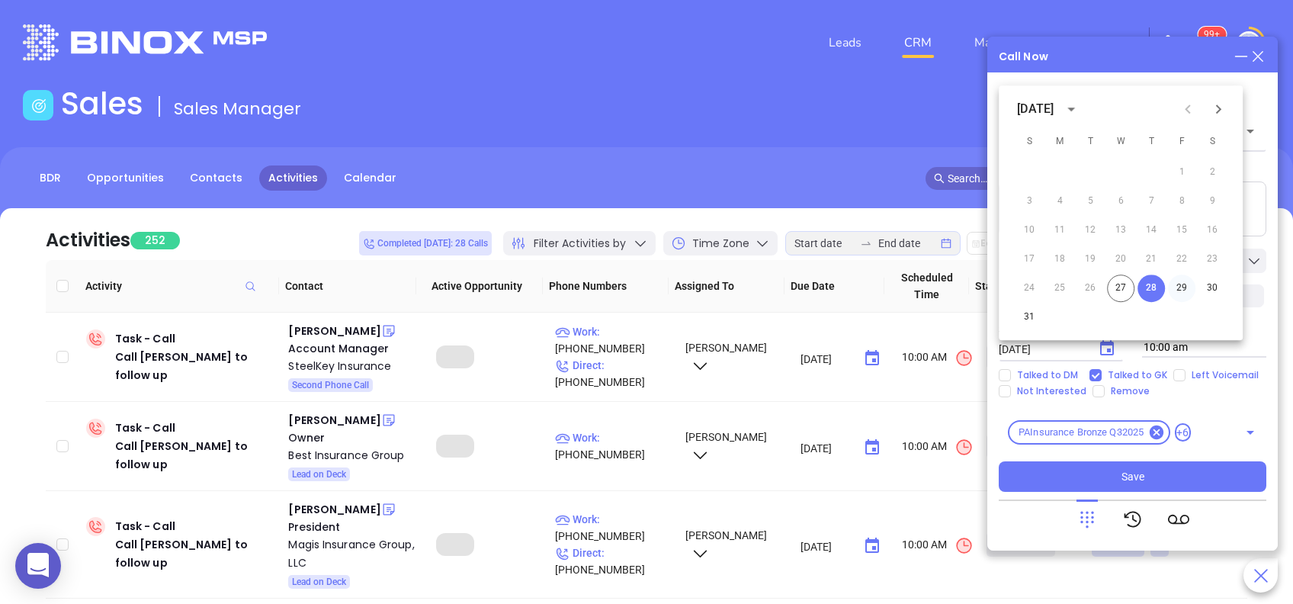
click at [1181, 291] on button "29" at bounding box center [1181, 287] width 27 height 27
type input "08/29/2025"
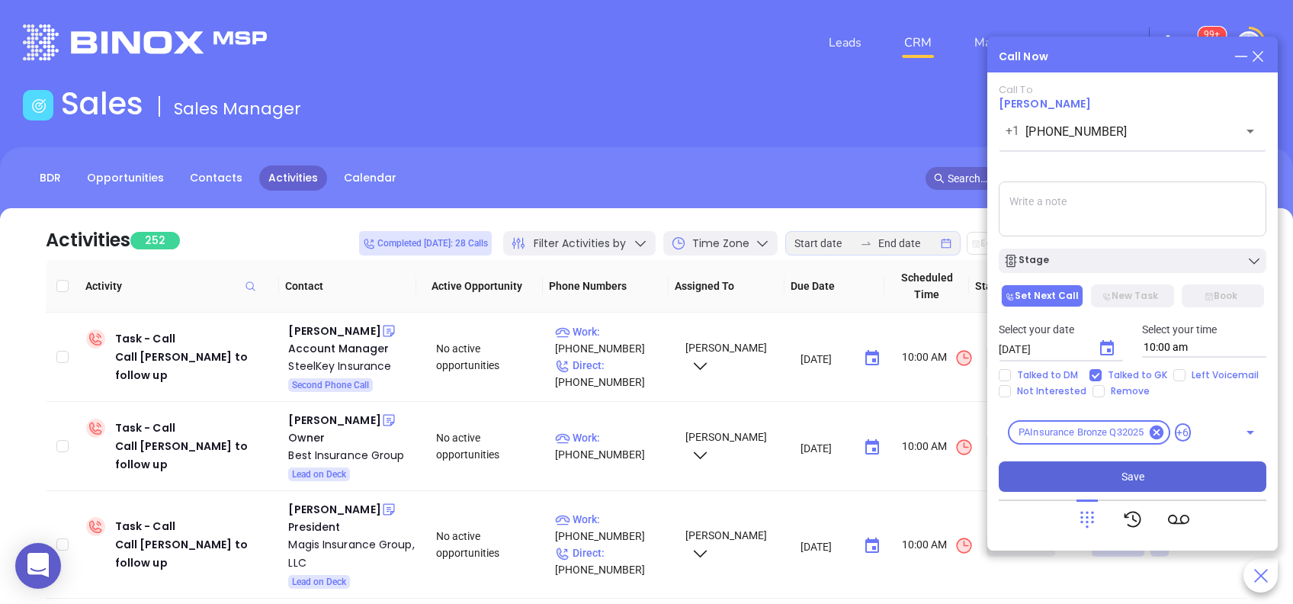
click at [1136, 470] on span "Save" at bounding box center [1132, 476] width 23 height 17
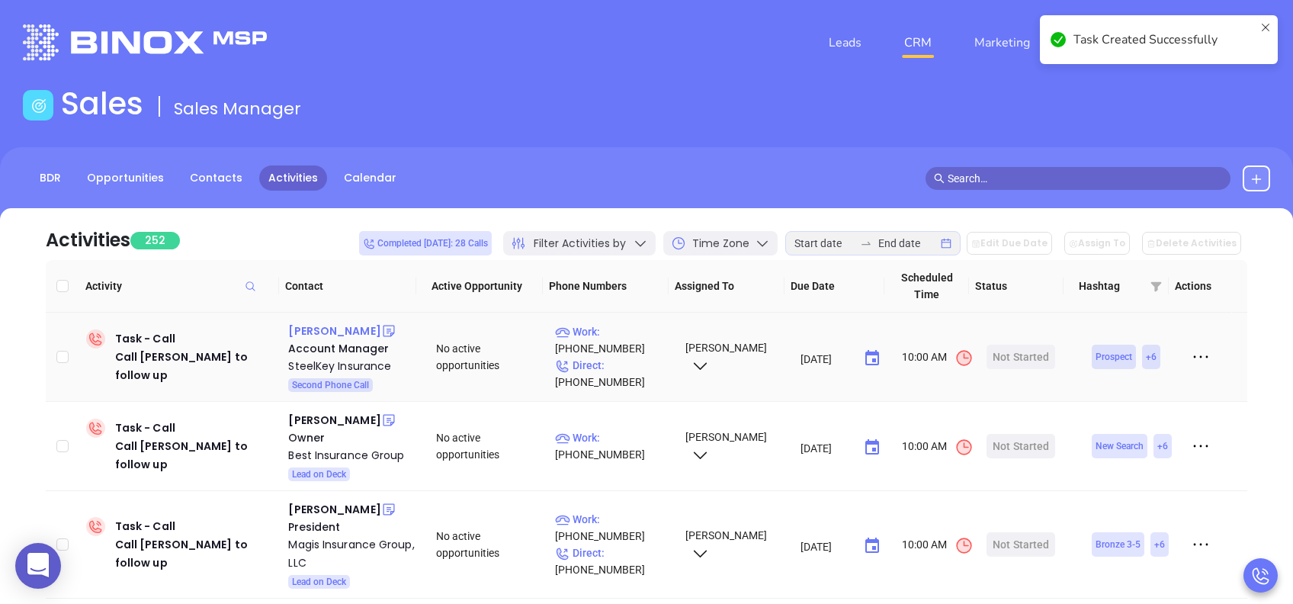
click at [343, 329] on div "Ryan Murphy" at bounding box center [334, 331] width 92 height 18
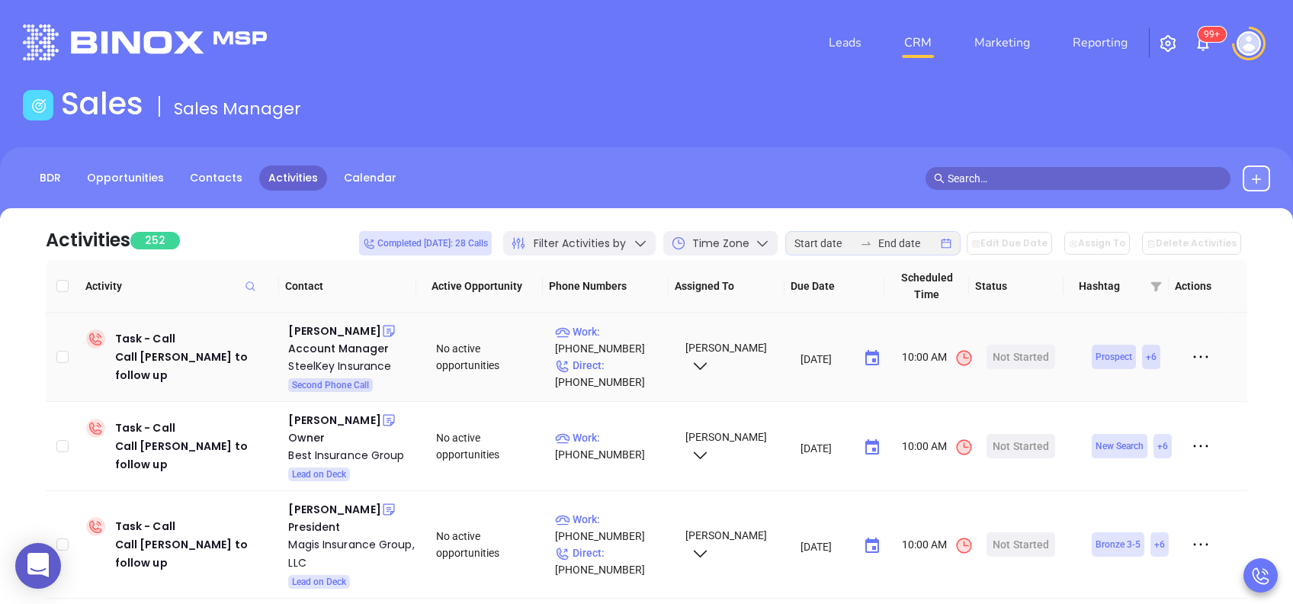
click at [618, 333] on p "Work : (412) 408-4002" at bounding box center [613, 340] width 116 height 34
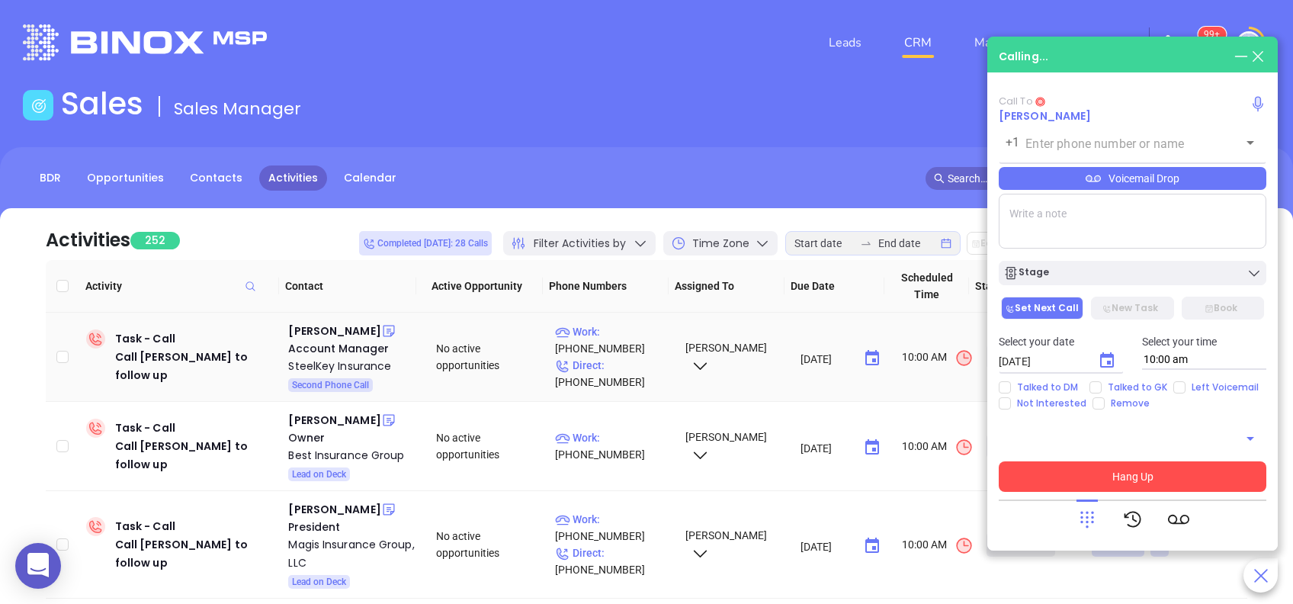
type input "(412) 408-4002"
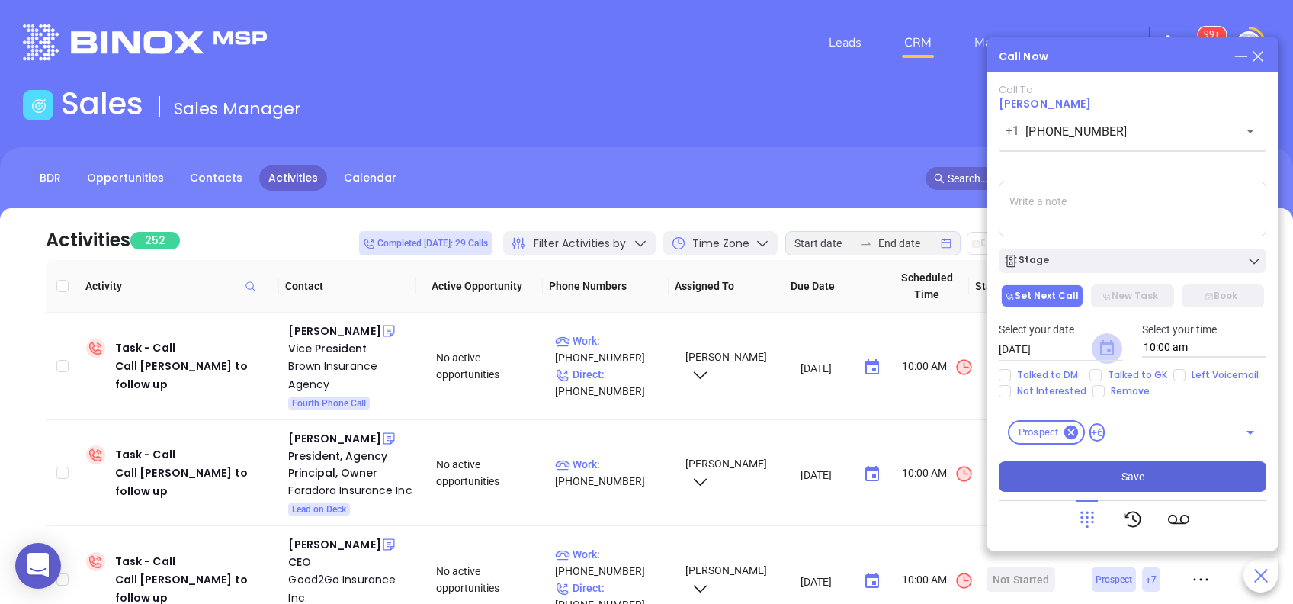
click at [1110, 351] on icon "Choose date, selected date is Aug 28, 2025" at bounding box center [1107, 347] width 14 height 15
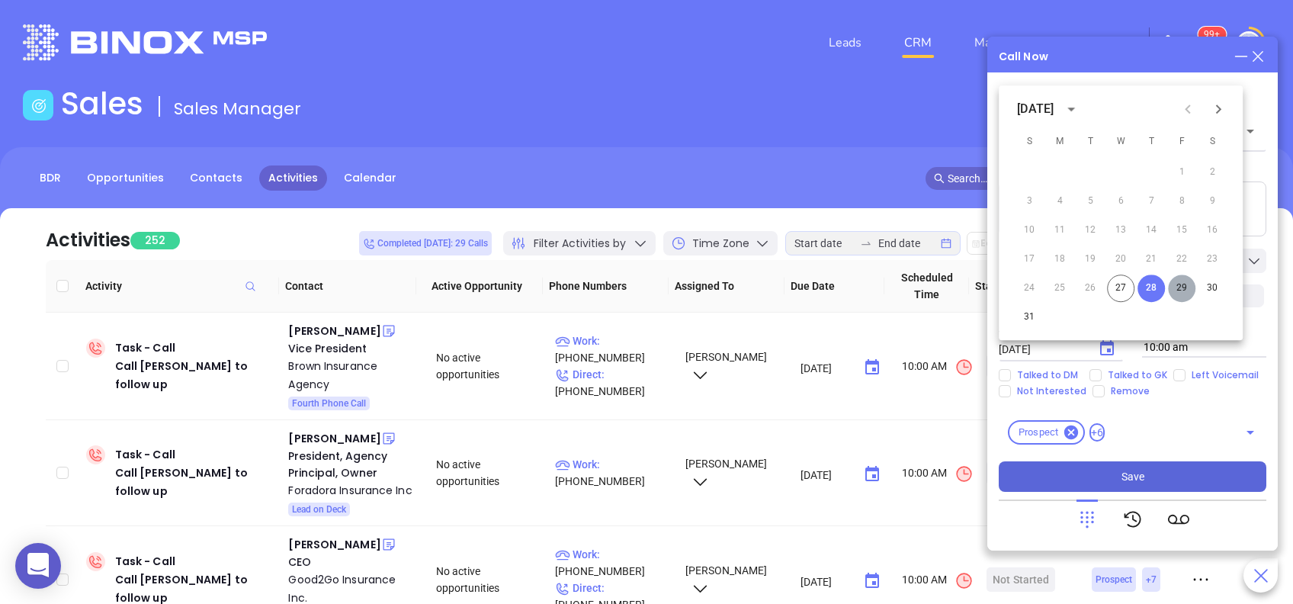
drag, startPoint x: 1177, startPoint y: 287, endPoint x: 1164, endPoint y: 339, distance: 54.0
click at [1177, 287] on button "29" at bounding box center [1181, 287] width 27 height 27
type input "08/29/2025"
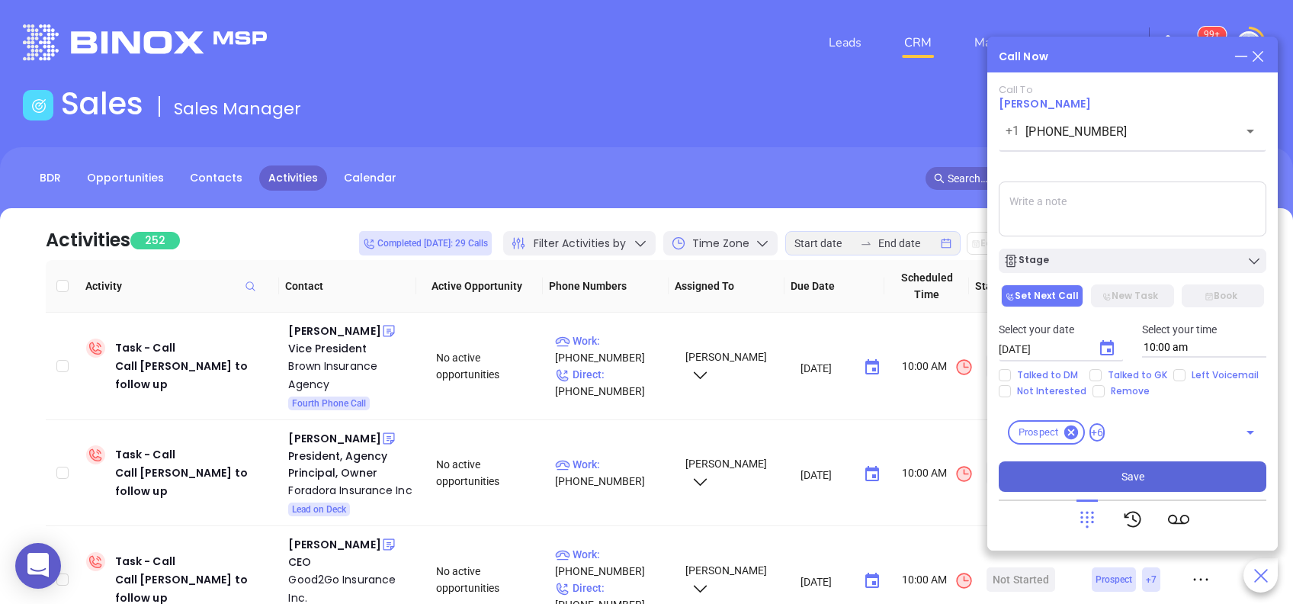
click at [1132, 476] on span "Save" at bounding box center [1132, 476] width 23 height 17
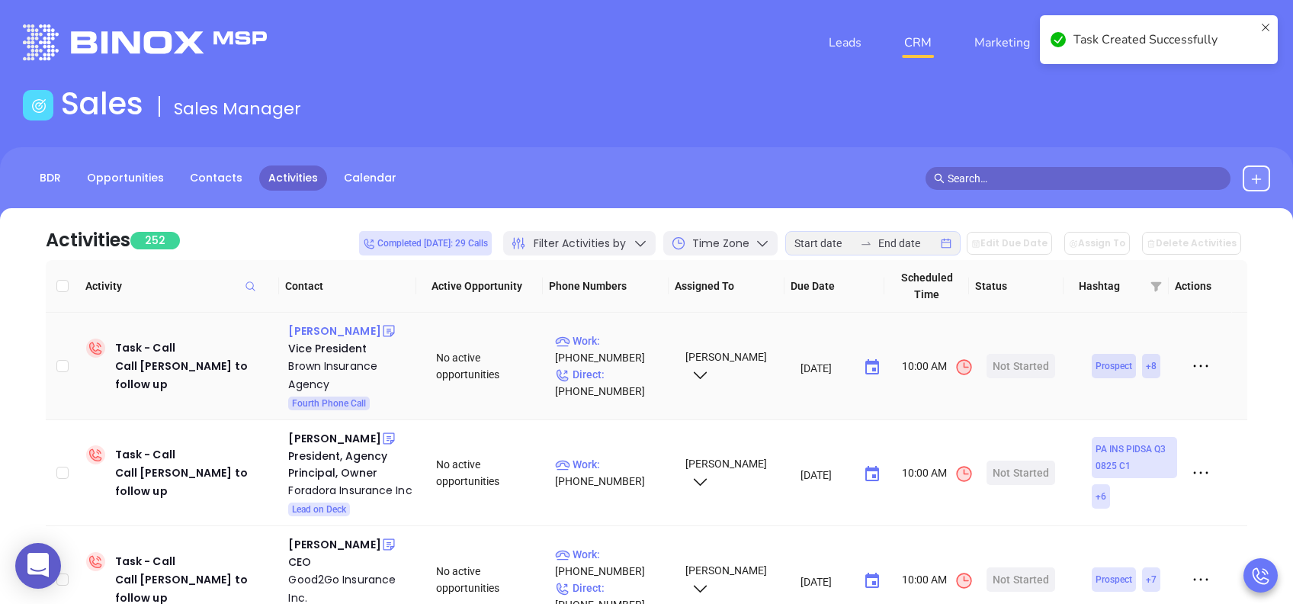
click at [344, 335] on div "Kevin Brown" at bounding box center [334, 331] width 92 height 18
click at [629, 341] on p "Work : (412) 681-7114" at bounding box center [613, 349] width 116 height 34
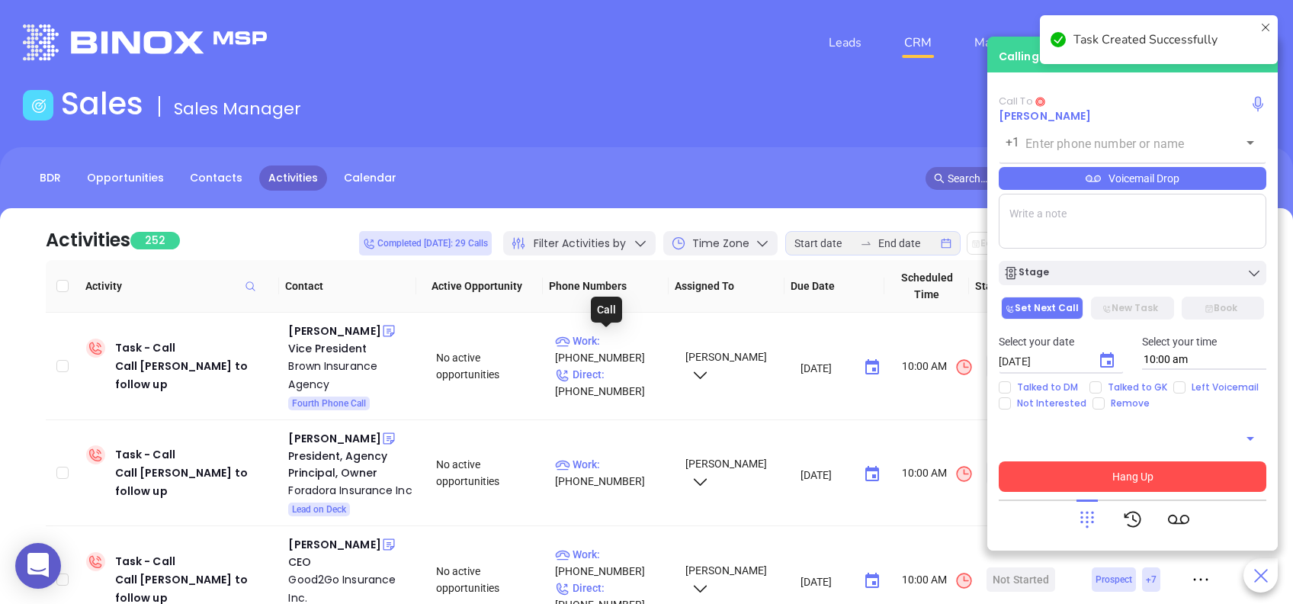
type input "(412) 681-7114"
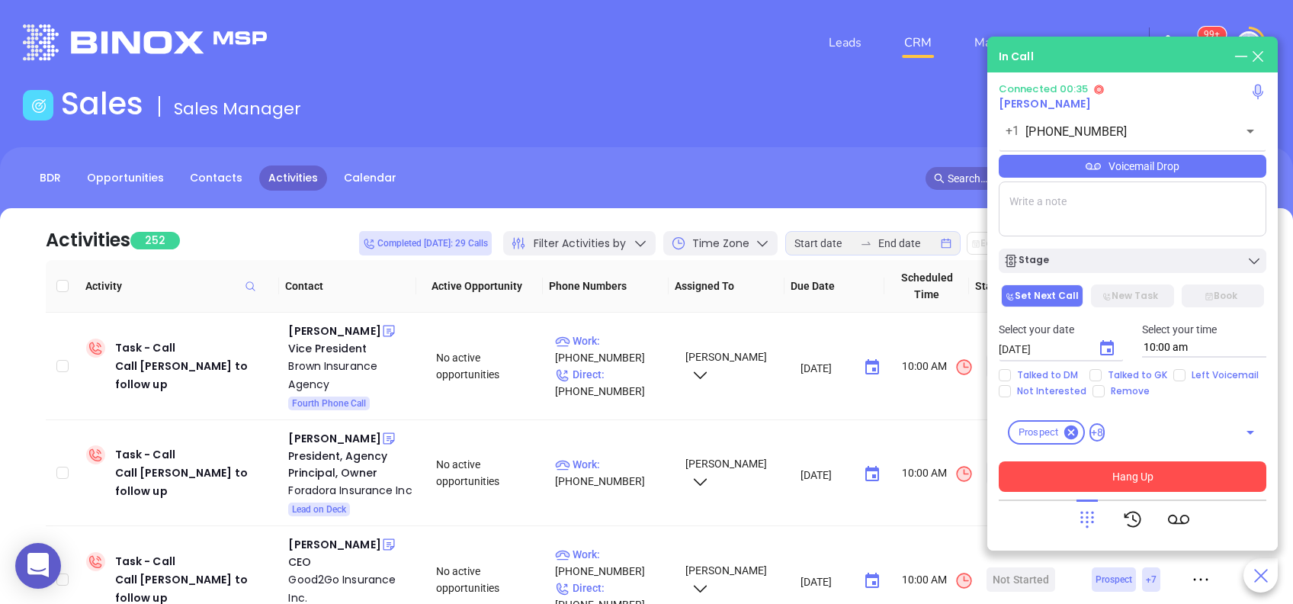
click at [1110, 352] on icon "Choose date, selected date is Aug 28, 2025" at bounding box center [1106, 348] width 18 height 18
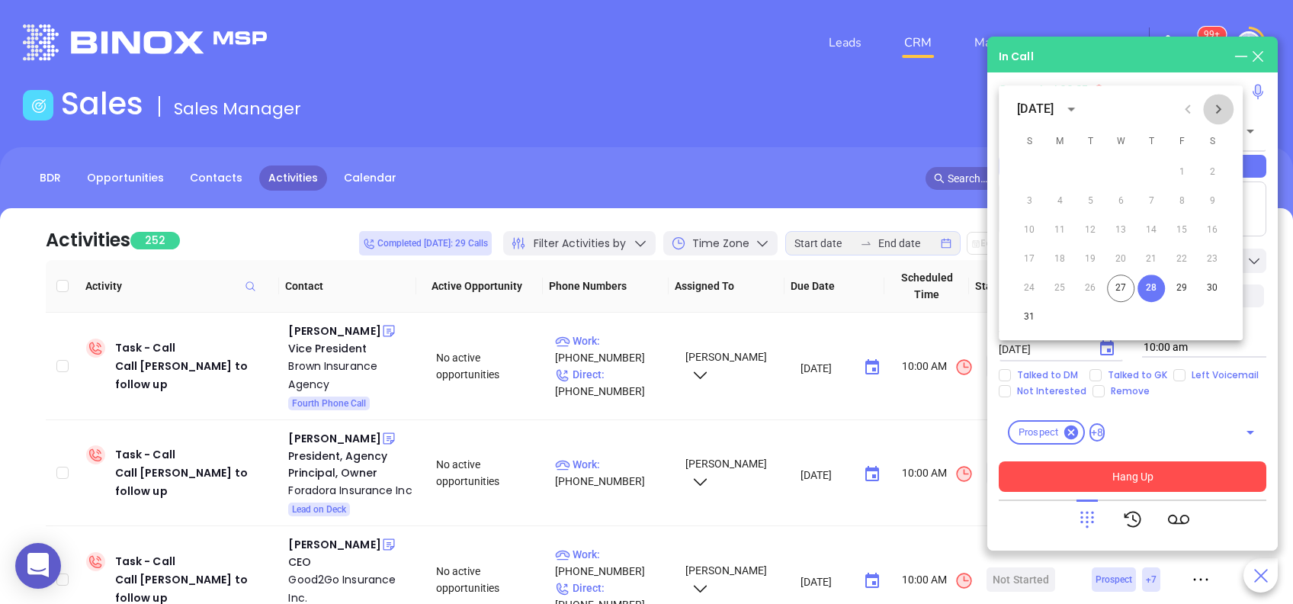
click at [1217, 110] on icon "Next month" at bounding box center [1218, 109] width 18 height 18
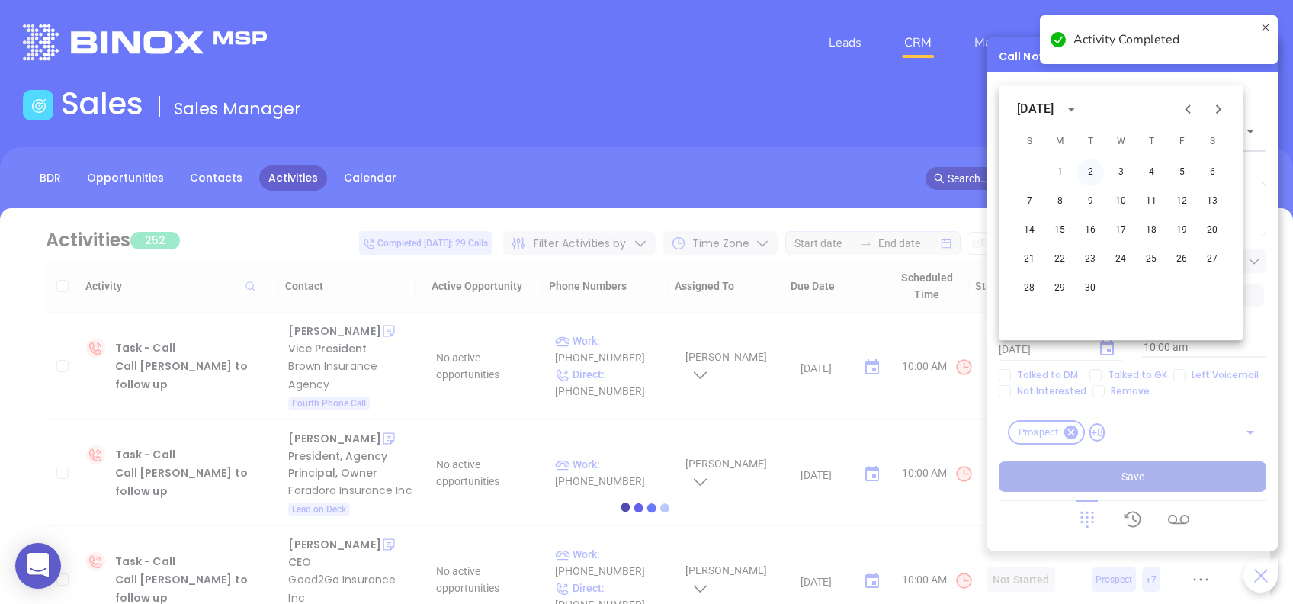
click at [1090, 175] on button "2" at bounding box center [1089, 172] width 27 height 27
type input "09/02/2025"
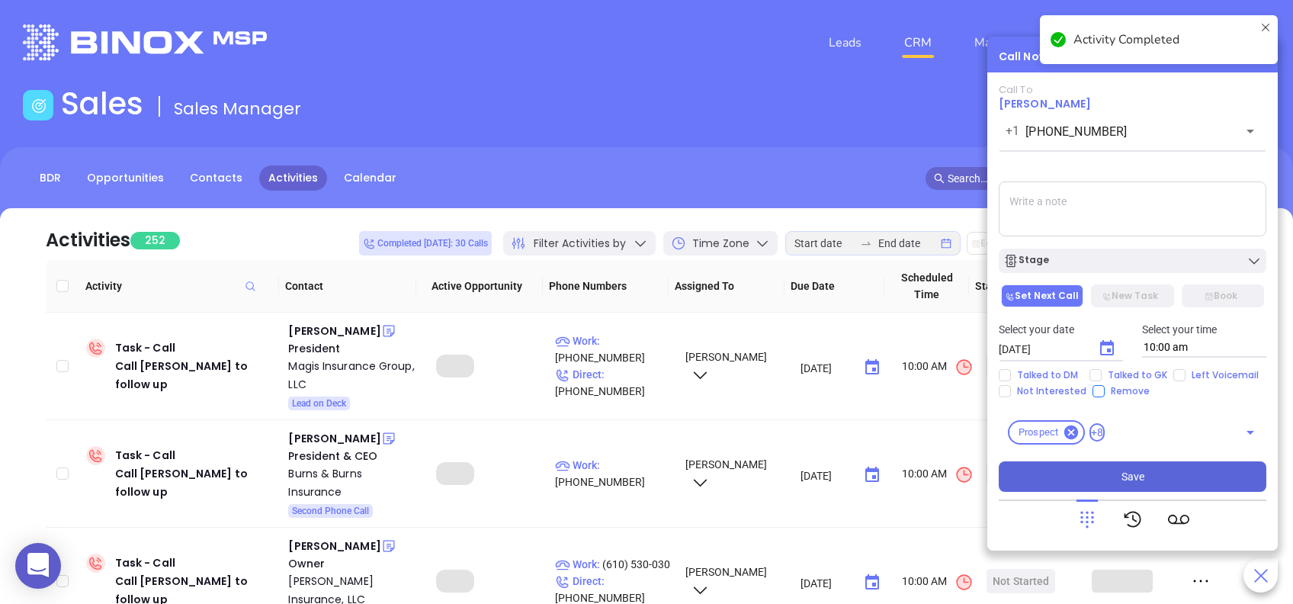
drag, startPoint x: 1102, startPoint y: 372, endPoint x: 1104, endPoint y: 385, distance: 13.0
click at [1101, 372] on span "Talked to GK" at bounding box center [1137, 375] width 72 height 12
click at [1101, 372] on input "Talked to GK" at bounding box center [1095, 375] width 12 height 12
checkbox input "true"
click at [1148, 479] on button "Save" at bounding box center [1131, 476] width 267 height 30
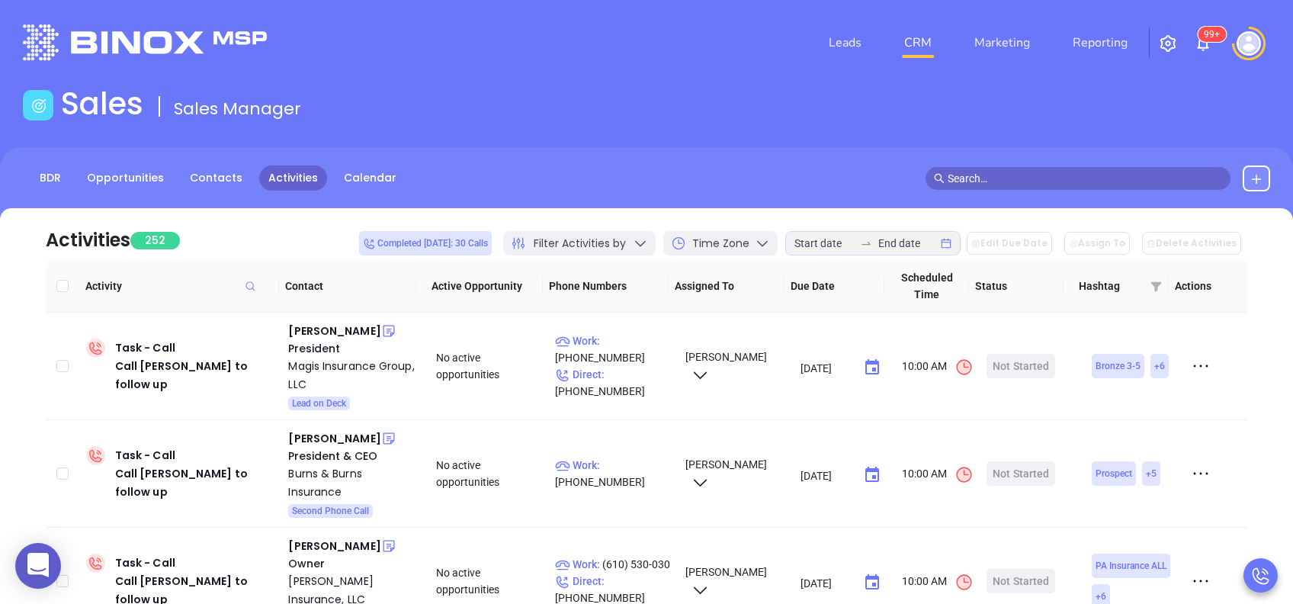
click at [484, 68] on div "Leads CRM Marketing Reporting 99+" at bounding box center [857, 42] width 844 height 55
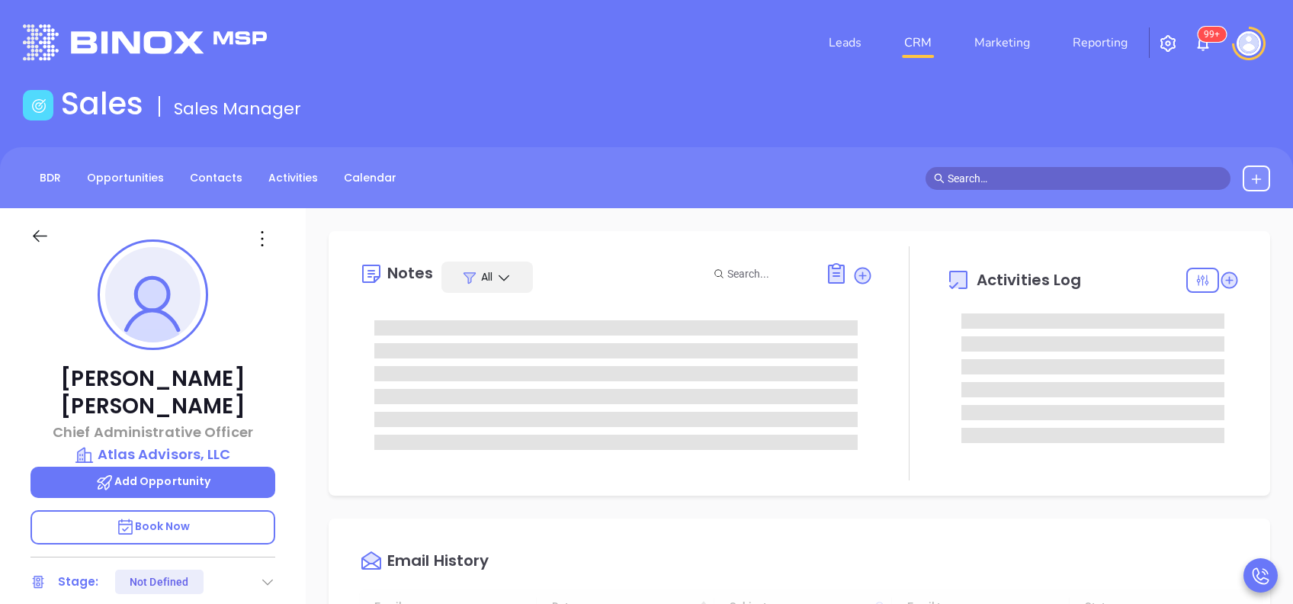
type input "[DATE]"
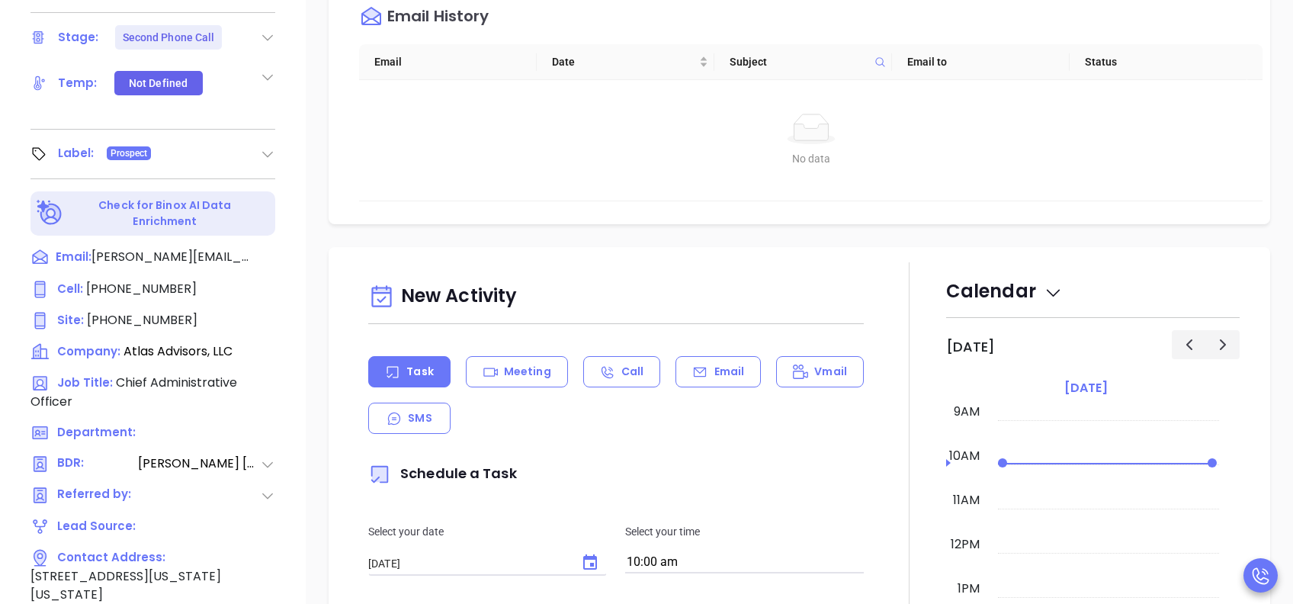
scroll to position [671, 0]
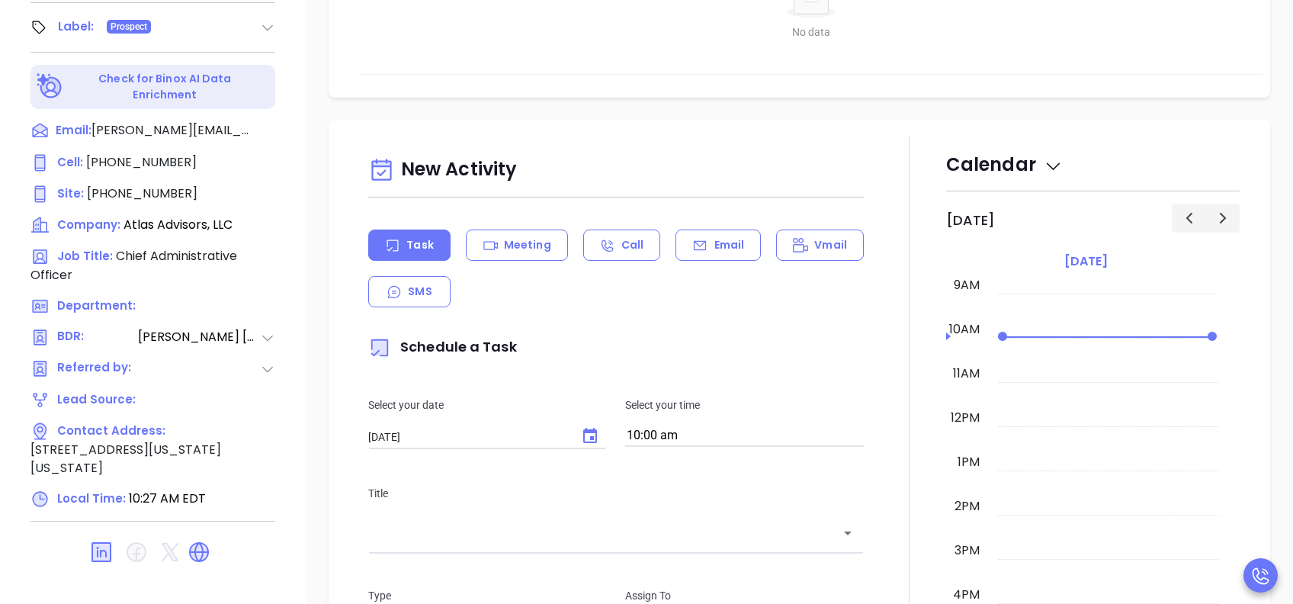
type input "[PERSON_NAME]"
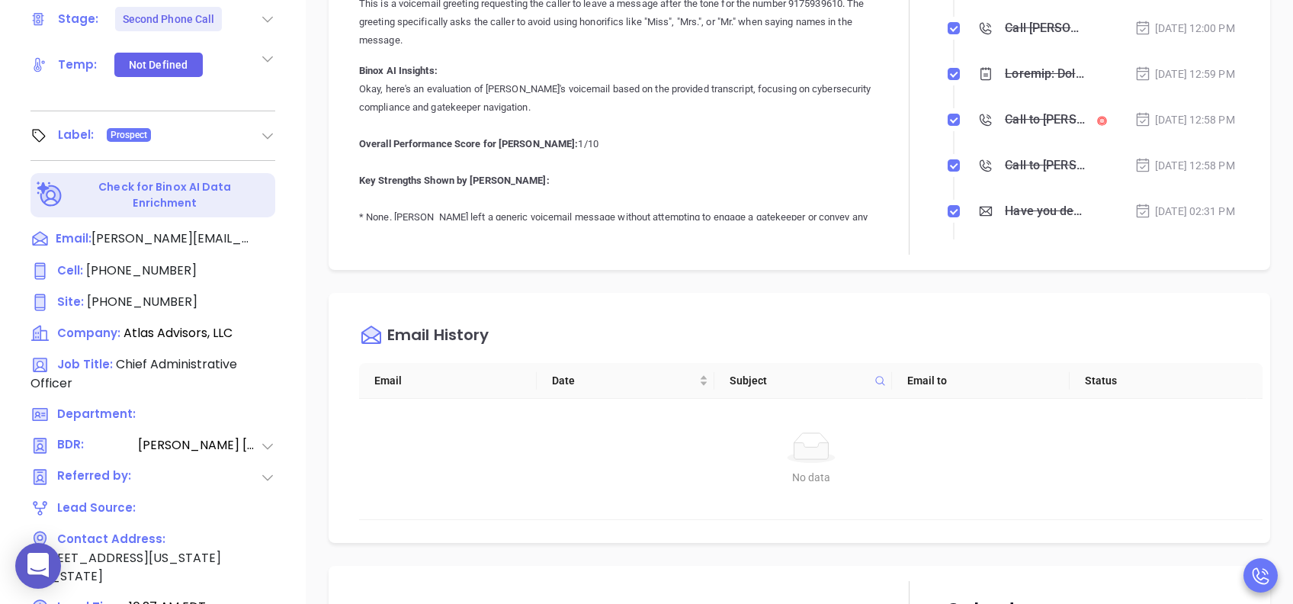
scroll to position [610, 0]
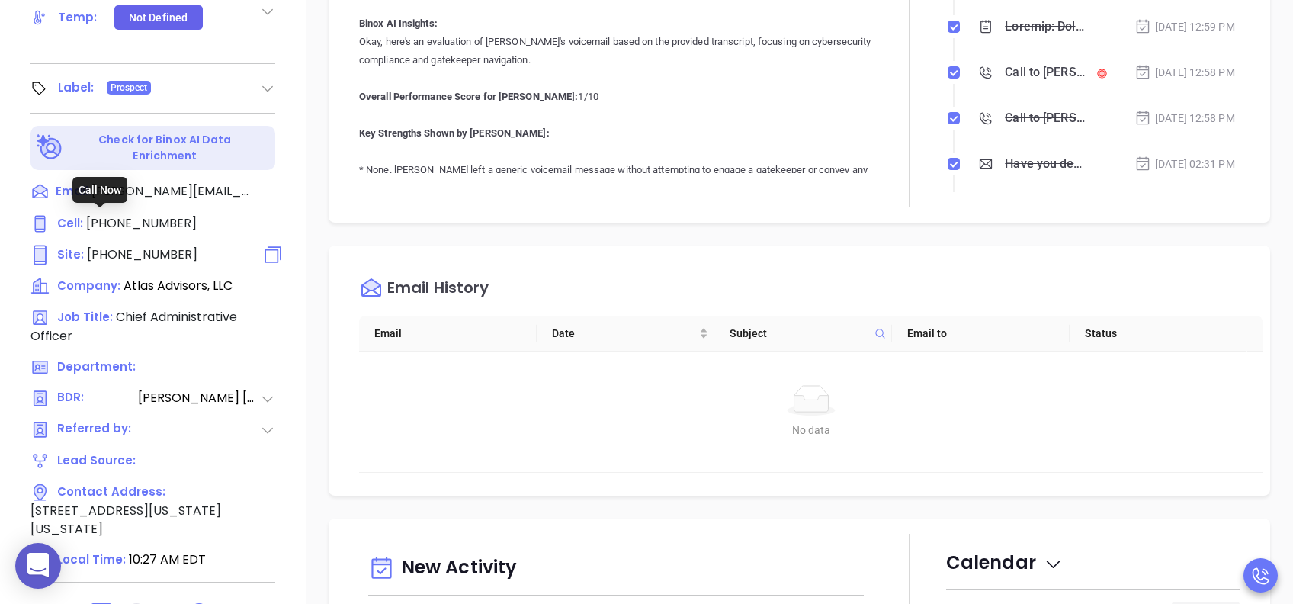
click at [131, 245] on span "(212) 471-4100" at bounding box center [142, 254] width 111 height 18
type input "(212) 471-4100"
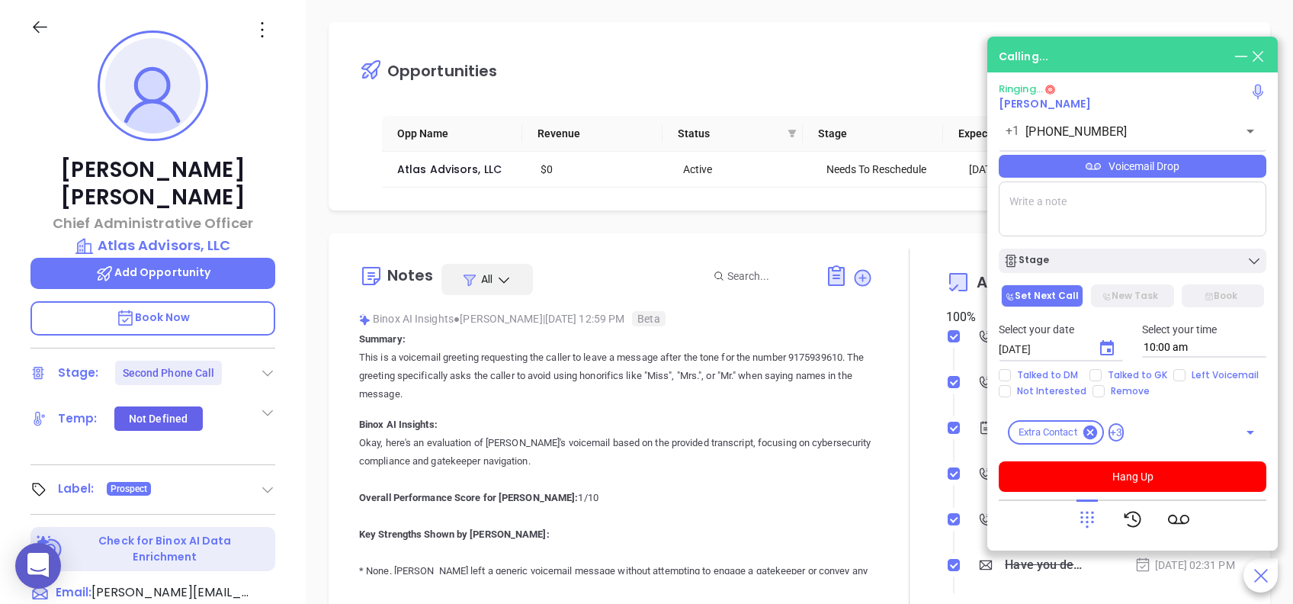
scroll to position [203, 0]
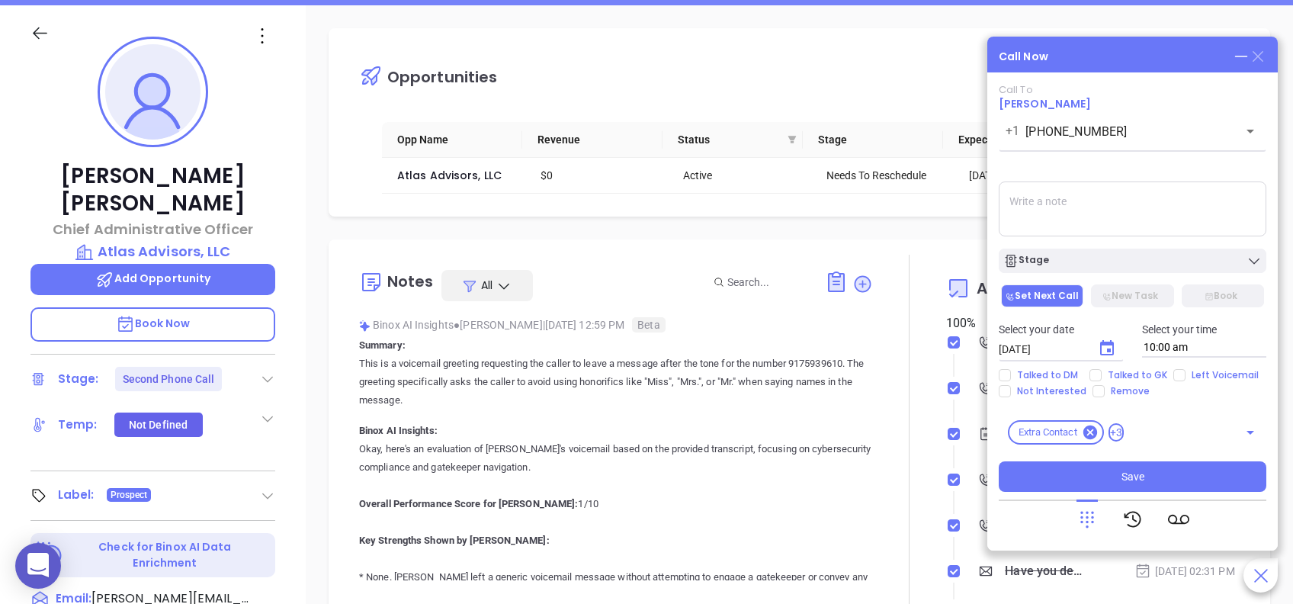
click at [1261, 53] on icon at bounding box center [1257, 56] width 11 height 11
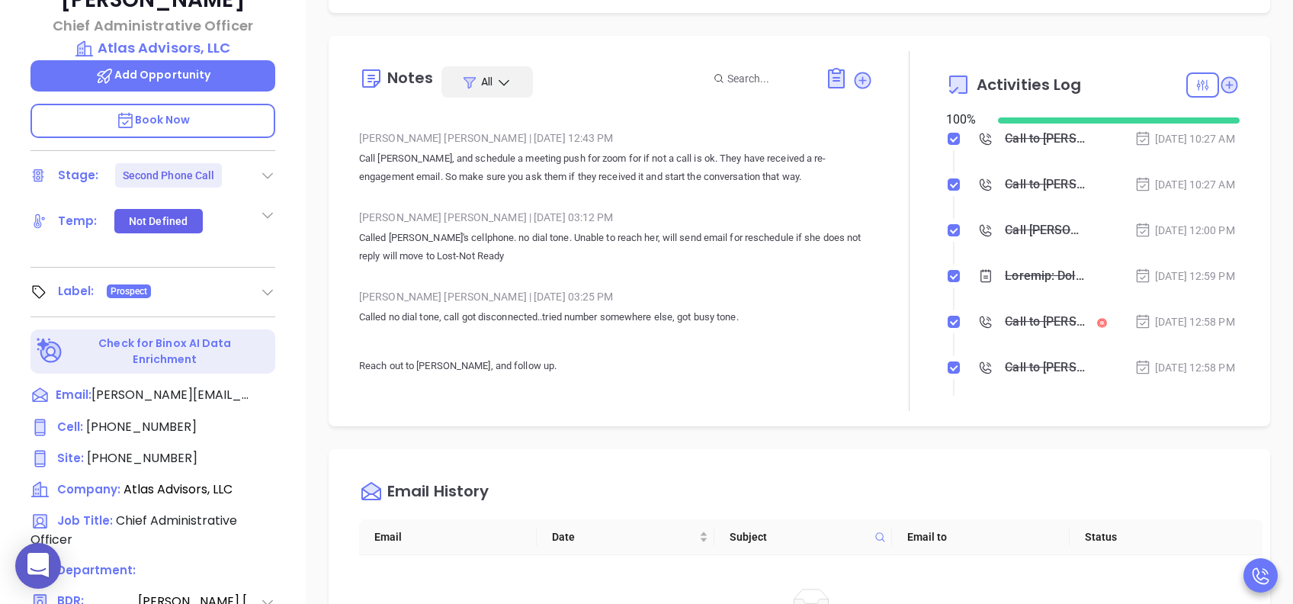
scroll to position [2540, 0]
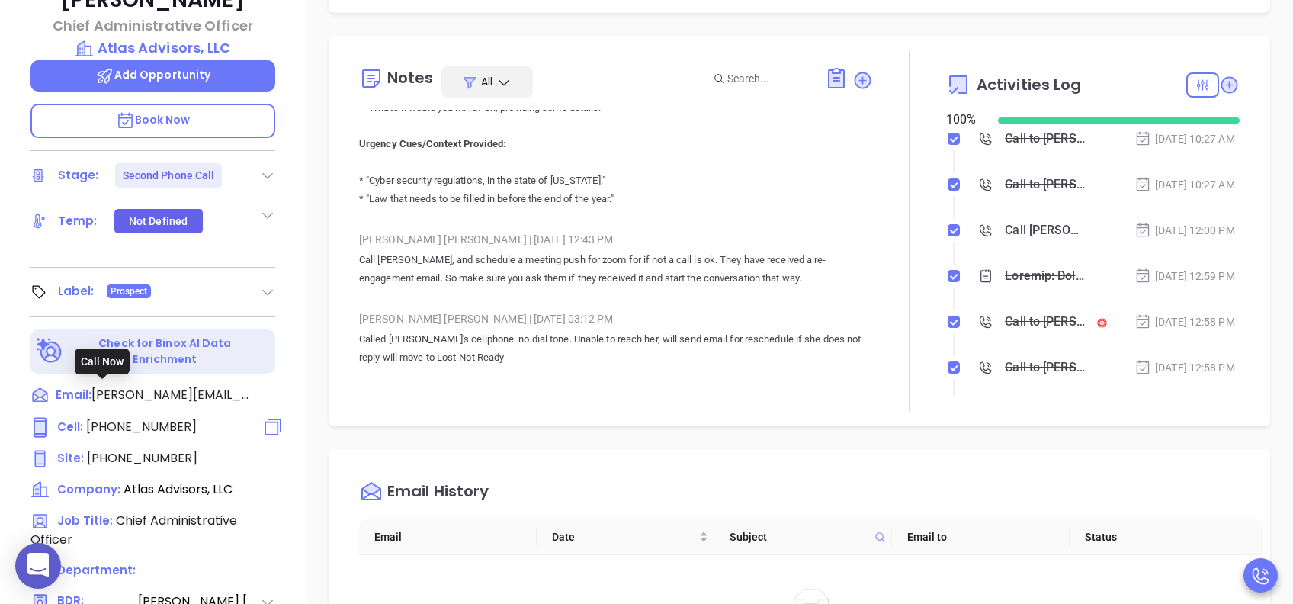
click at [159, 418] on span "(917) 593-9610" at bounding box center [141, 427] width 111 height 18
type input "(917) 593-9610"
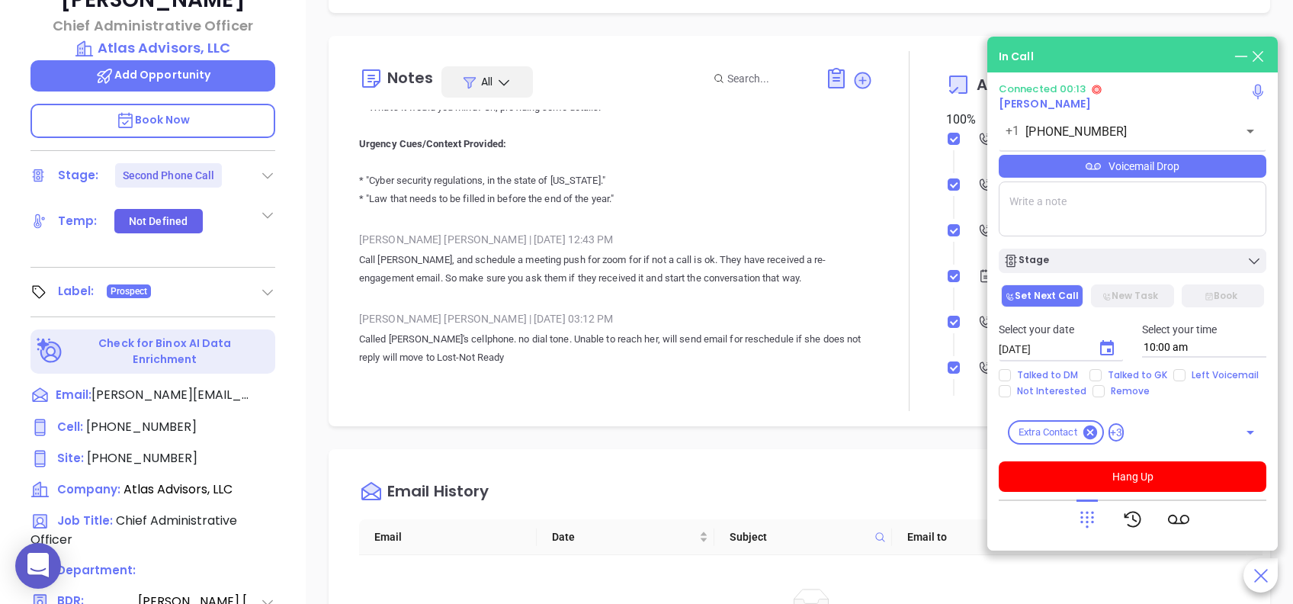
click at [1149, 170] on div "Voicemail Drop" at bounding box center [1131, 166] width 267 height 23
click at [1035, 524] on div at bounding box center [1131, 519] width 267 height 40
click at [1177, 375] on input "Left Voicemail" at bounding box center [1179, 375] width 12 height 12
checkbox input "true"
click at [1142, 473] on button "Hang Up" at bounding box center [1131, 476] width 267 height 30
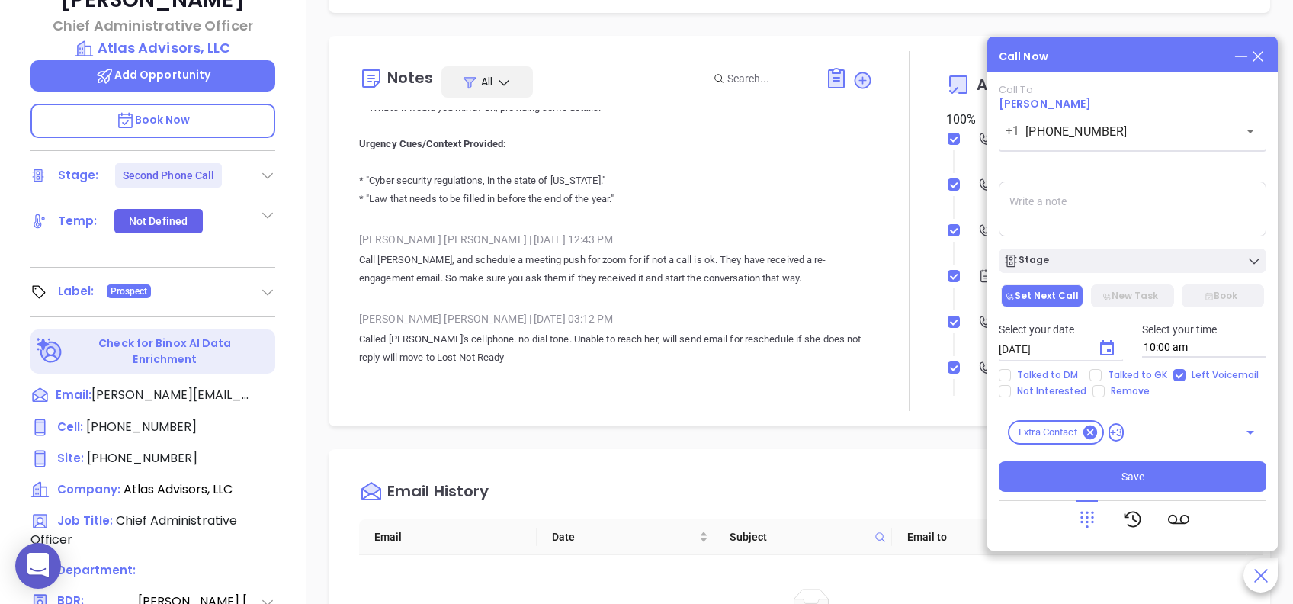
click at [1104, 347] on icon "Choose date, selected date is Aug 28, 2025" at bounding box center [1106, 348] width 18 height 18
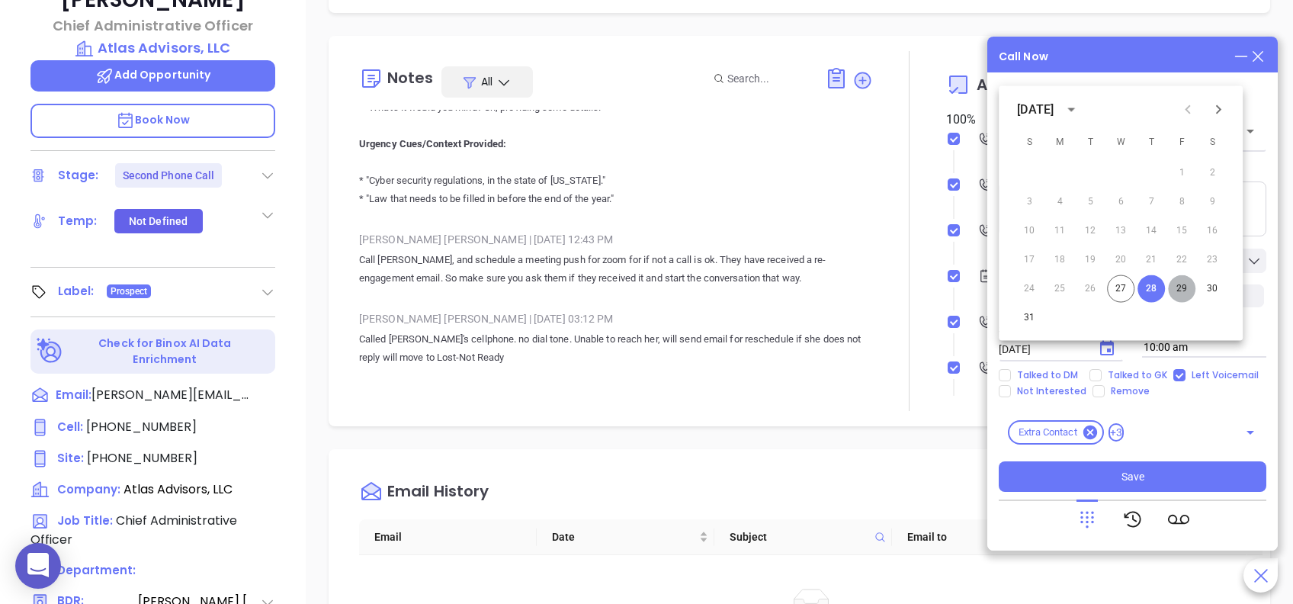
click at [1183, 284] on button "29" at bounding box center [1181, 288] width 27 height 27
type input "08/29/2025"
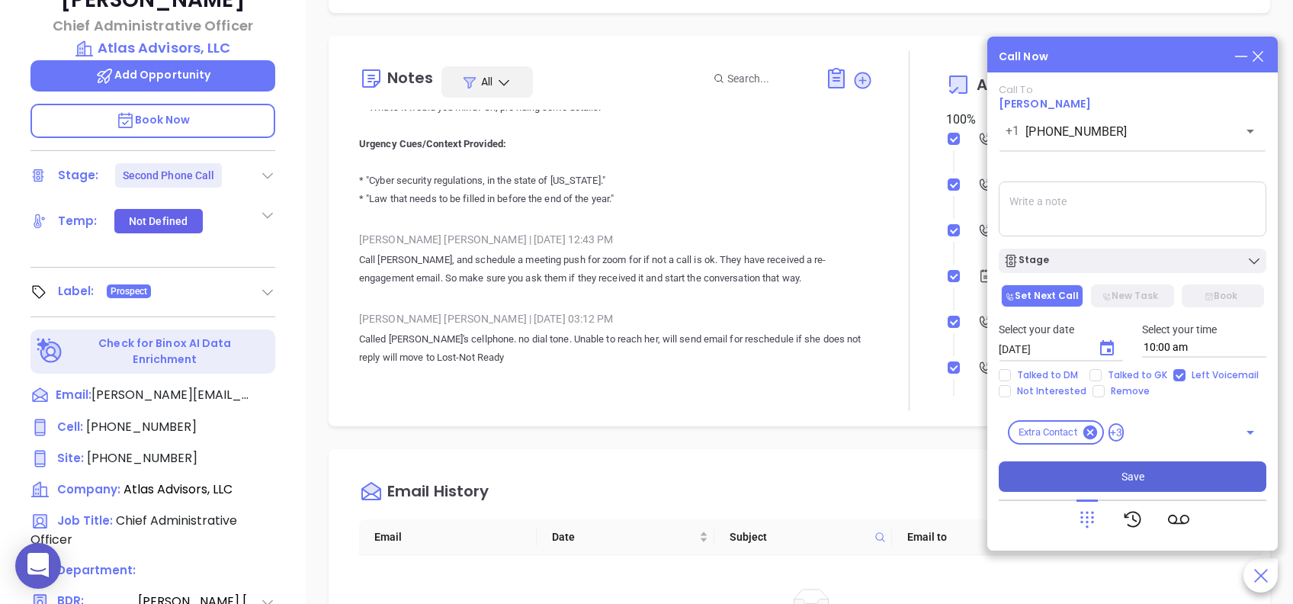
click at [1129, 473] on span "Save" at bounding box center [1132, 476] width 23 height 17
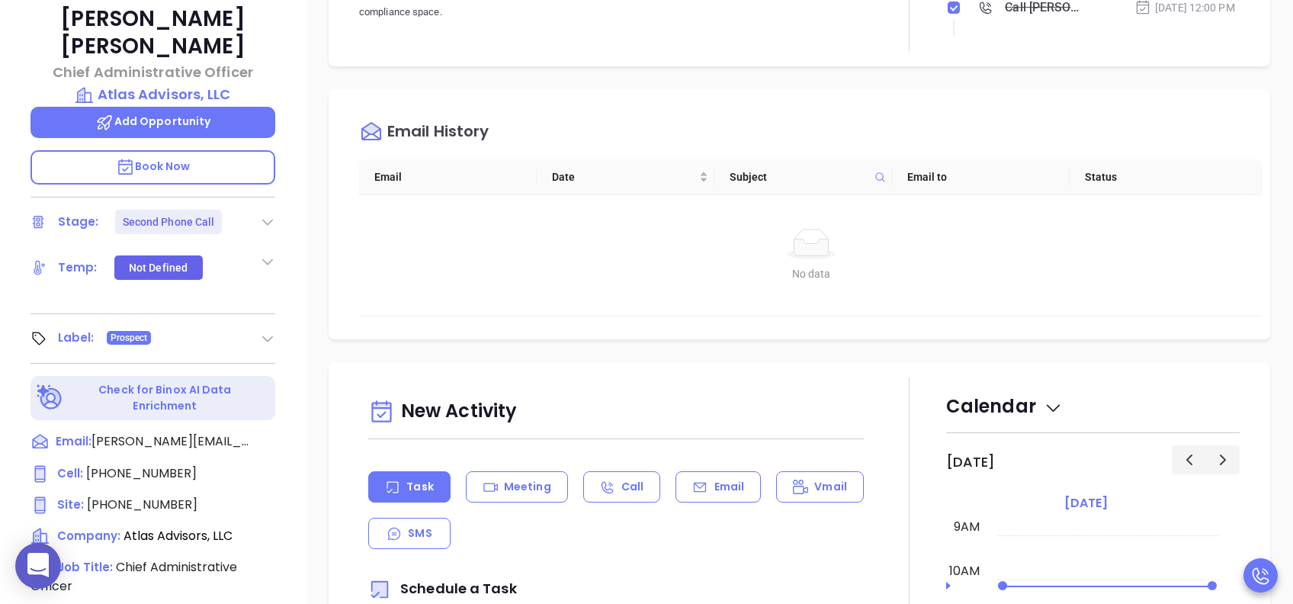
scroll to position [508, 0]
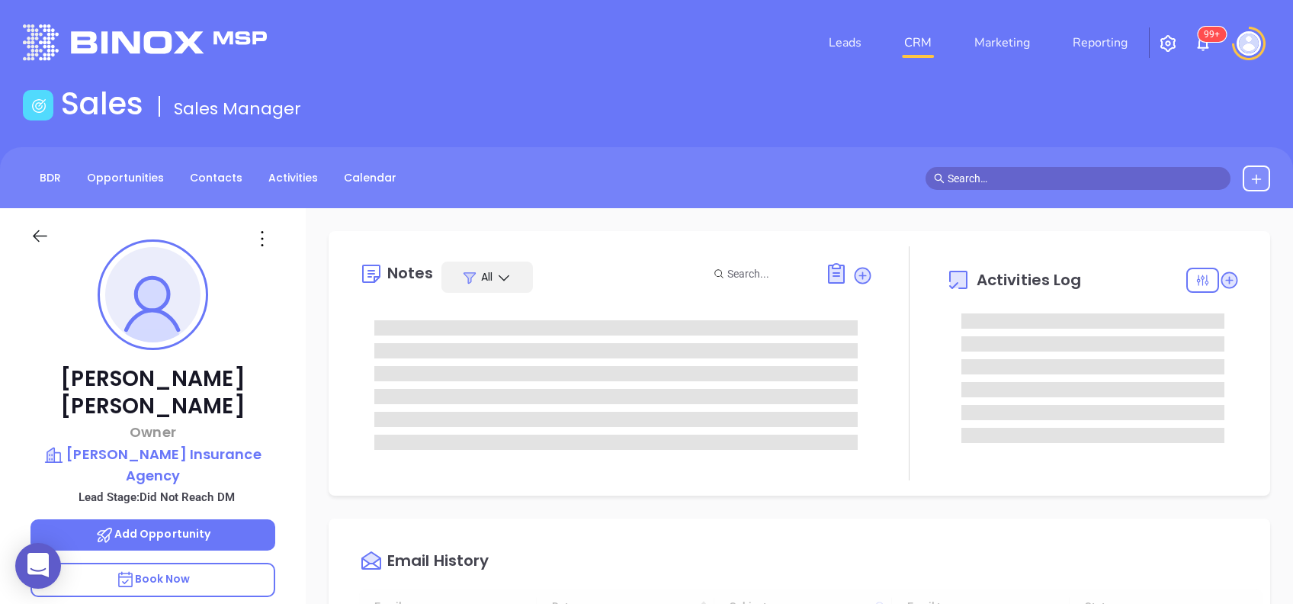
type input "[DATE]"
type input "[PERSON_NAME]"
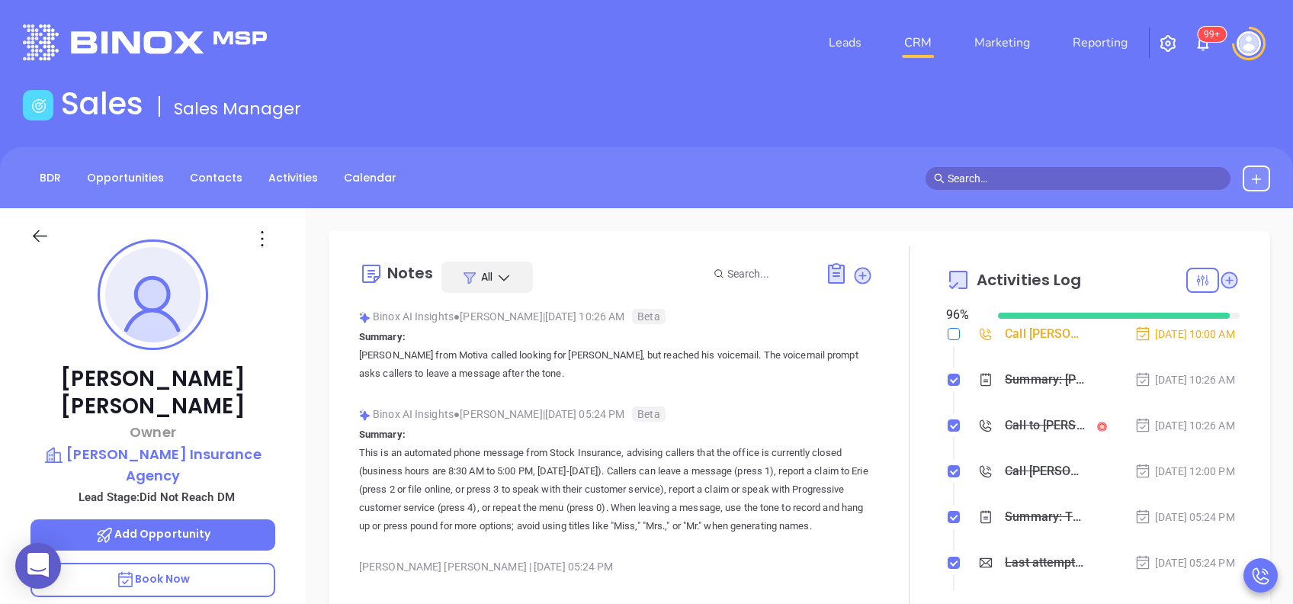
click at [947, 336] on input "checkbox" at bounding box center [953, 334] width 12 height 12
checkbox input "true"
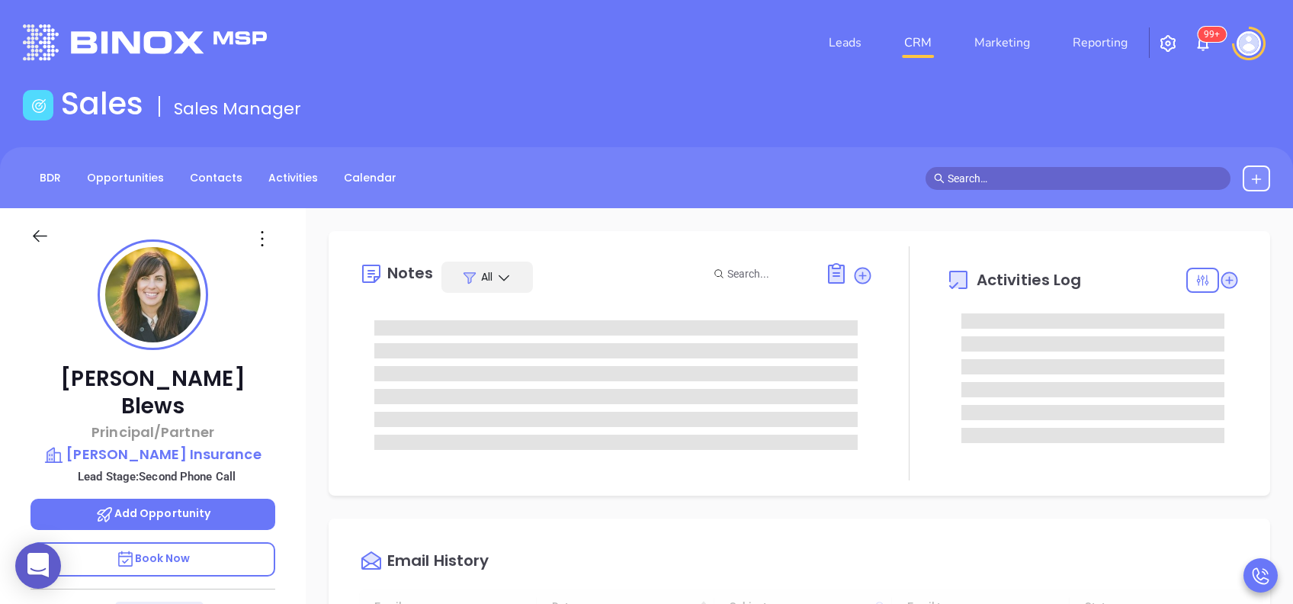
type input "[DATE]"
type input "[PERSON_NAME]"
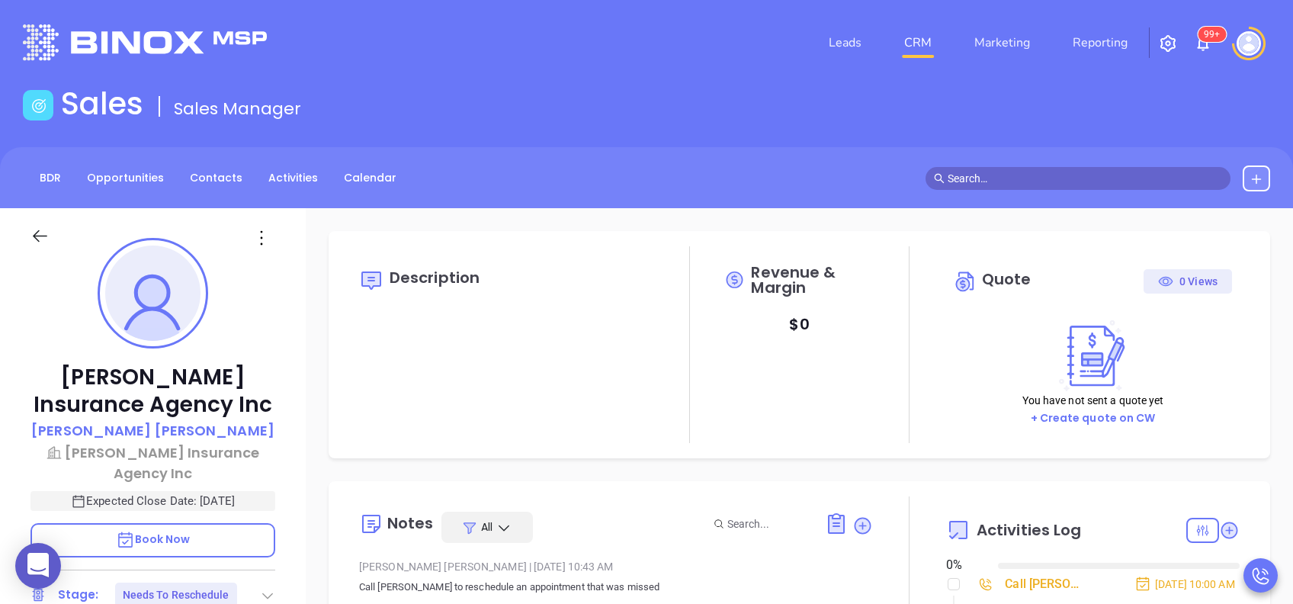
type input "[DATE]"
type input "[PERSON_NAME]"
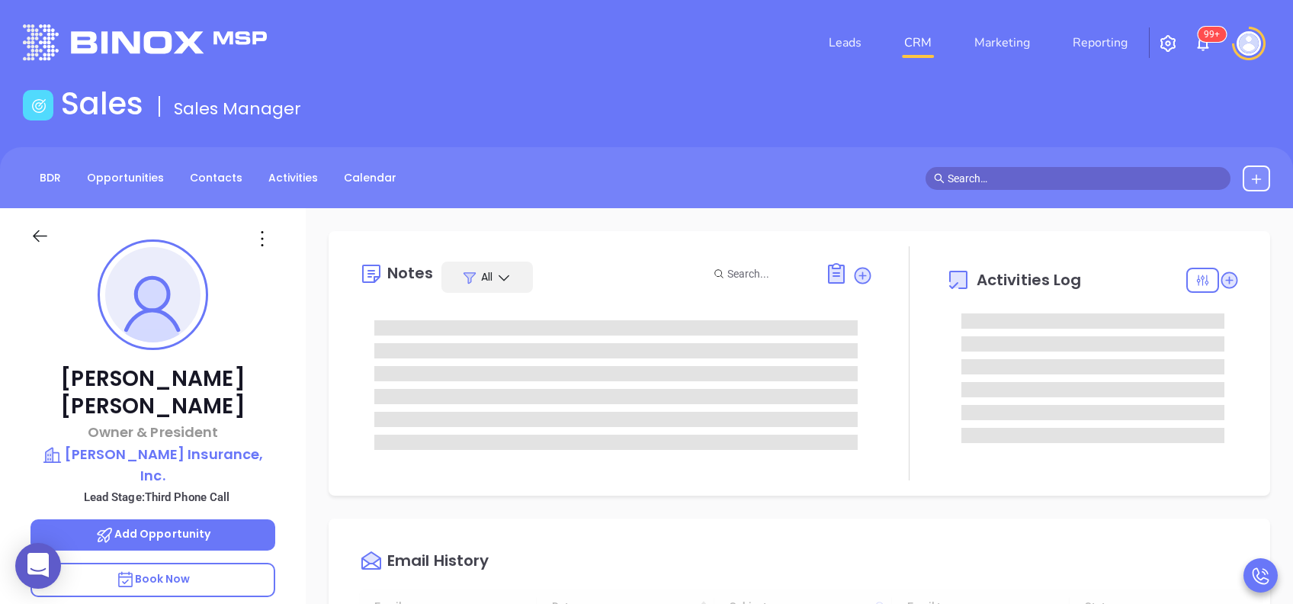
type input "[DATE]"
type input "[PERSON_NAME]"
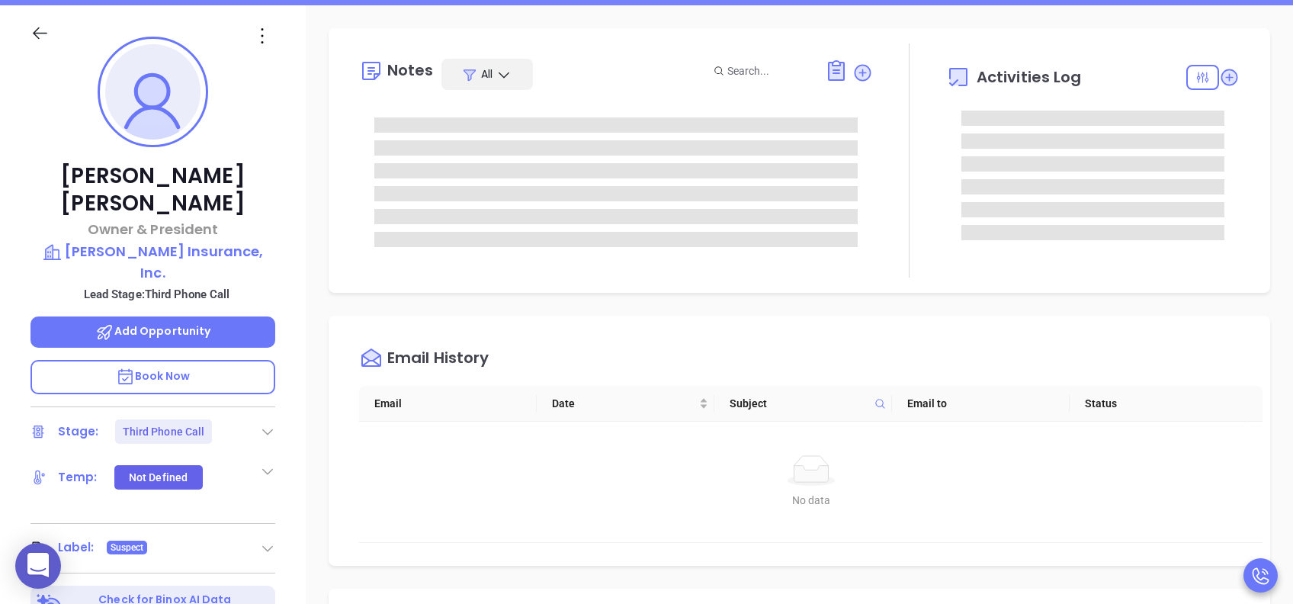
scroll to position [508, 0]
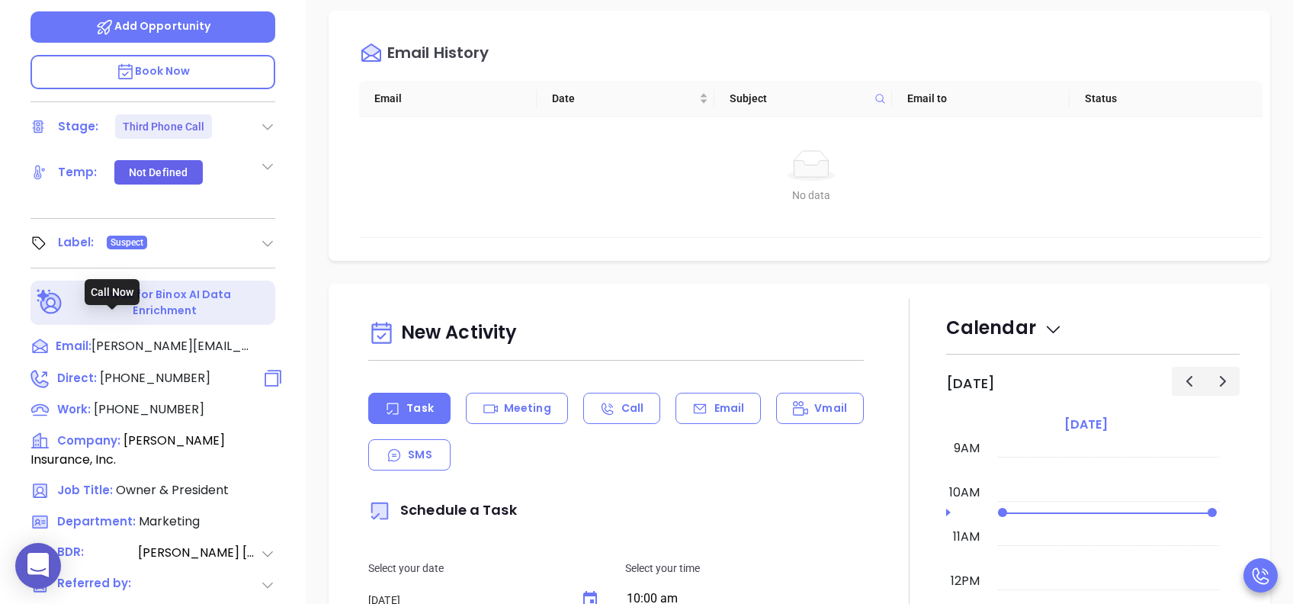
click at [182, 369] on span "[PHONE_NUMBER]" at bounding box center [155, 378] width 111 height 18
type input "[PHONE_NUMBER]"
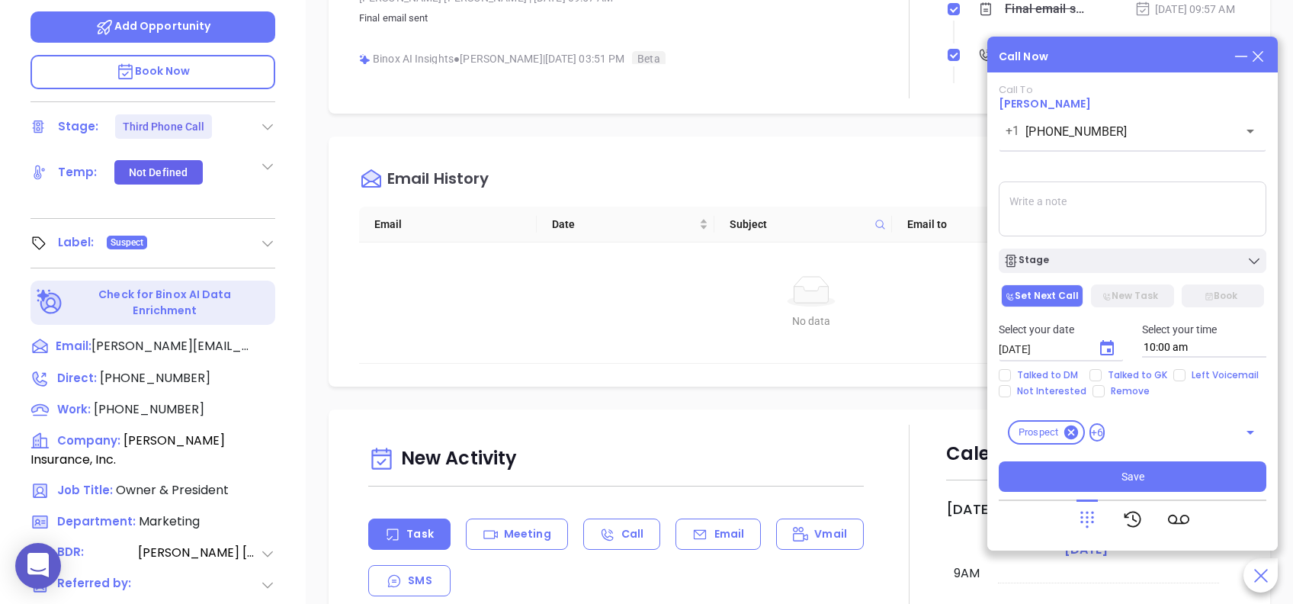
click at [1263, 54] on icon at bounding box center [1257, 56] width 17 height 17
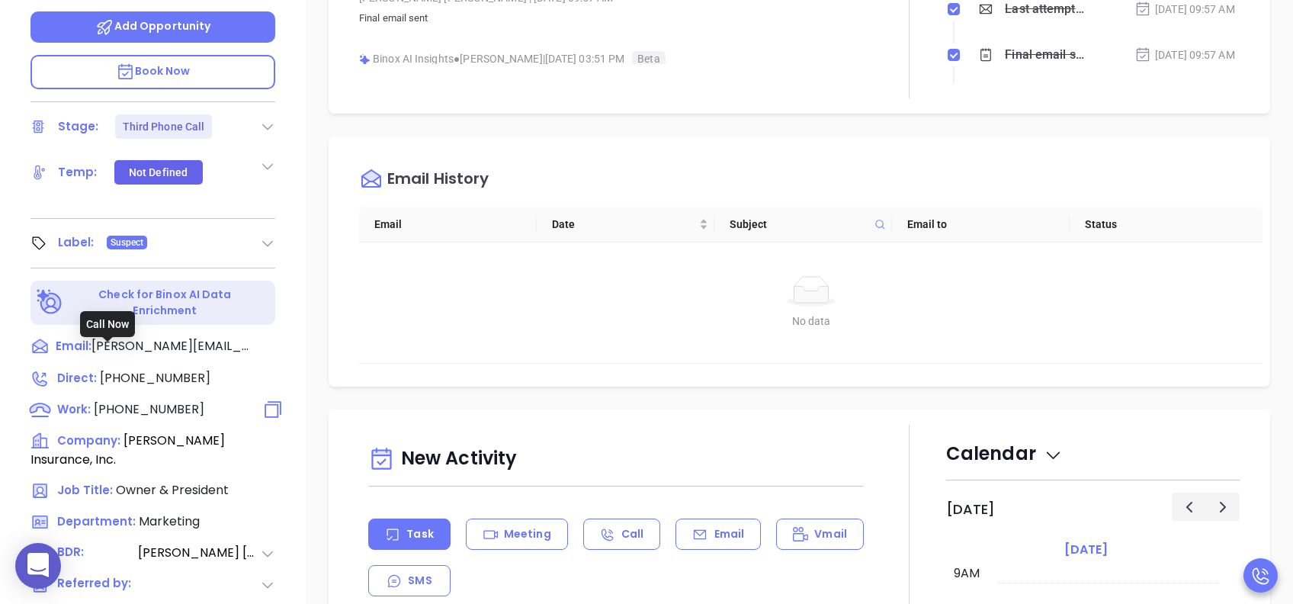
click at [164, 400] on span "(717) 763-5668" at bounding box center [149, 409] width 111 height 18
type input "(717) 763-5668"
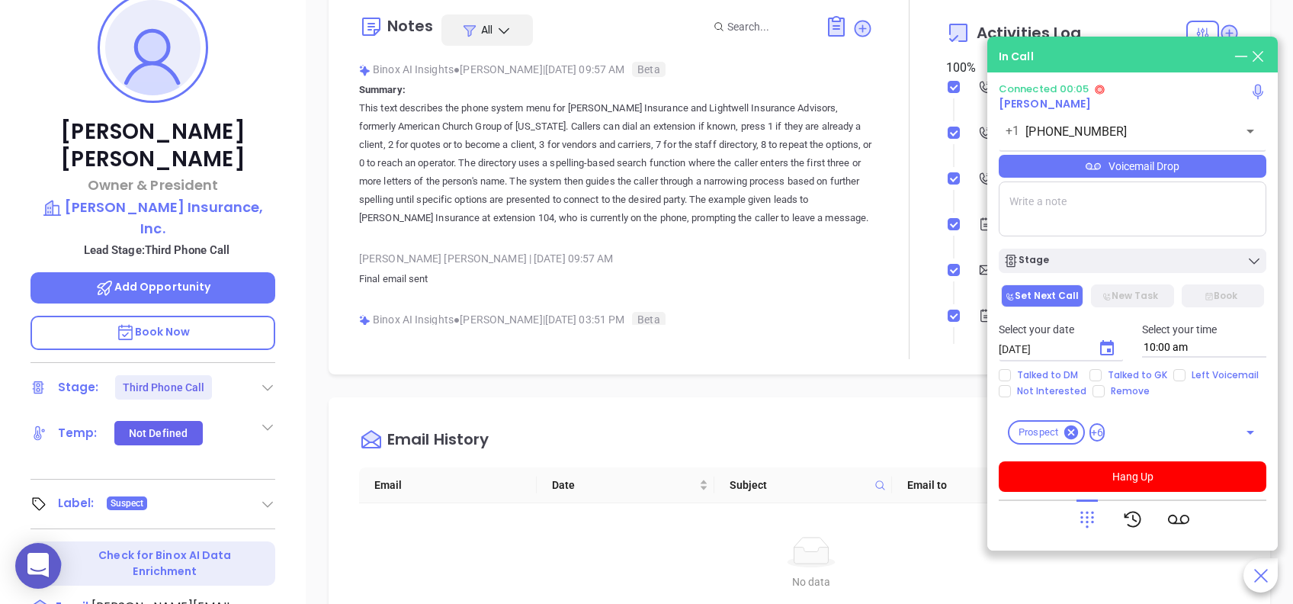
scroll to position [203, 0]
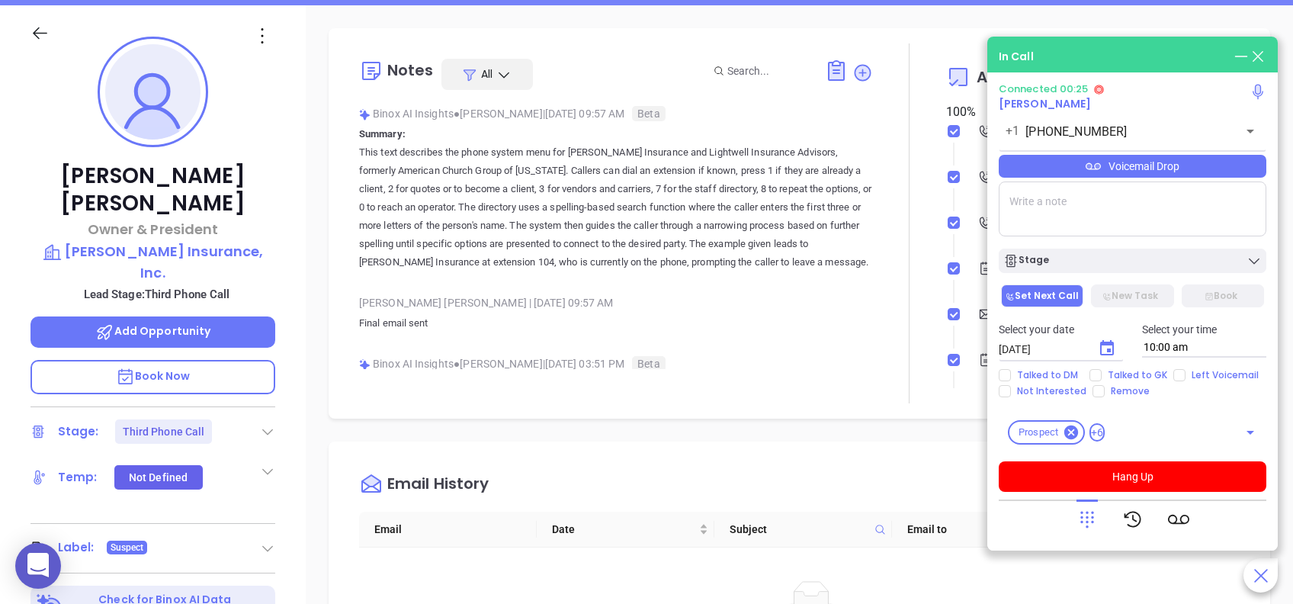
click at [1096, 518] on icon at bounding box center [1086, 518] width 21 height 21
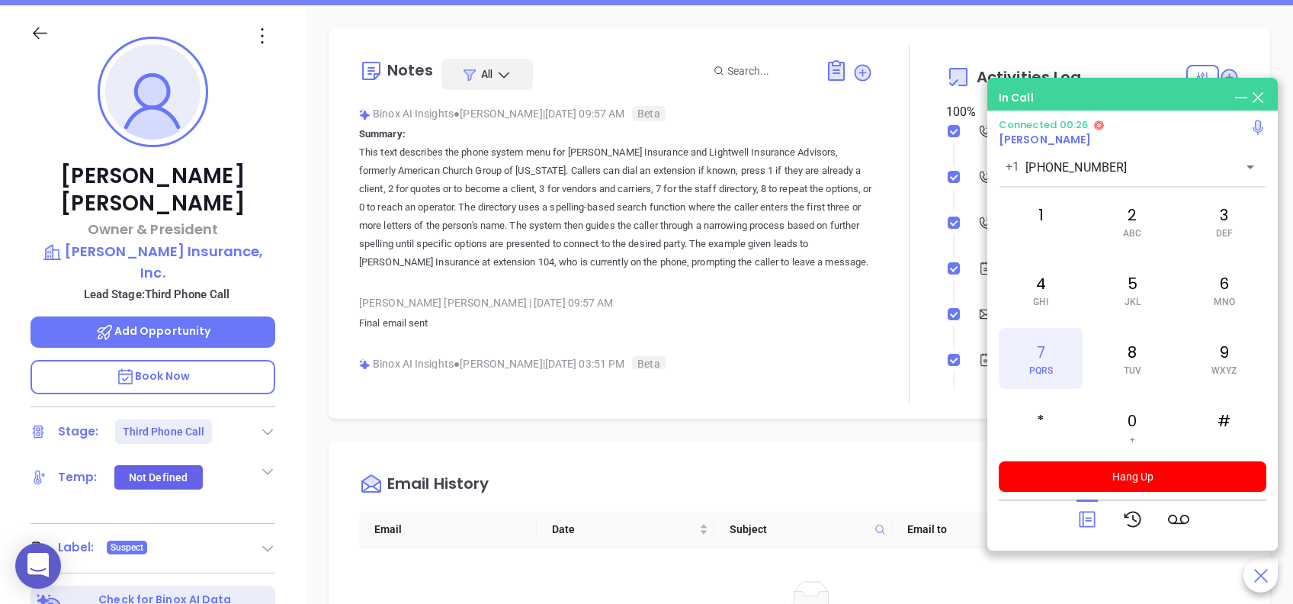
click at [1048, 360] on div "7 PQRS" at bounding box center [1040, 358] width 84 height 61
click at [1139, 284] on div "5 JKL" at bounding box center [1132, 289] width 84 height 61
drag, startPoint x: 1032, startPoint y: 277, endPoint x: 1114, endPoint y: 280, distance: 82.3
click at [1033, 277] on div "4 GHI" at bounding box center [1040, 289] width 84 height 61
click at [1217, 286] on div "6 MNO" at bounding box center [1224, 289] width 84 height 61
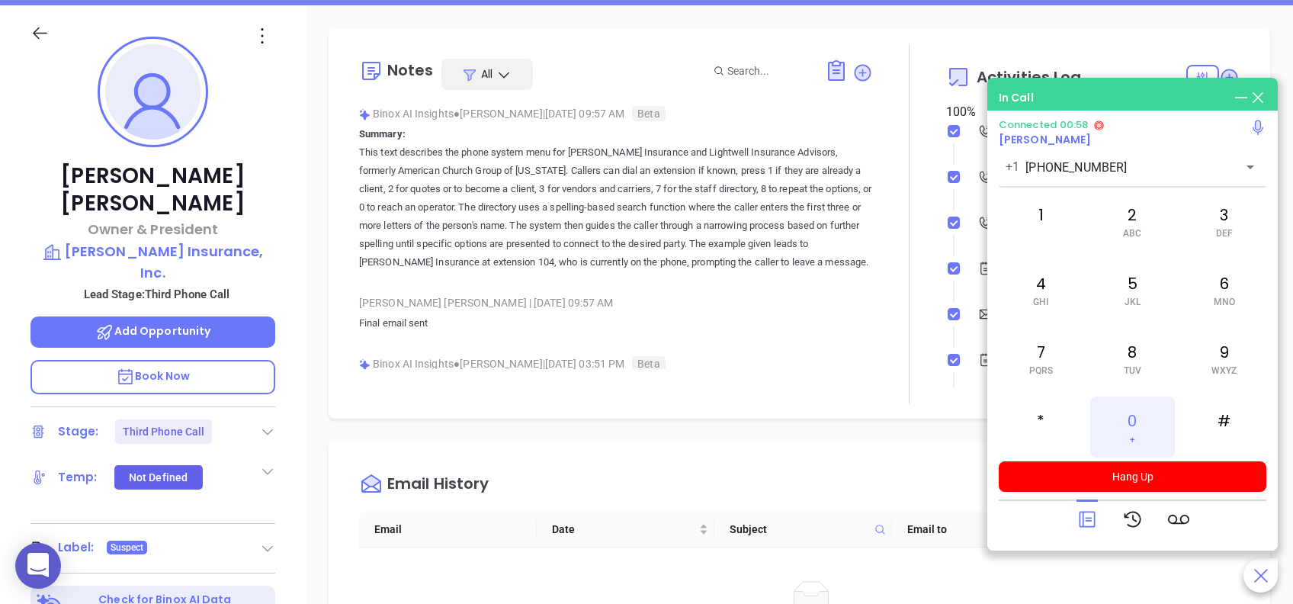
click at [1136, 437] on div "0 +" at bounding box center [1132, 426] width 84 height 61
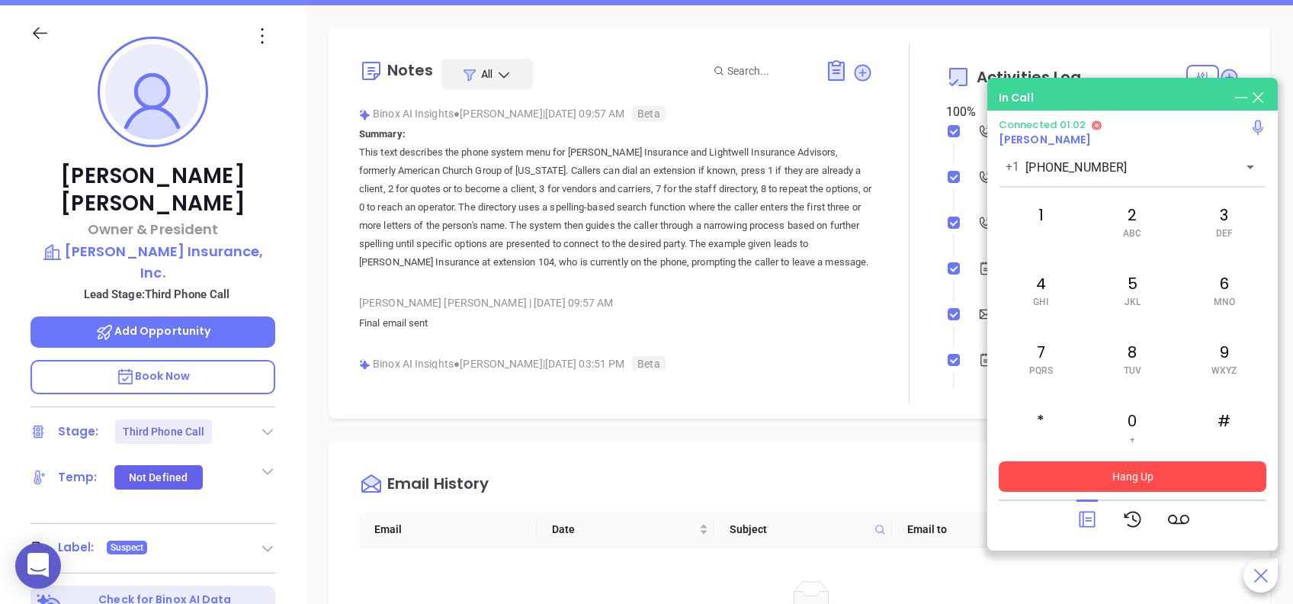
click at [1141, 468] on button "Hang Up" at bounding box center [1131, 476] width 267 height 30
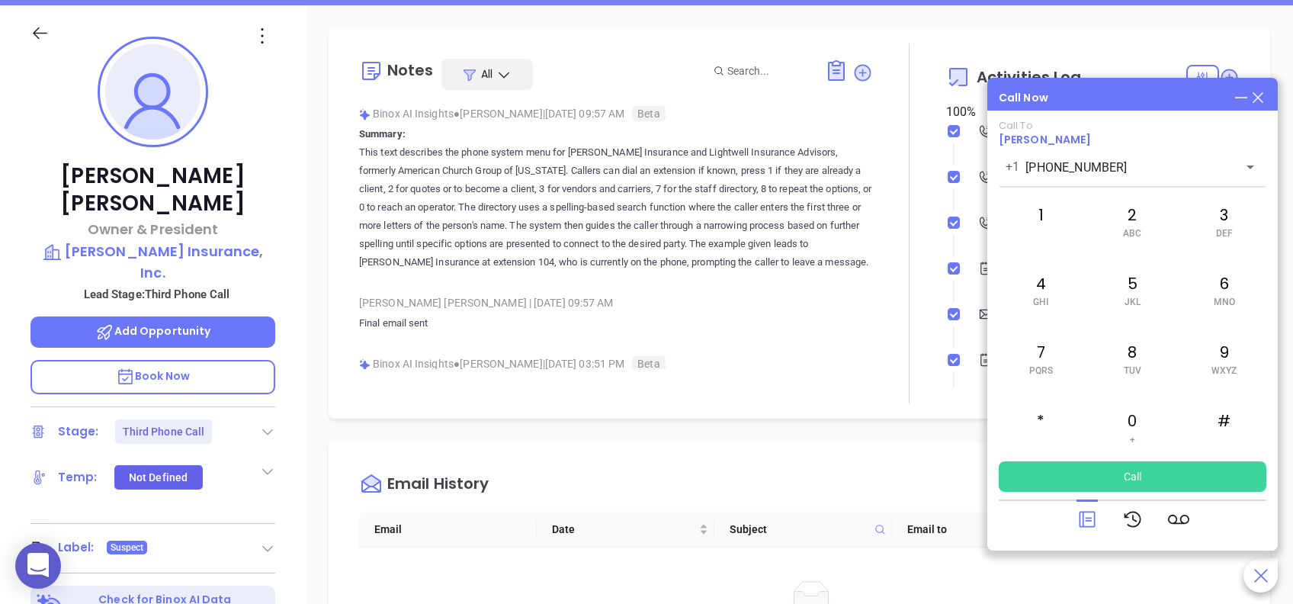
click at [1267, 95] on div "Call Now Call To Jim Bower Jr +1 (717) 763-5668 ​ 1 2 ABC 3 DEF 4 GHI 5 JKL 6 M…" at bounding box center [1132, 314] width 290 height 473
click at [1085, 516] on icon at bounding box center [1086, 518] width 21 height 21
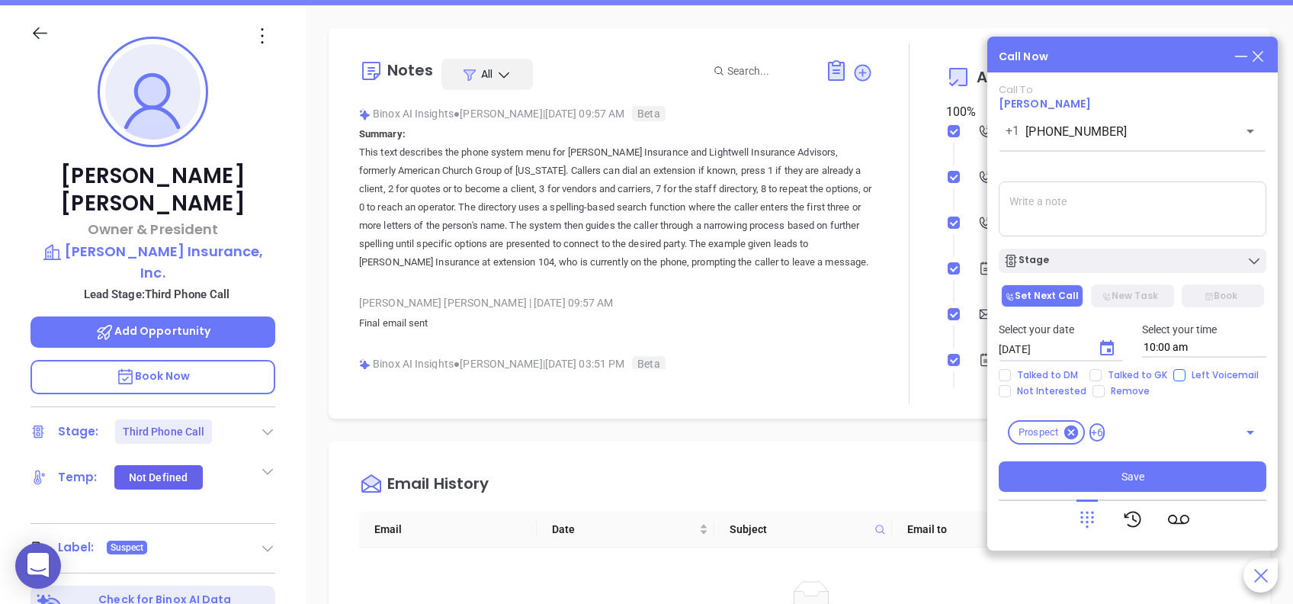
click at [1173, 370] on input "Left Voicemail" at bounding box center [1179, 375] width 12 height 12
checkbox input "true"
click at [1122, 468] on span "Save" at bounding box center [1132, 476] width 23 height 17
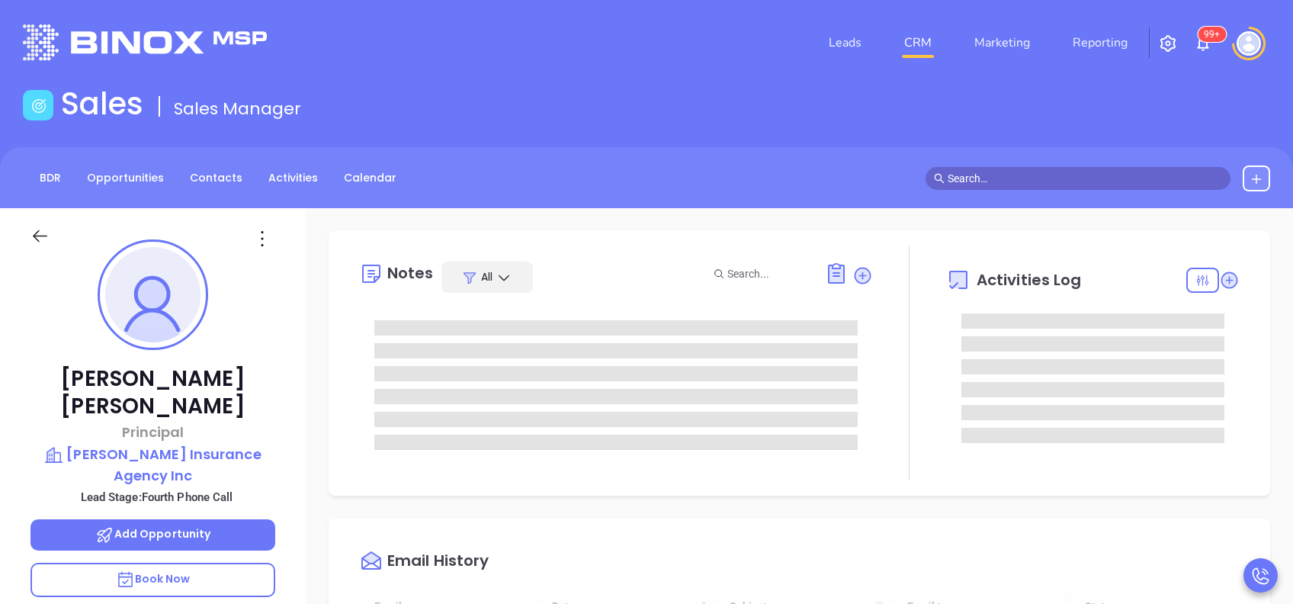
type input "[DATE]"
type input "[PERSON_NAME]"
type input "[DATE]"
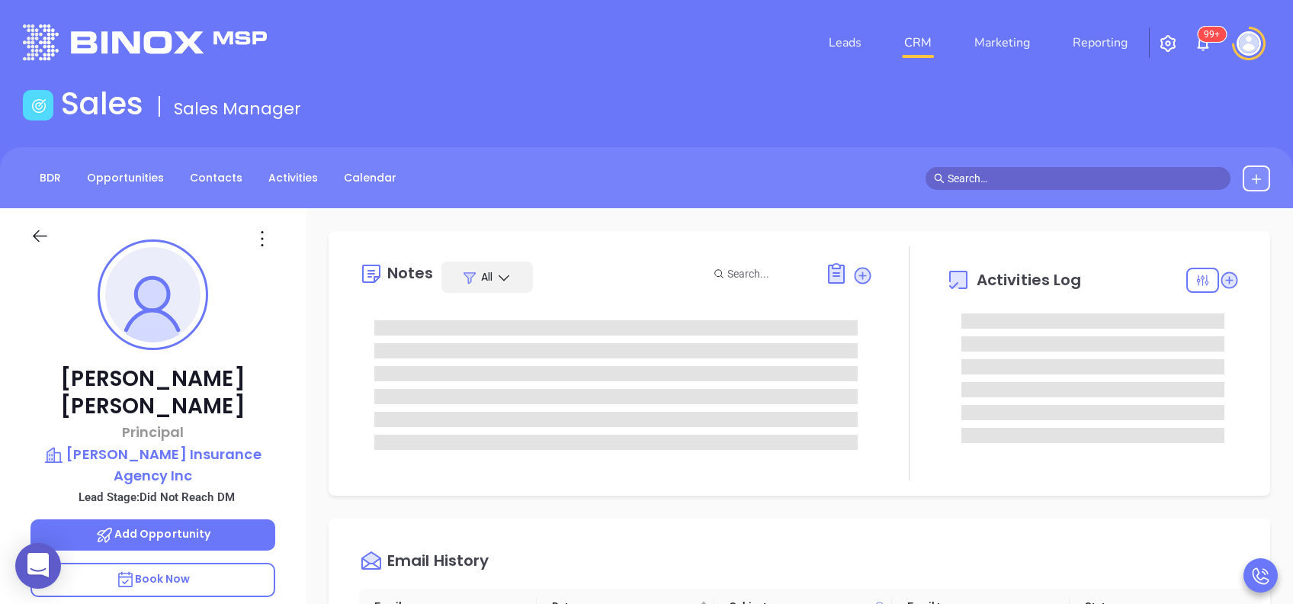
type input "[PERSON_NAME]"
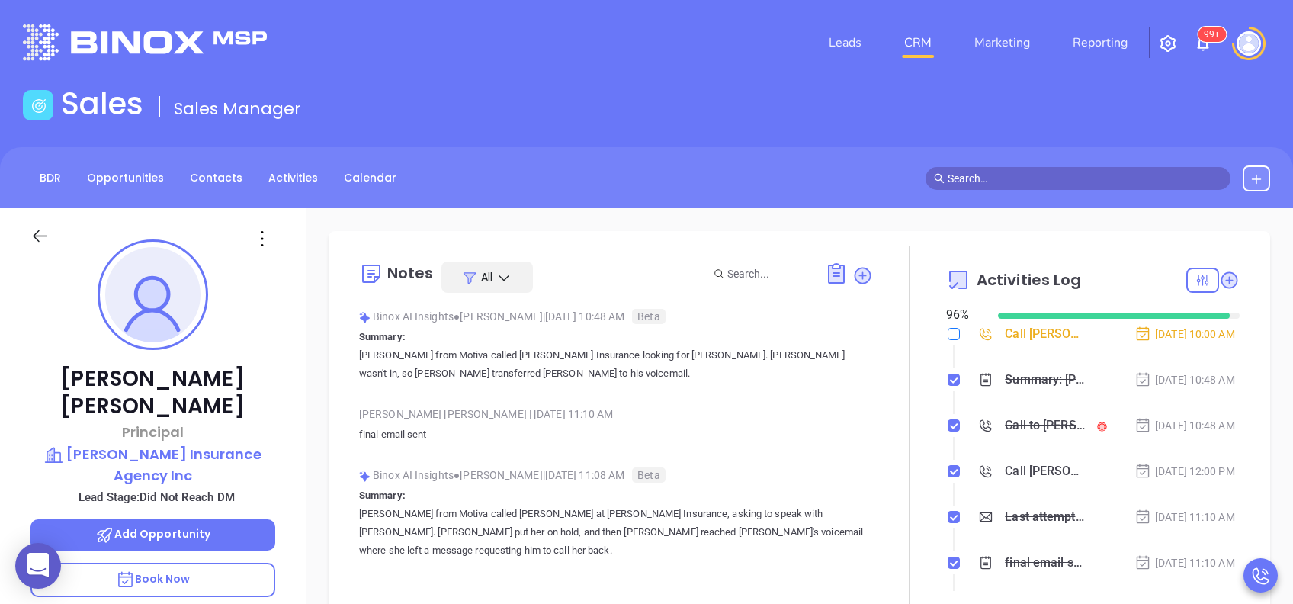
click at [947, 341] on label at bounding box center [953, 333] width 12 height 17
click at [947, 340] on input "checkbox" at bounding box center [953, 334] width 12 height 12
checkbox input "true"
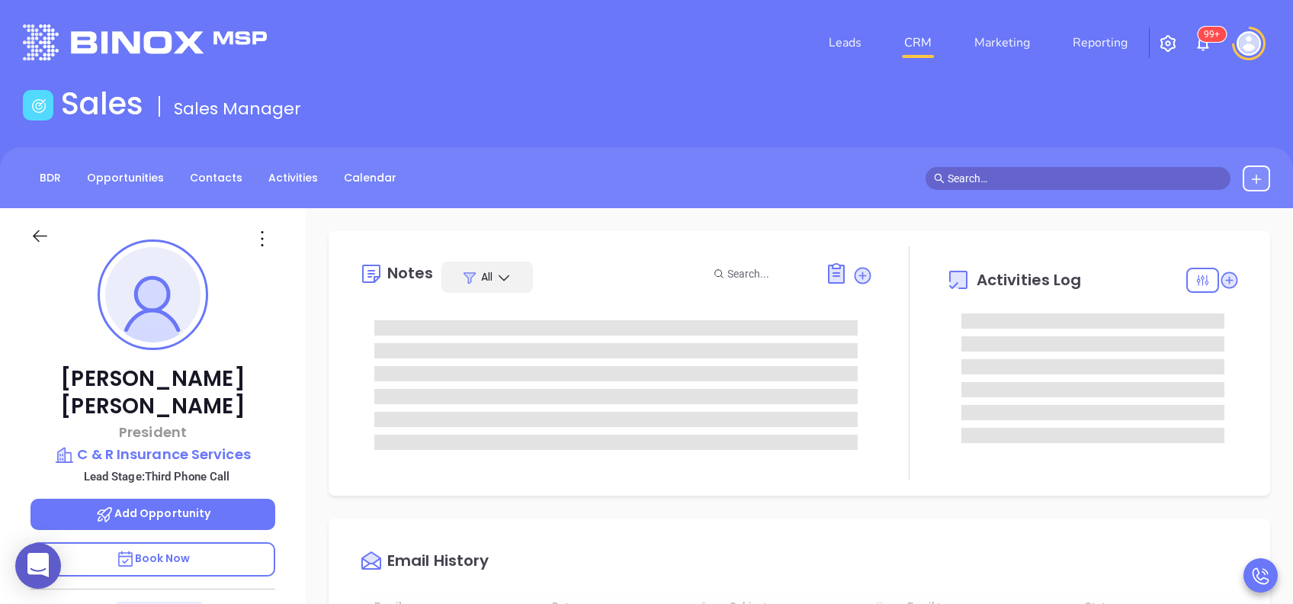
type input "[DATE]"
type input "[PERSON_NAME]"
type input "[DATE]"
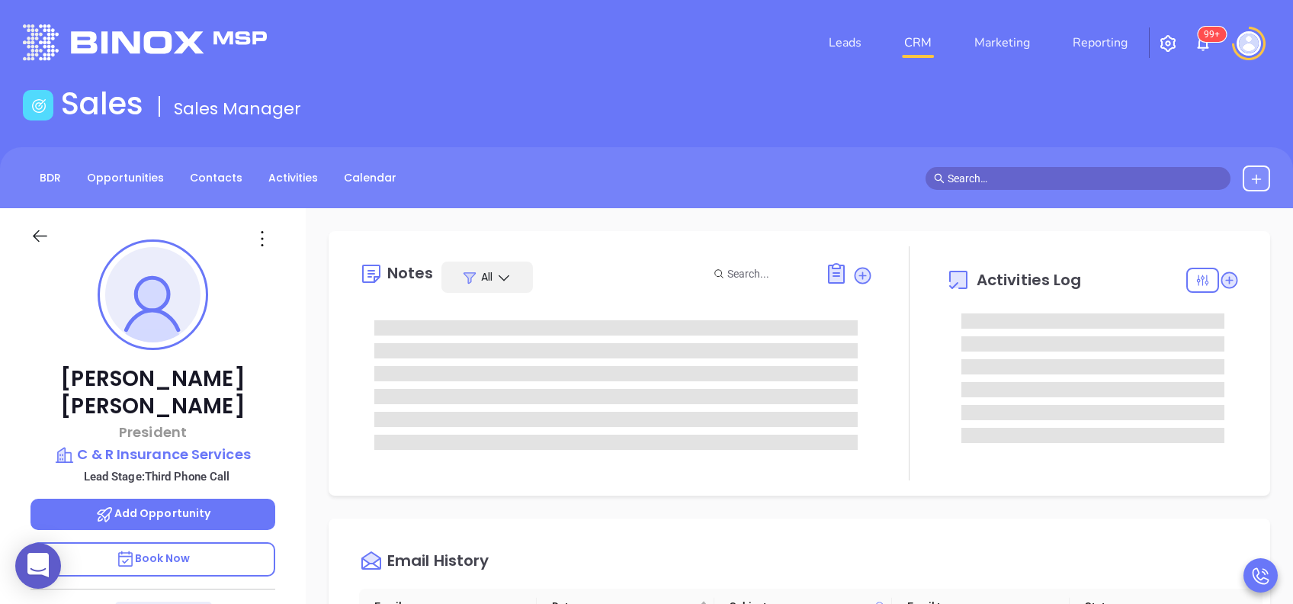
type input "[PERSON_NAME]"
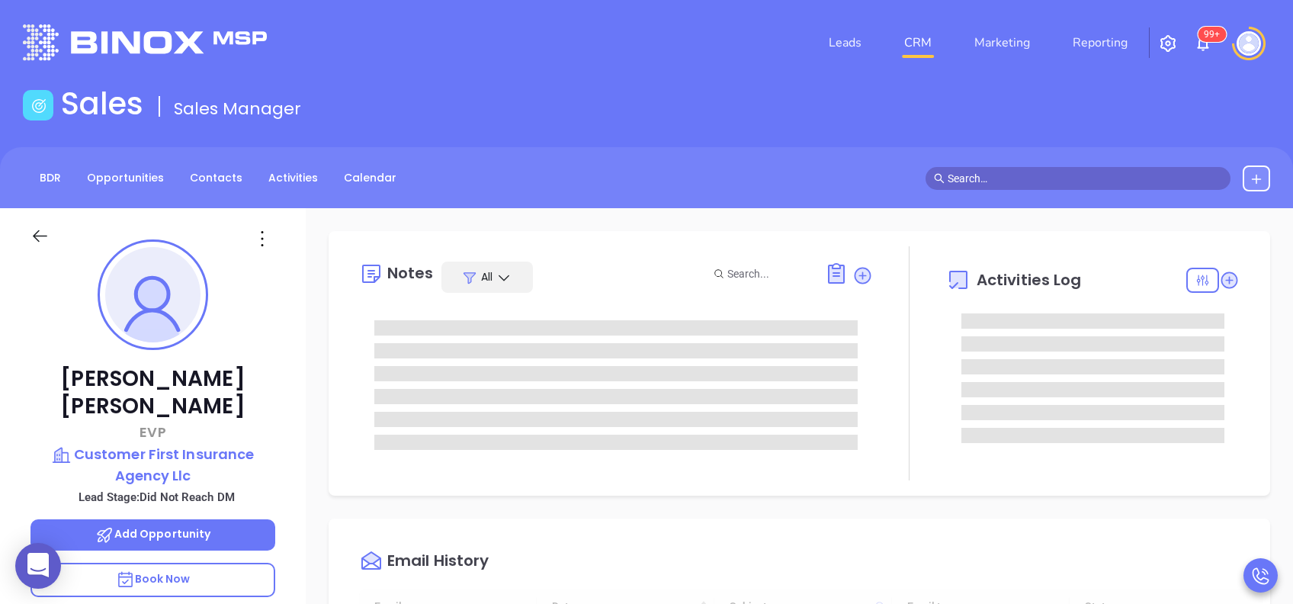
type input "[DATE]"
type input "[PERSON_NAME]"
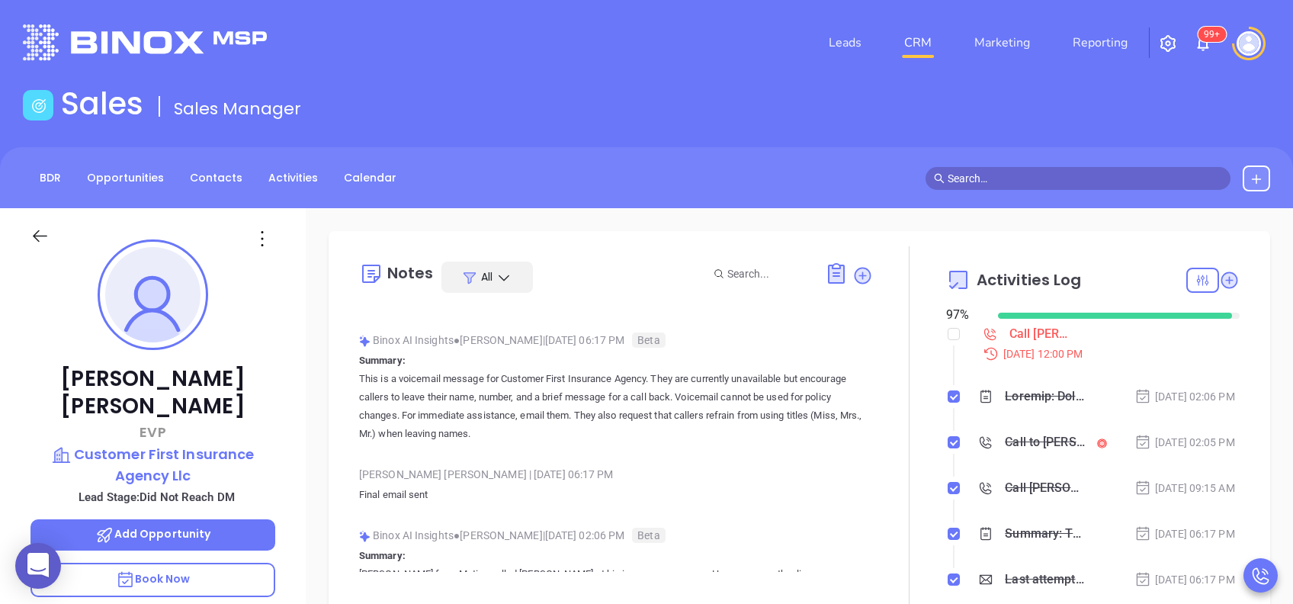
scroll to position [1219, 0]
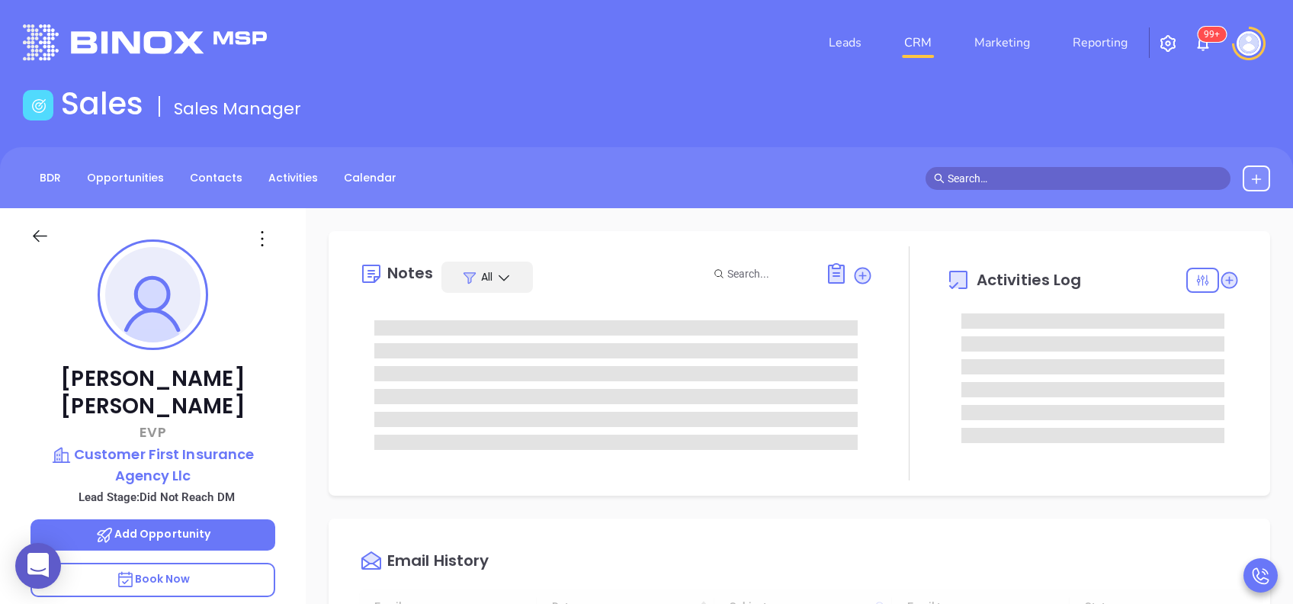
type input "[DATE]"
type input "[PERSON_NAME]"
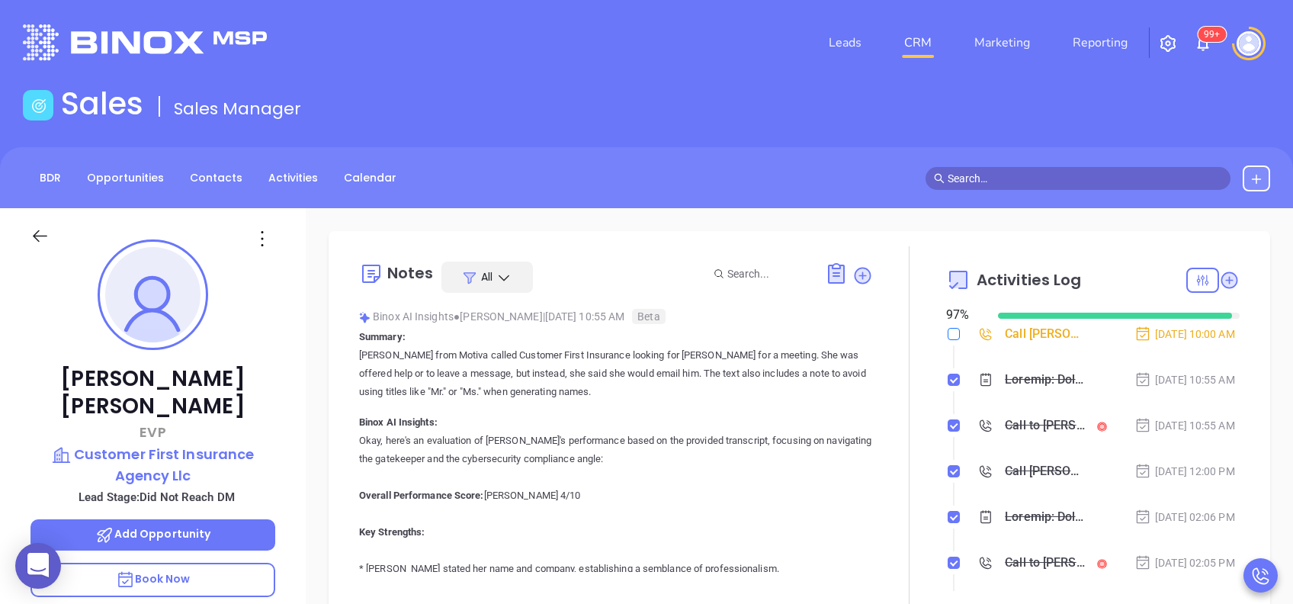
click at [947, 332] on input "checkbox" at bounding box center [953, 334] width 12 height 12
checkbox input "true"
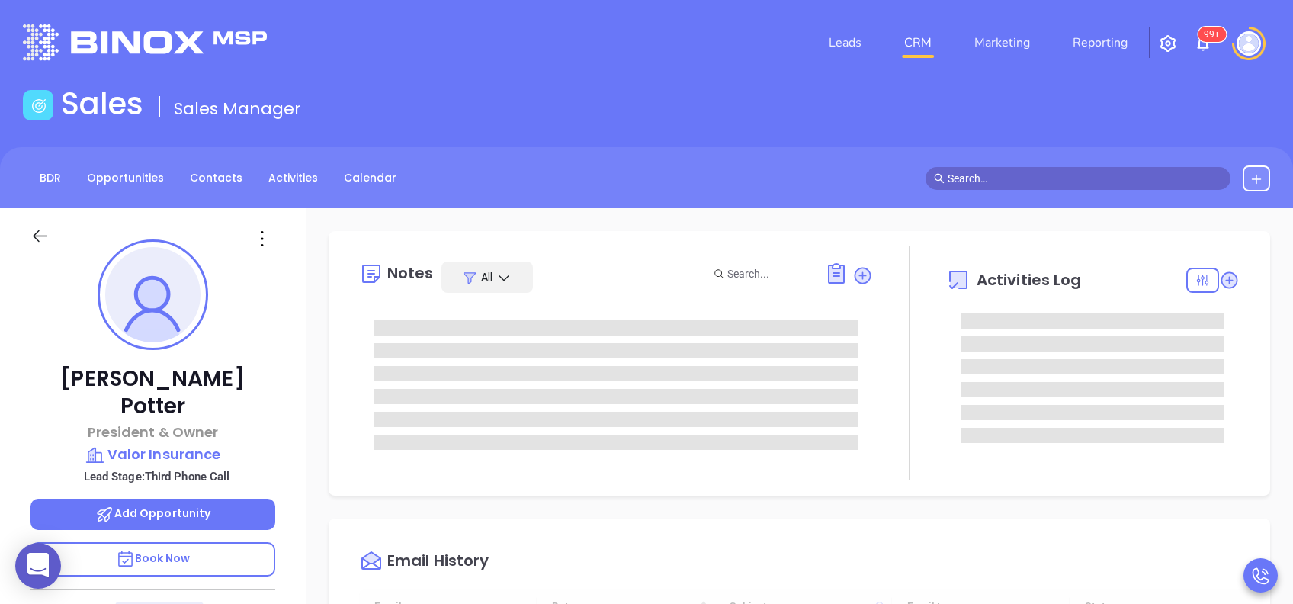
type input "[DATE]"
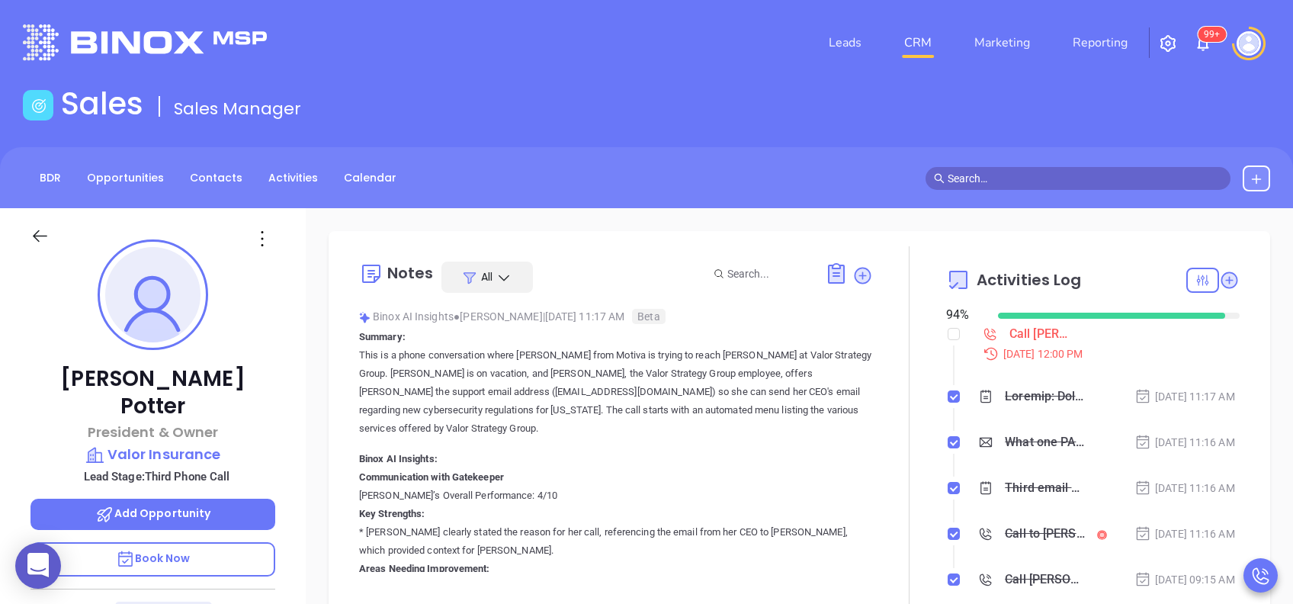
type input "[PERSON_NAME]"
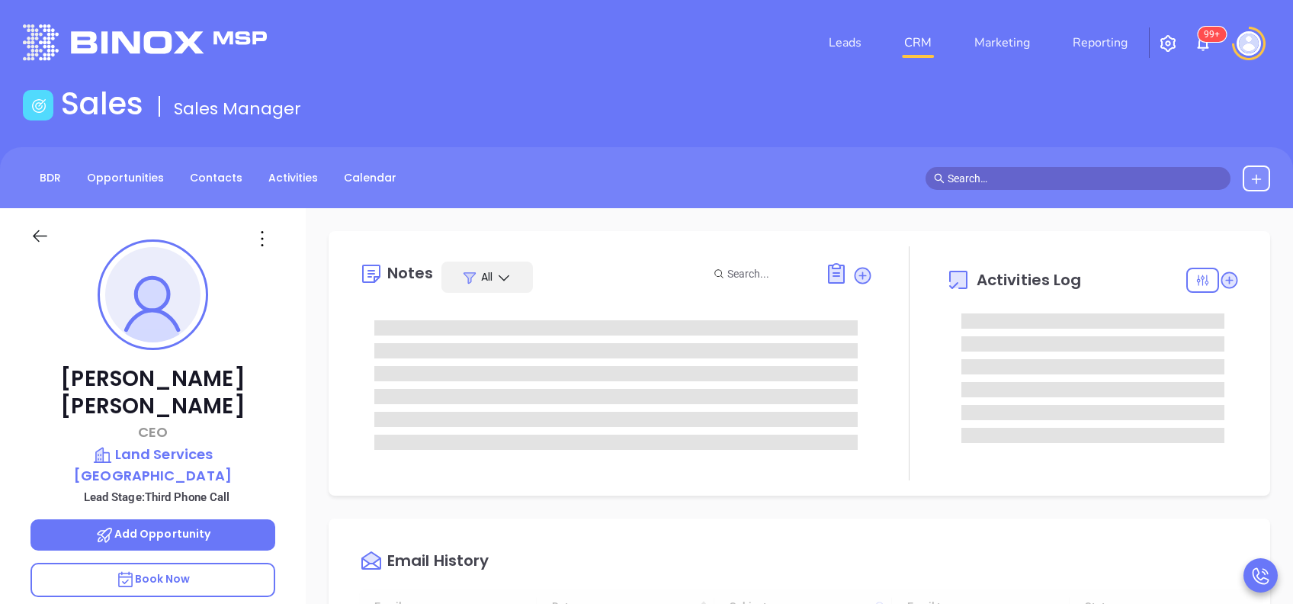
type input "[DATE]"
type input "[PERSON_NAME]"
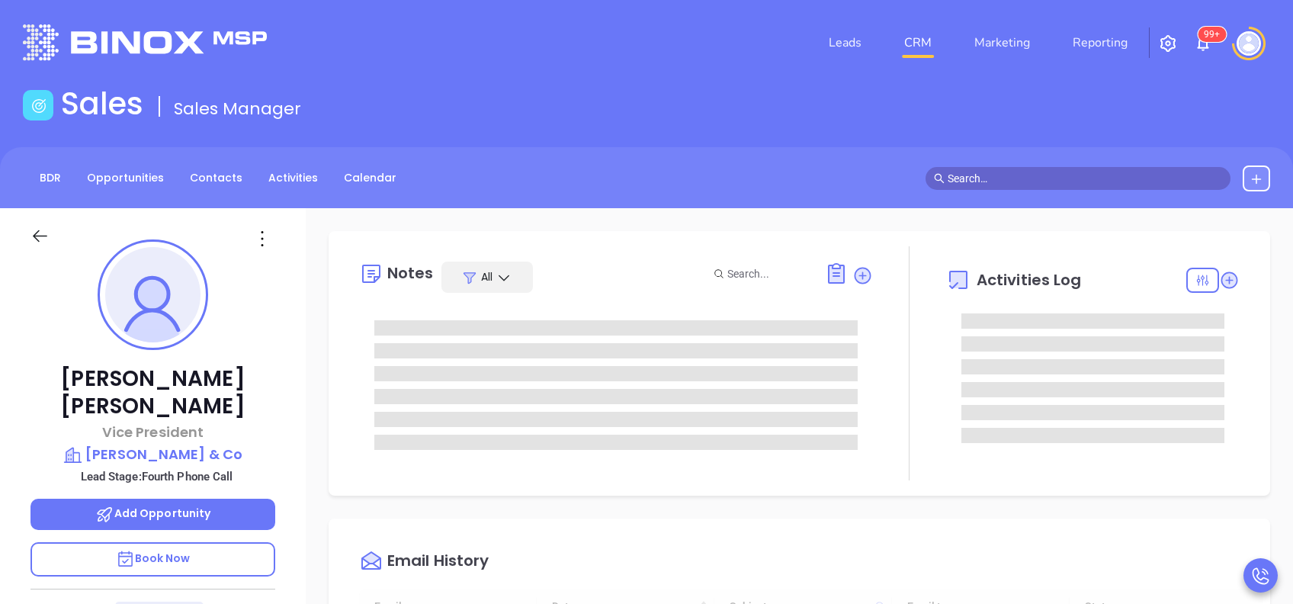
type input "[DATE]"
type input "[PERSON_NAME]"
type input "[DATE]"
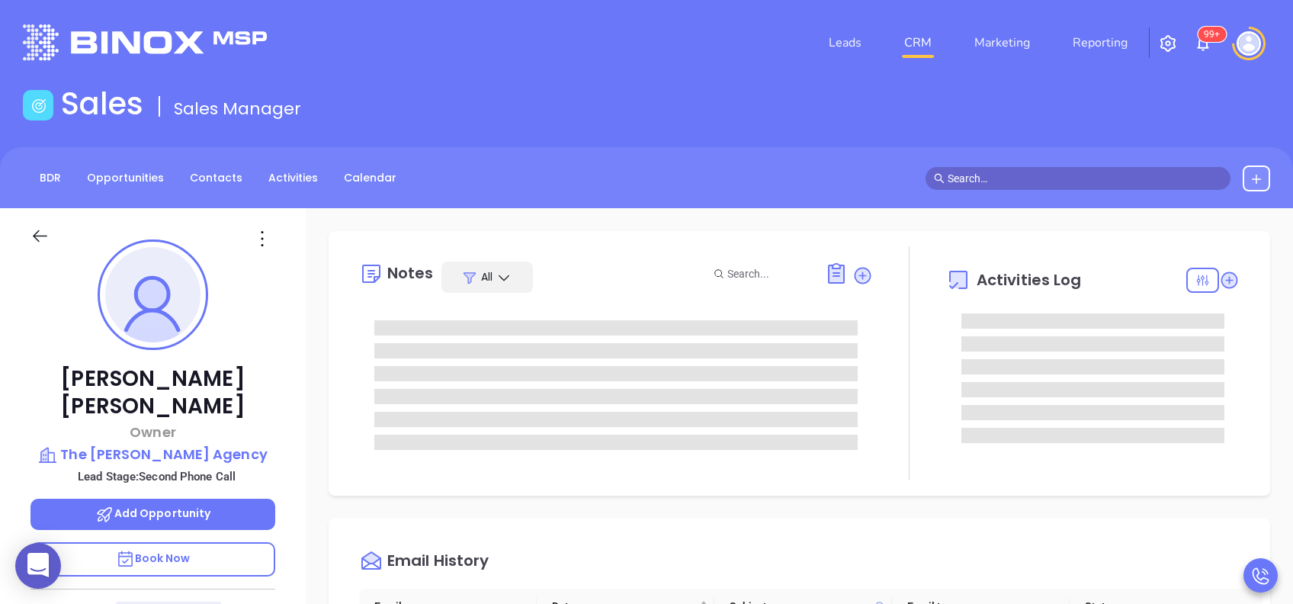
type input "[PERSON_NAME]"
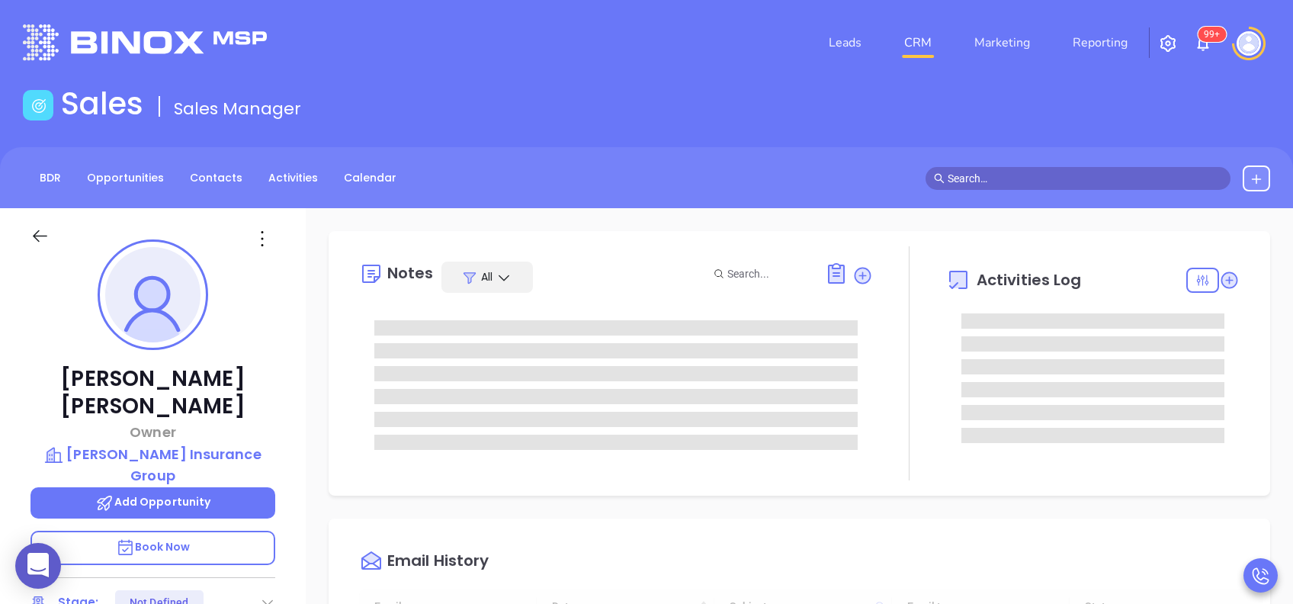
scroll to position [443, 0]
type input "[PERSON_NAME]"
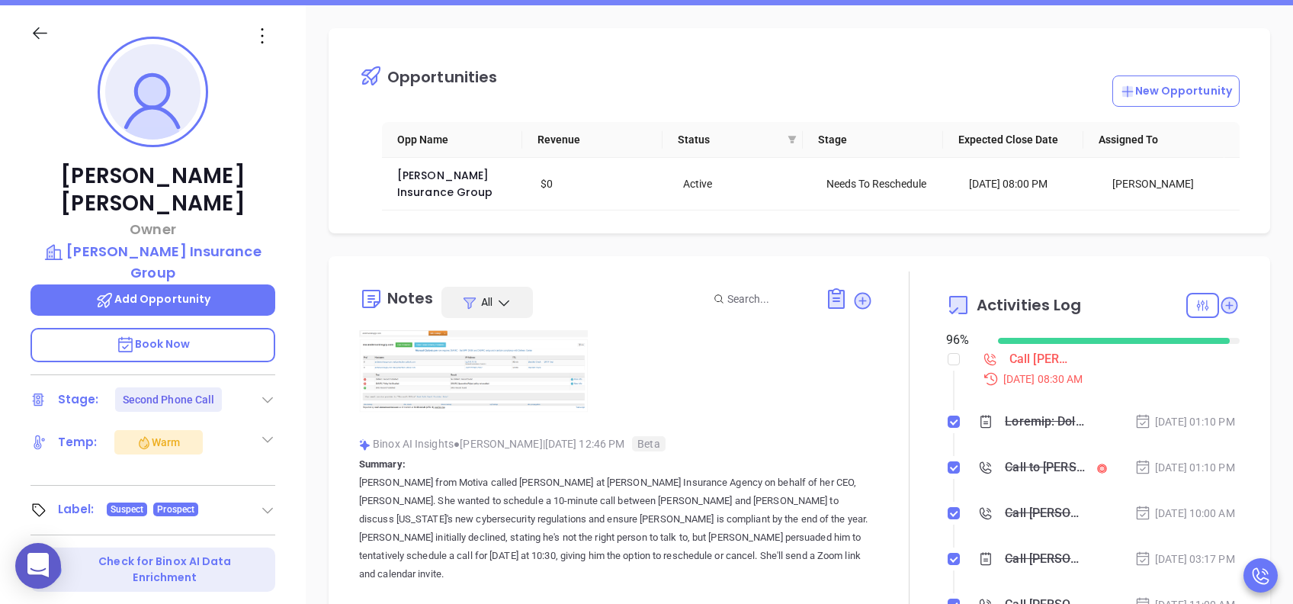
scroll to position [2356, 0]
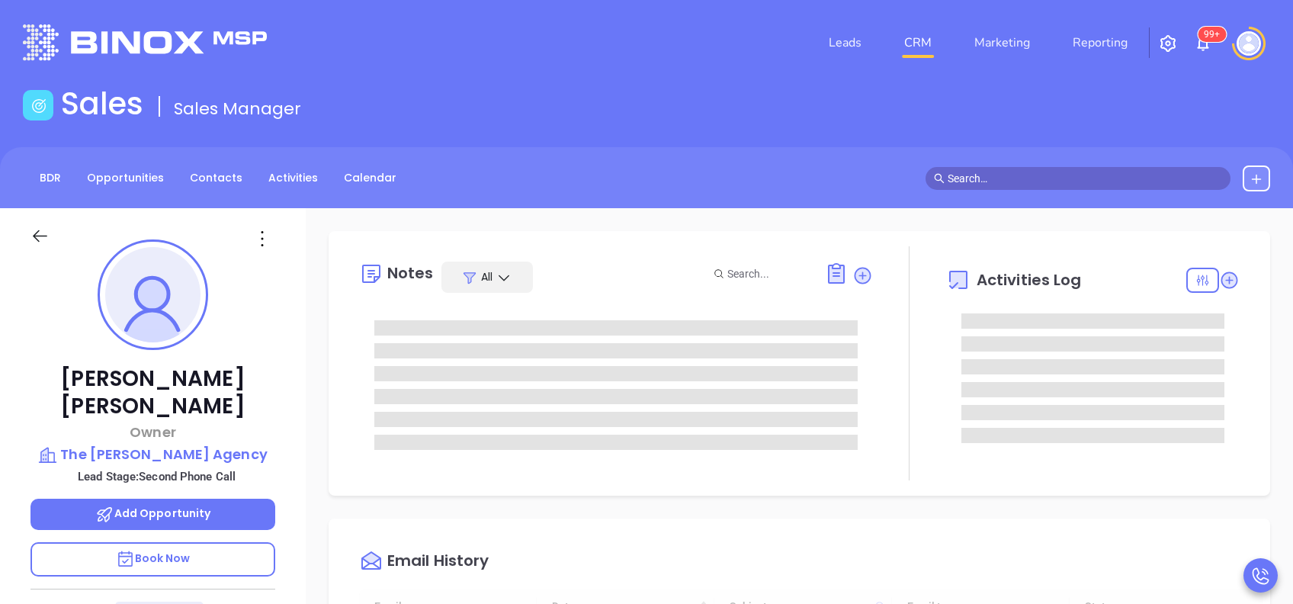
type input "[DATE]"
type input "[PERSON_NAME]"
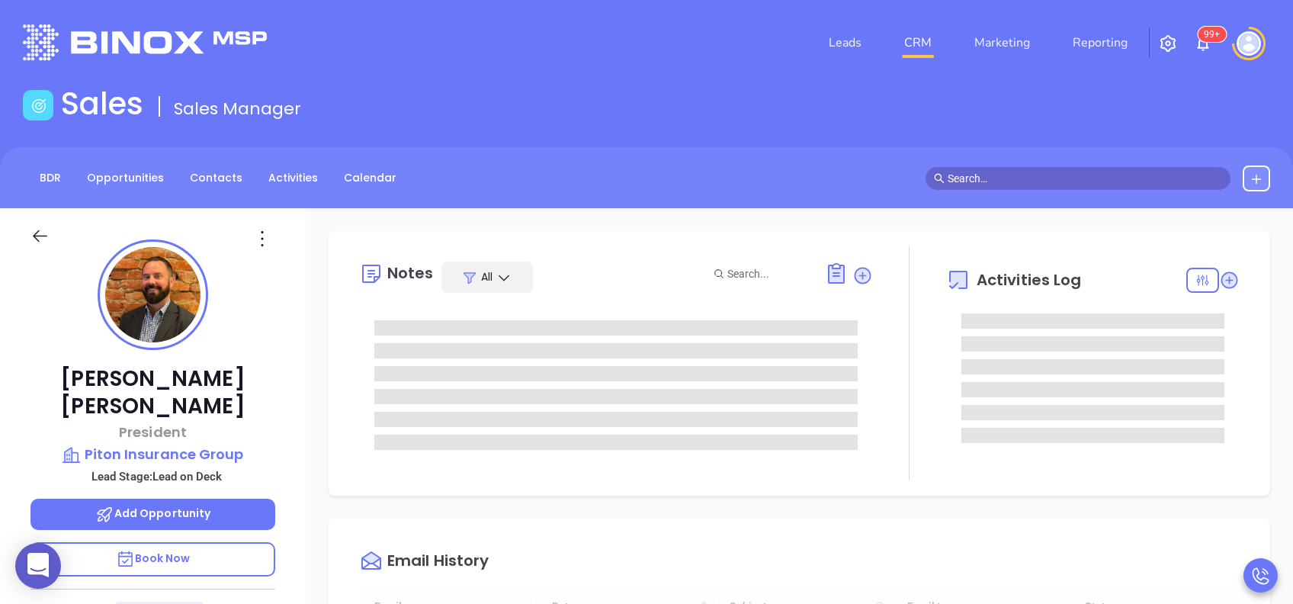
type input "[DATE]"
type input "[PERSON_NAME]"
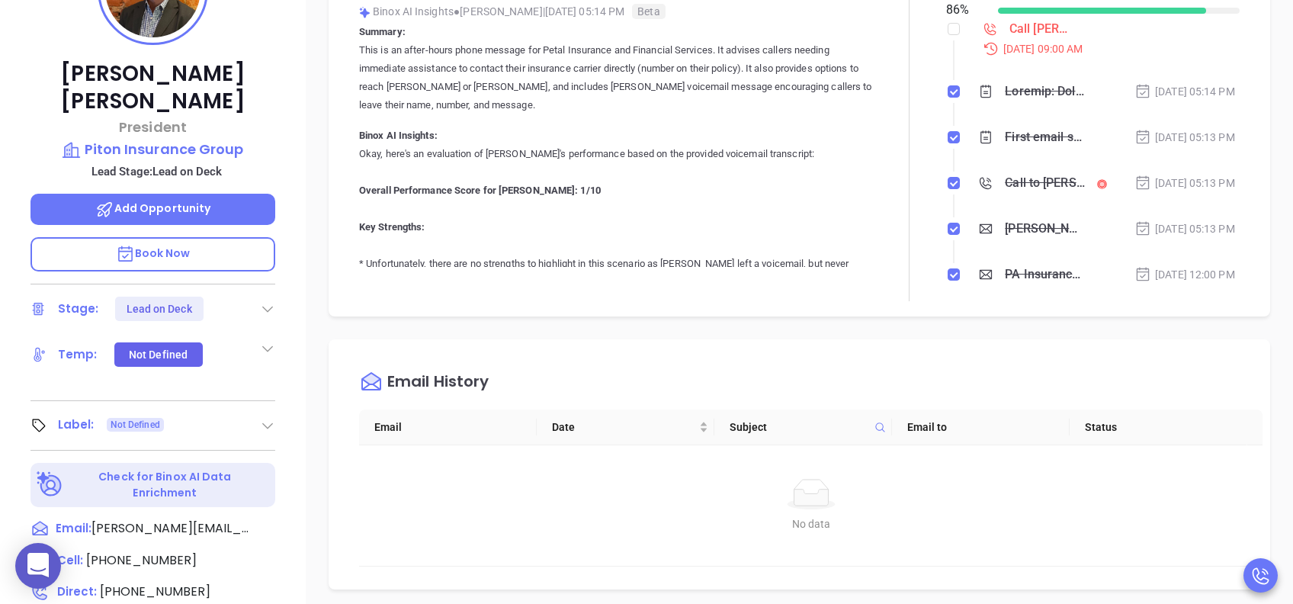
scroll to position [406, 0]
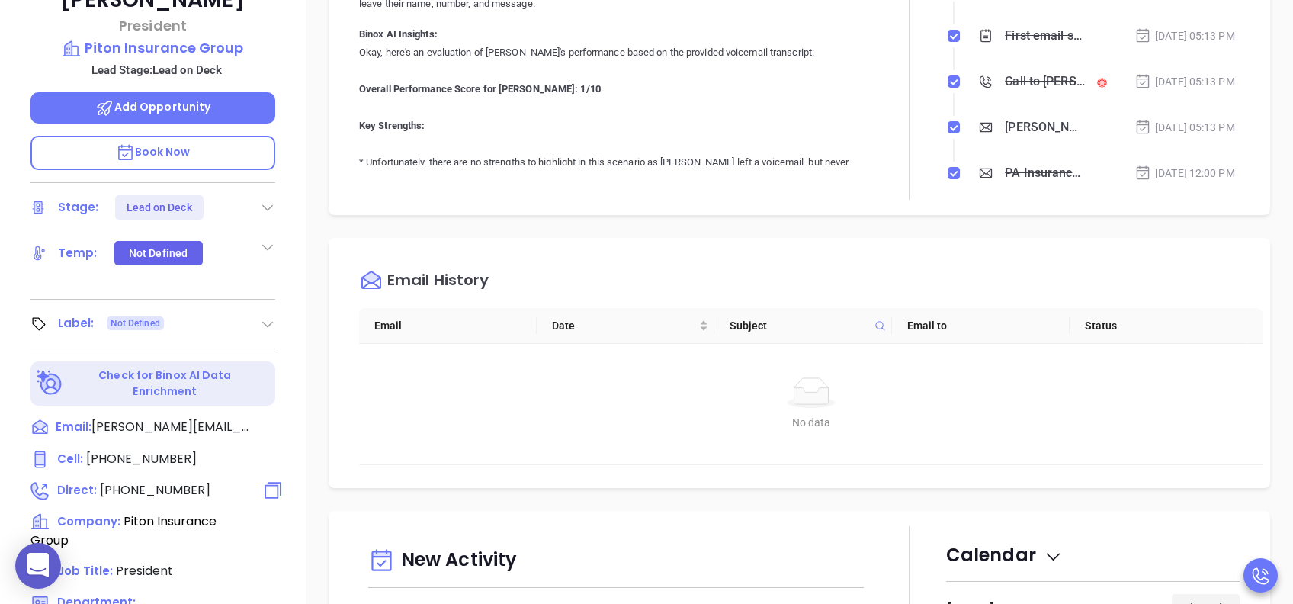
click at [175, 481] on span "(610) 527-1108" at bounding box center [155, 490] width 111 height 18
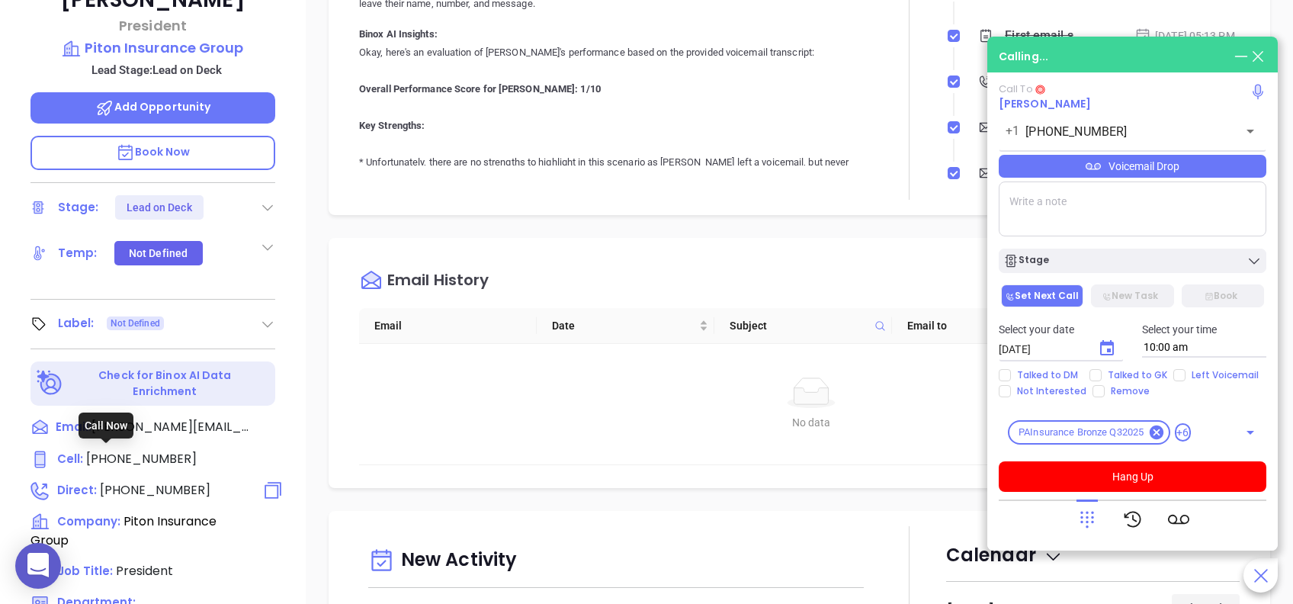
type input "(610) 527-1108"
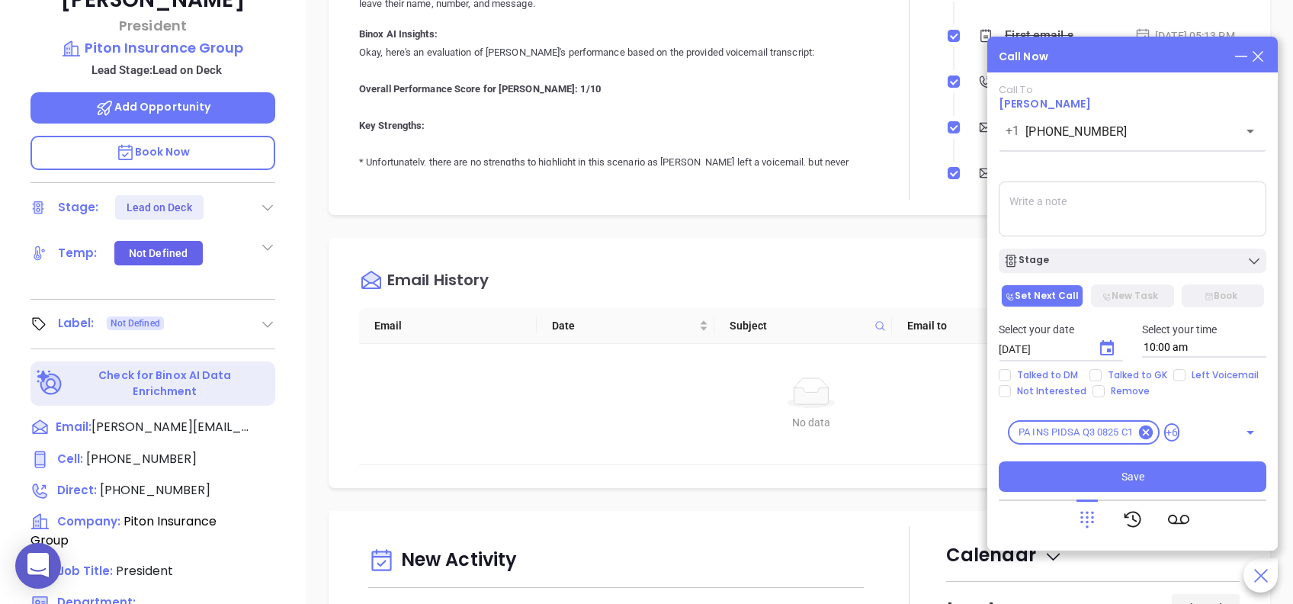
click at [1263, 56] on icon at bounding box center [1257, 56] width 17 height 17
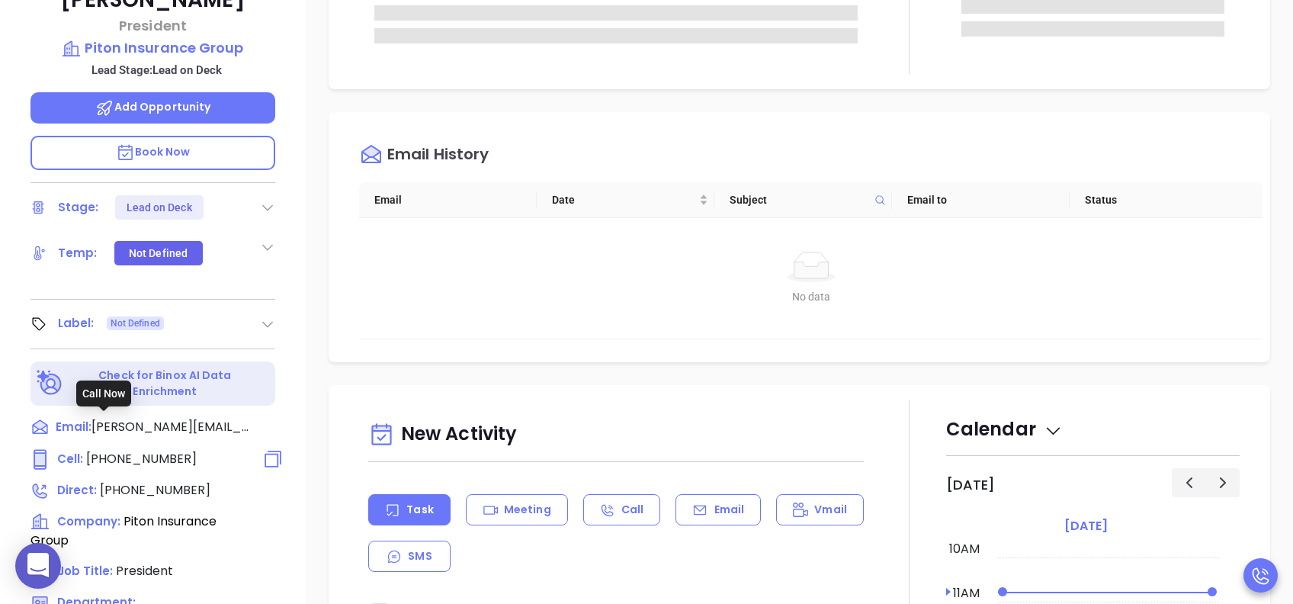
click at [171, 450] on span "(610) 299-7808" at bounding box center [141, 459] width 111 height 18
type input "(610) 299-7808"
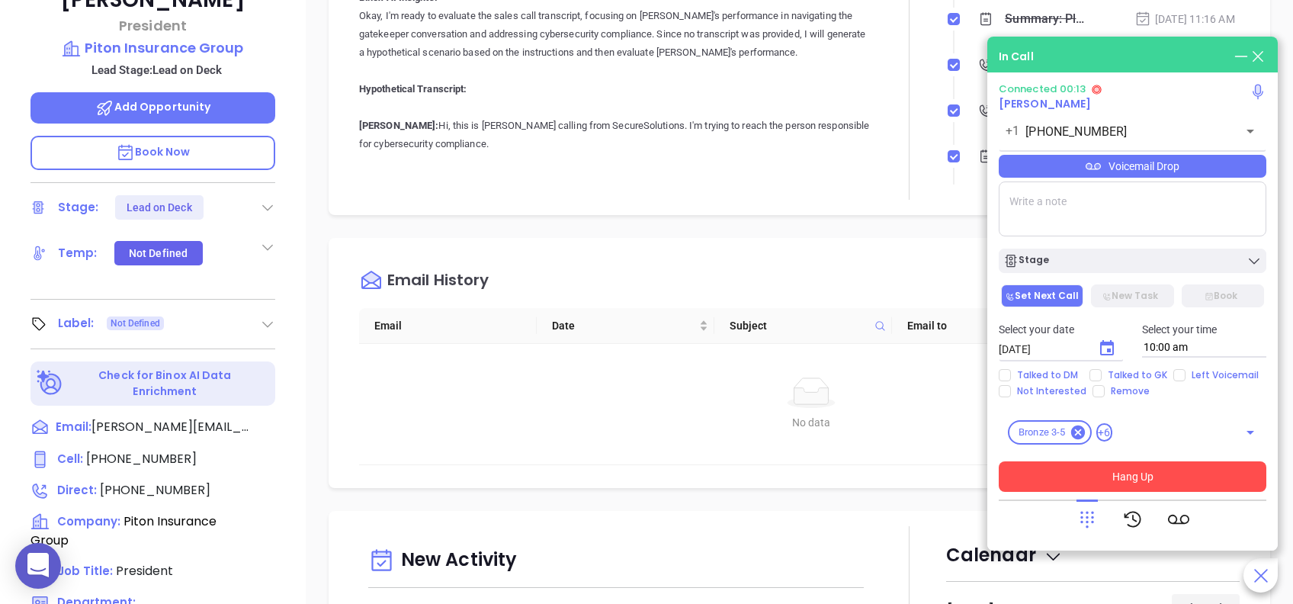
click at [1222, 476] on button "Hang Up" at bounding box center [1131, 476] width 267 height 30
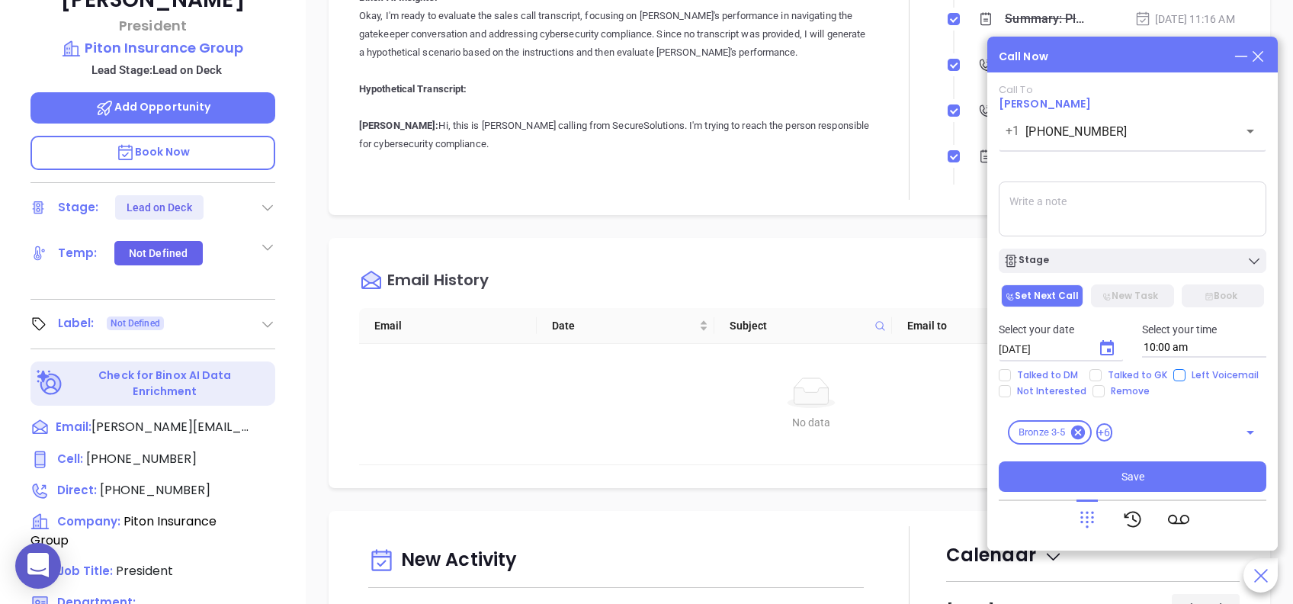
click at [1177, 376] on input "Left Voicemail" at bounding box center [1179, 375] width 12 height 12
checkbox input "true"
click at [1108, 339] on icon "Choose date, selected date is Aug 28, 2025" at bounding box center [1106, 348] width 18 height 18
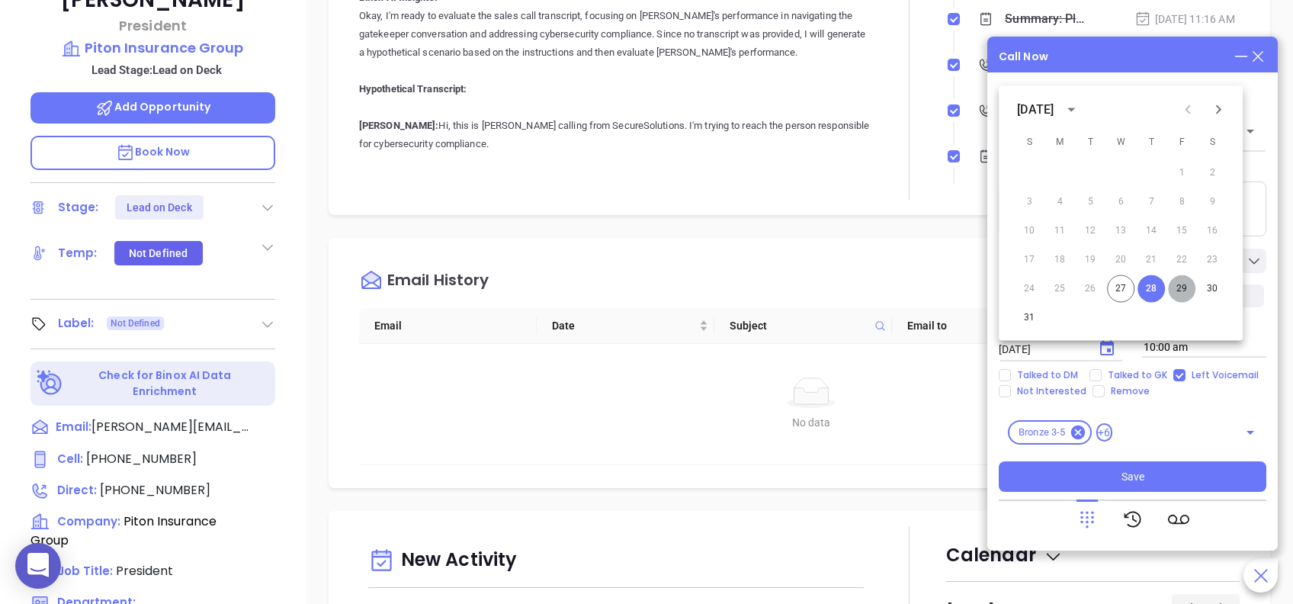
click at [1178, 287] on button "29" at bounding box center [1181, 288] width 27 height 27
type input "08/29/2025"
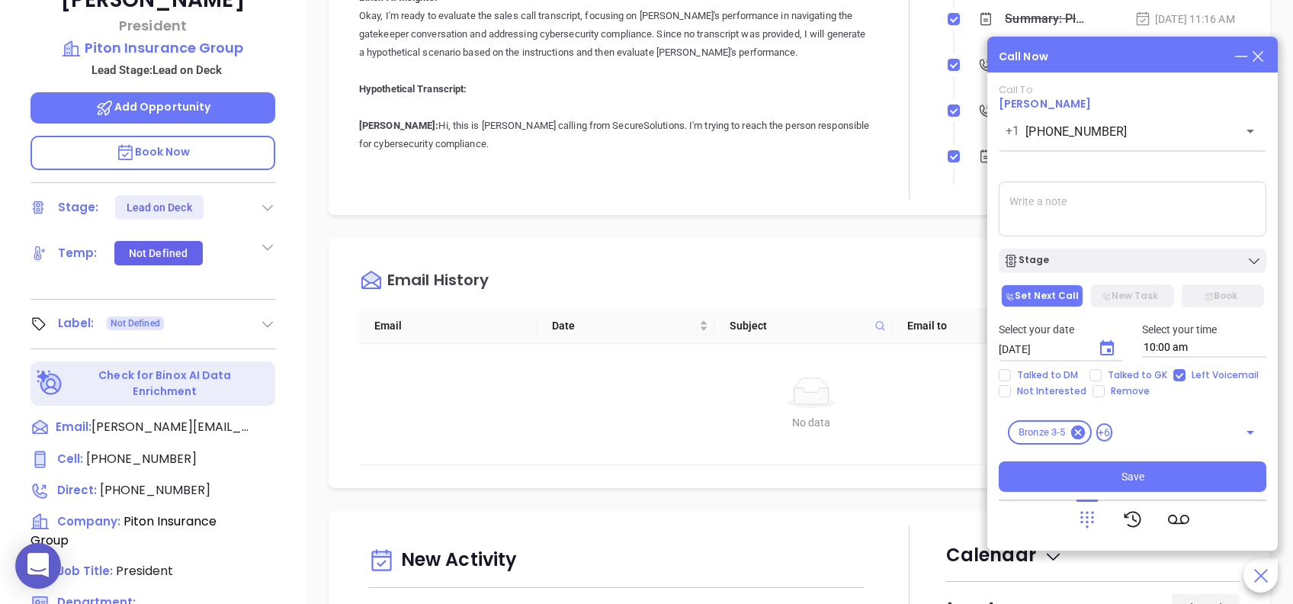
click at [1144, 497] on div "Call To Chuck Peterson +1 (610) 299-7808 ​ Voicemail Drop Stage Set Next Call N…" at bounding box center [1131, 311] width 267 height 455
click at [1145, 476] on button "Save" at bounding box center [1131, 476] width 267 height 30
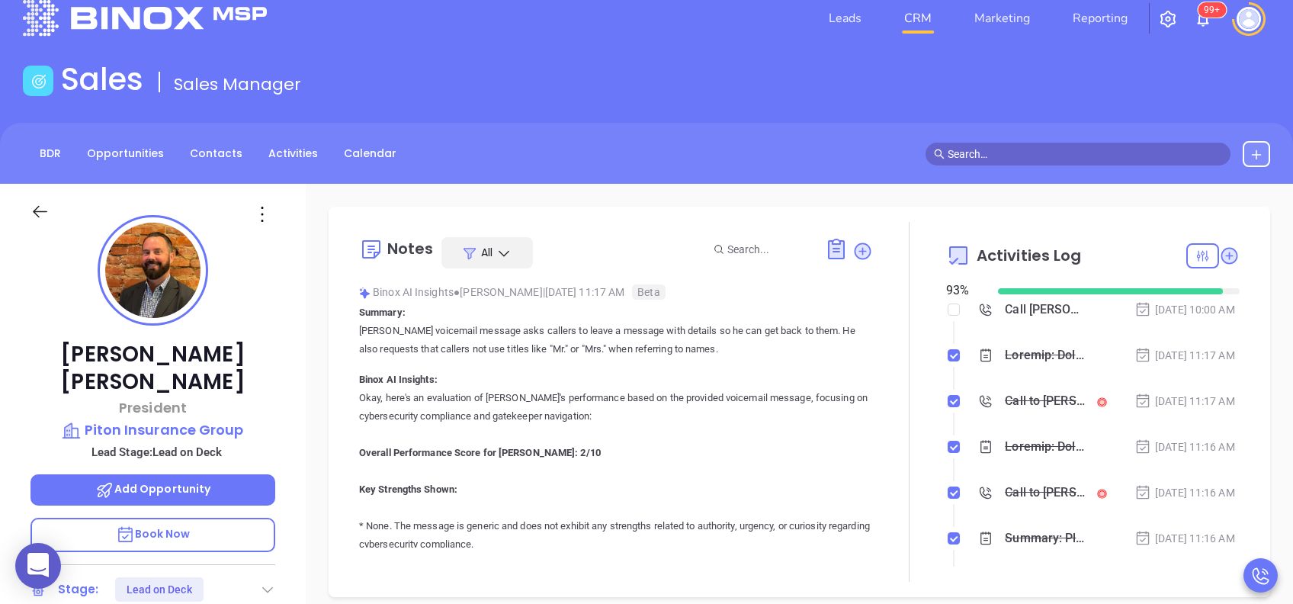
scroll to position [0, 0]
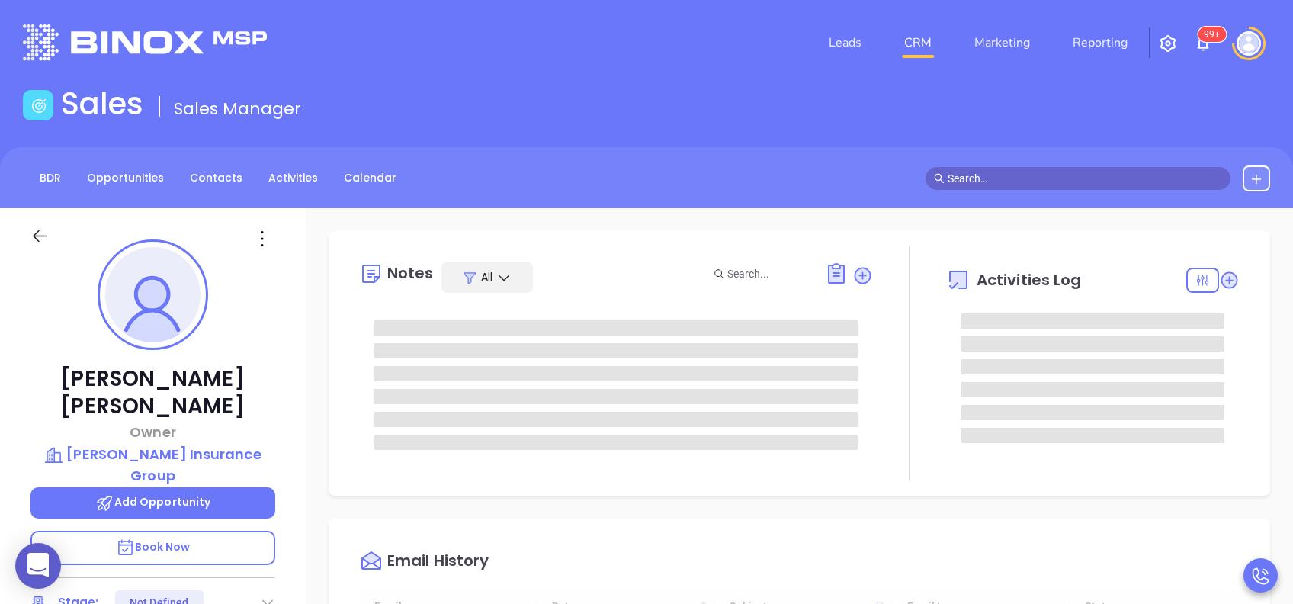
type input "[DATE]"
type input "[PERSON_NAME]"
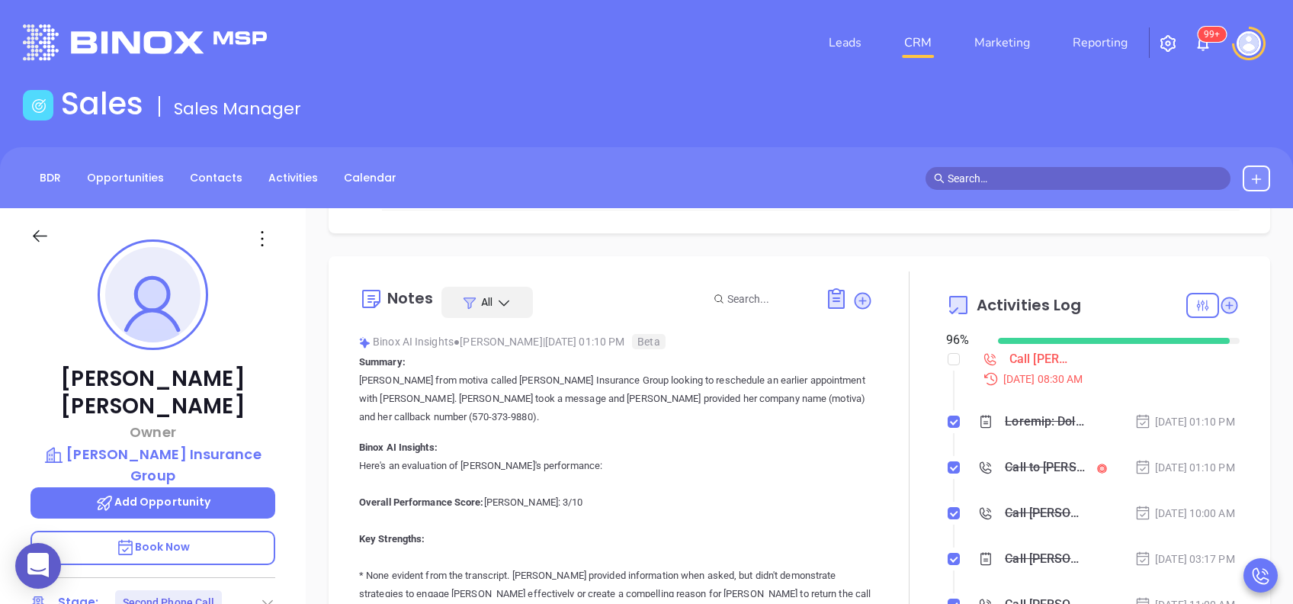
scroll to position [305, 0]
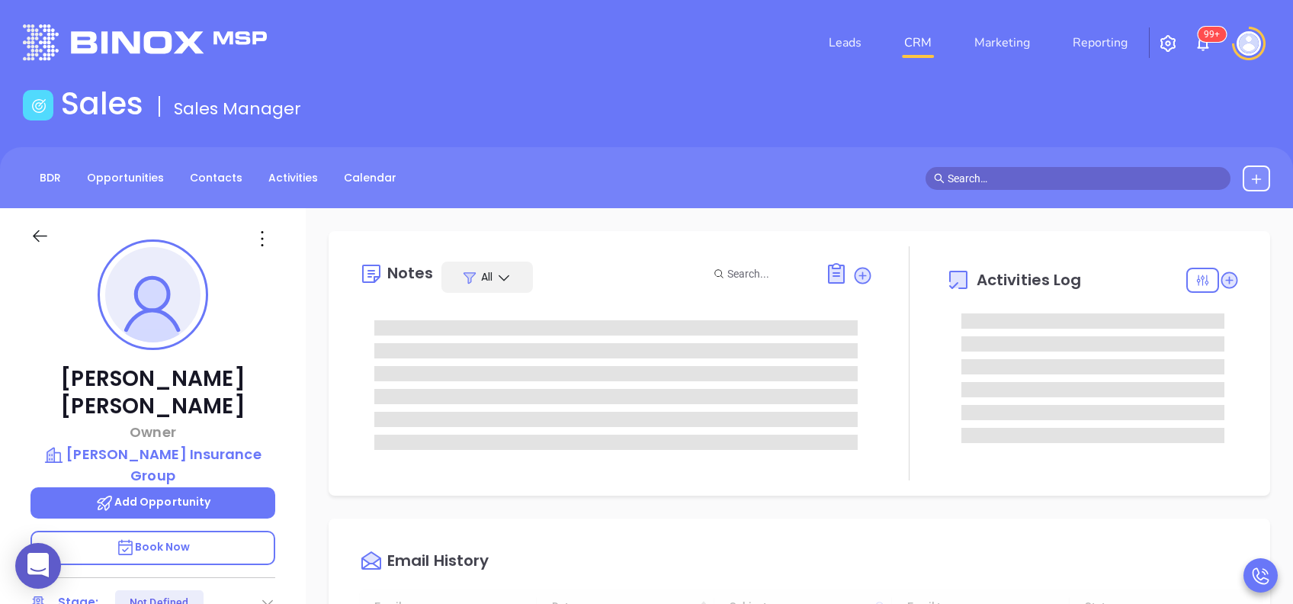
type input "[DATE]"
type input "[PERSON_NAME]"
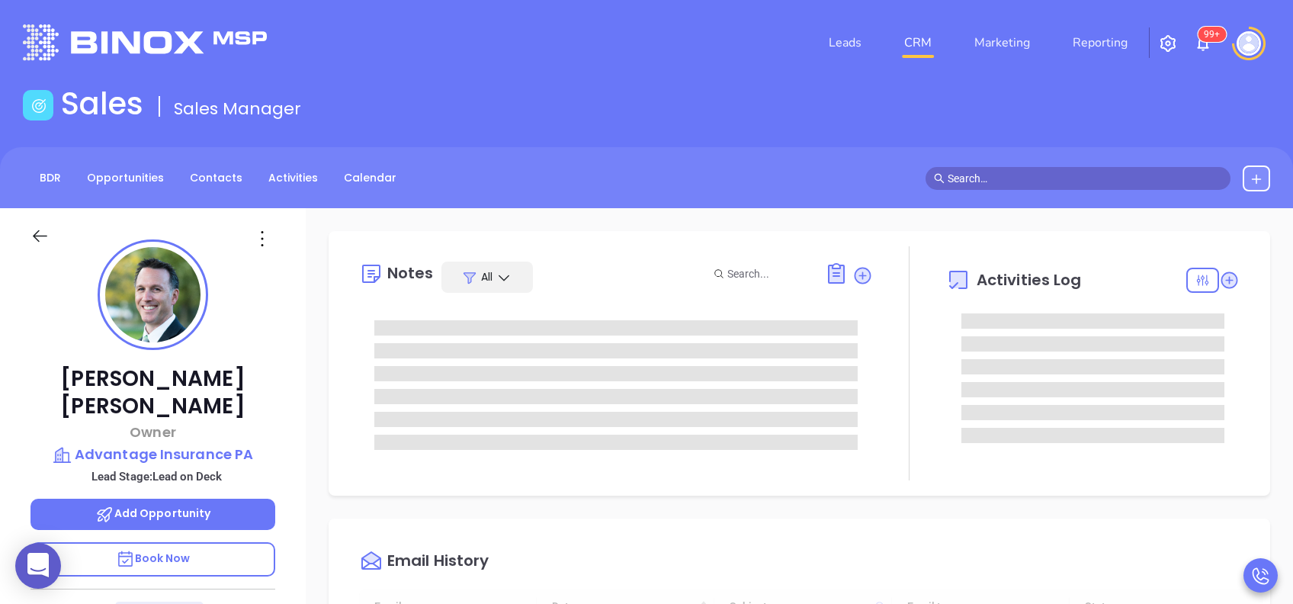
type input "10:00 am"
type input "[DATE]"
type input "[PERSON_NAME]"
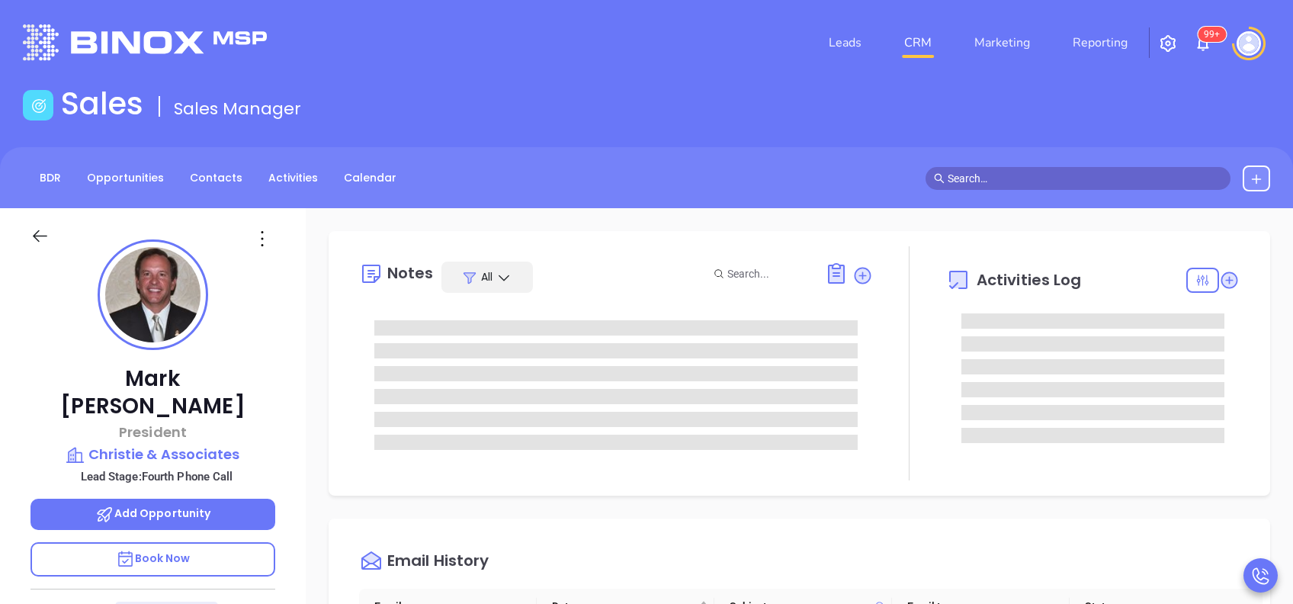
scroll to position [443, 0]
type input "[PERSON_NAME]"
type input "[DATE]"
type input "[PERSON_NAME]"
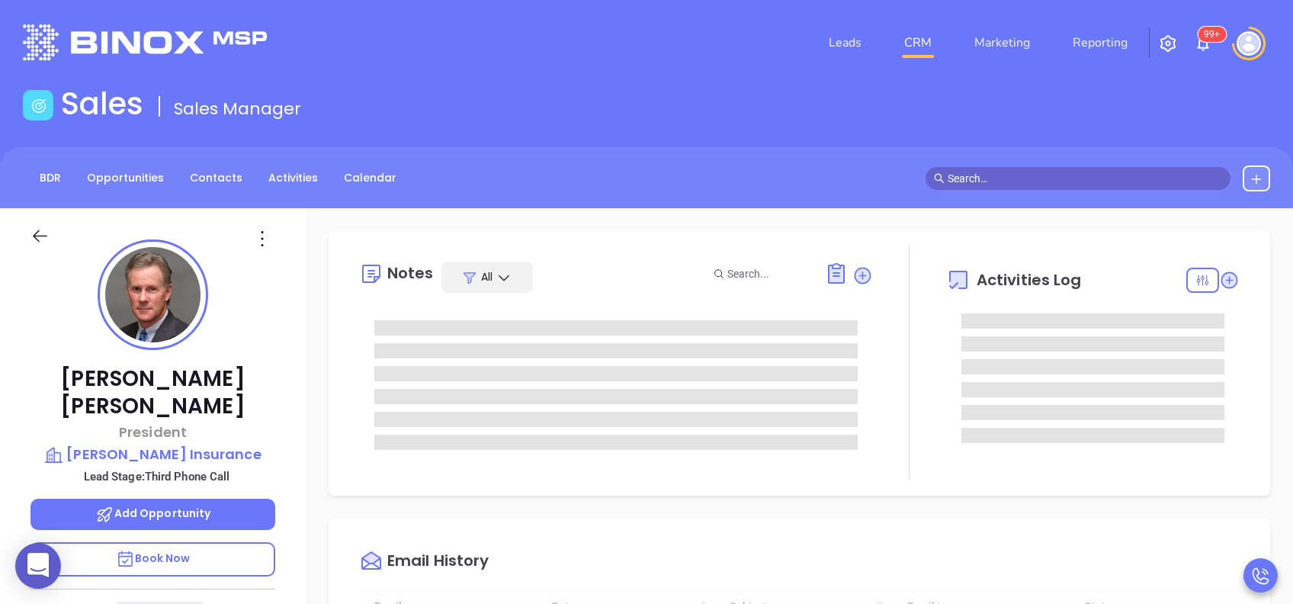
type input "[DATE]"
type input "[PERSON_NAME]"
type input "[DATE]"
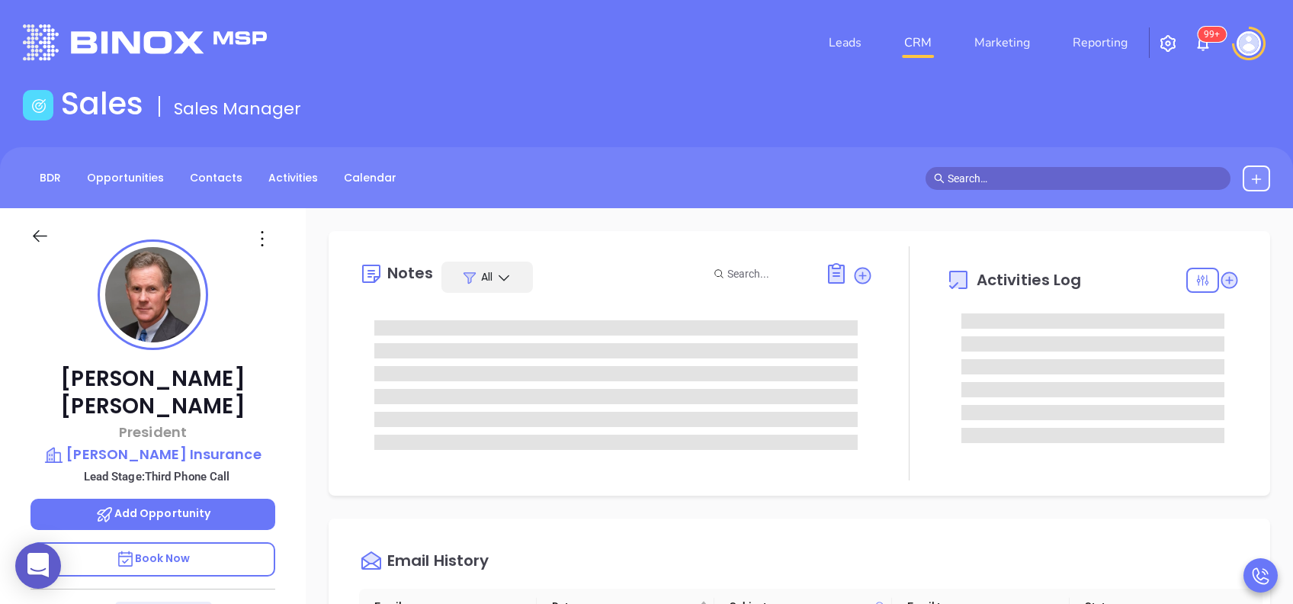
type input "[PERSON_NAME]"
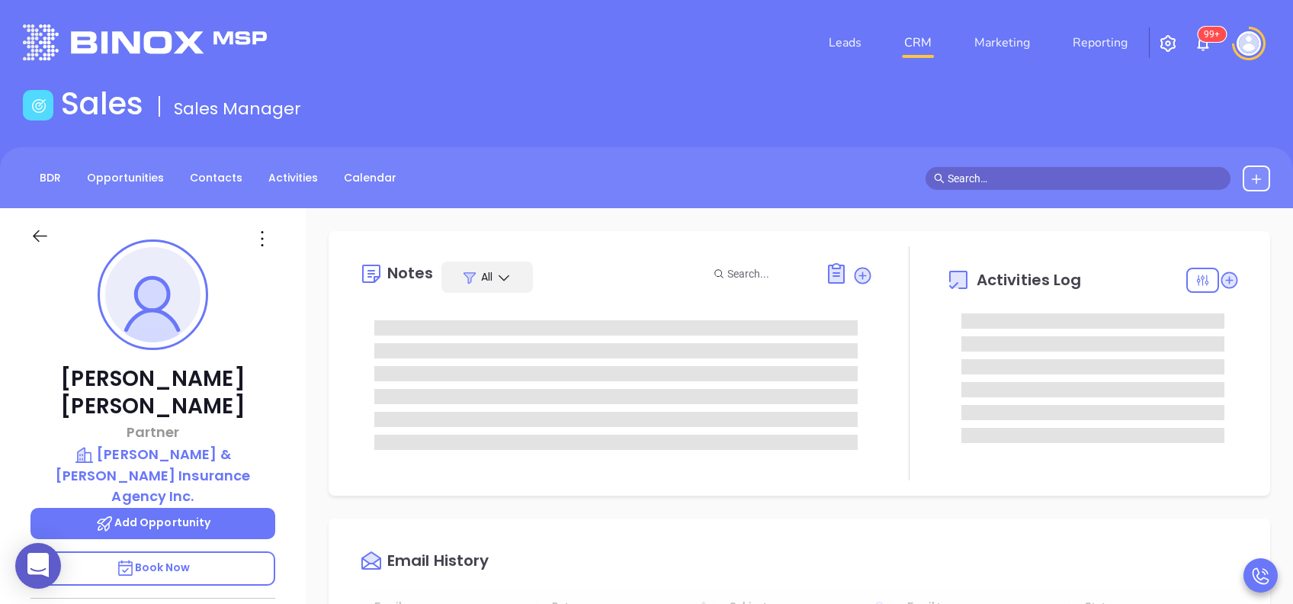
type input "[DATE]"
type input "[PERSON_NAME]"
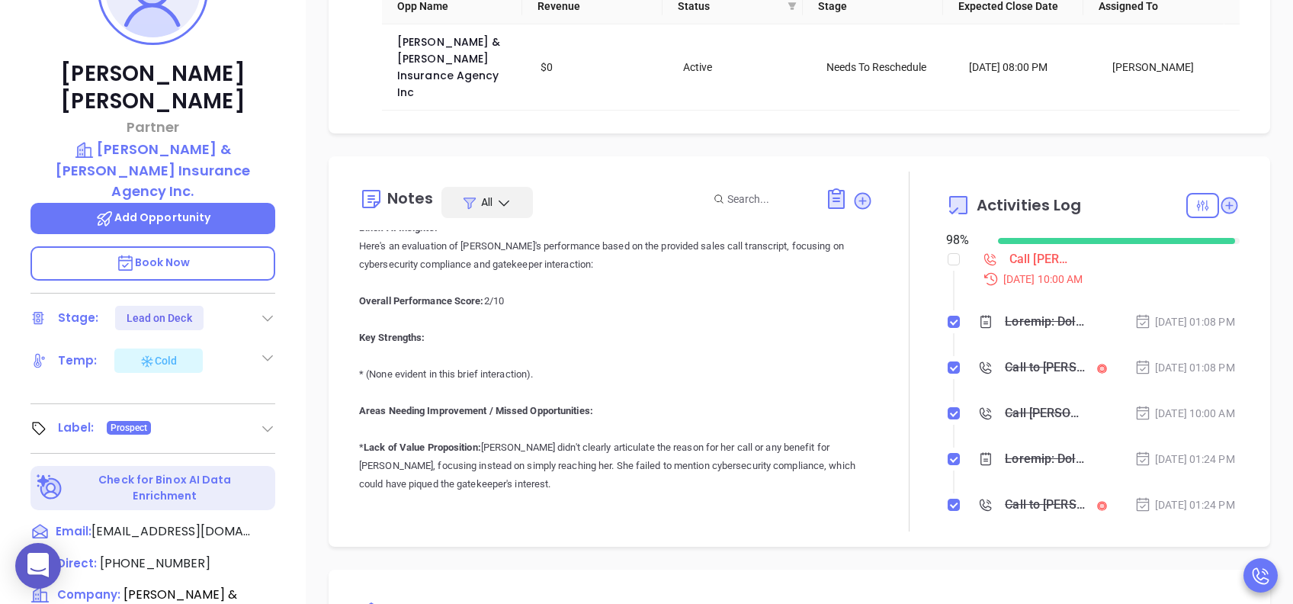
scroll to position [0, 0]
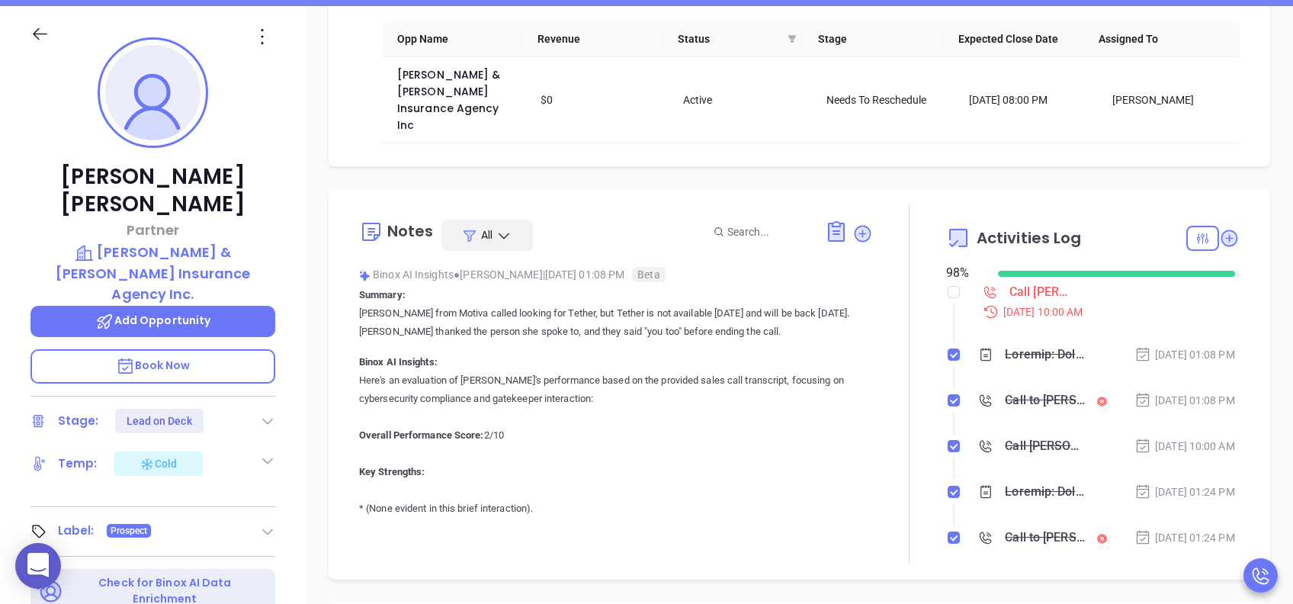
scroll to position [203, 0]
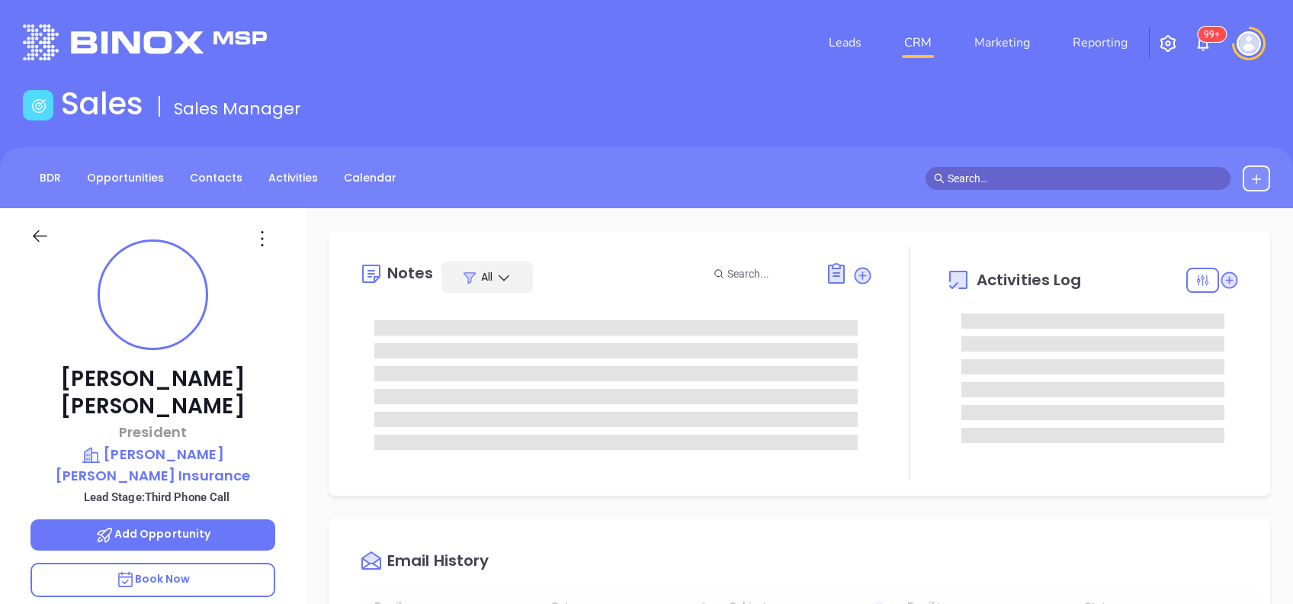
type input "[DATE]"
type input "[PERSON_NAME]"
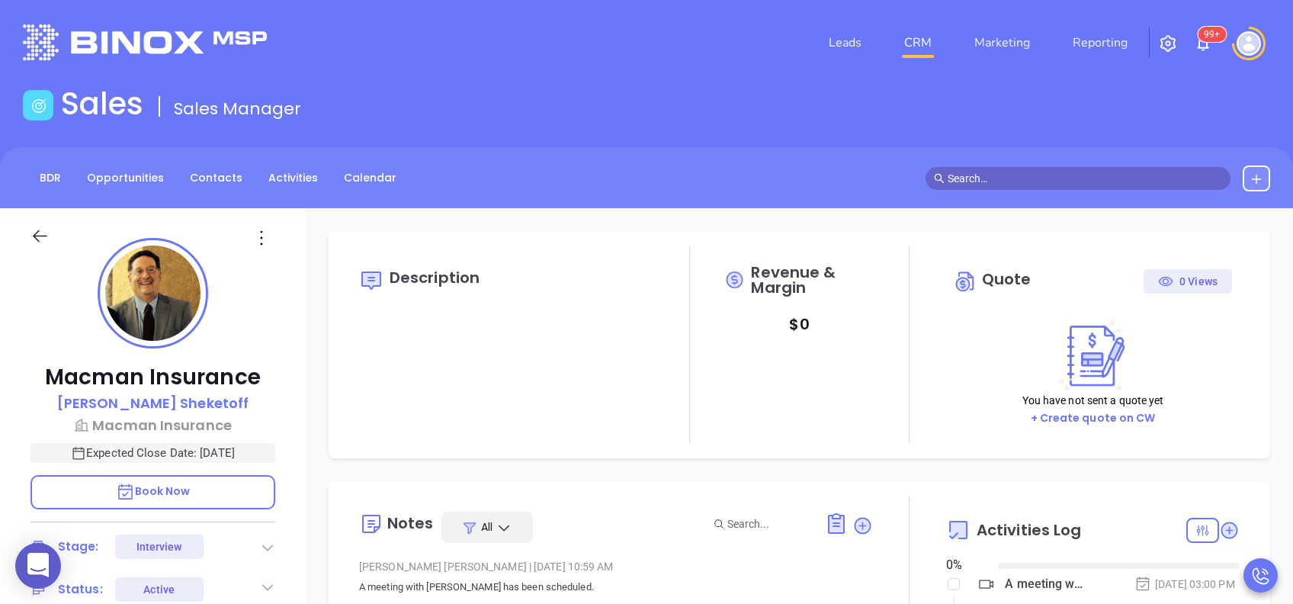
type input "[DATE]"
type input "[PERSON_NAME]"
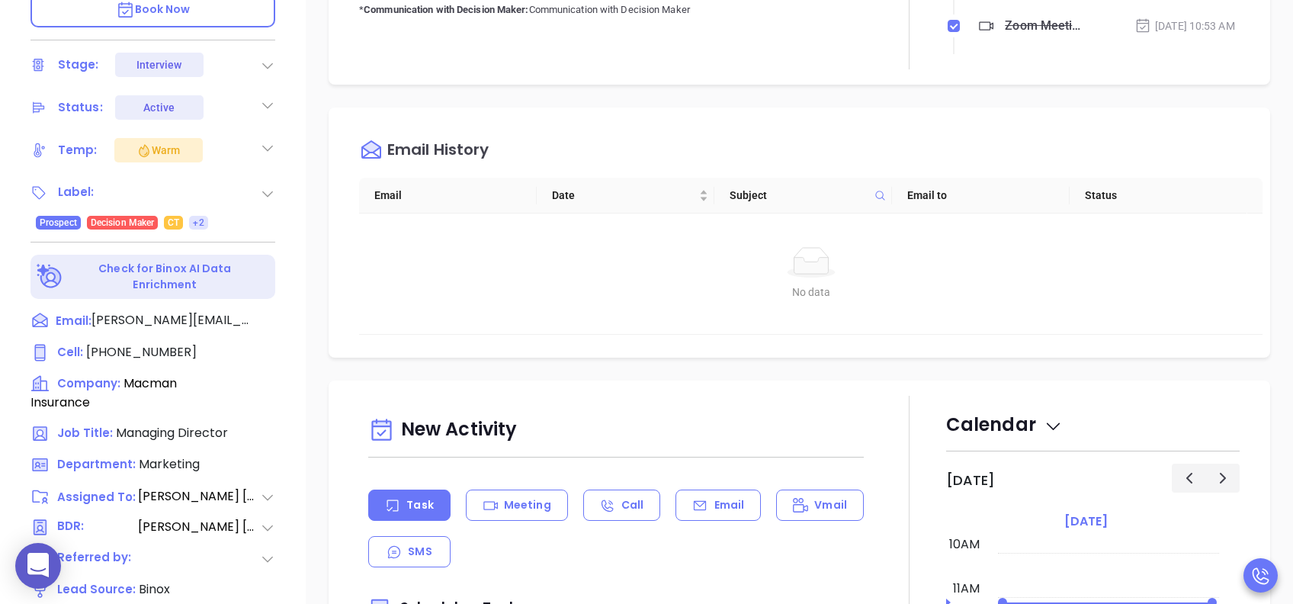
scroll to position [508, 0]
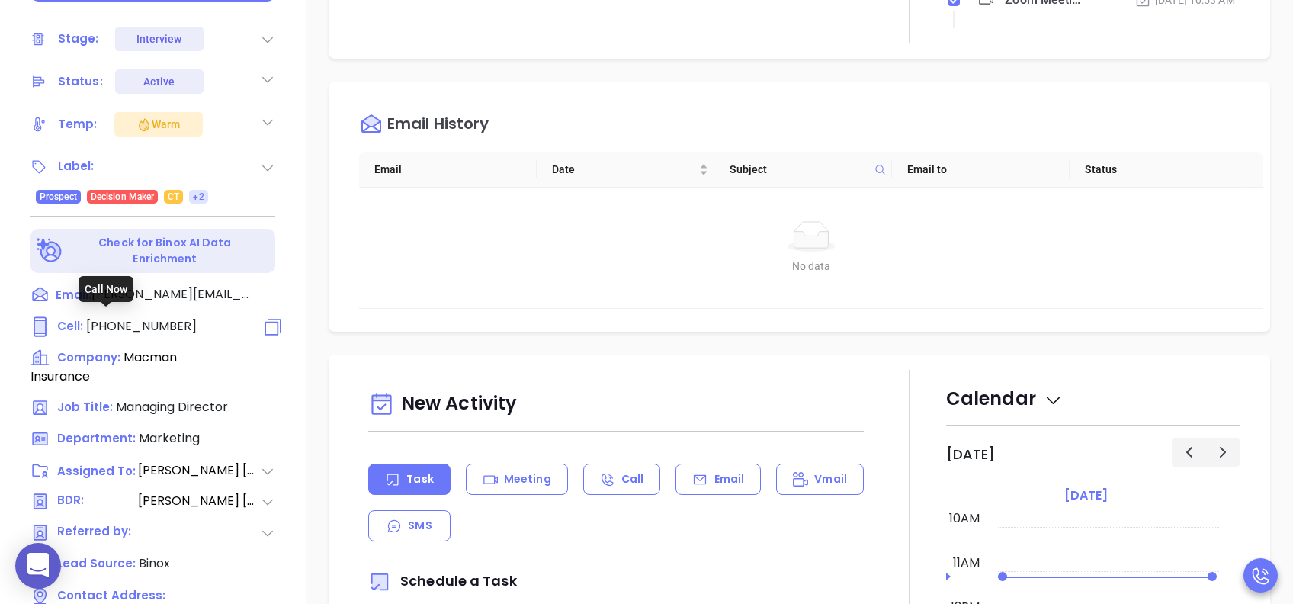
click at [169, 322] on span "[PHONE_NUMBER]" at bounding box center [141, 326] width 111 height 18
type input "[PHONE_NUMBER]"
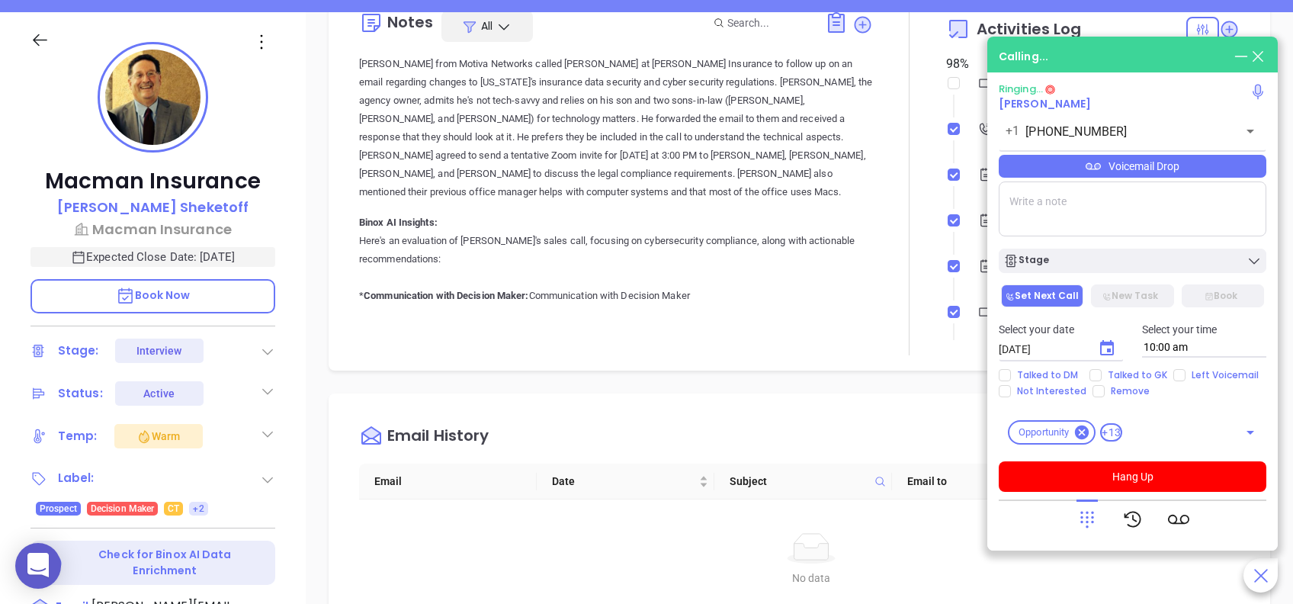
scroll to position [101, 0]
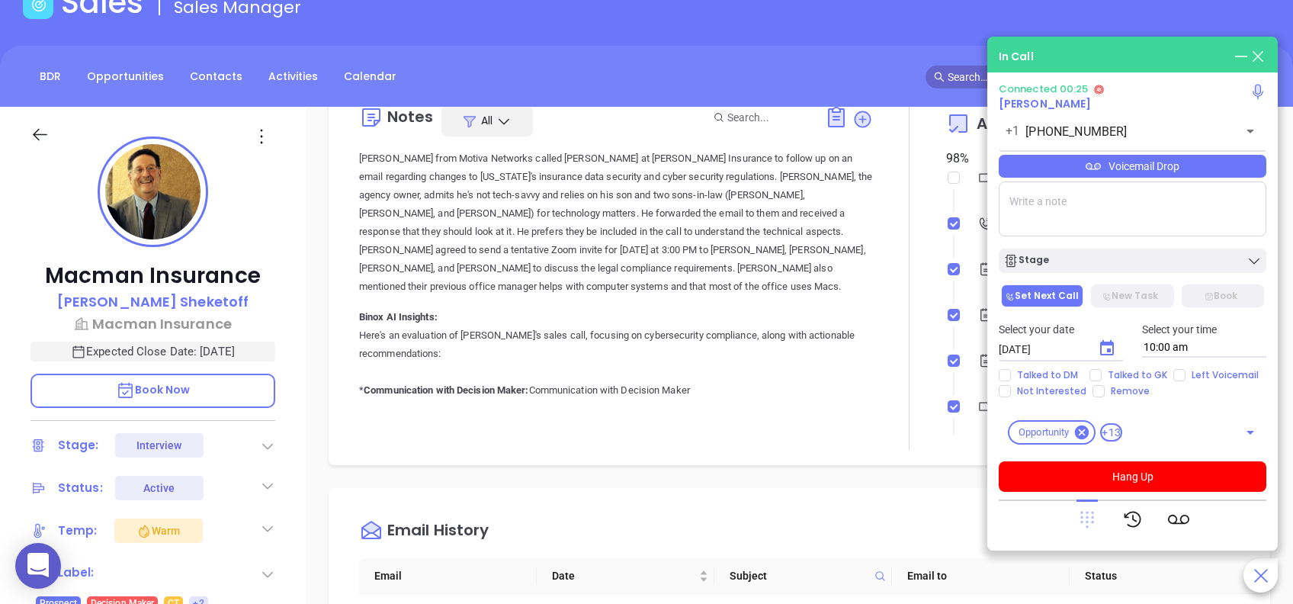
click at [1088, 520] on icon at bounding box center [1086, 518] width 21 height 21
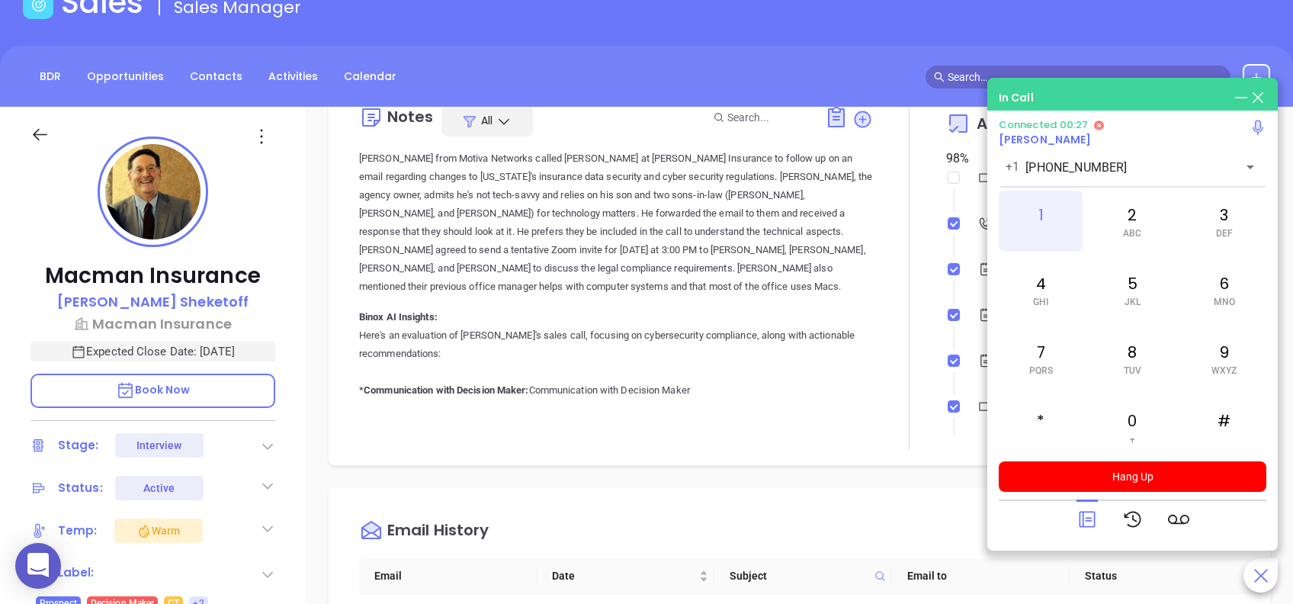
click at [1040, 213] on div "1" at bounding box center [1040, 221] width 84 height 61
click at [1131, 415] on div "0 +" at bounding box center [1132, 426] width 84 height 61
click at [1055, 215] on div "1" at bounding box center [1040, 221] width 84 height 61
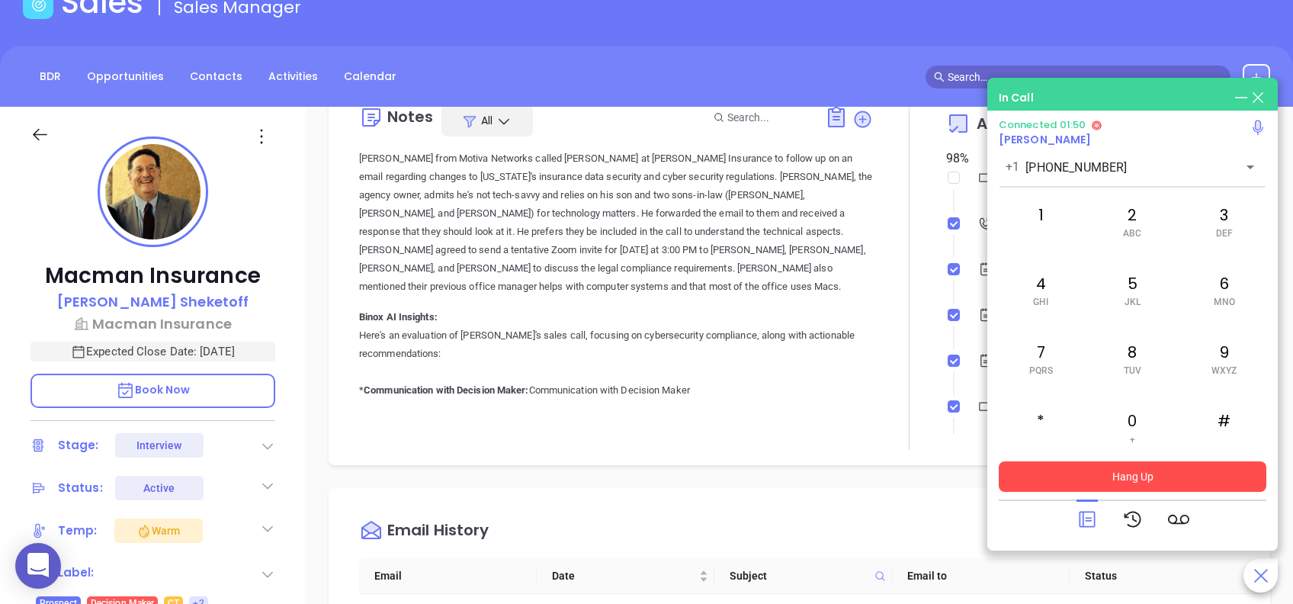
click at [1100, 479] on button "Hang Up" at bounding box center [1131, 476] width 267 height 30
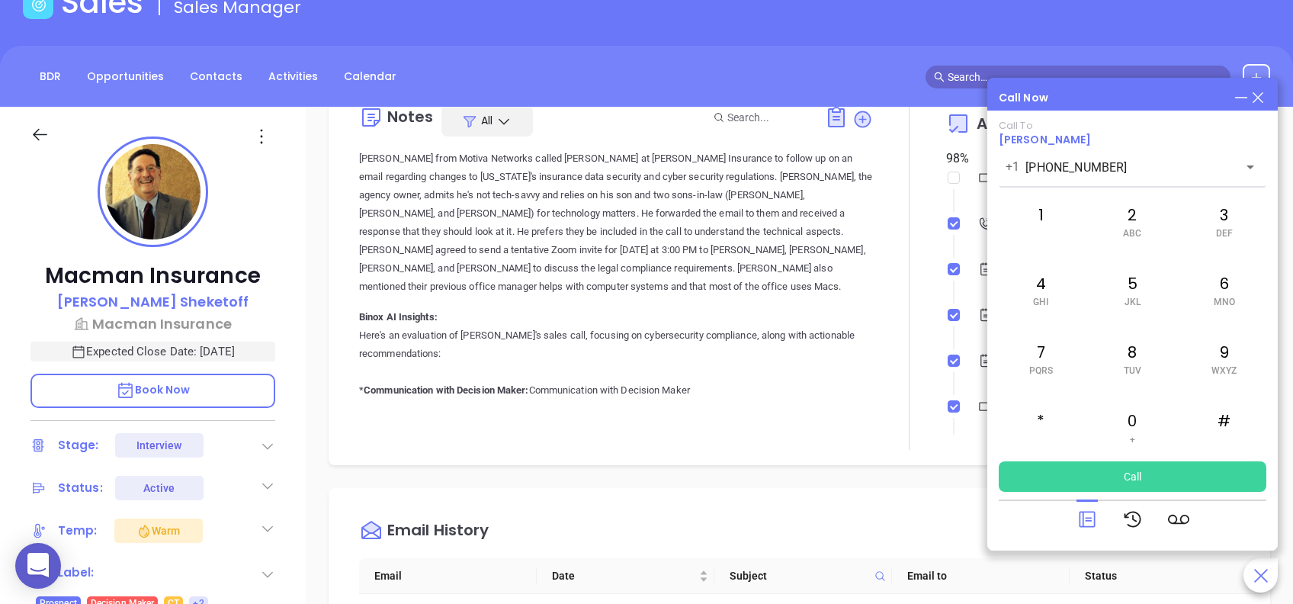
click at [1262, 97] on icon at bounding box center [1257, 97] width 17 height 17
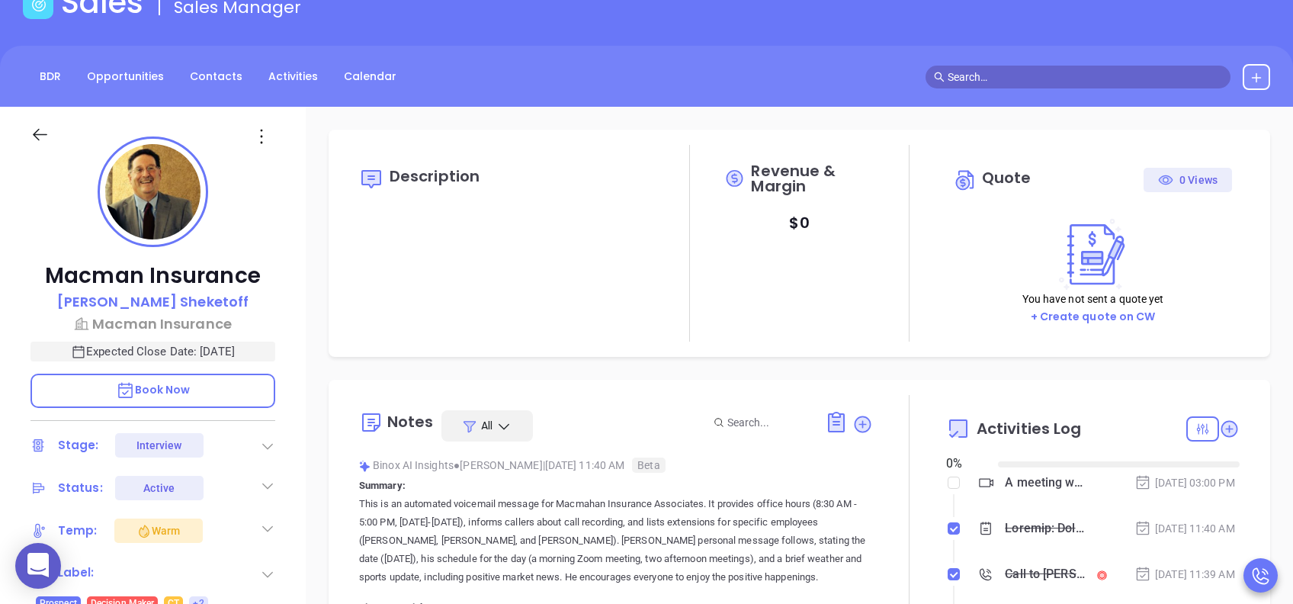
type input "[DATE]"
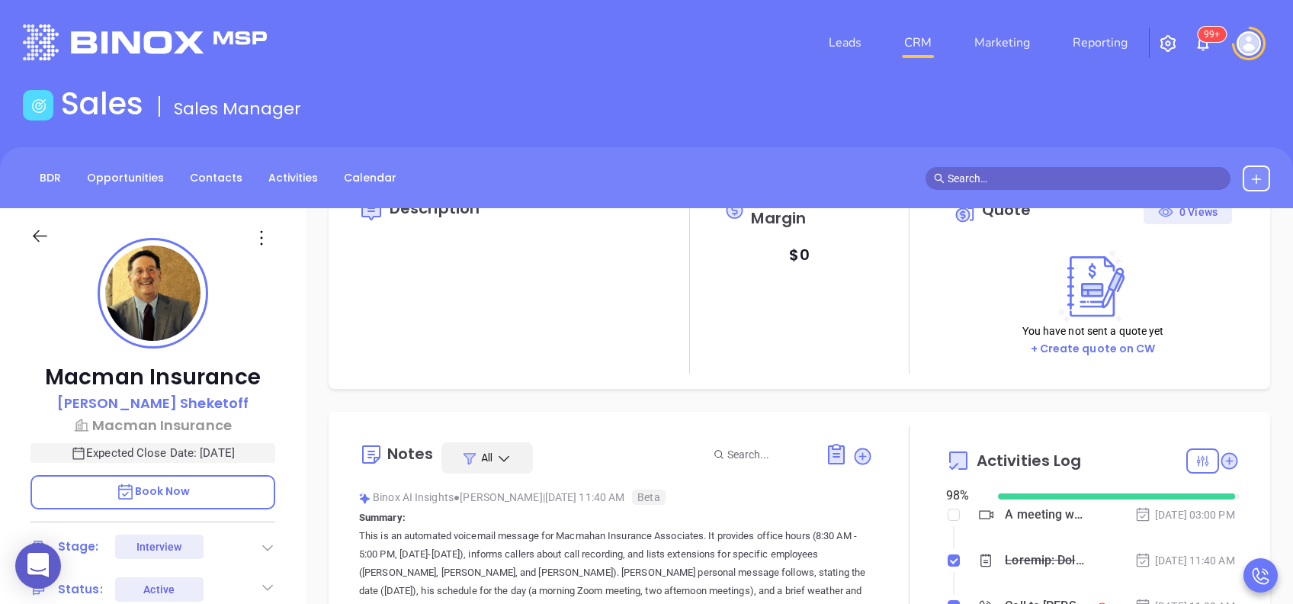
scroll to position [101, 0]
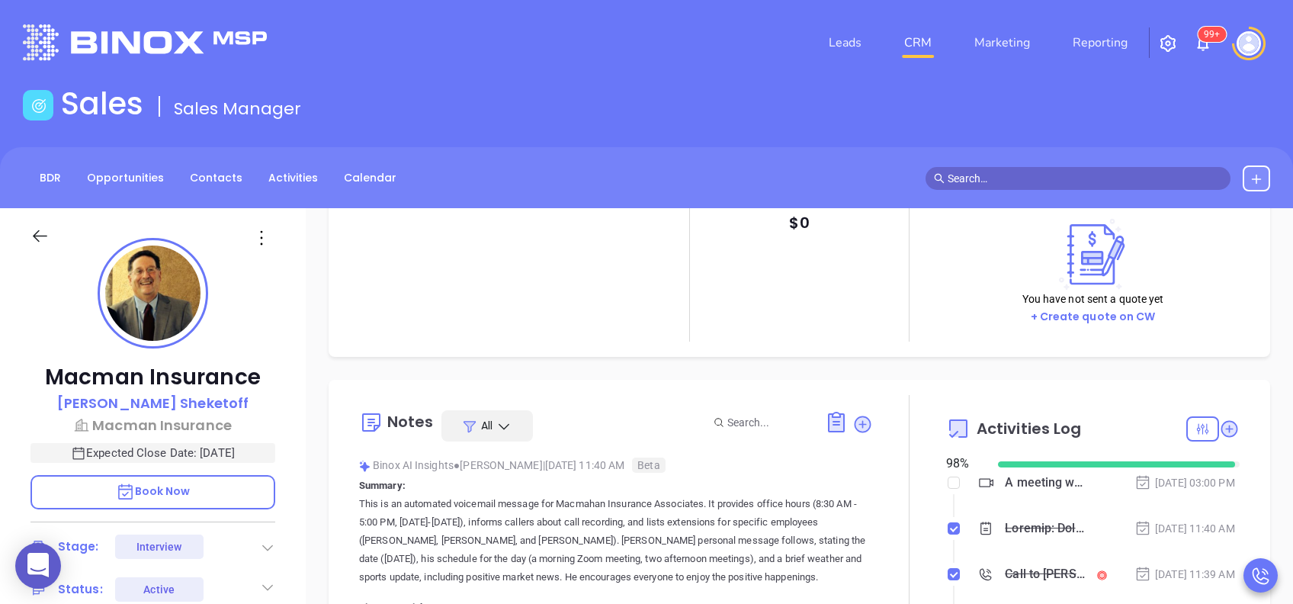
type input "[PERSON_NAME]"
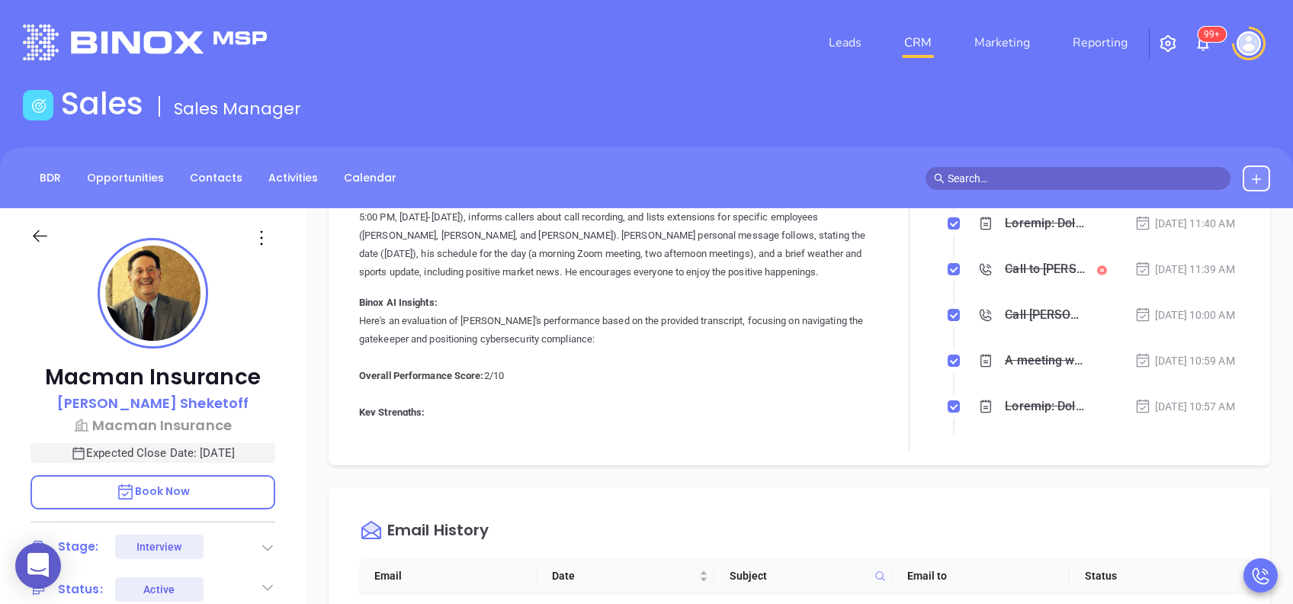
scroll to position [305, 0]
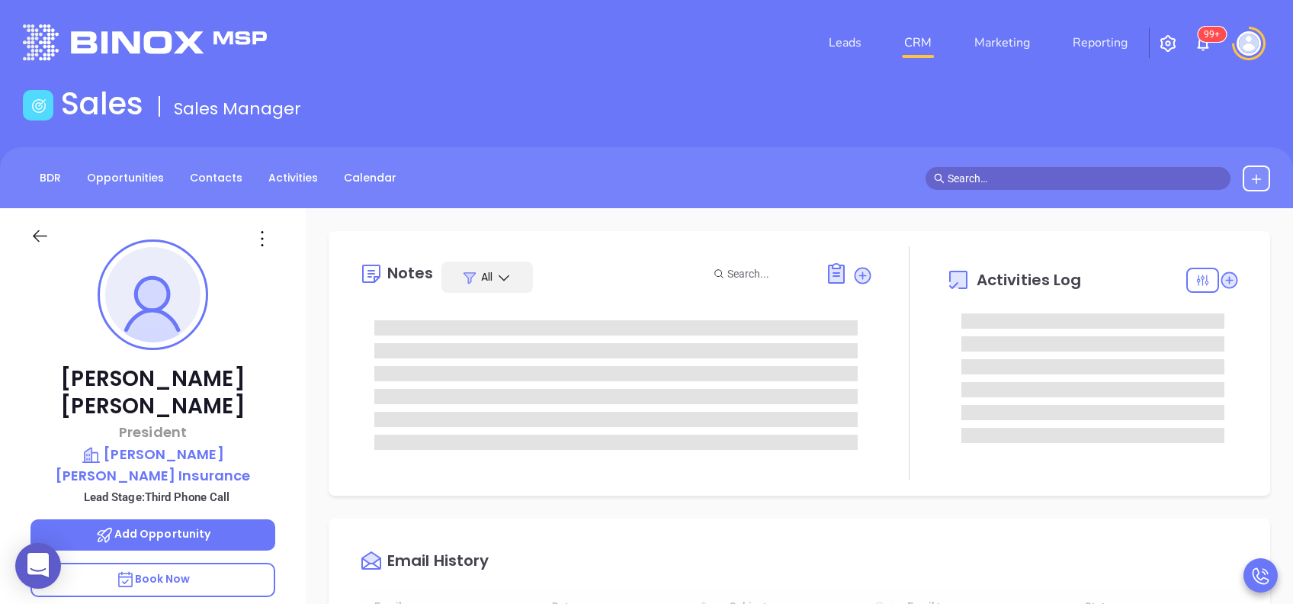
type input "[DATE]"
type input "[PERSON_NAME]"
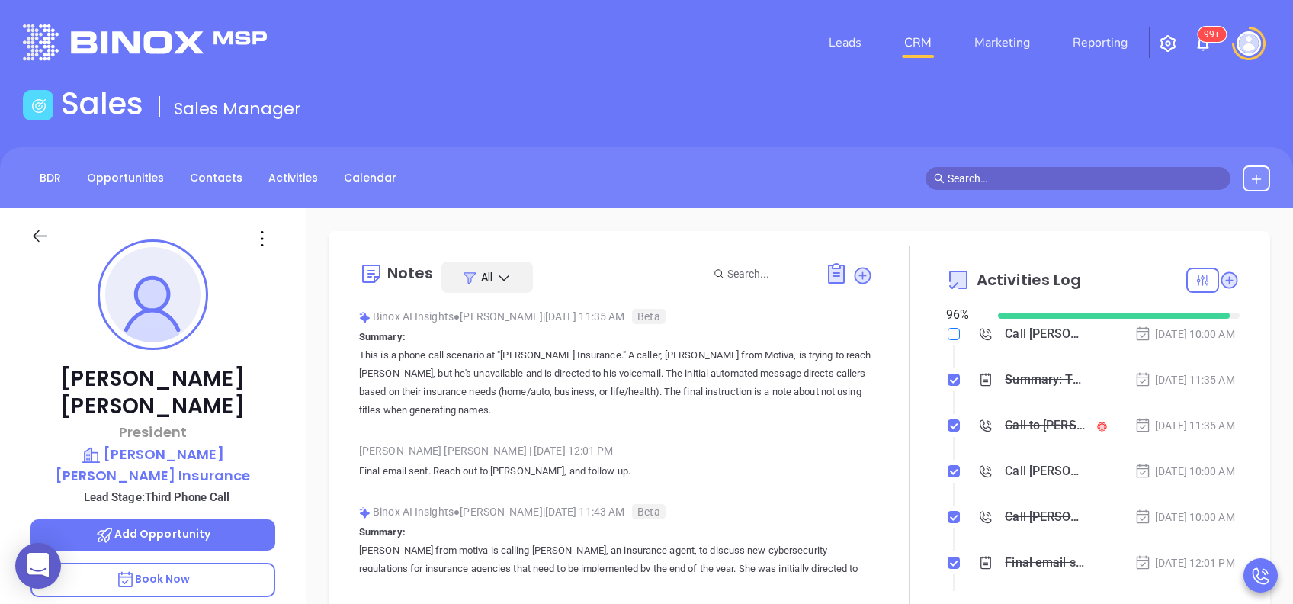
click at [947, 335] on input "checkbox" at bounding box center [953, 334] width 12 height 12
checkbox input "true"
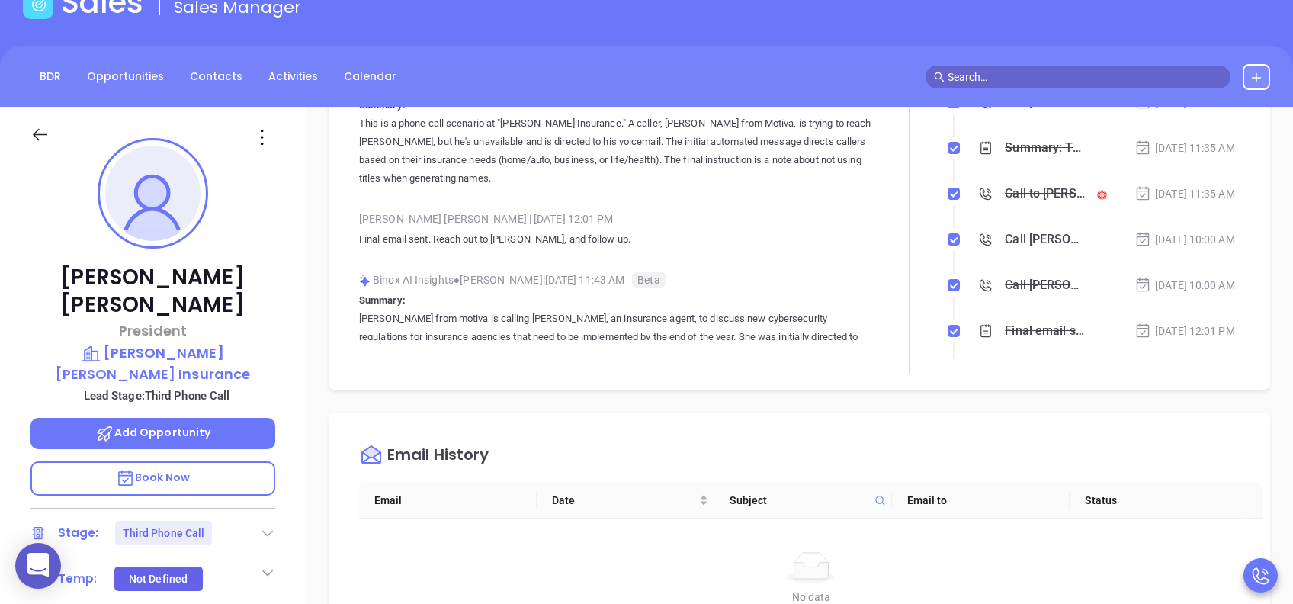
scroll to position [203, 0]
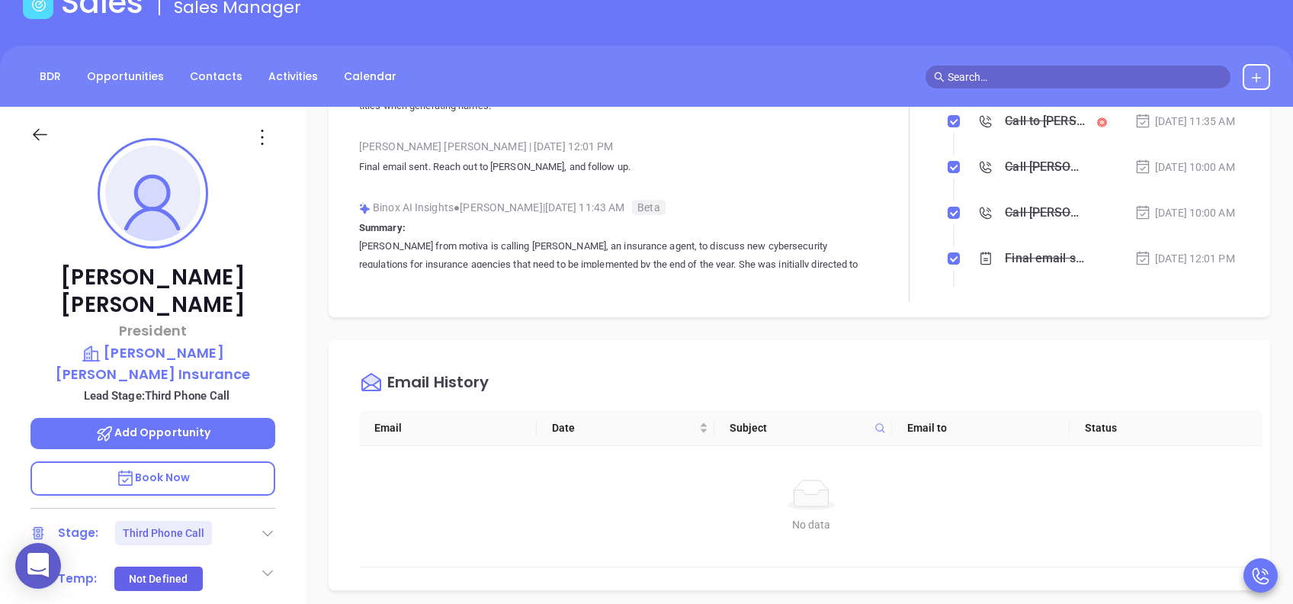
click at [270, 525] on icon at bounding box center [267, 532] width 15 height 15
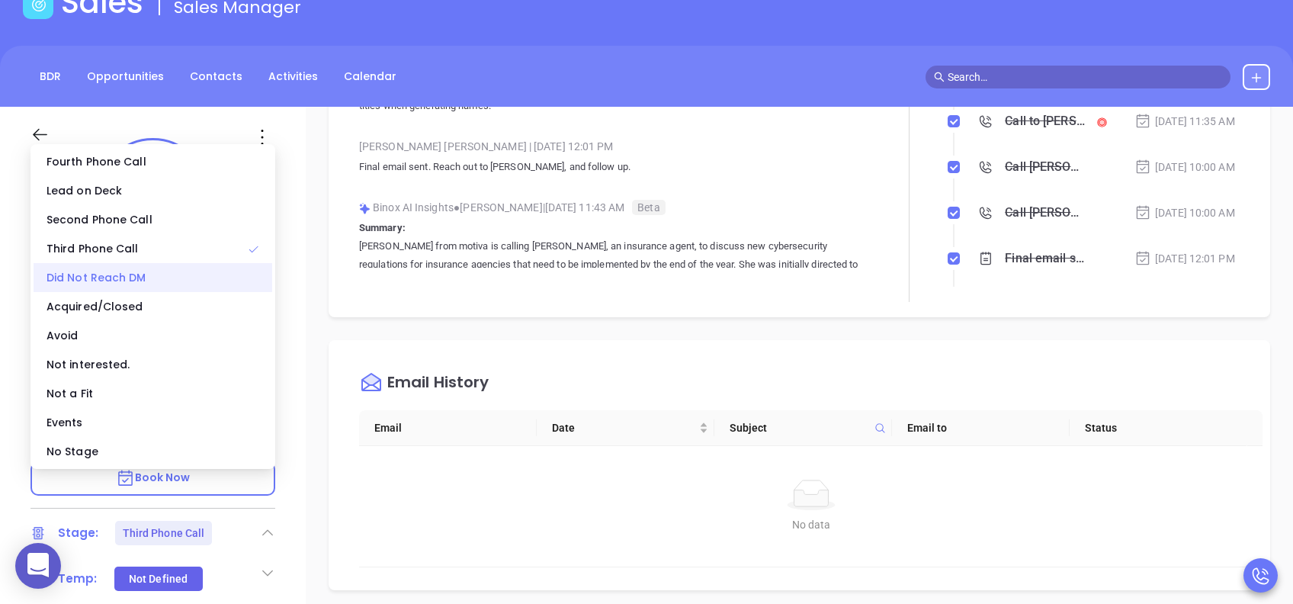
click at [132, 280] on div "Did Not Reach DM" at bounding box center [153, 277] width 239 height 29
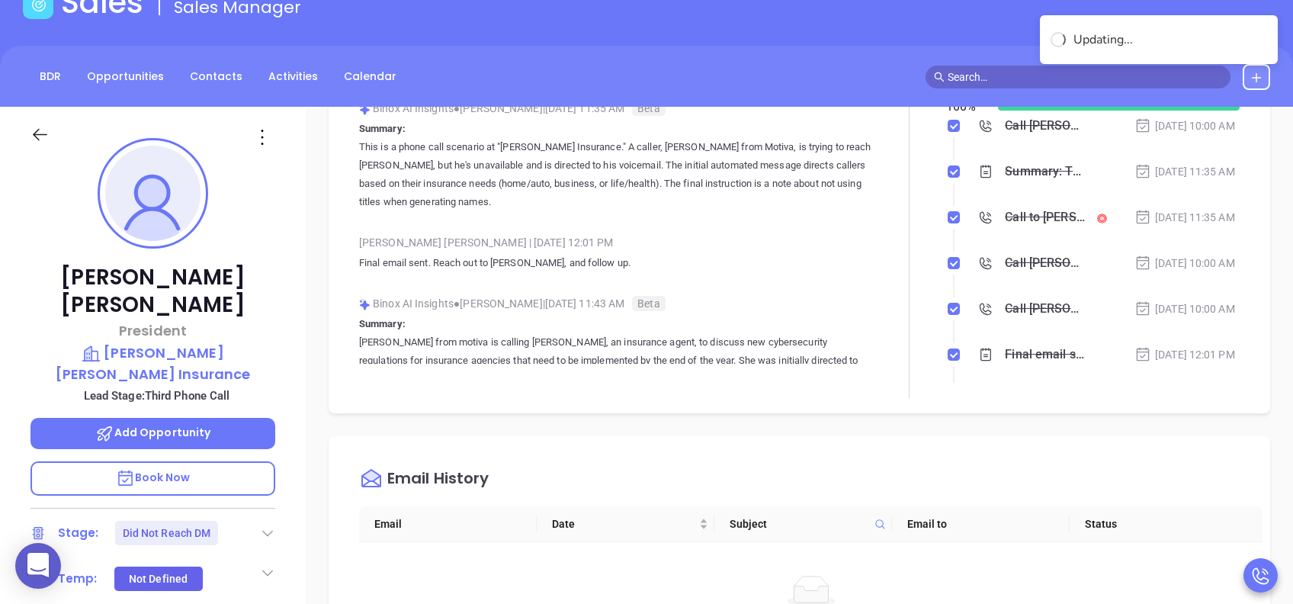
scroll to position [0, 0]
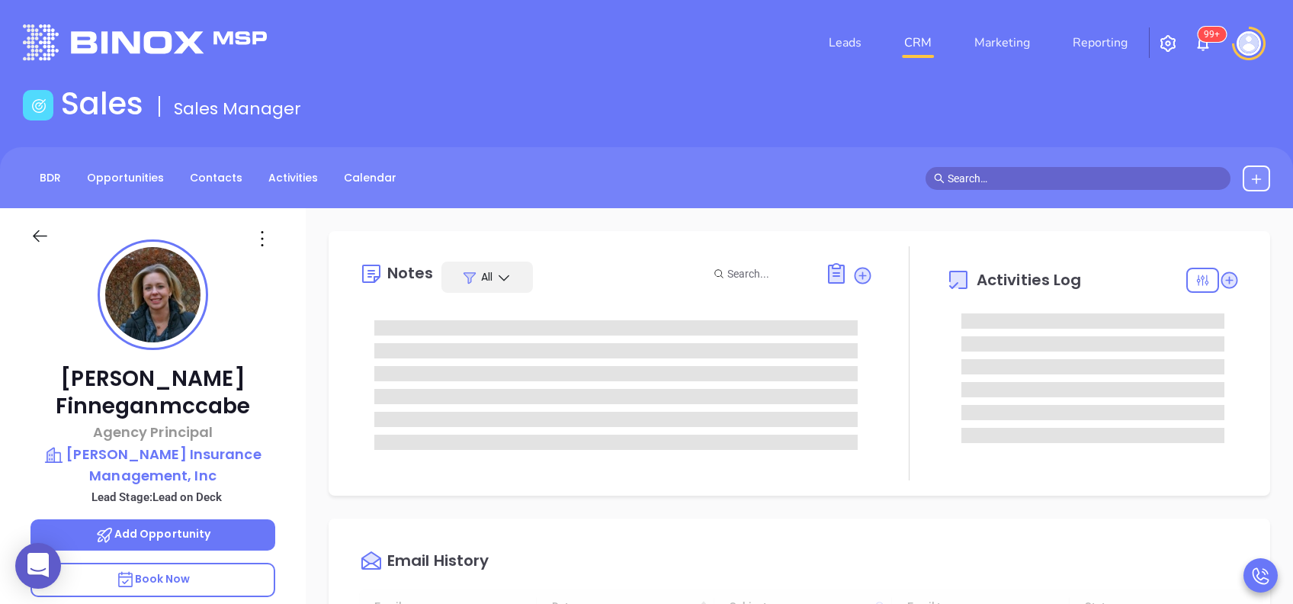
type input "[DATE]"
type input "[PERSON_NAME]"
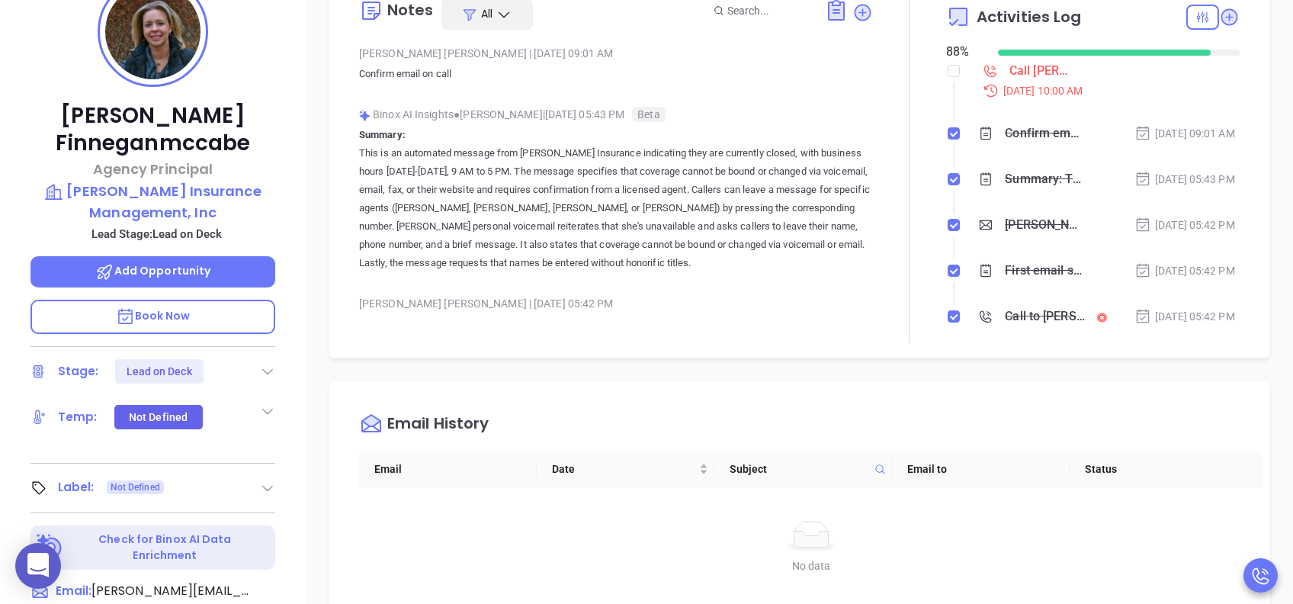
scroll to position [203, 0]
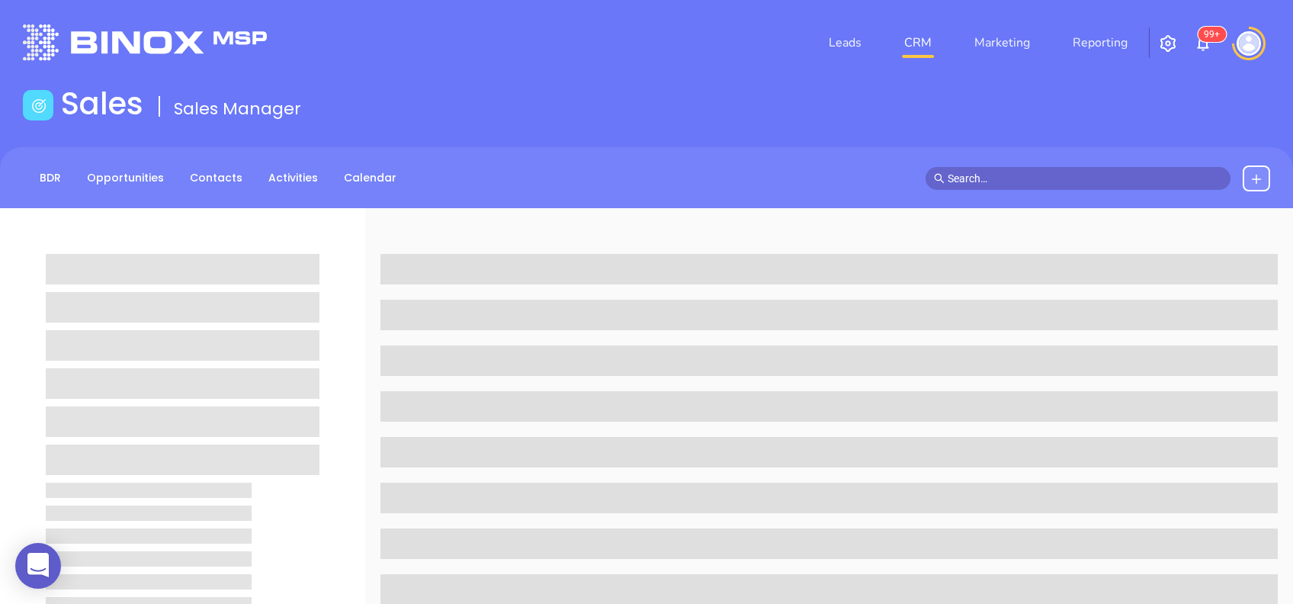
scroll to position [203, 0]
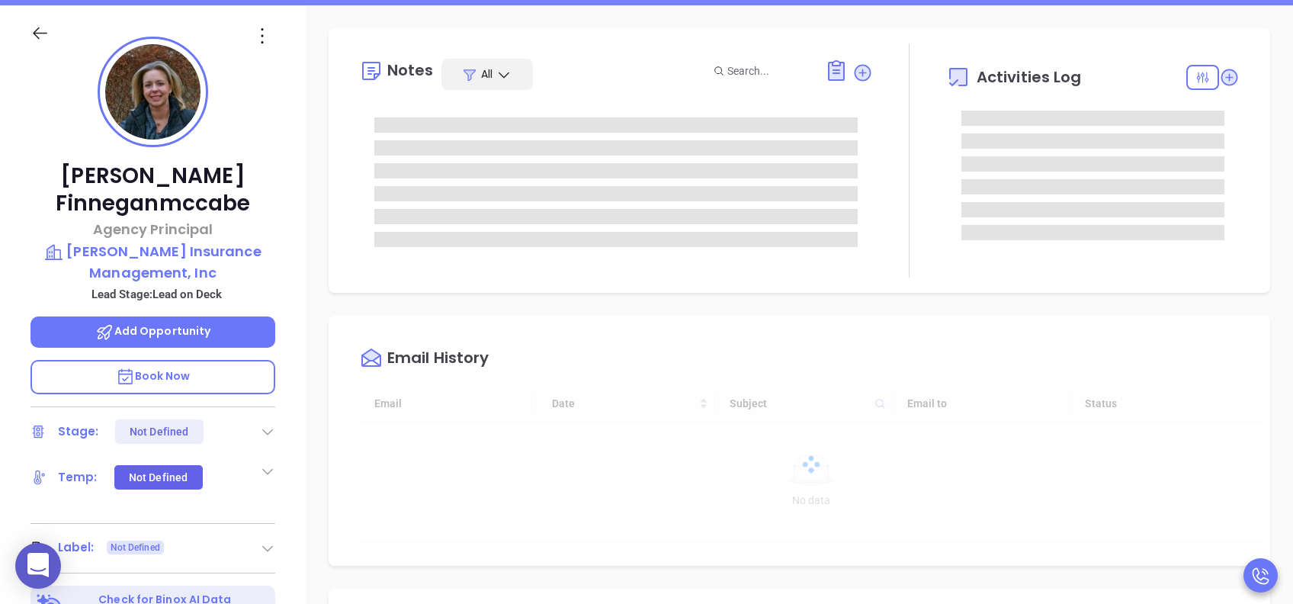
type input "[DATE]"
type input "[PERSON_NAME]"
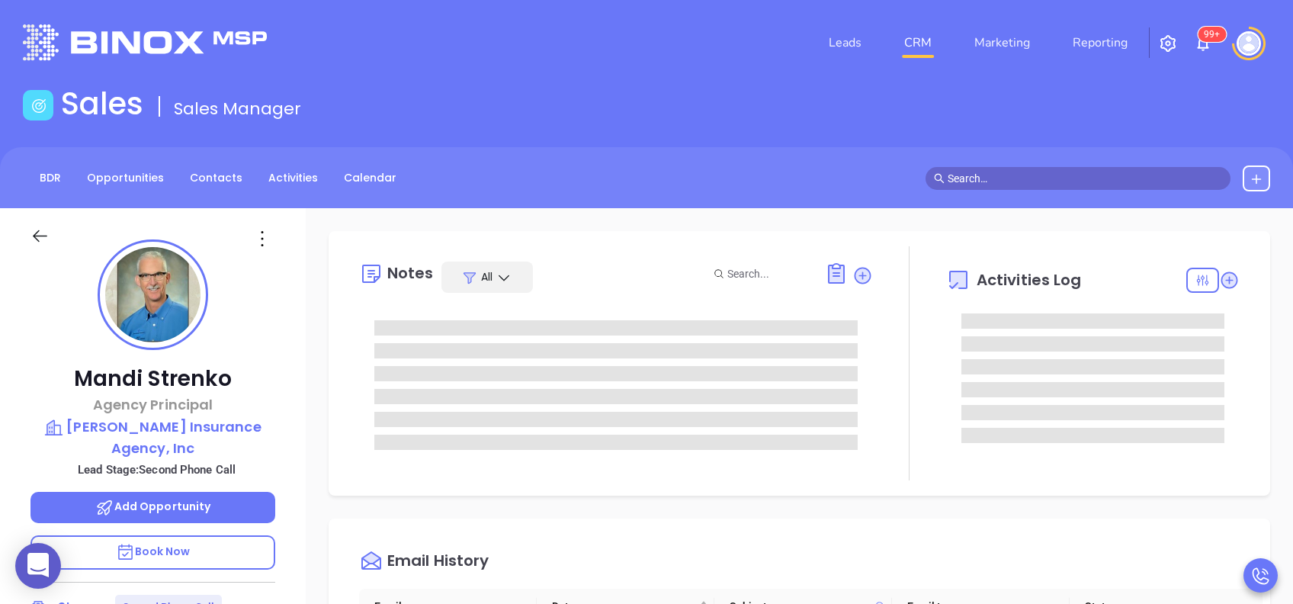
scroll to position [443, 0]
type input "[PERSON_NAME]"
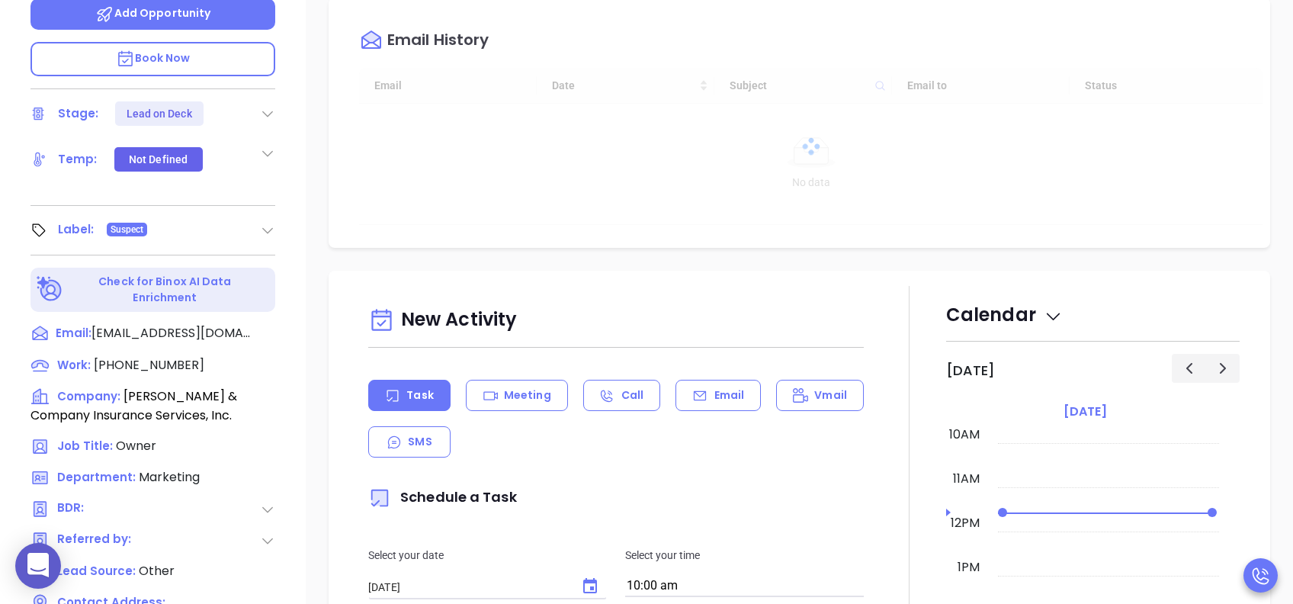
scroll to position [610, 0]
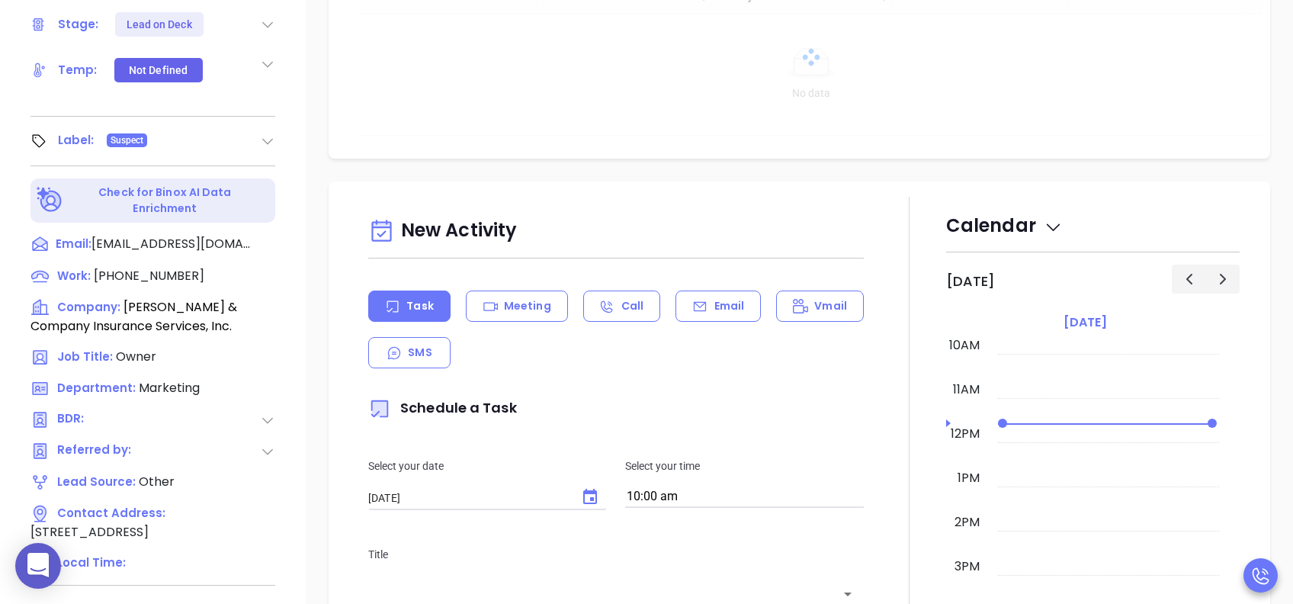
type input "[PERSON_NAME]"
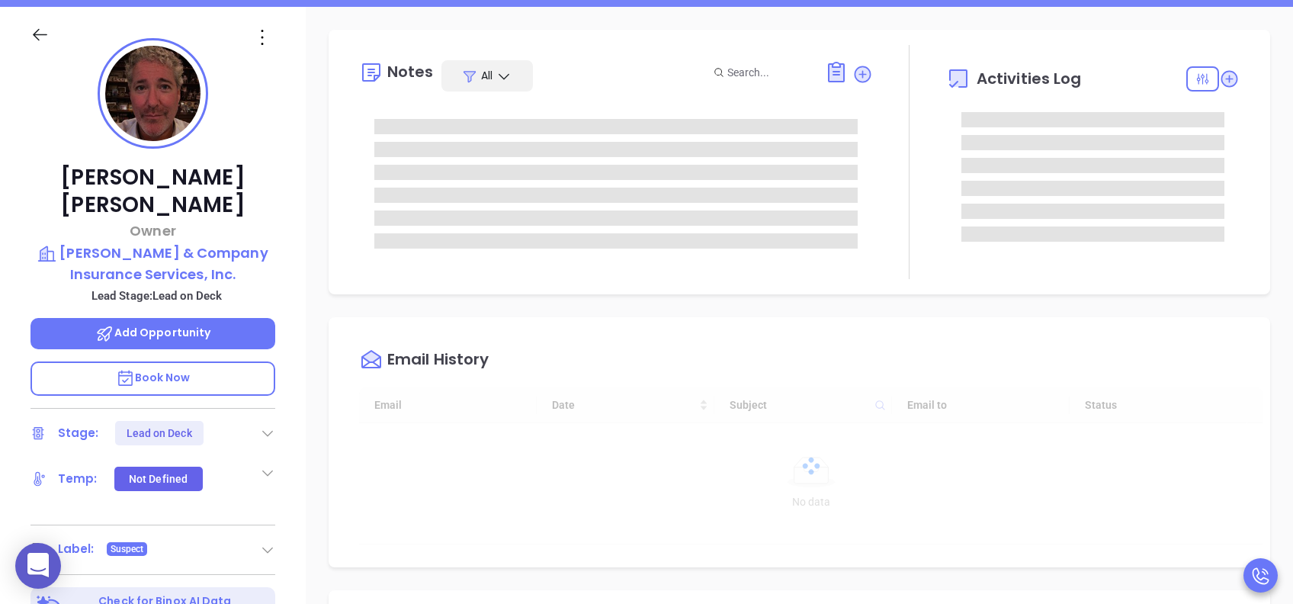
scroll to position [101, 0]
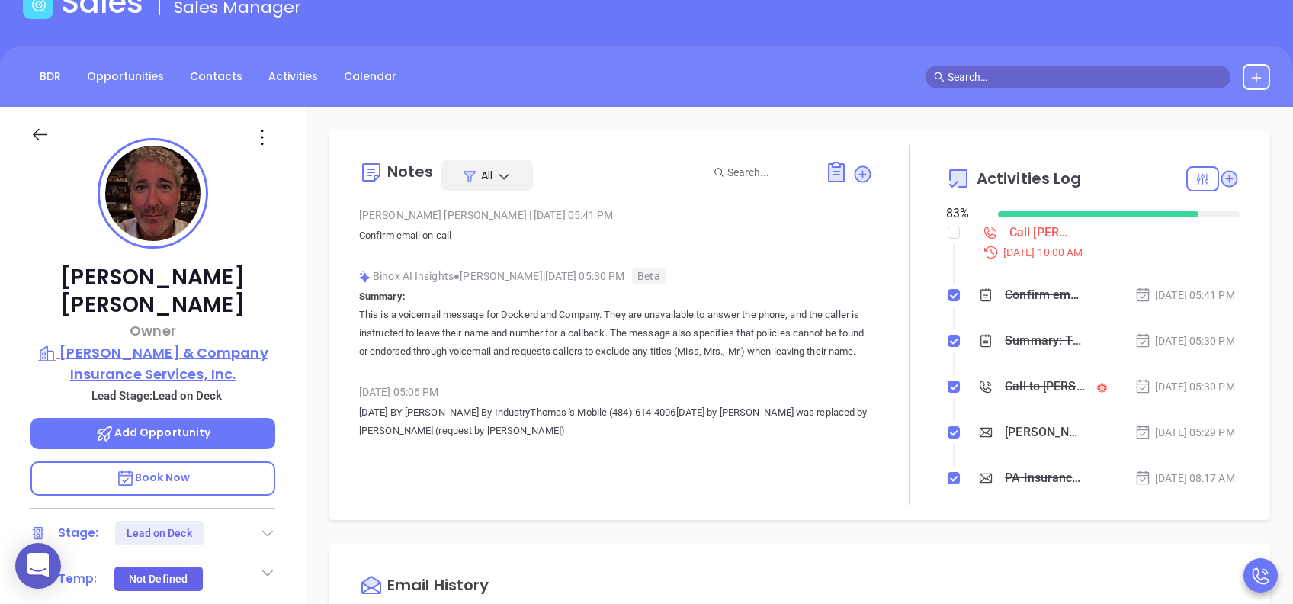
click at [195, 354] on p "[PERSON_NAME] & Company Insurance Services, Inc." at bounding box center [152, 363] width 245 height 42
click at [684, 478] on div "Notes All [PERSON_NAME] | [DATE] 05:41 PM Confirm email on call Binox AI Insigh…" at bounding box center [616, 325] width 514 height 360
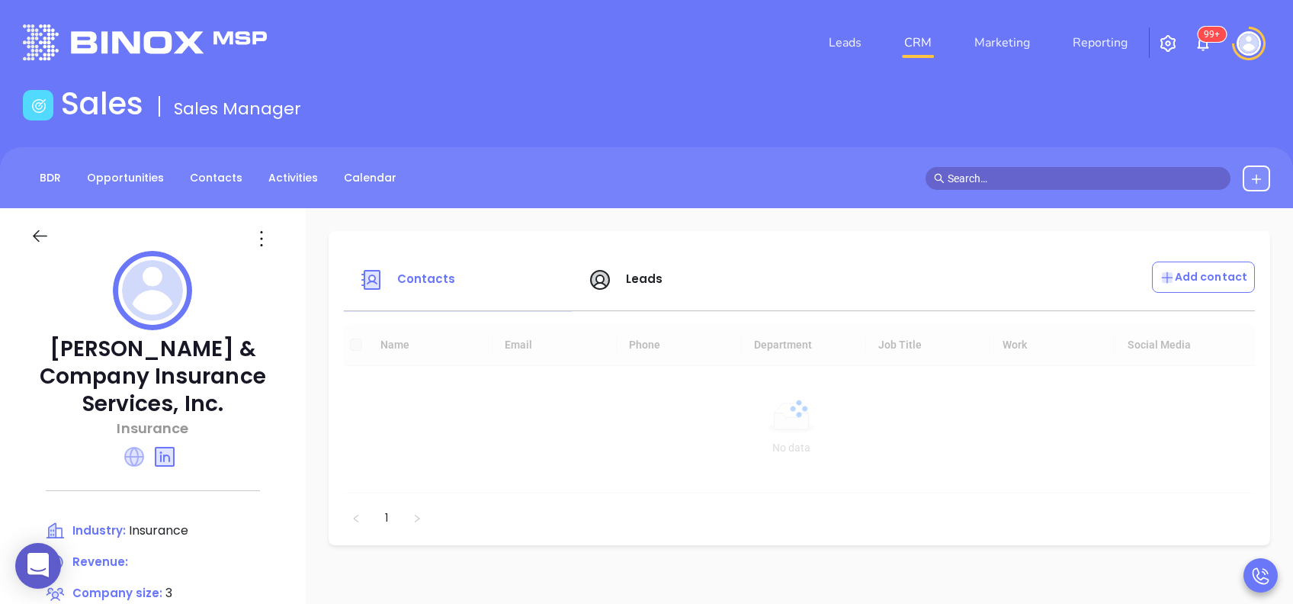
click at [131, 455] on icon at bounding box center [134, 457] width 20 height 20
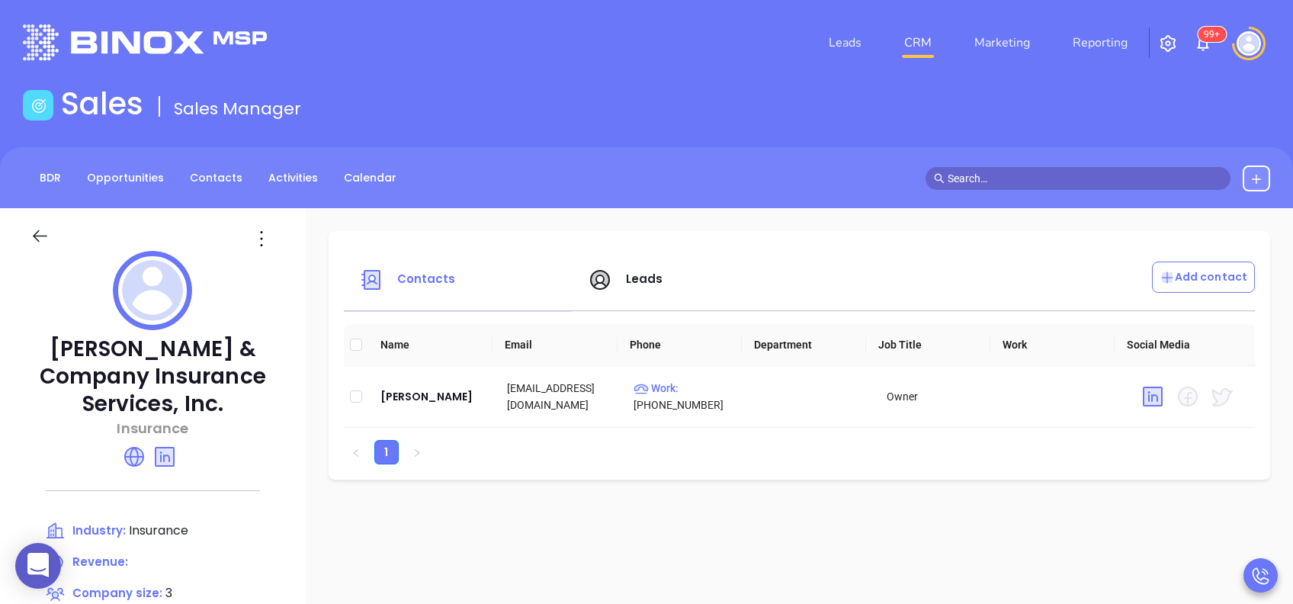
click at [639, 270] on span "Leads" at bounding box center [625, 279] width 75 height 18
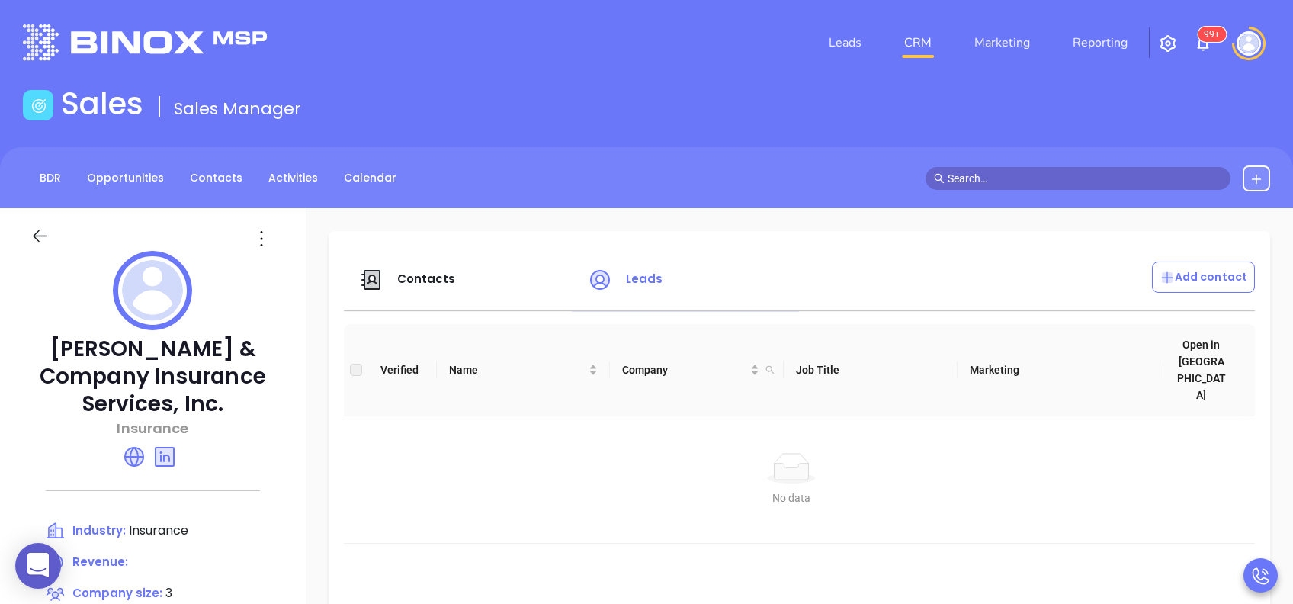
click at [433, 283] on span "Contacts" at bounding box center [426, 279] width 59 height 16
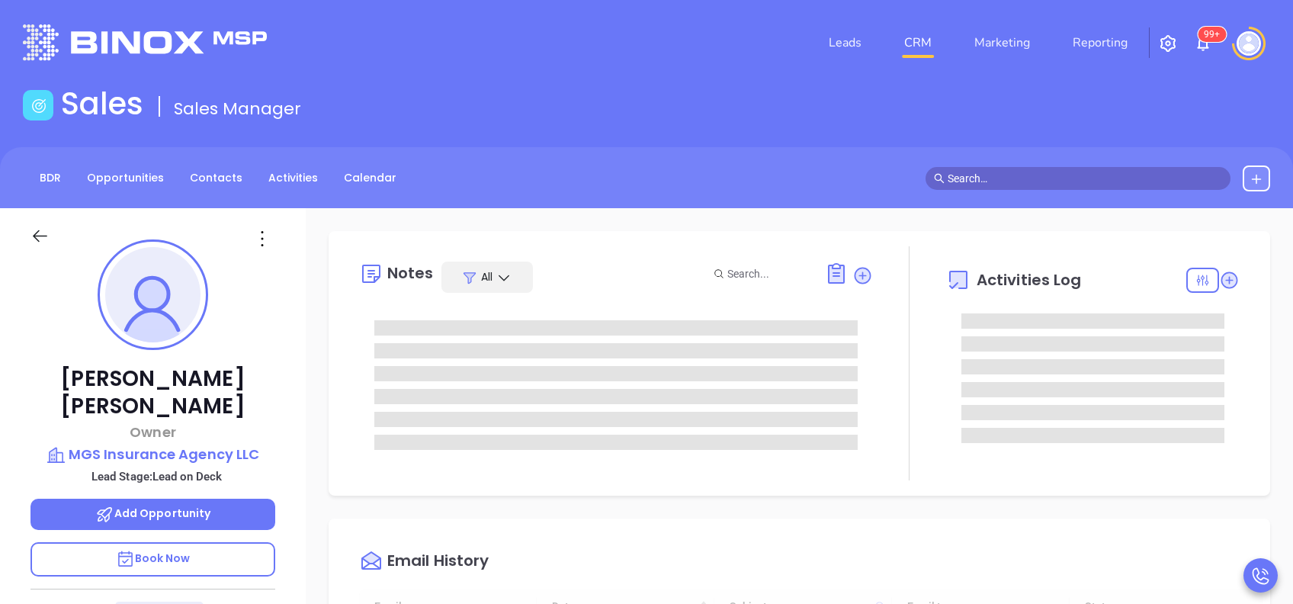
type input "[DATE]"
type input "[PERSON_NAME]"
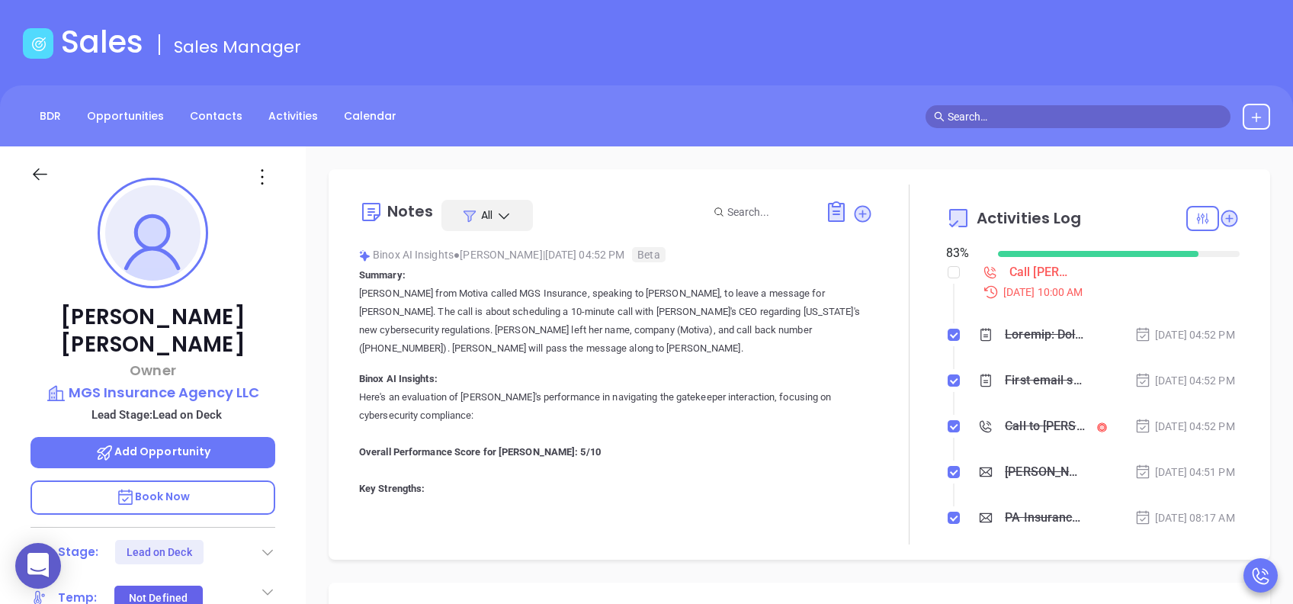
scroll to position [0, 0]
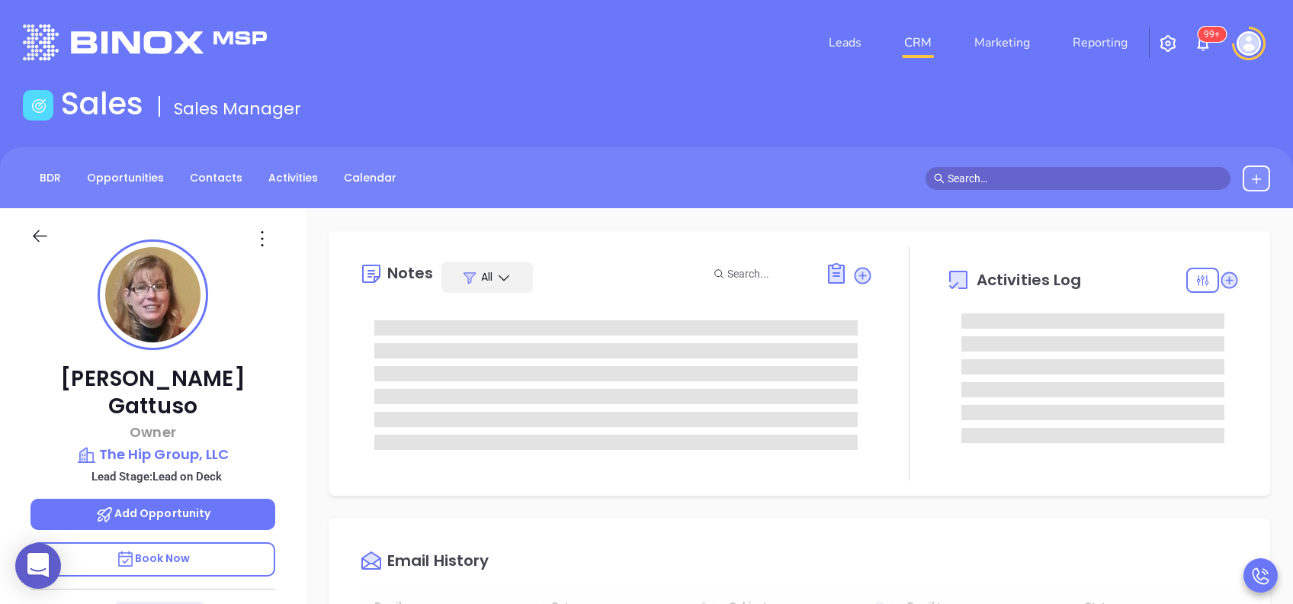
type input "[DATE]"
type input "[PERSON_NAME]"
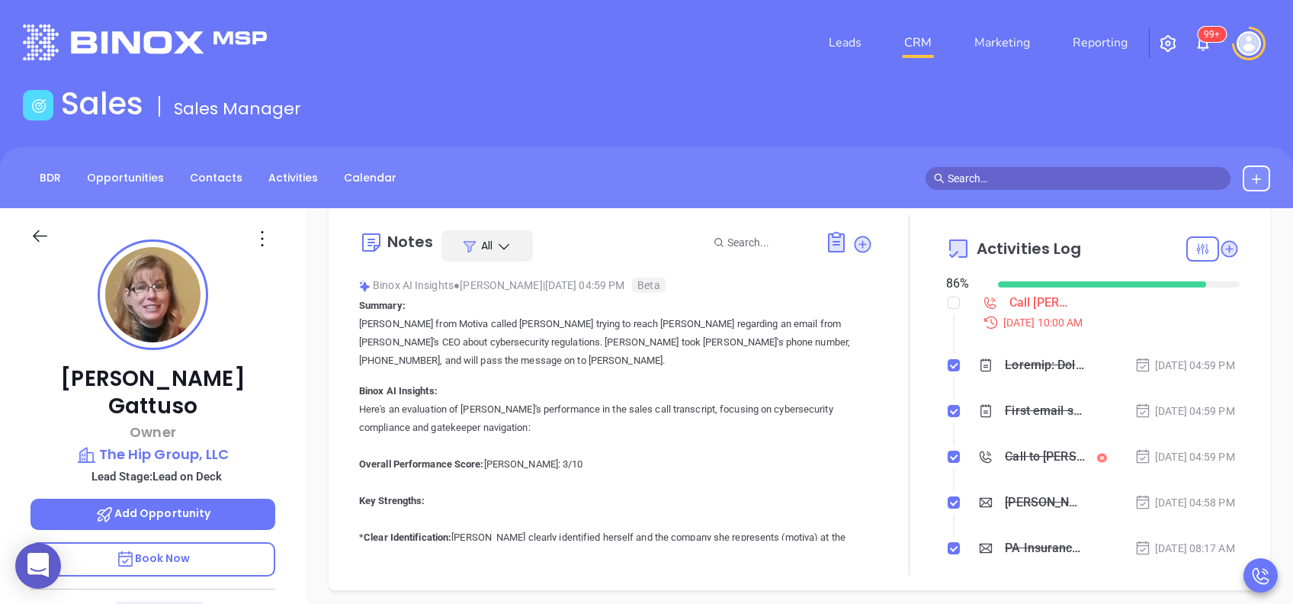
scroll to position [0, 0]
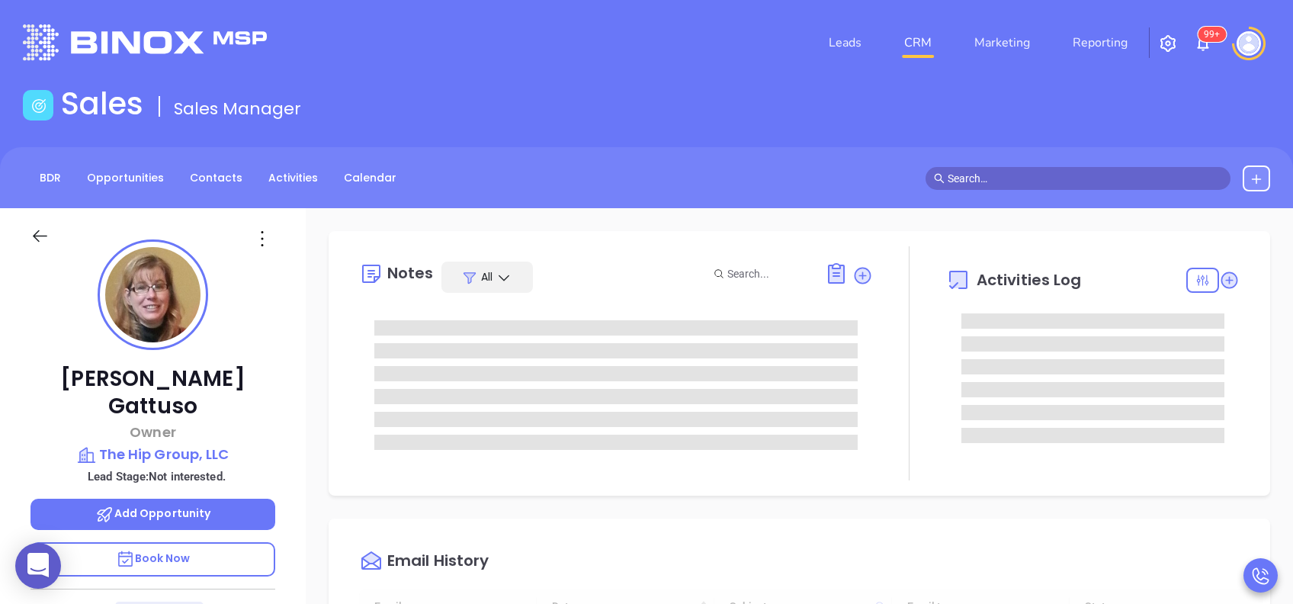
type input "[DATE]"
type input "[PERSON_NAME]"
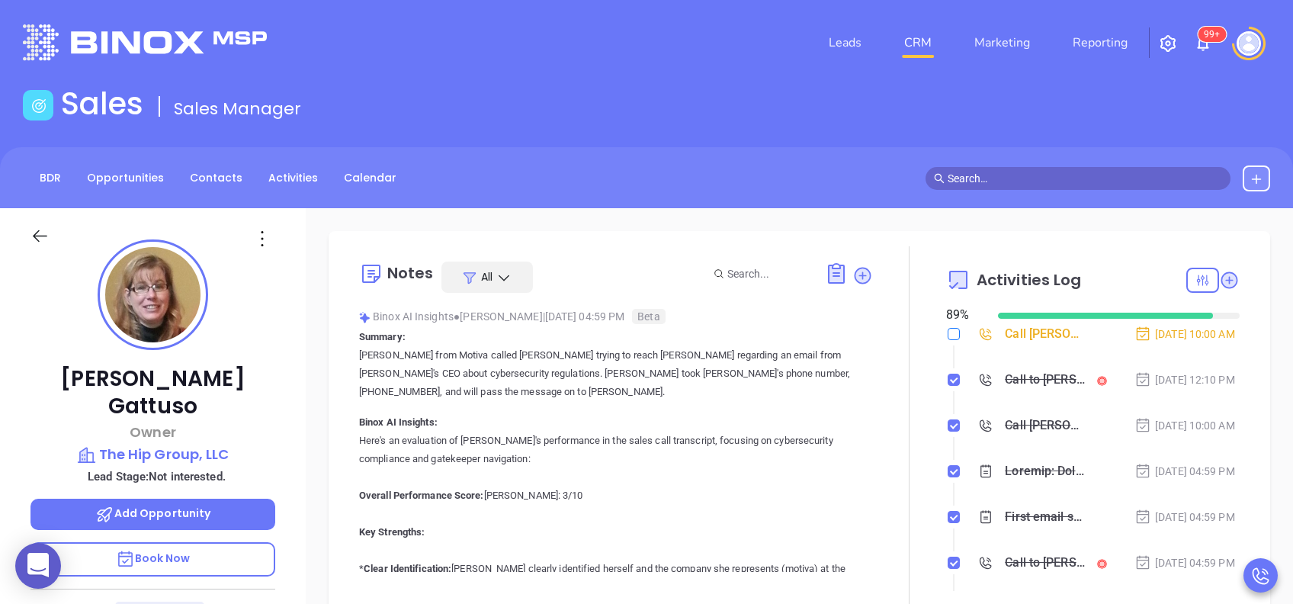
click at [947, 332] on input "checkbox" at bounding box center [953, 334] width 12 height 12
checkbox input "true"
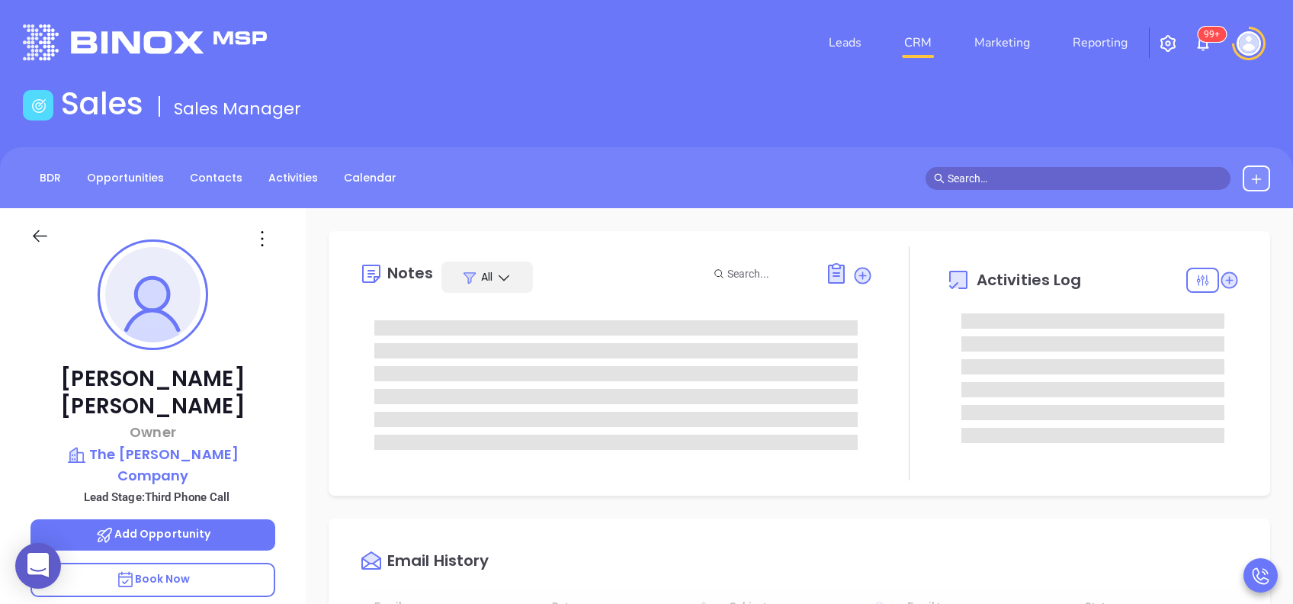
type input "10:00 am"
type input "[DATE]"
type input "[PERSON_NAME]"
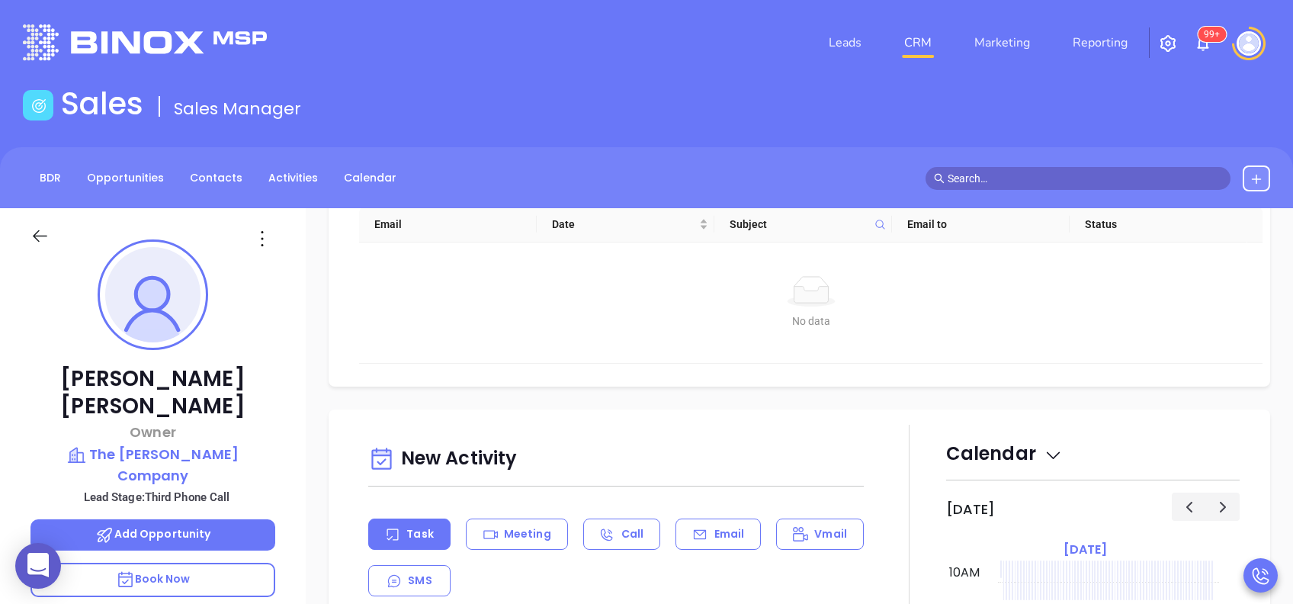
scroll to position [812, 0]
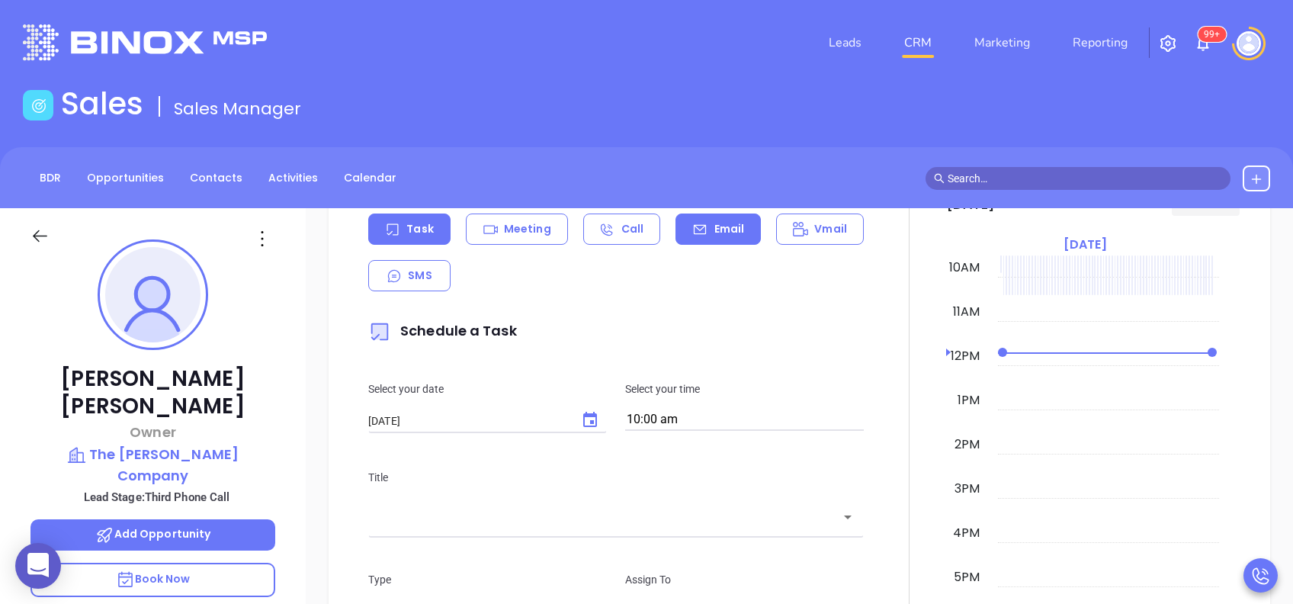
click at [696, 229] on icon at bounding box center [699, 229] width 15 height 15
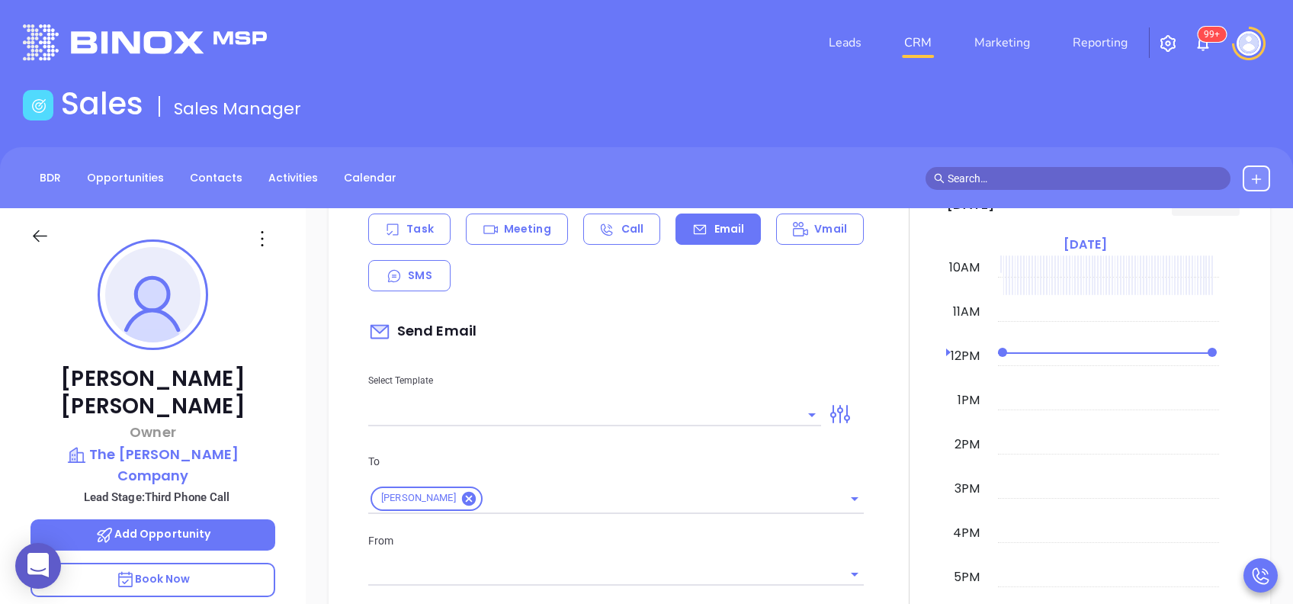
click at [633, 415] on input "text" at bounding box center [583, 414] width 430 height 22
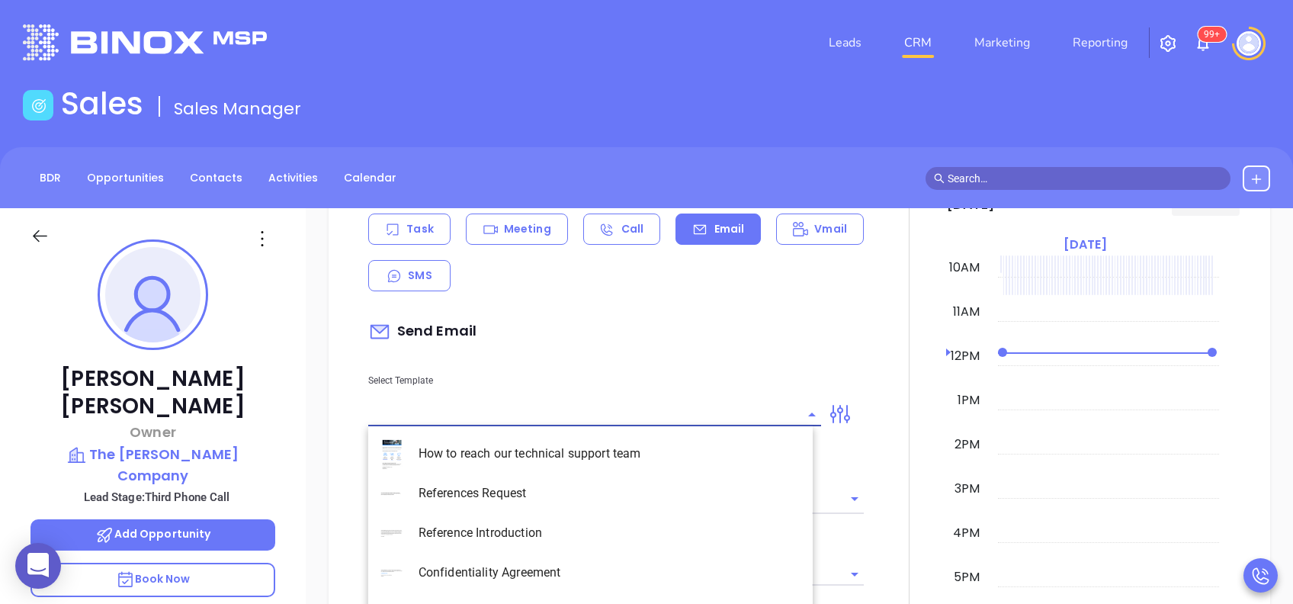
type input "[PERSON_NAME]"
click at [641, 491] on li "PA Insurance 0625 - Email 2" at bounding box center [590, 493] width 444 height 40
type input "PA Insurance 0625 - Email 2"
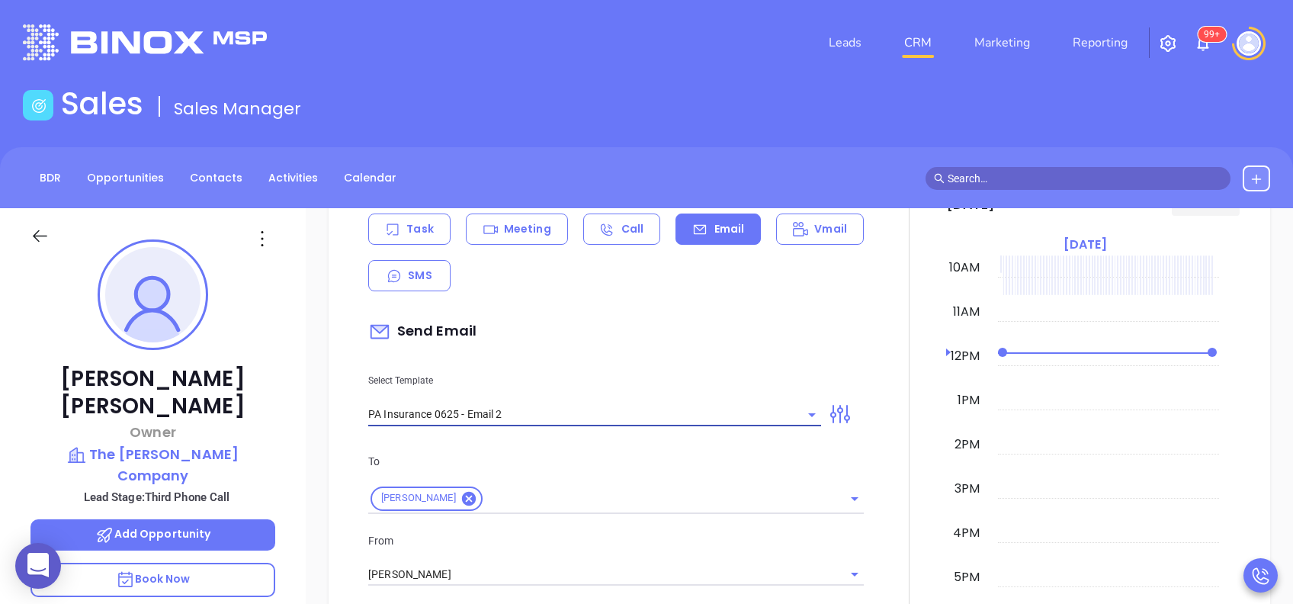
type input "Ron You’re not alone — most PA agencies haven’t done this yet"
type input "PA Insurance 0625 - Email 2"
click at [603, 573] on input "[PERSON_NAME]" at bounding box center [594, 574] width 453 height 22
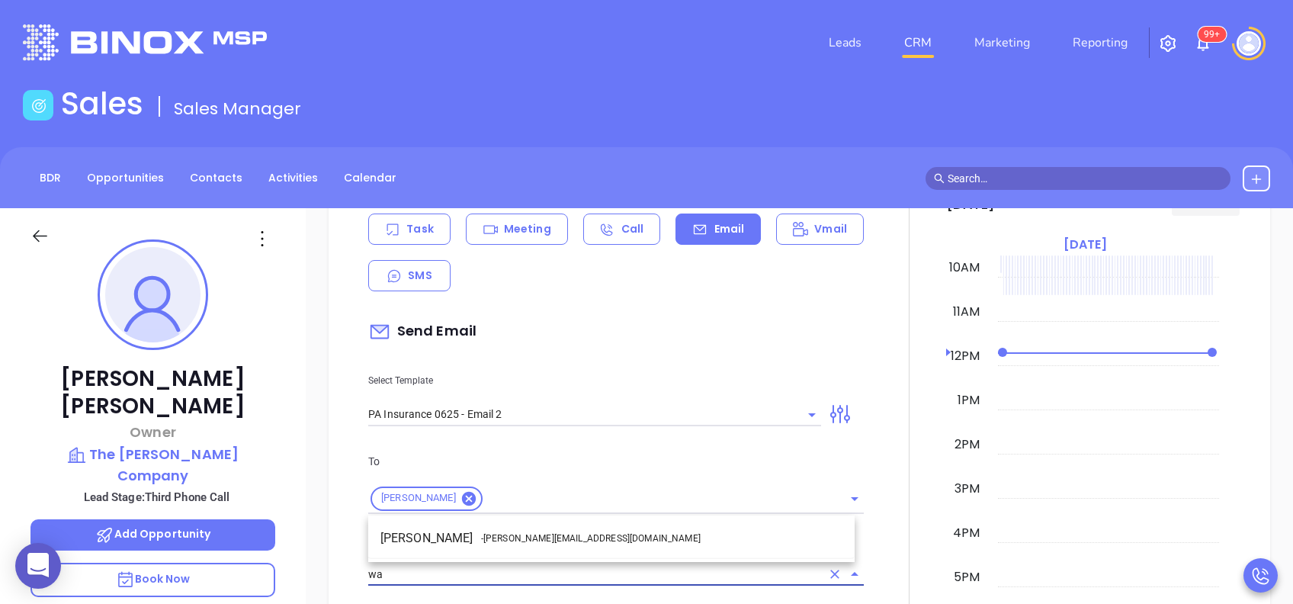
drag, startPoint x: 594, startPoint y: 539, endPoint x: 607, endPoint y: 537, distance: 13.0
click at [594, 538] on li "Walter Contreras - walter@motiva.net" at bounding box center [611, 537] width 486 height 27
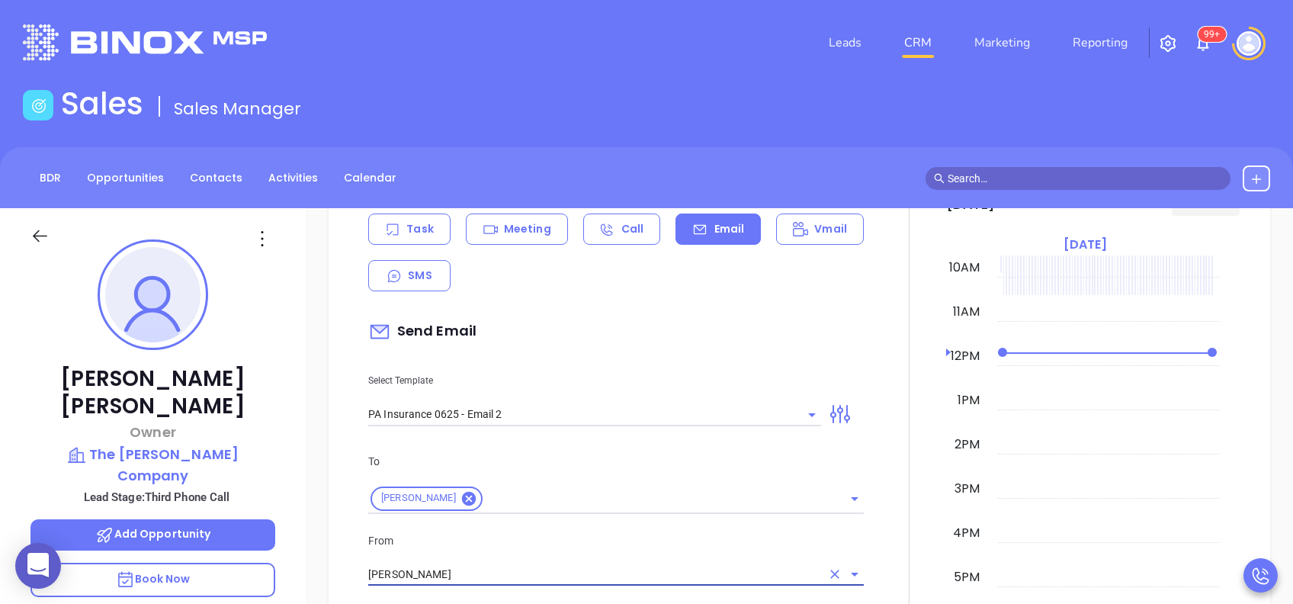
type input "Walter Contreras"
click at [622, 540] on p "From" at bounding box center [615, 540] width 495 height 17
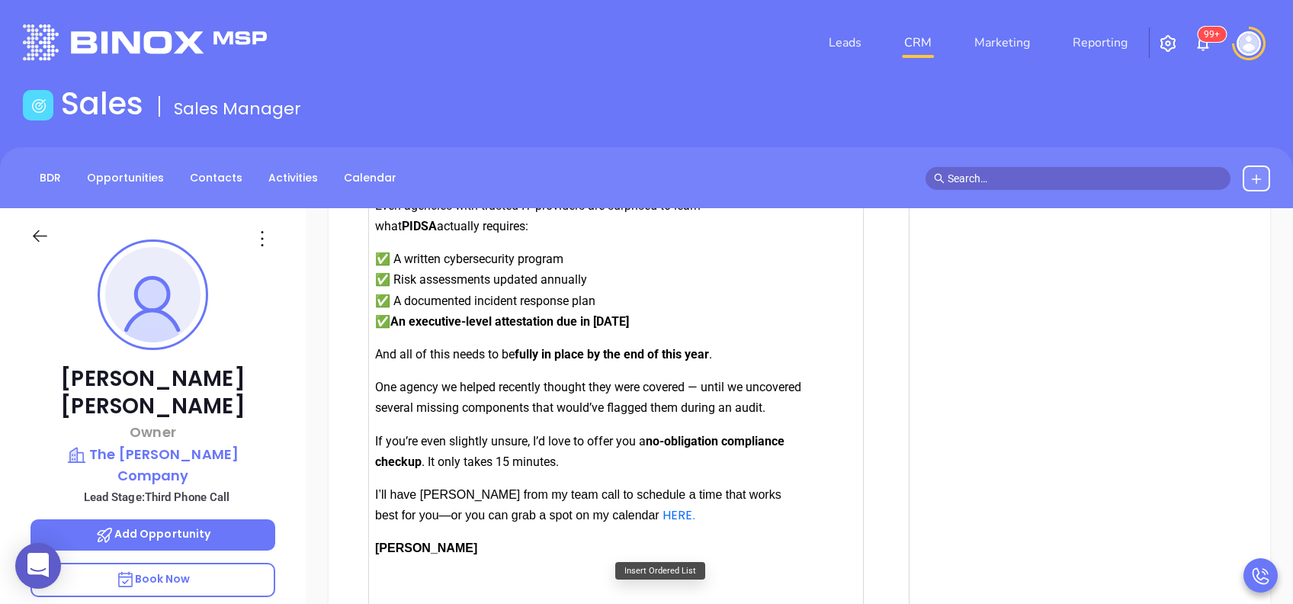
scroll to position [1865, 0]
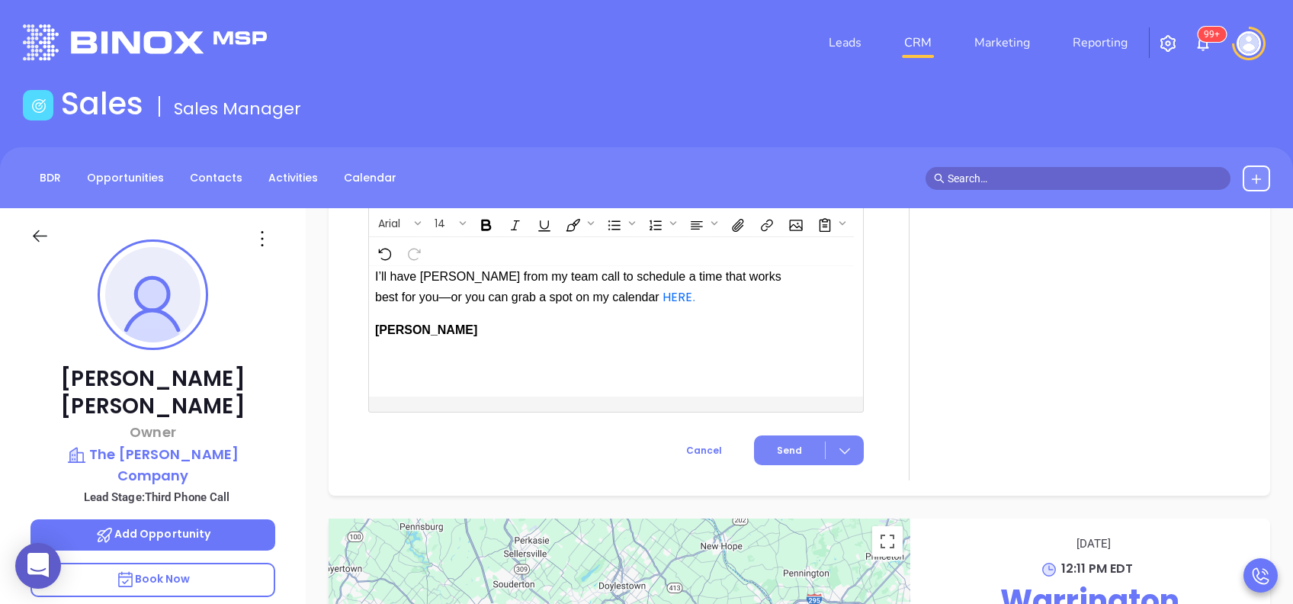
click at [794, 451] on button "Send" at bounding box center [809, 450] width 110 height 30
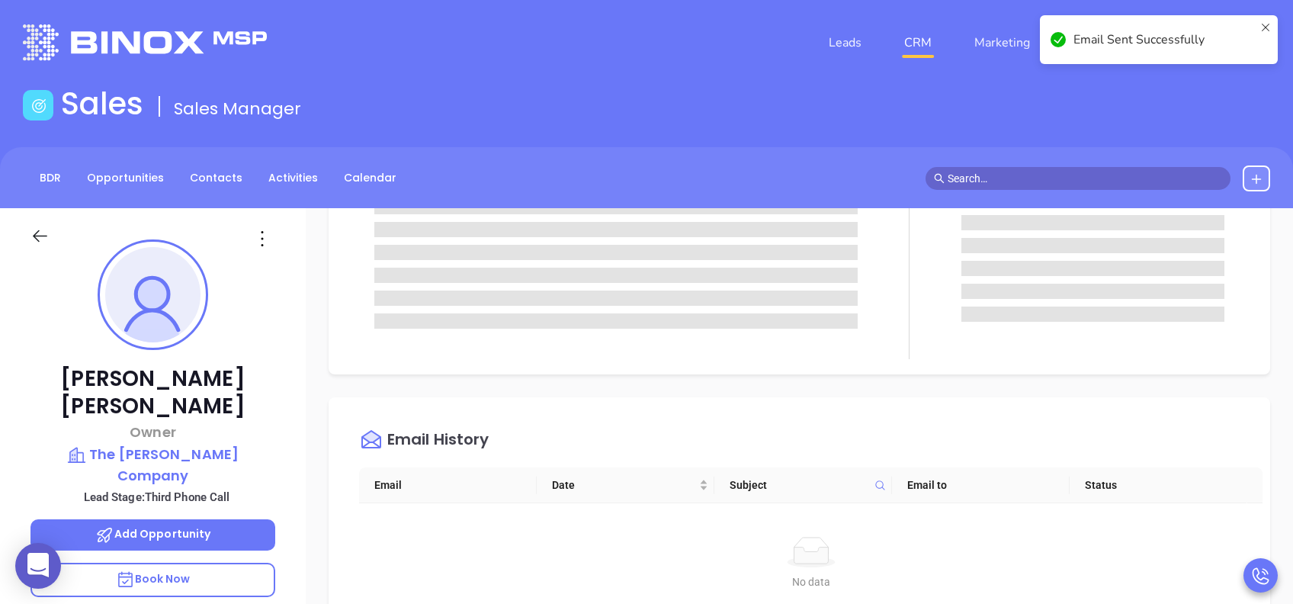
scroll to position [0, 0]
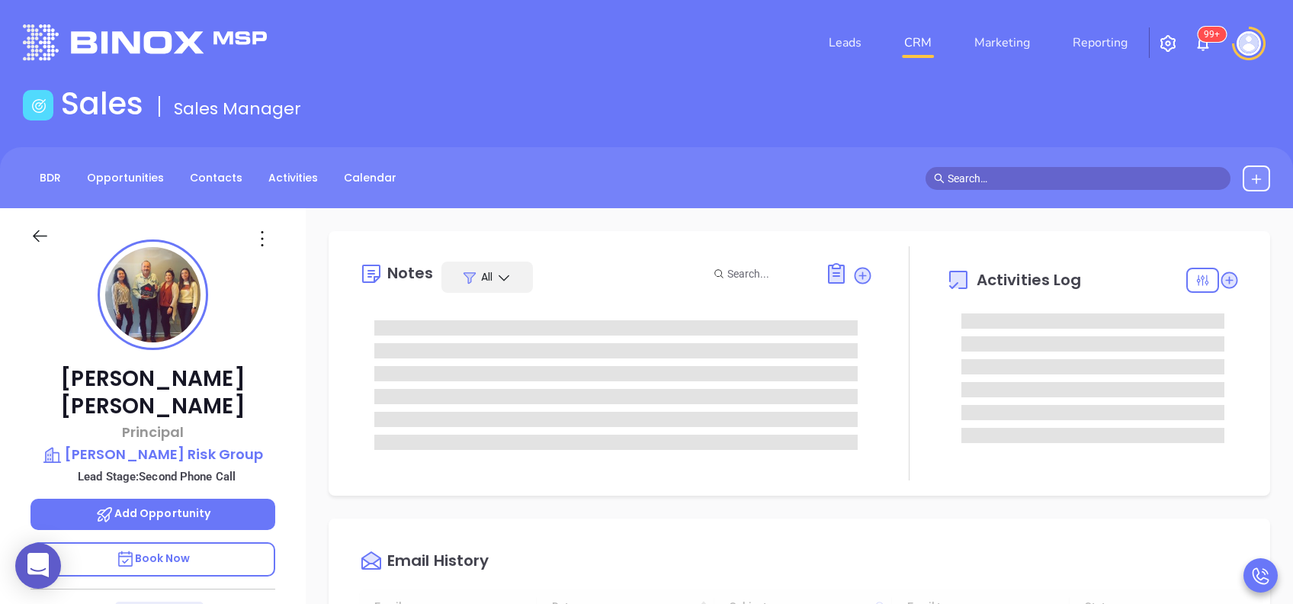
type input "[DATE]"
type input "[PERSON_NAME]"
type input "[DATE]"
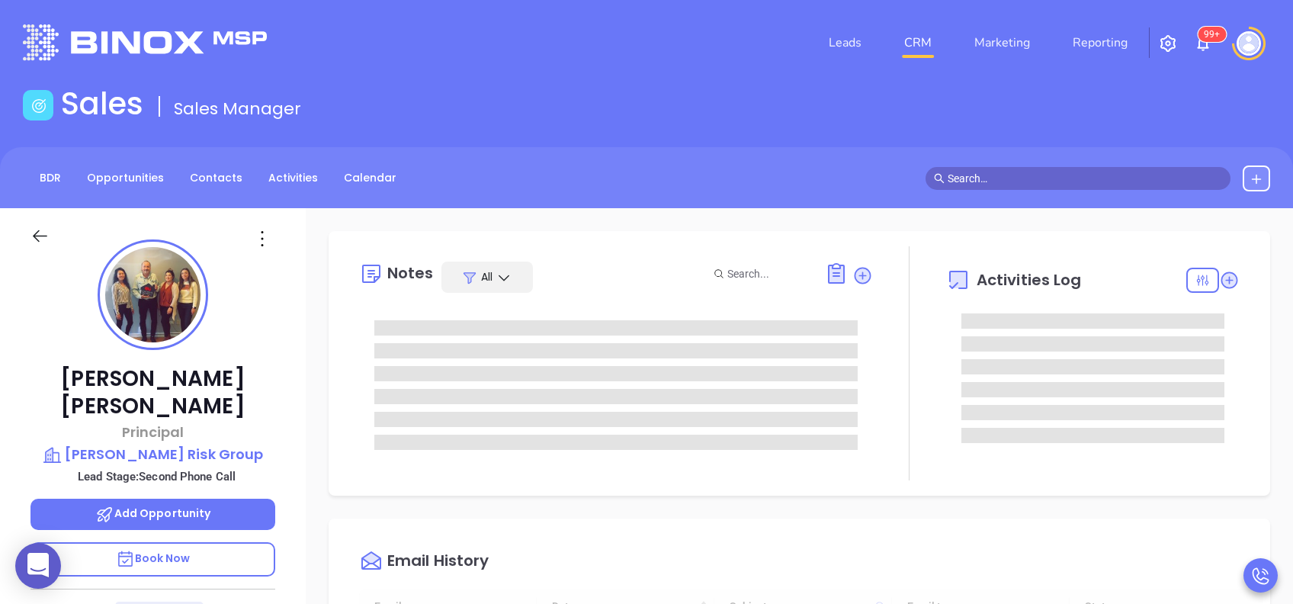
type input "[PERSON_NAME]"
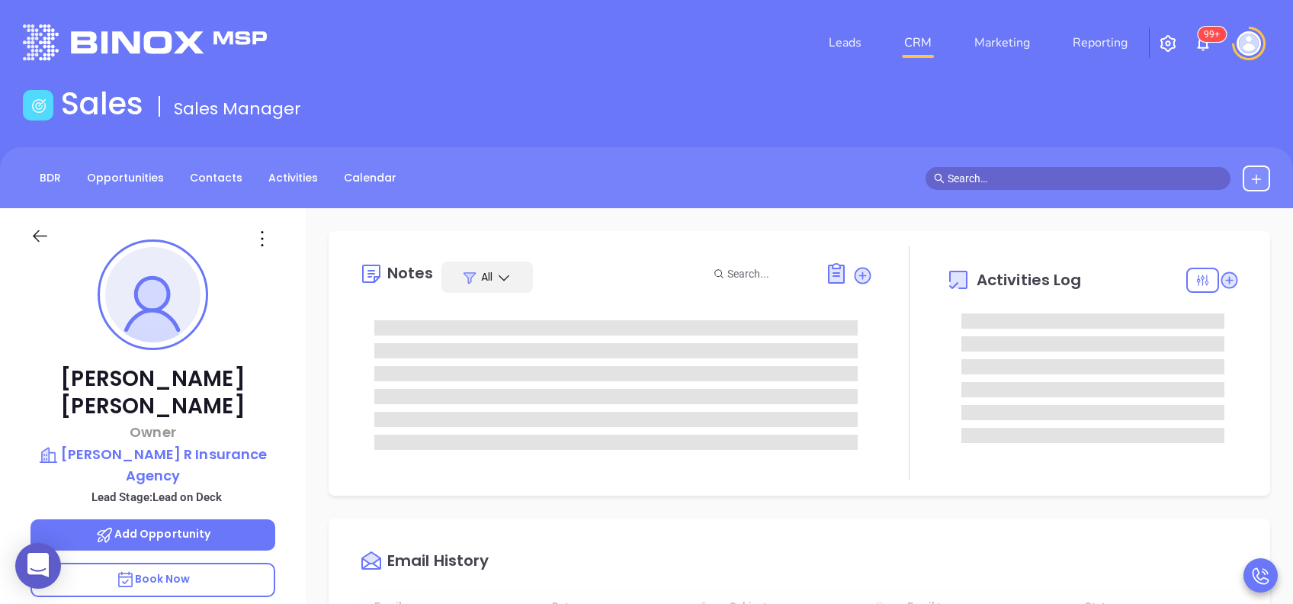
type input "[DATE]"
type input "[PERSON_NAME]"
type input "[DATE]"
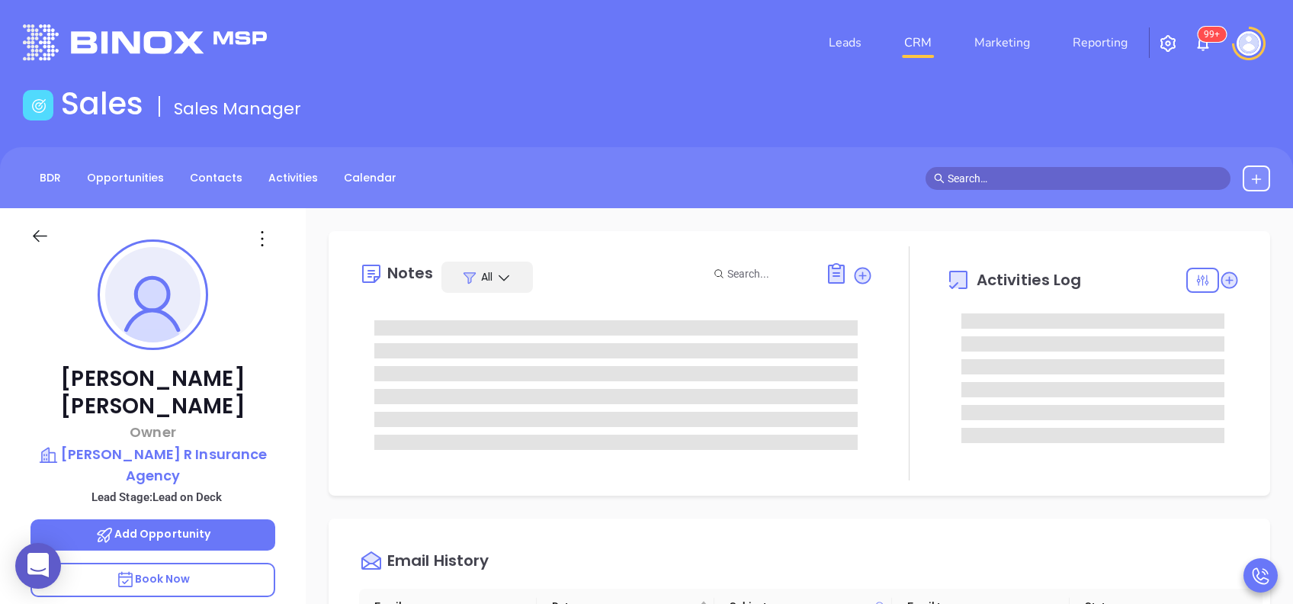
type input "[PERSON_NAME]"
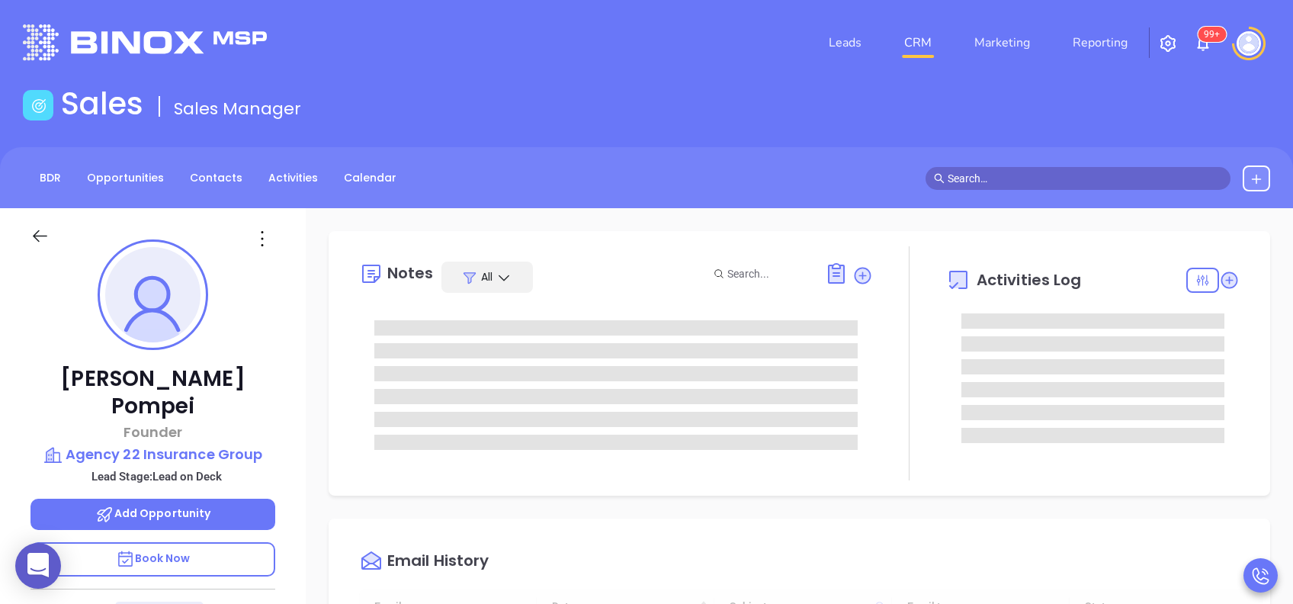
type input "[DATE]"
type input "[PERSON_NAME]"
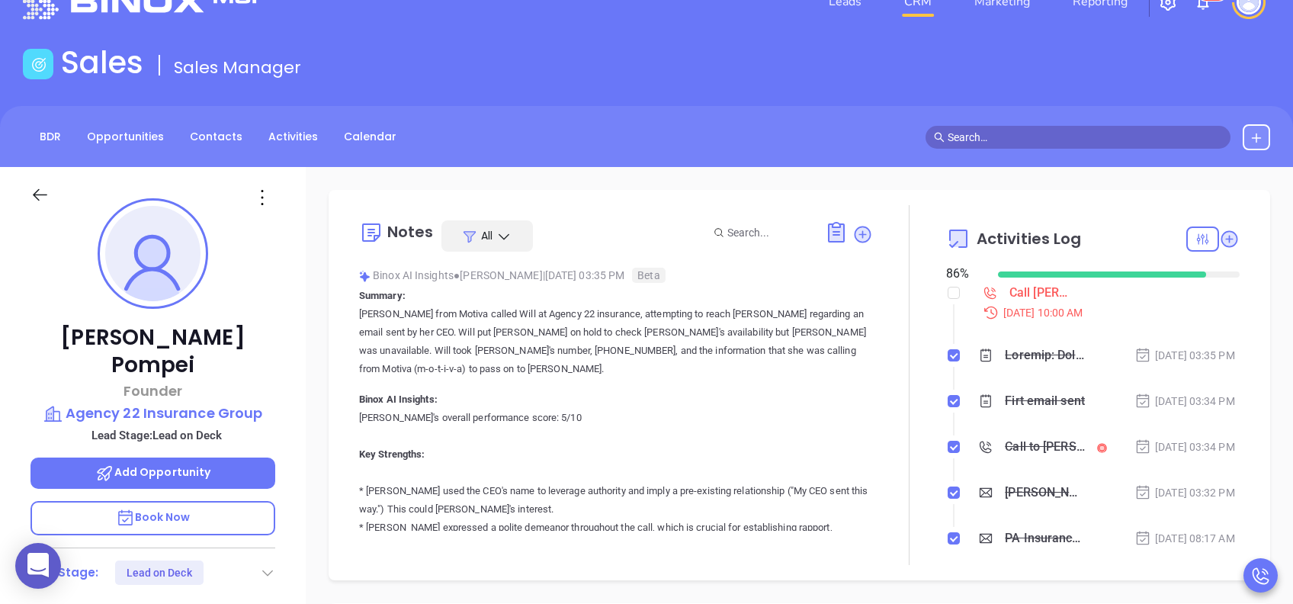
scroll to position [0, 0]
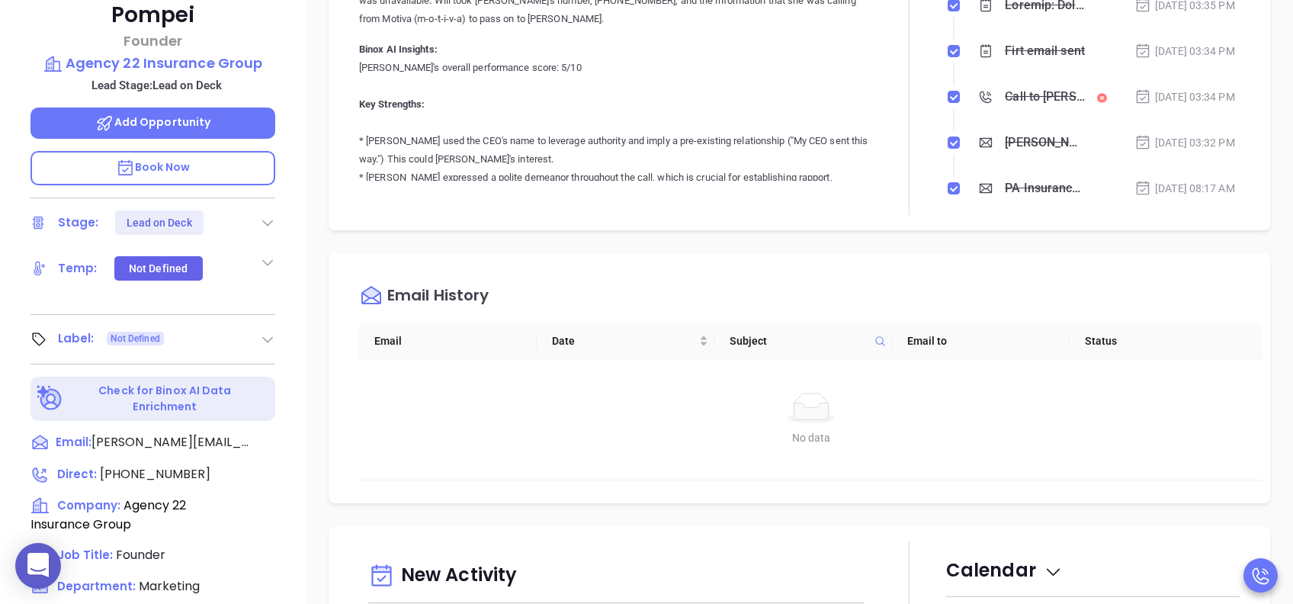
drag, startPoint x: 291, startPoint y: 498, endPoint x: 311, endPoint y: 465, distance: 38.9
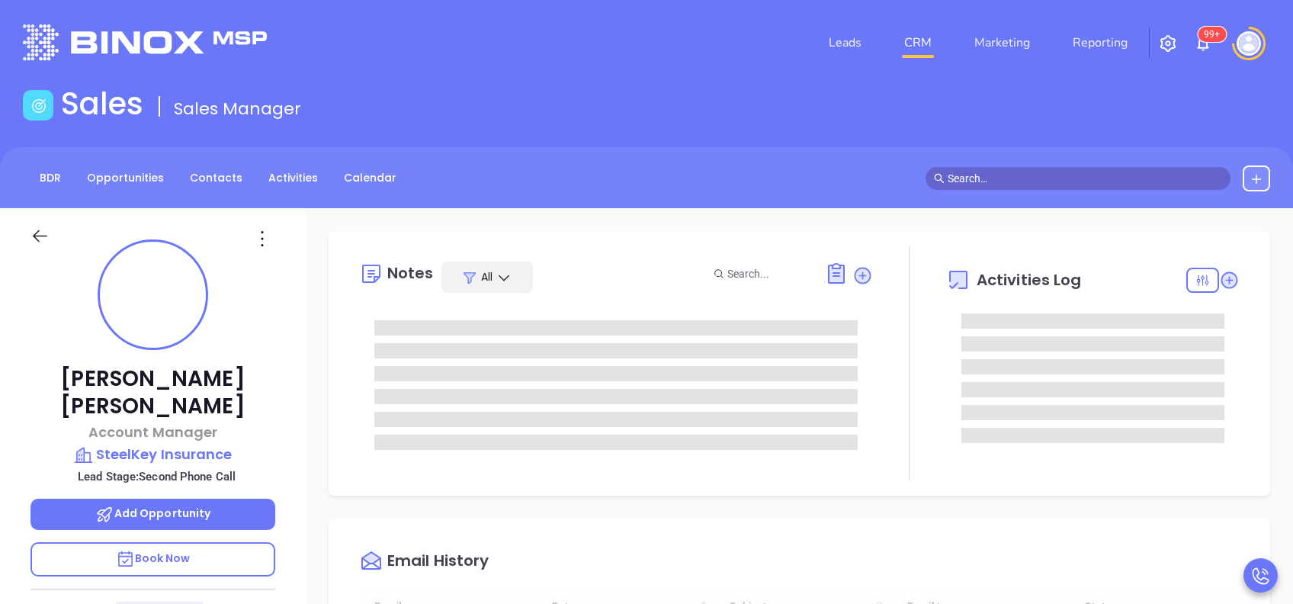
type input "[DATE]"
type input "[PERSON_NAME]"
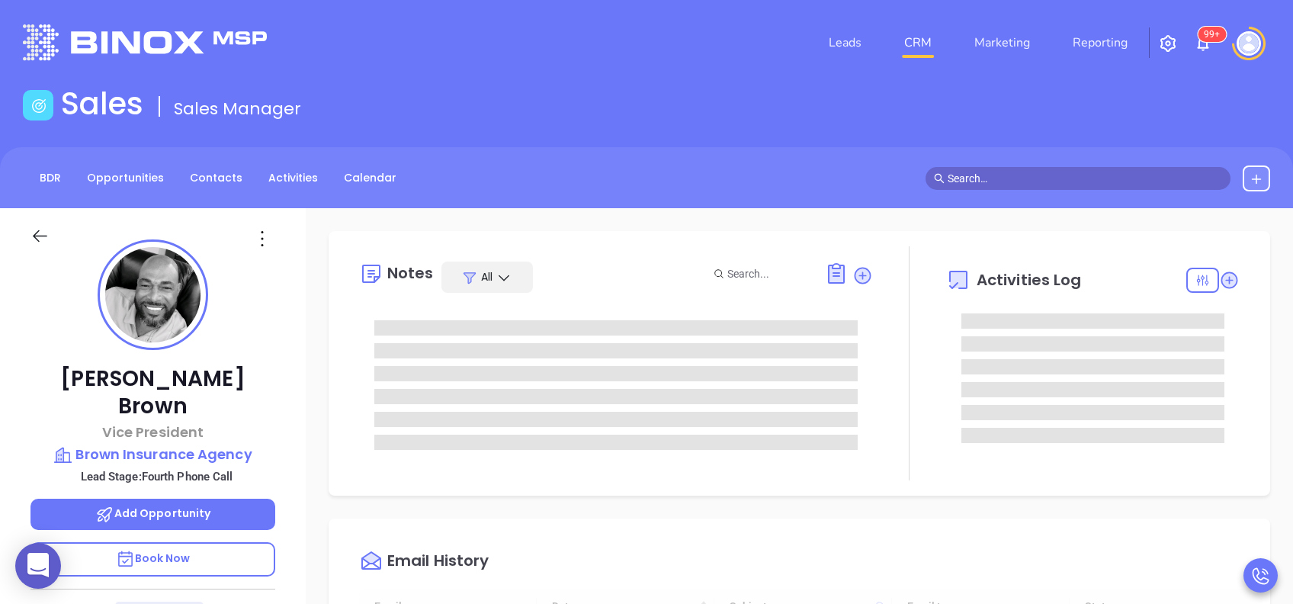
scroll to position [444, 0]
type input "[PERSON_NAME]"
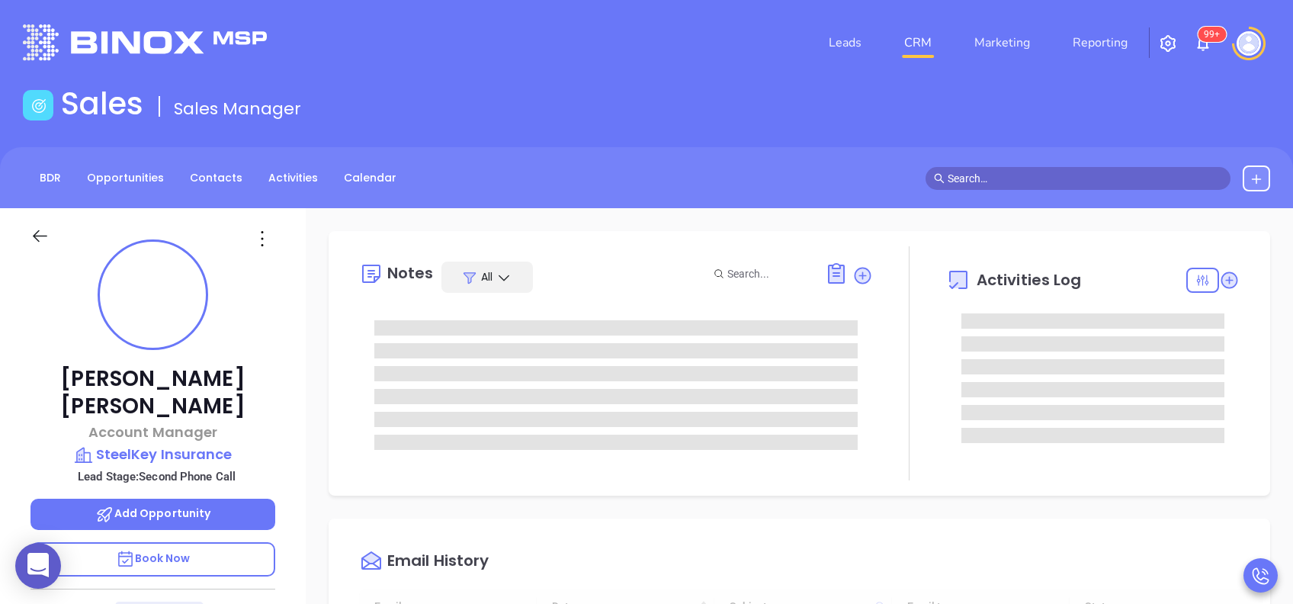
type input "[DATE]"
type input "[PERSON_NAME]"
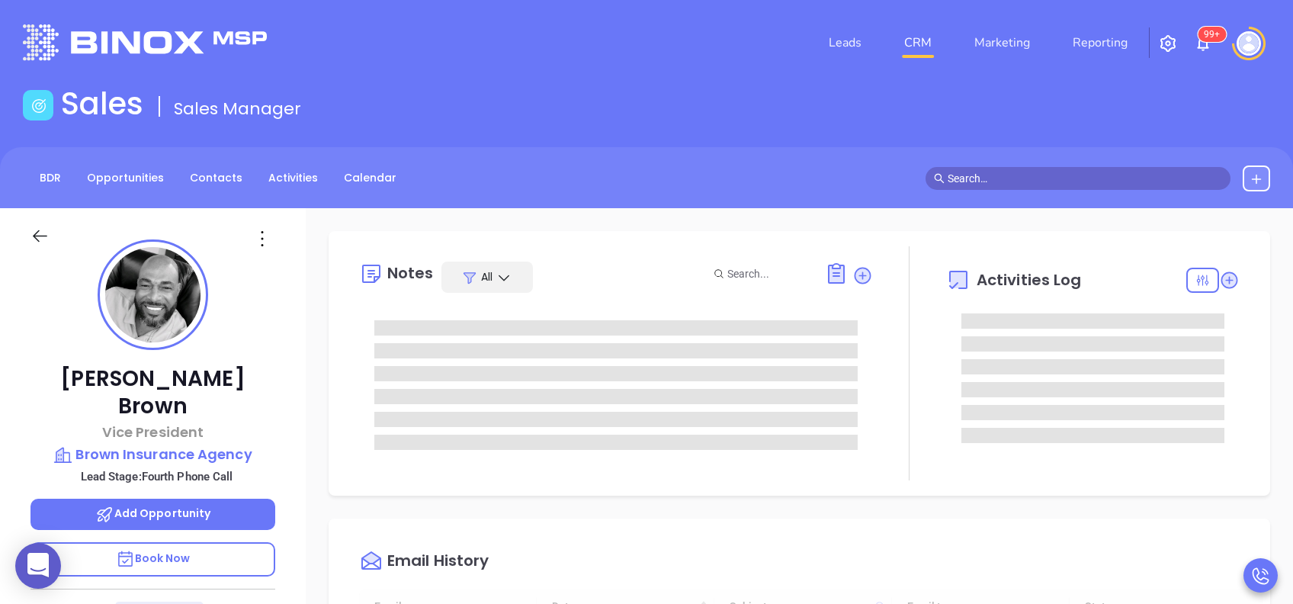
type input "[DATE]"
type input "[PERSON_NAME]"
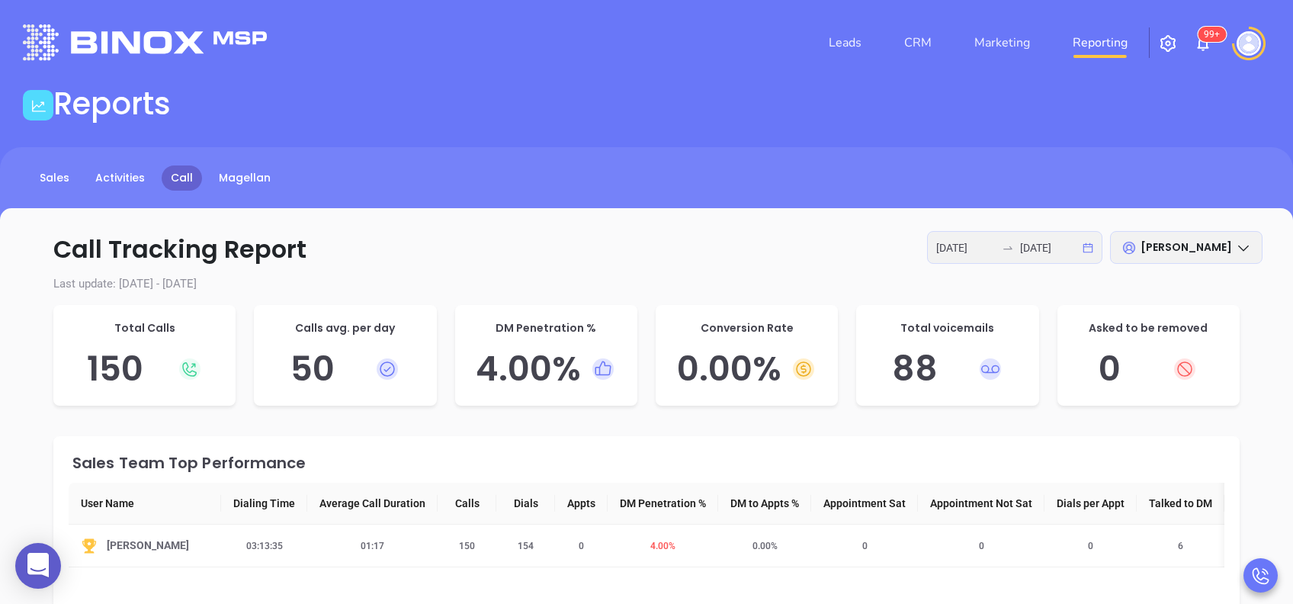
scroll to position [101, 0]
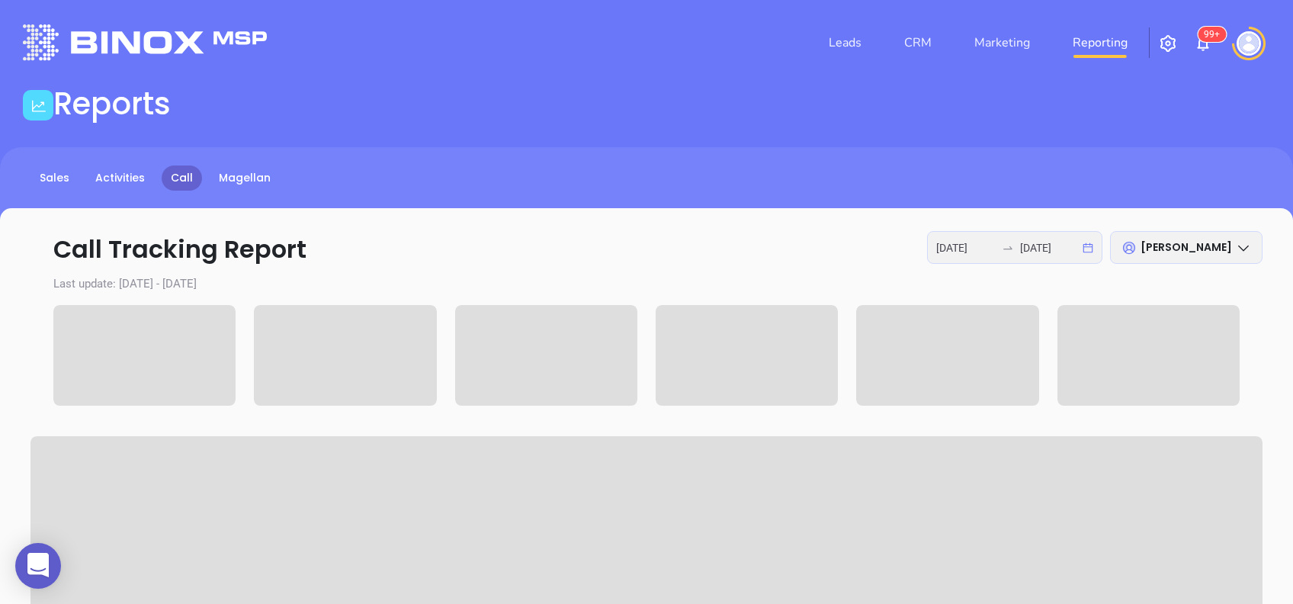
scroll to position [101, 0]
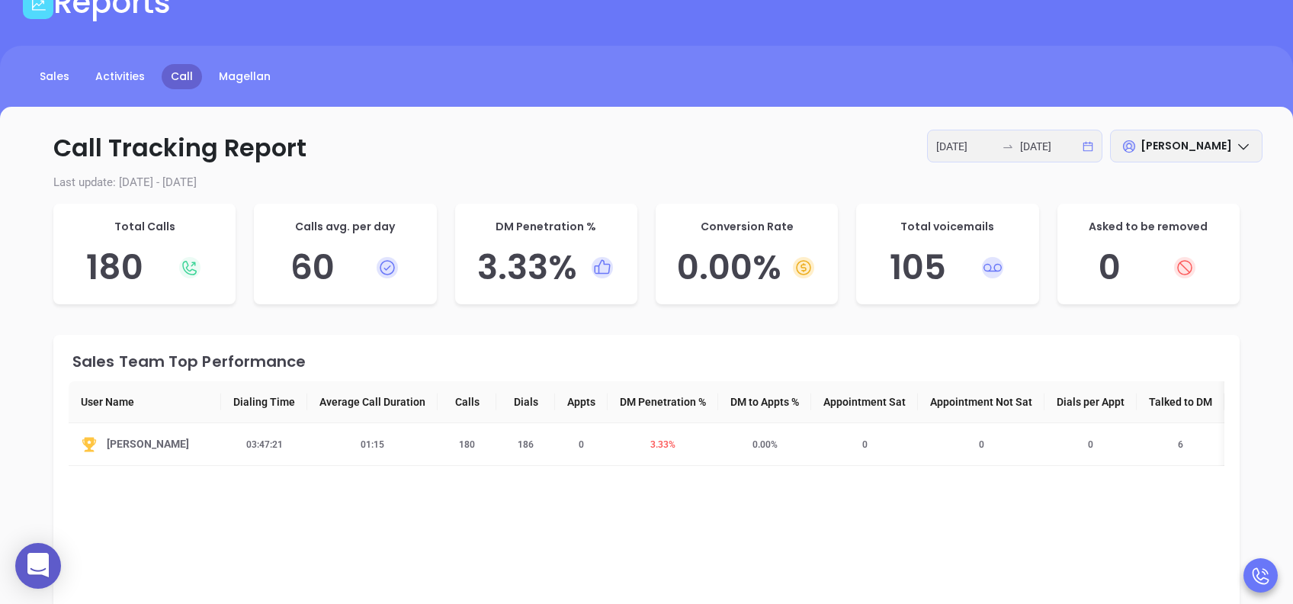
click at [1017, 137] on div "[DATE] [DATE]" at bounding box center [1014, 146] width 175 height 33
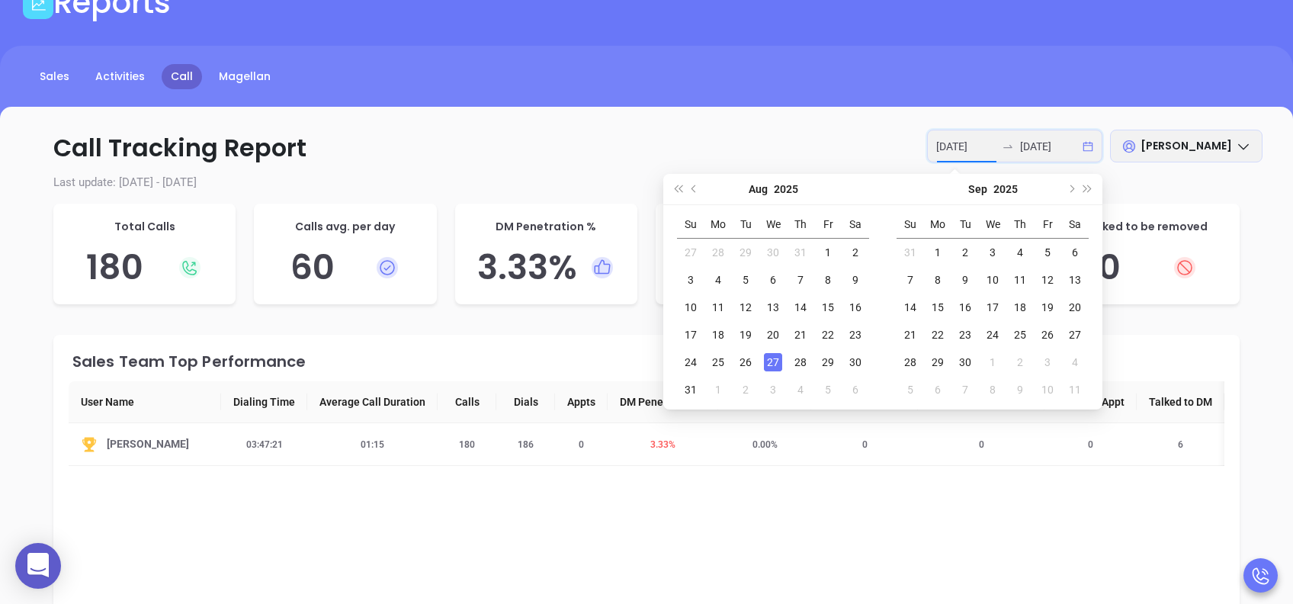
type input "[DATE]"
click at [774, 364] on div "27" at bounding box center [773, 362] width 18 height 18
